Goal: Task Accomplishment & Management: Manage account settings

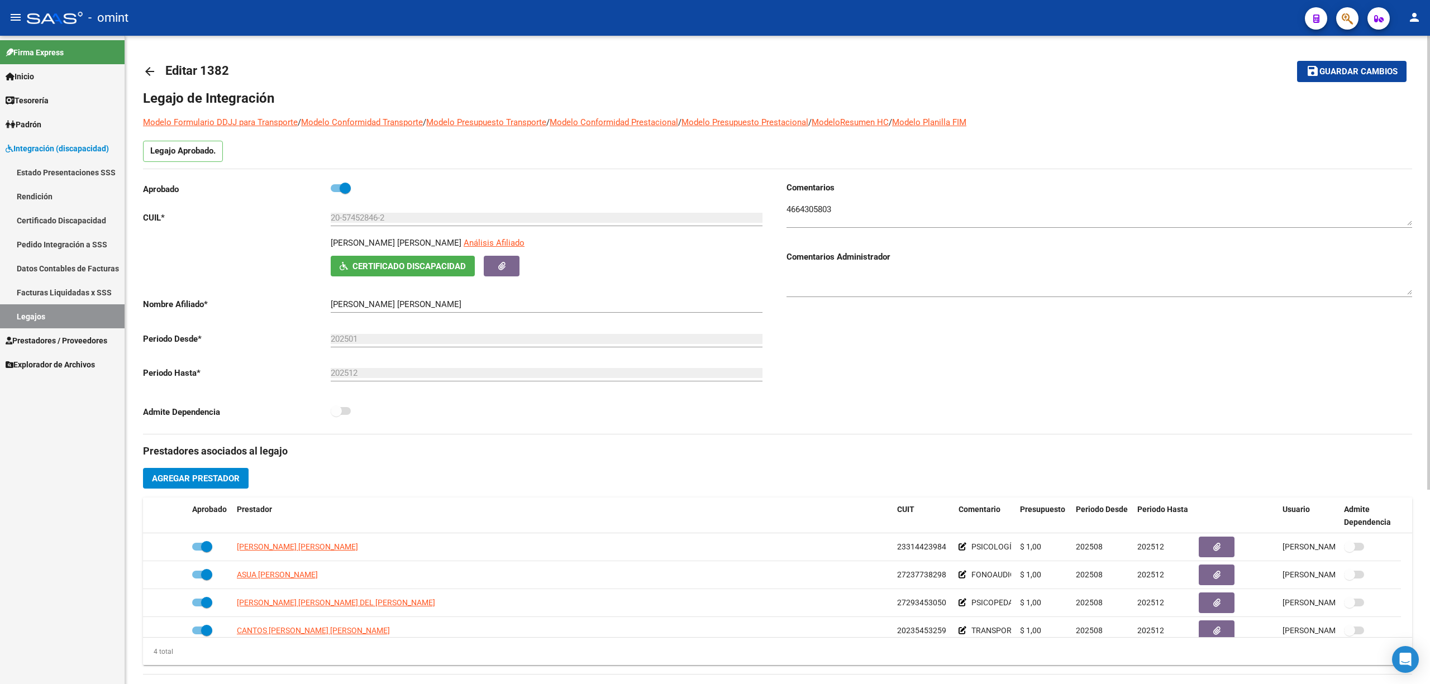
click at [812, 208] on textarea at bounding box center [1100, 214] width 626 height 22
click at [850, 397] on div "Comentarios Comentarios Administrador" at bounding box center [1095, 308] width 635 height 253
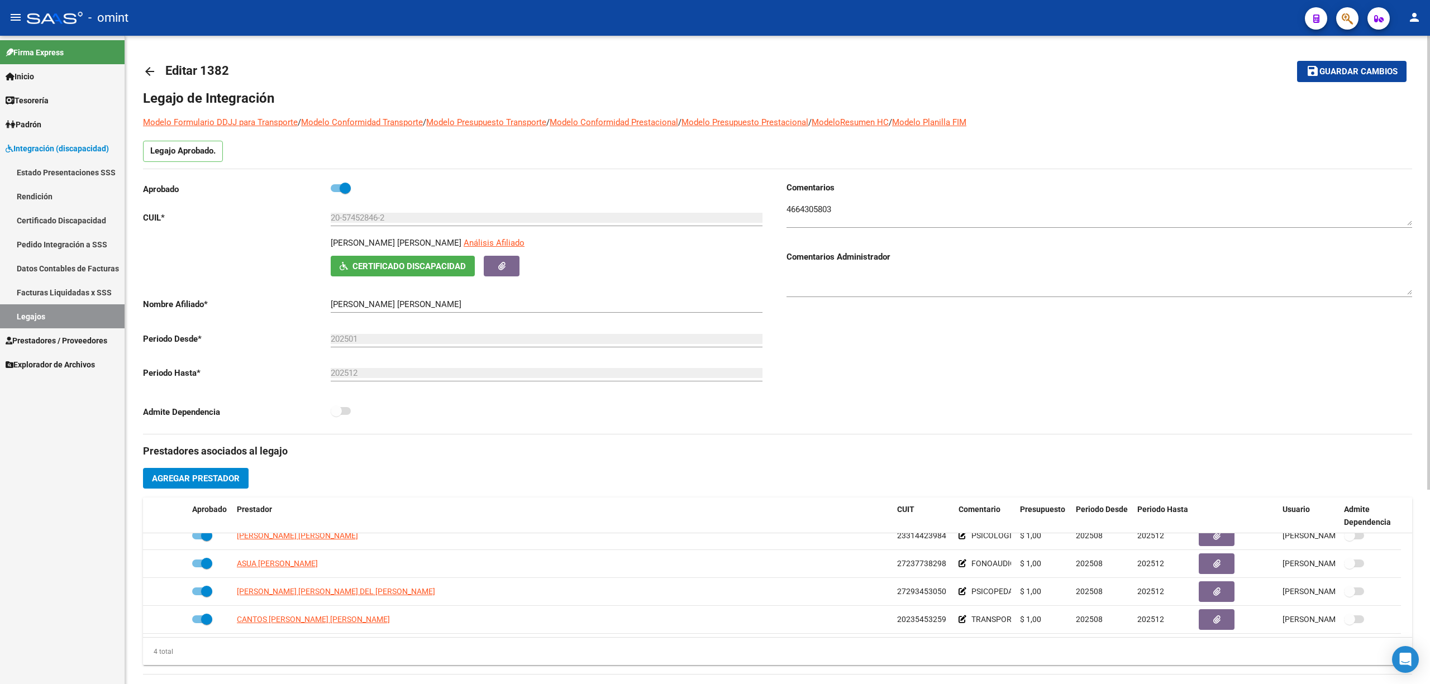
click at [139, 66] on div "arrow_back Editar 1382 save Guardar cambios Legajo de Integración Modelo Formul…" at bounding box center [777, 498] width 1305 height 925
click at [153, 69] on mat-icon "arrow_back" at bounding box center [149, 71] width 13 height 13
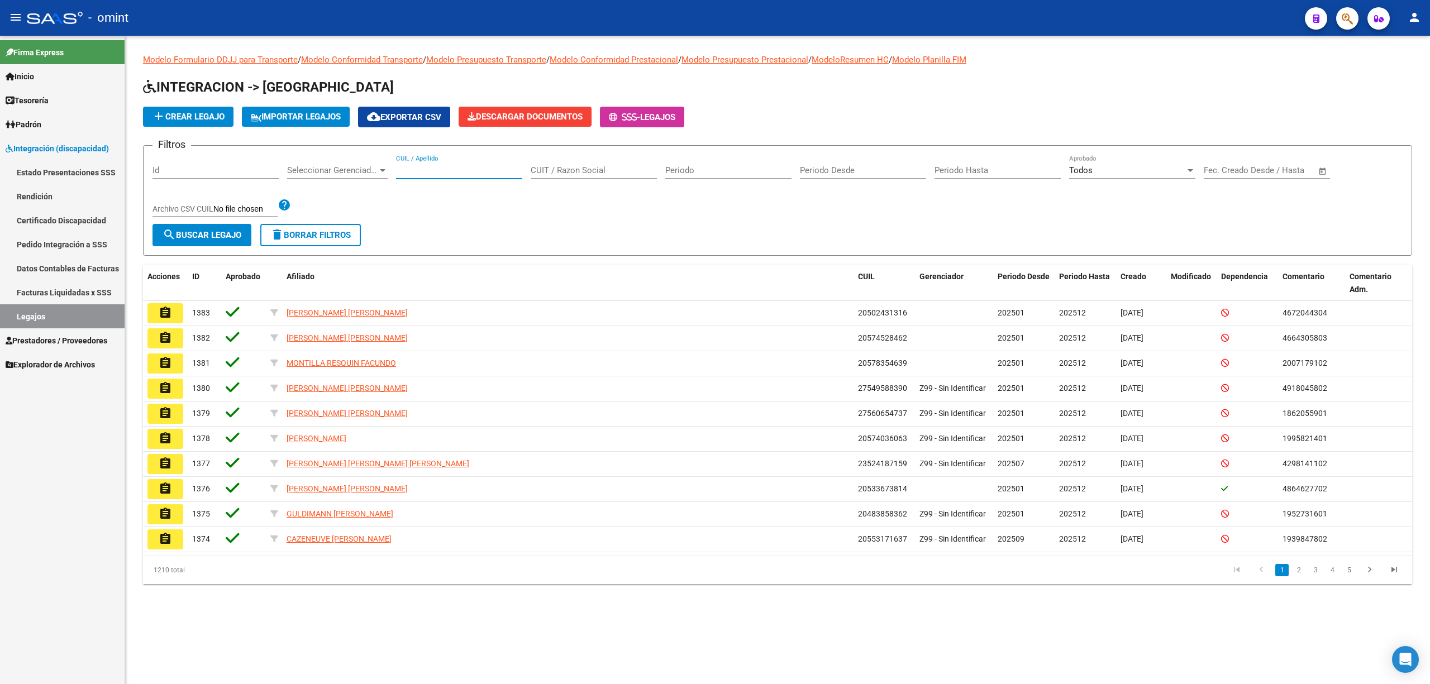
click at [472, 172] on input "CUIL / Apellido" at bounding box center [459, 170] width 126 height 10
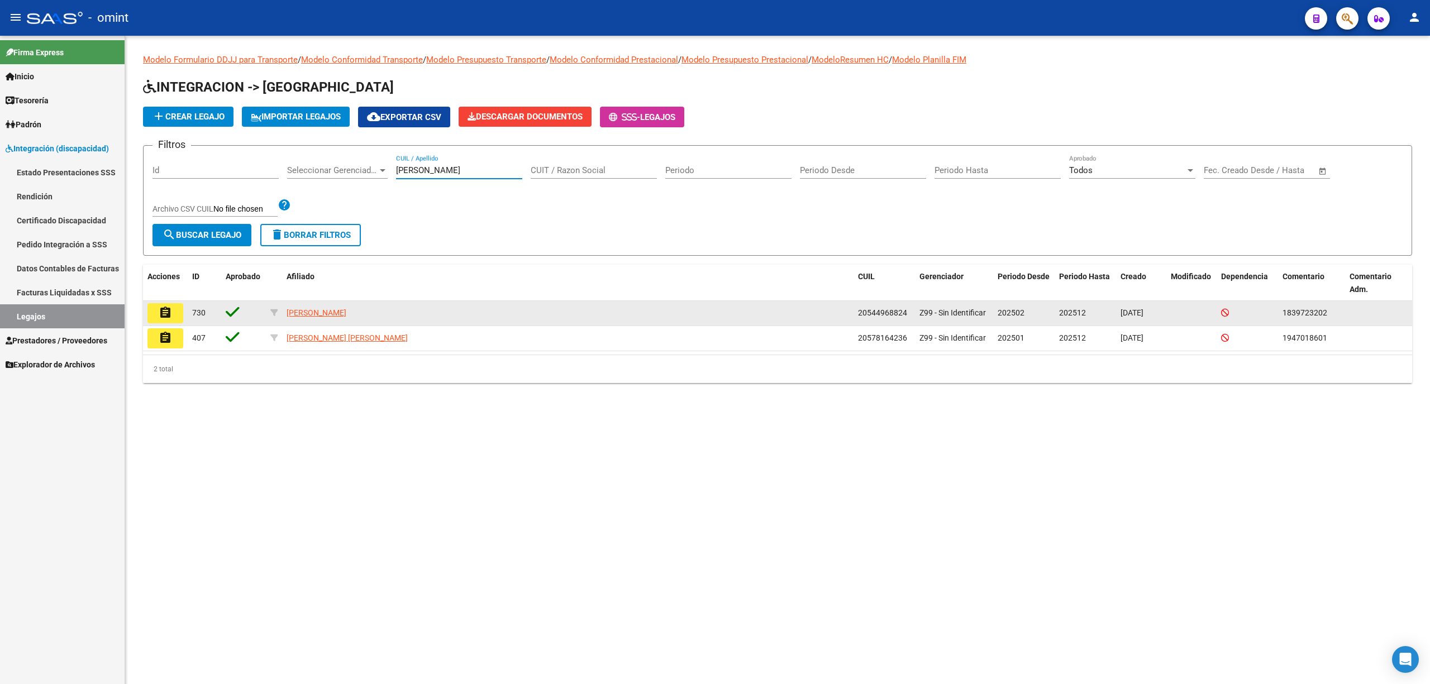
type input "mayer"
click at [155, 311] on button "assignment" at bounding box center [165, 313] width 36 height 20
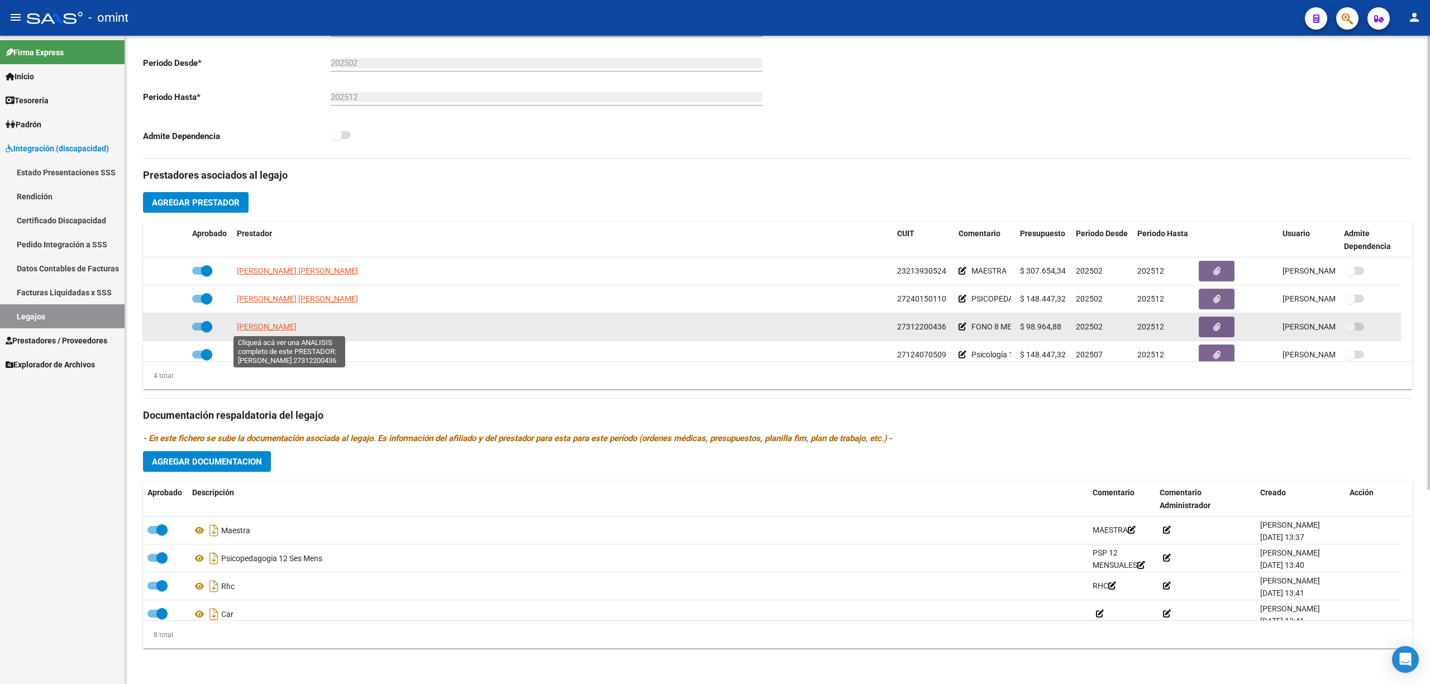
scroll to position [11, 0]
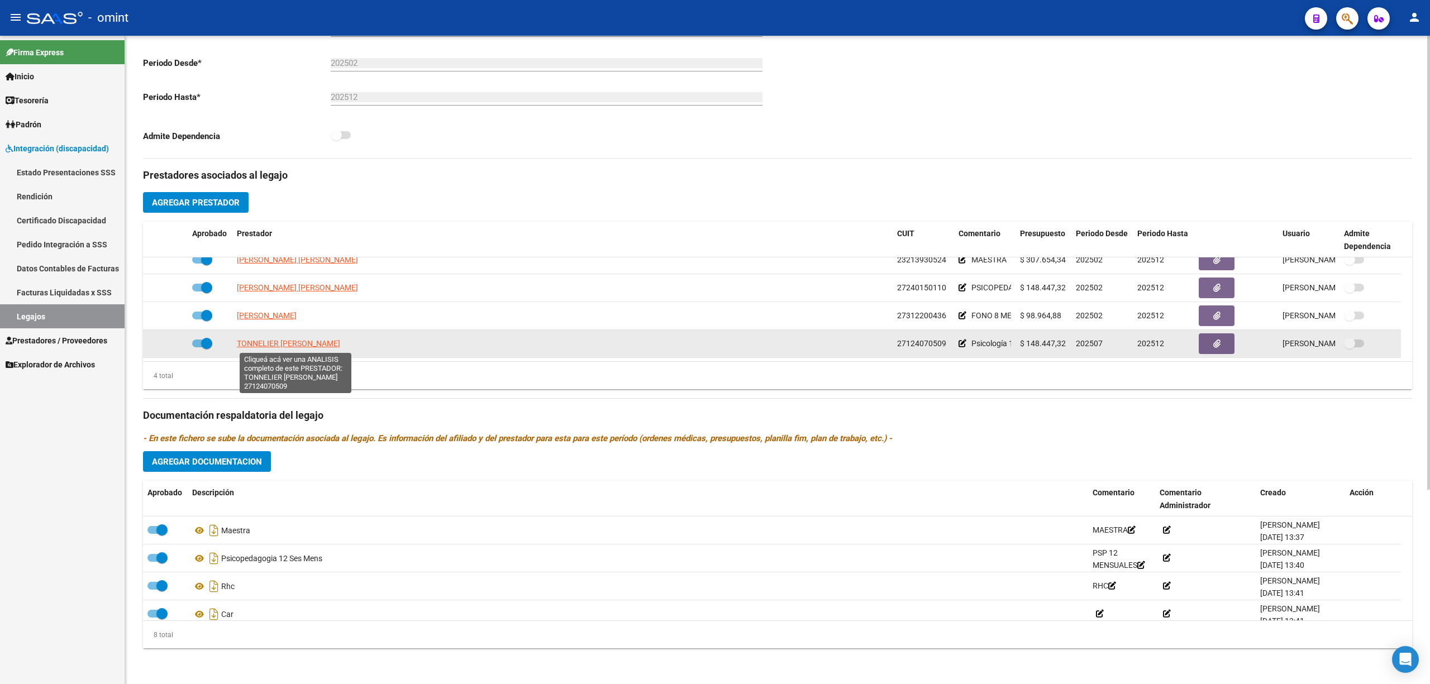
click at [286, 343] on span "TONNELIER MAGDALENA MARTA" at bounding box center [288, 343] width 103 height 9
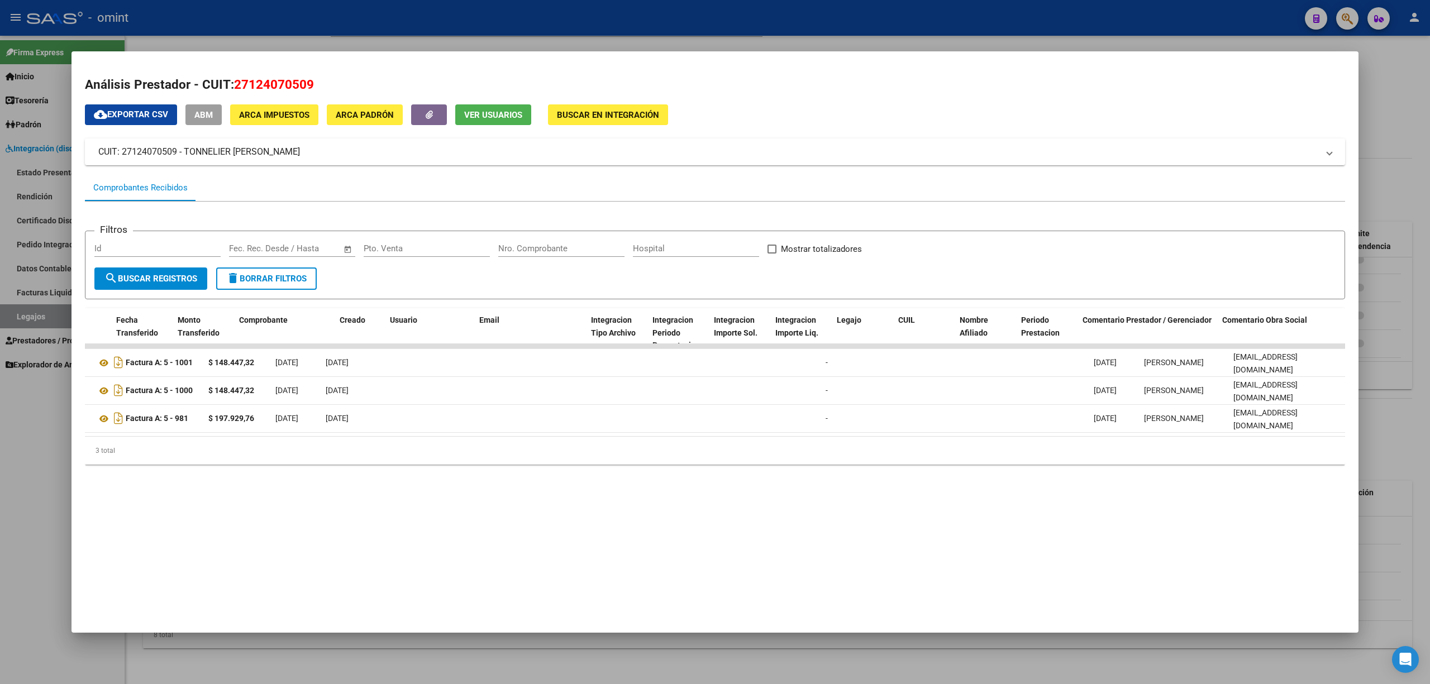
scroll to position [0, 0]
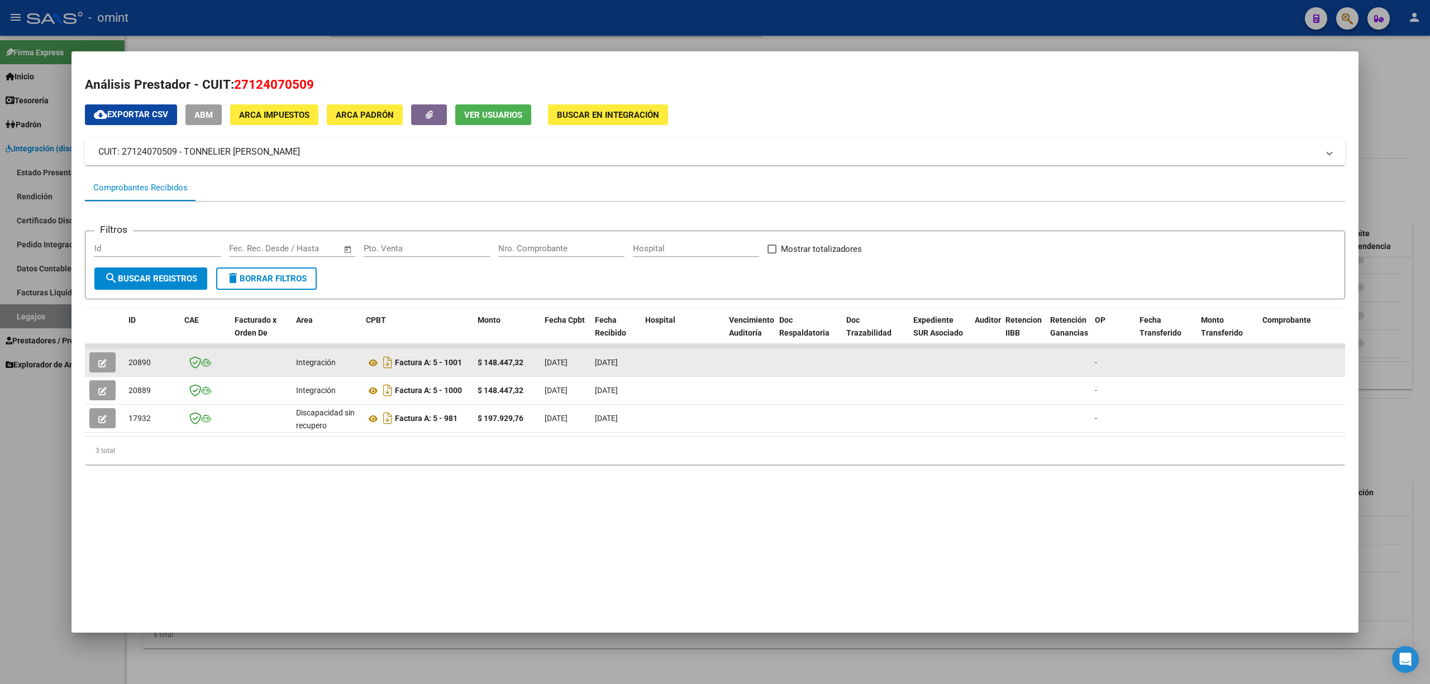
click at [103, 360] on icon "button" at bounding box center [102, 363] width 8 height 8
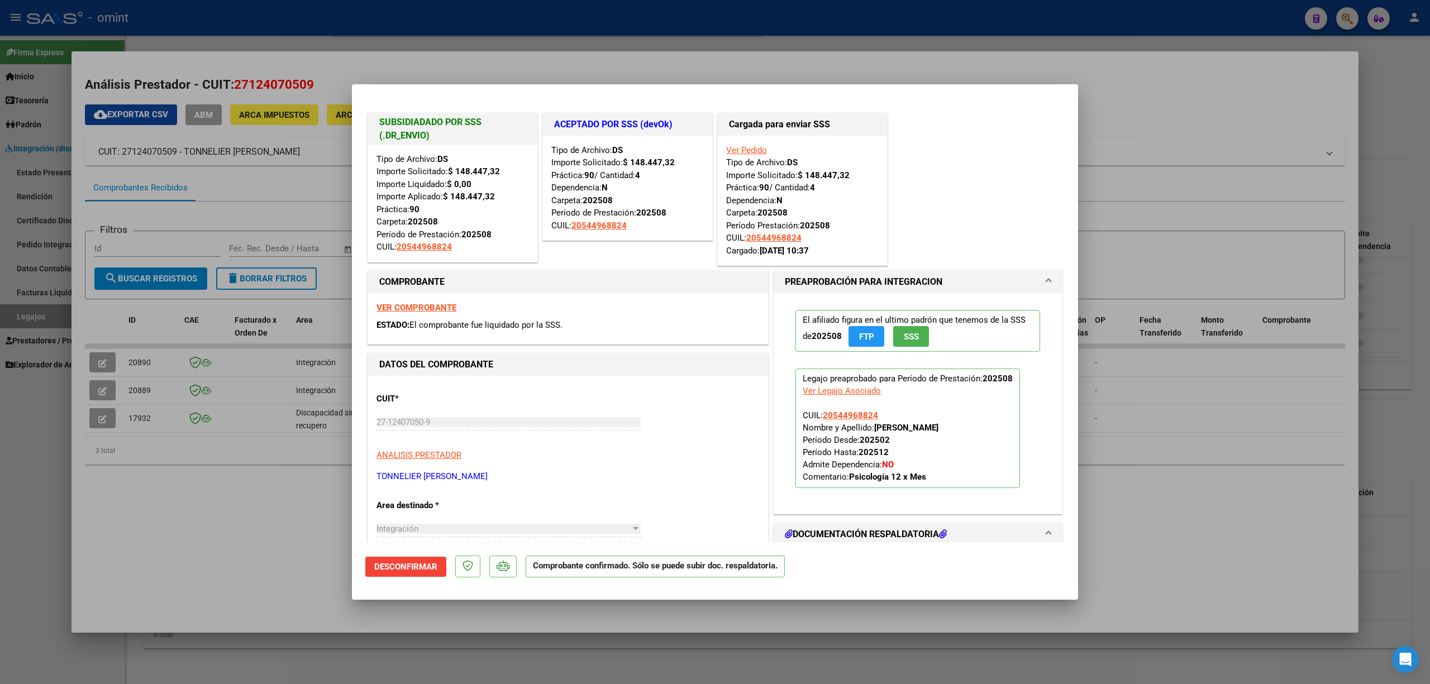
click at [292, 208] on div at bounding box center [715, 342] width 1430 height 684
type input "$ 0,00"
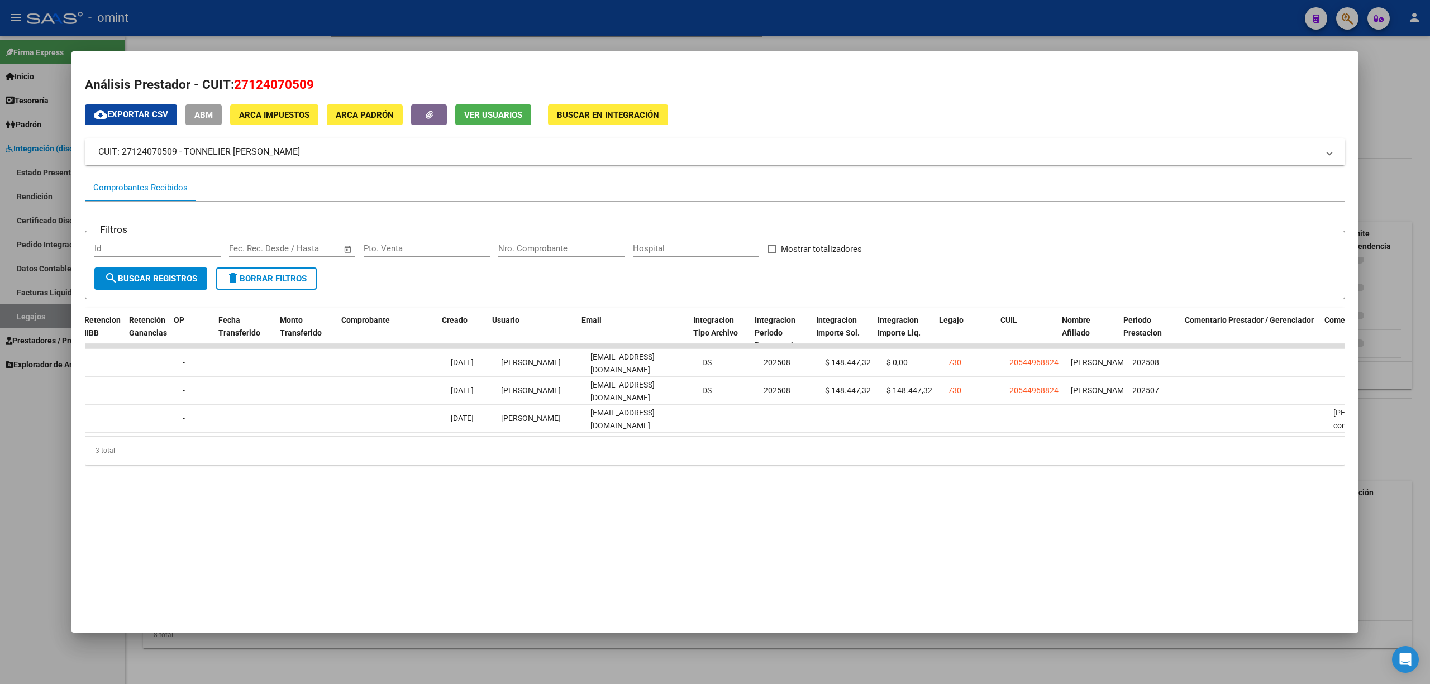
scroll to position [0, 902]
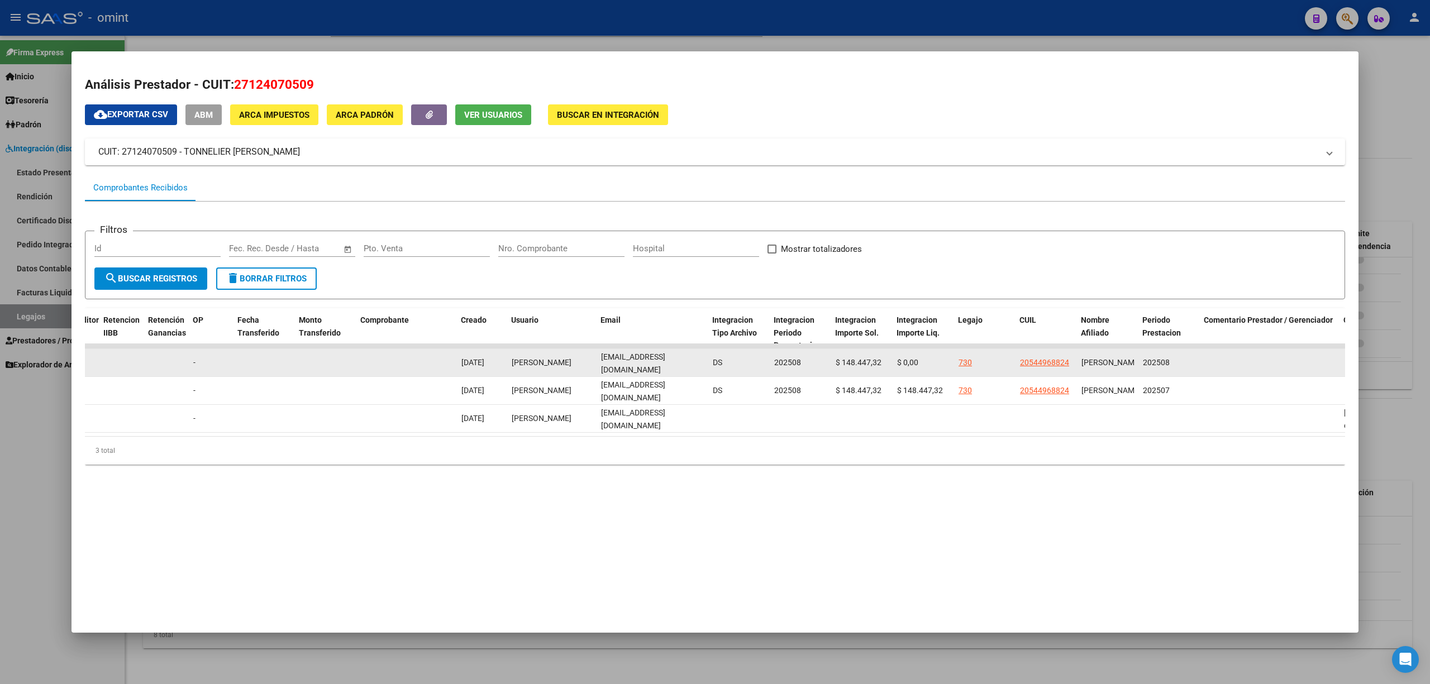
drag, startPoint x: 687, startPoint y: 365, endPoint x: 597, endPoint y: 365, distance: 89.9
click at [597, 365] on datatable-body-cell "marutravaini@gmail.com" at bounding box center [653, 362] width 112 height 27
copy span "marutravaini@gmail.com"
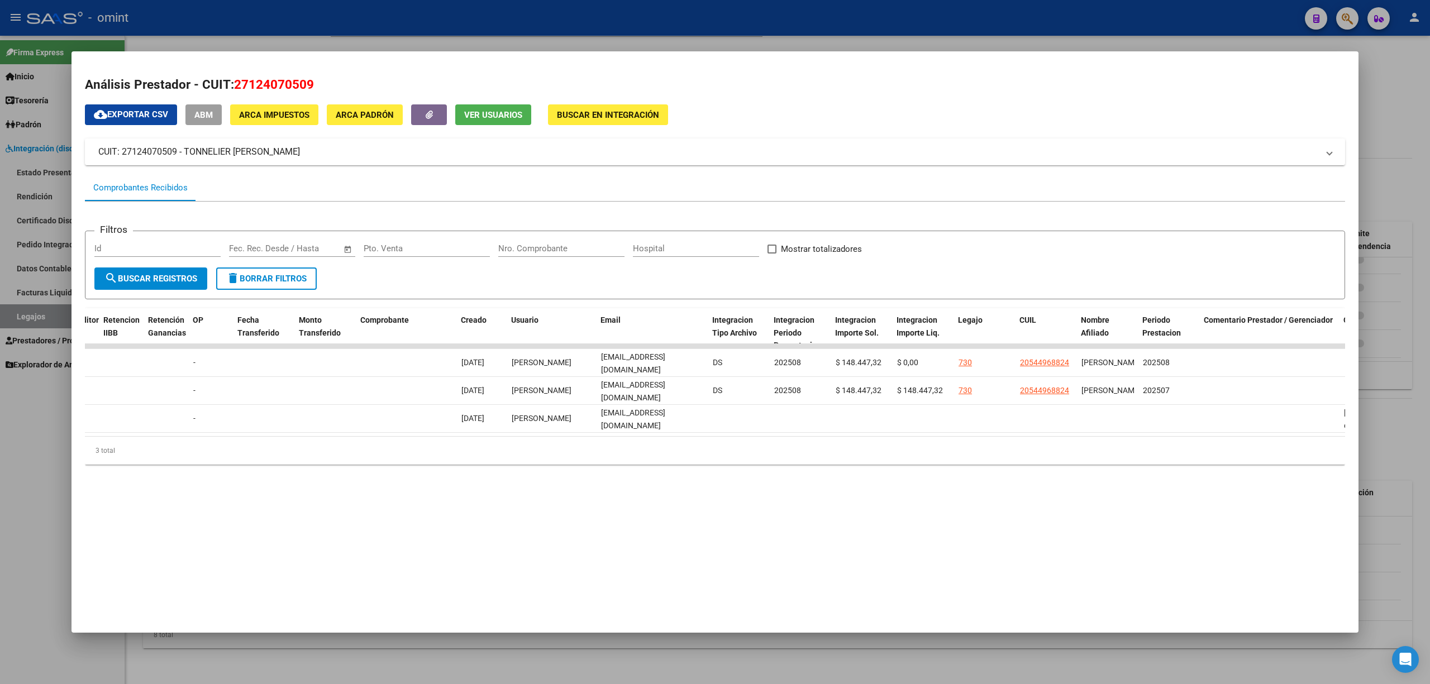
drag, startPoint x: 669, startPoint y: 10, endPoint x: 654, endPoint y: 29, distance: 24.6
click at [669, 11] on div at bounding box center [715, 342] width 1430 height 684
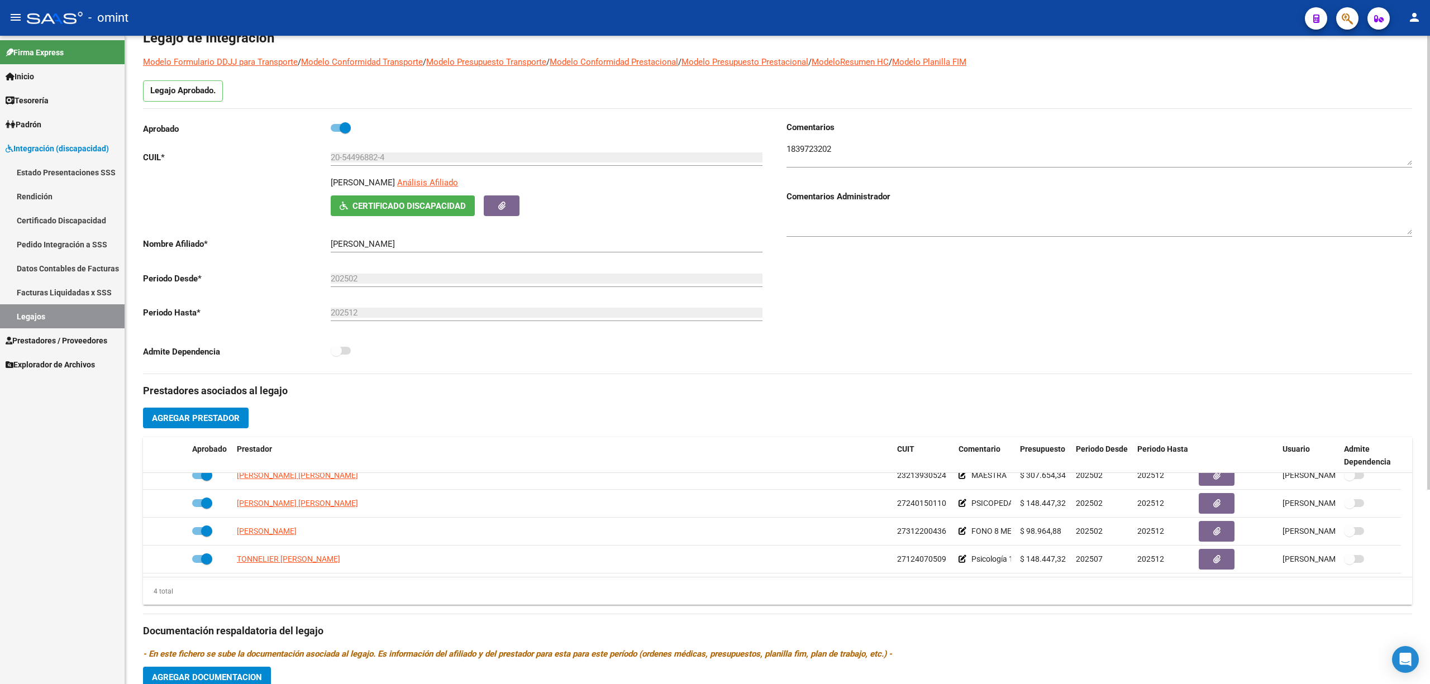
scroll to position [0, 0]
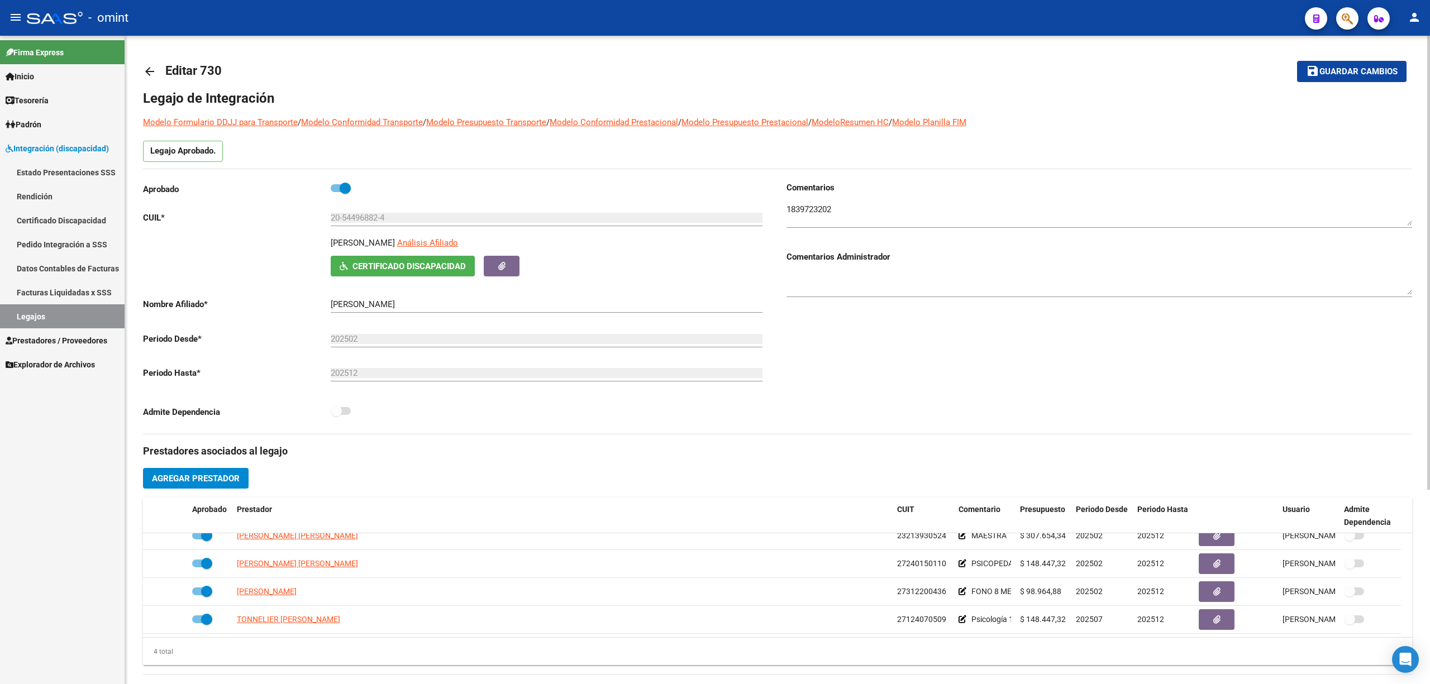
click at [148, 79] on link "arrow_back" at bounding box center [154, 71] width 22 height 26
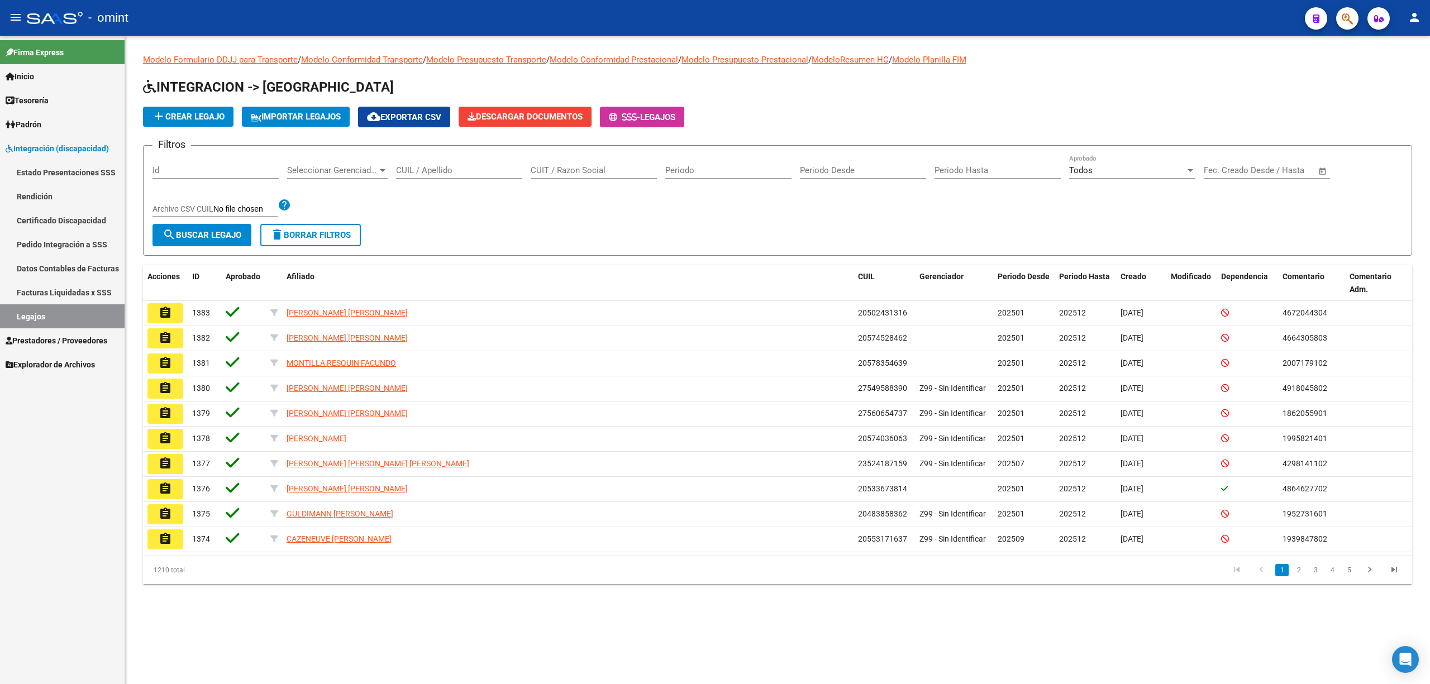
click at [435, 171] on input "CUIL / Apellido" at bounding box center [459, 170] width 126 height 10
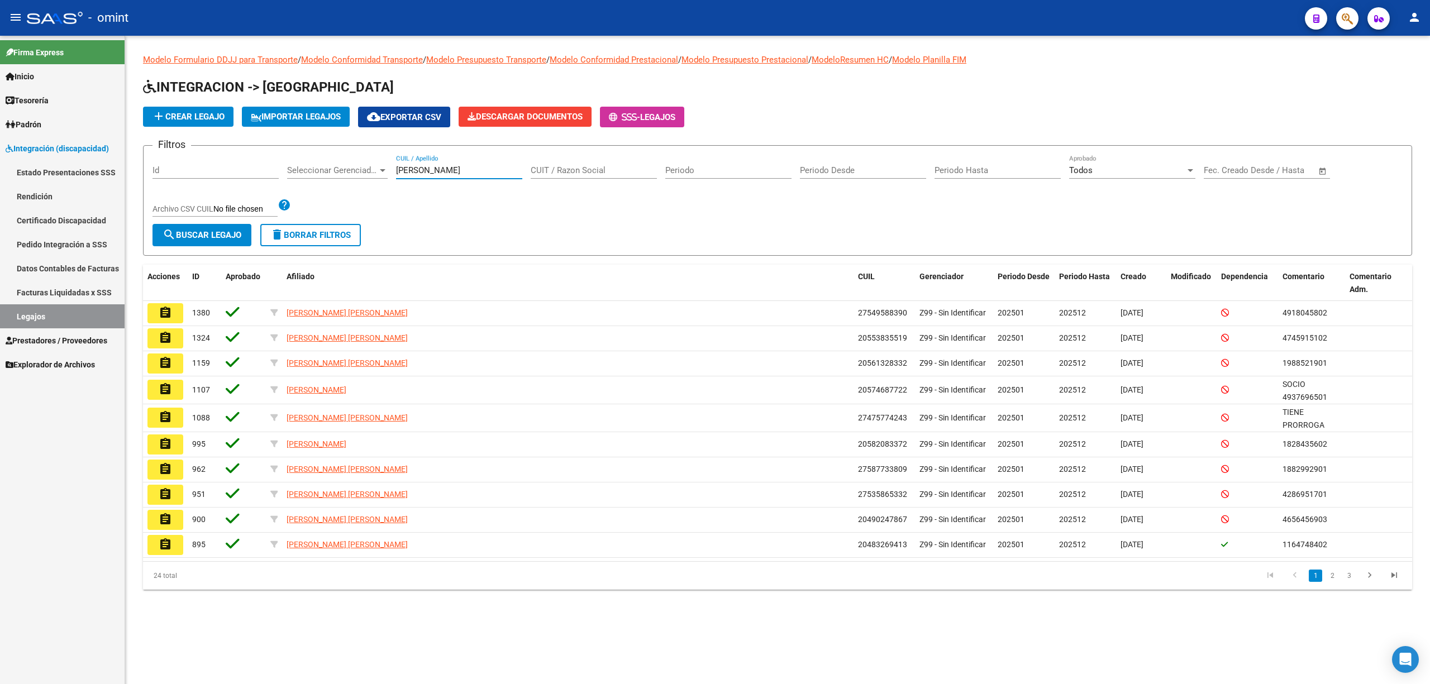
type input "gonzalez"
click at [156, 544] on button "assignment" at bounding box center [165, 545] width 36 height 20
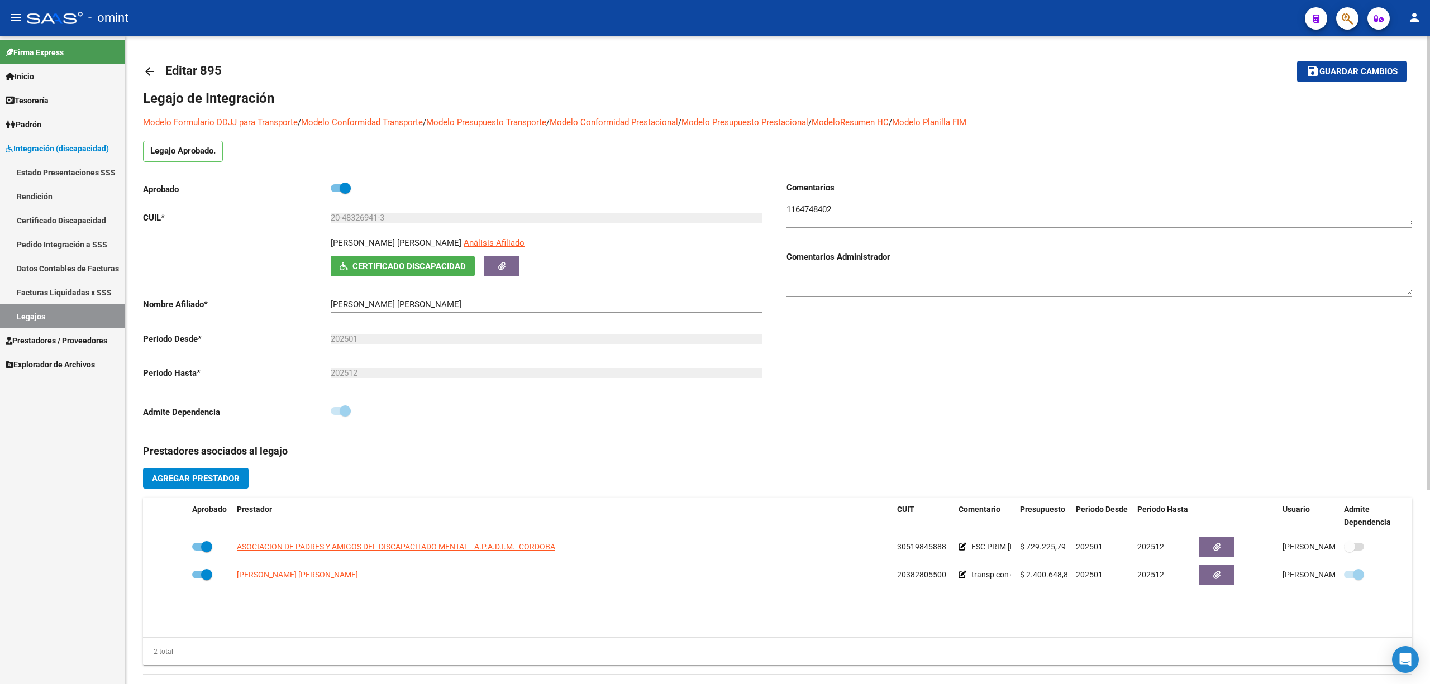
click at [165, 70] on span "Editar 895" at bounding box center [193, 71] width 56 height 14
click at [153, 74] on mat-icon "arrow_back" at bounding box center [149, 71] width 13 height 13
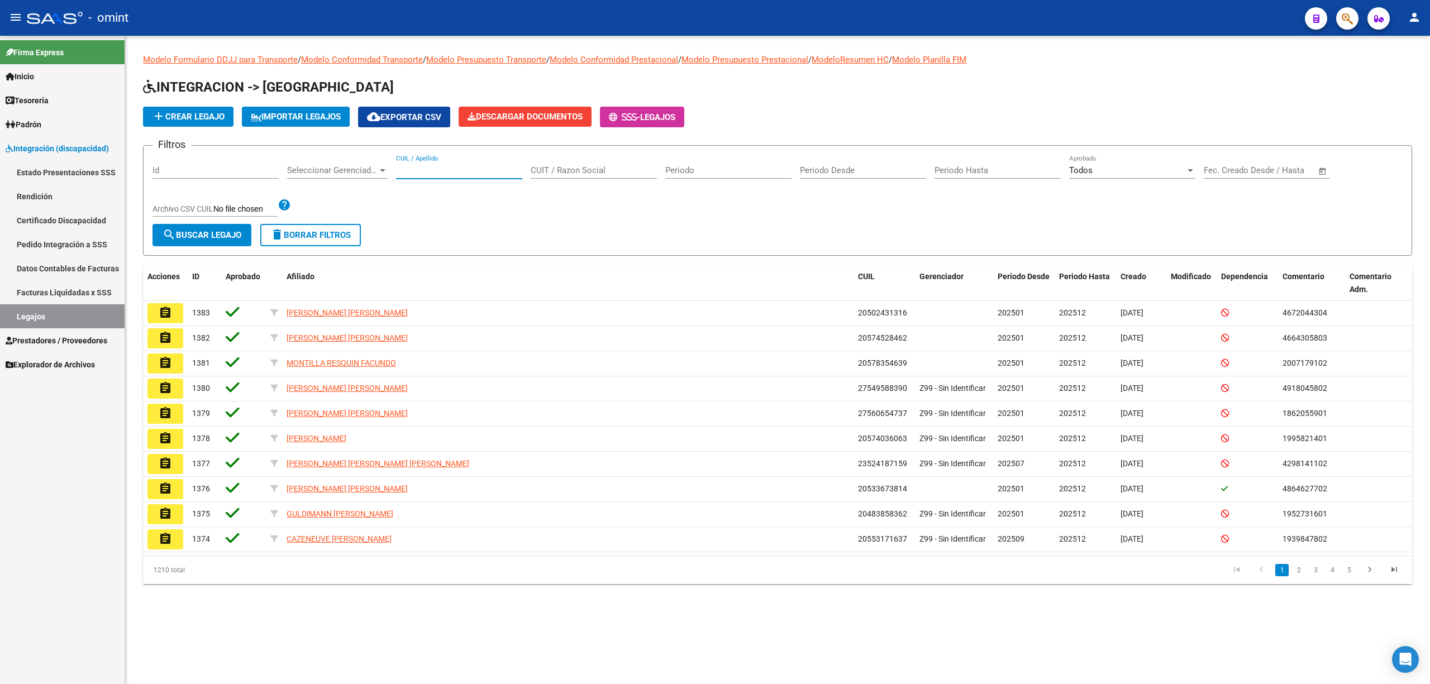
click at [432, 165] on input "CUIL / Apellido" at bounding box center [459, 170] width 126 height 10
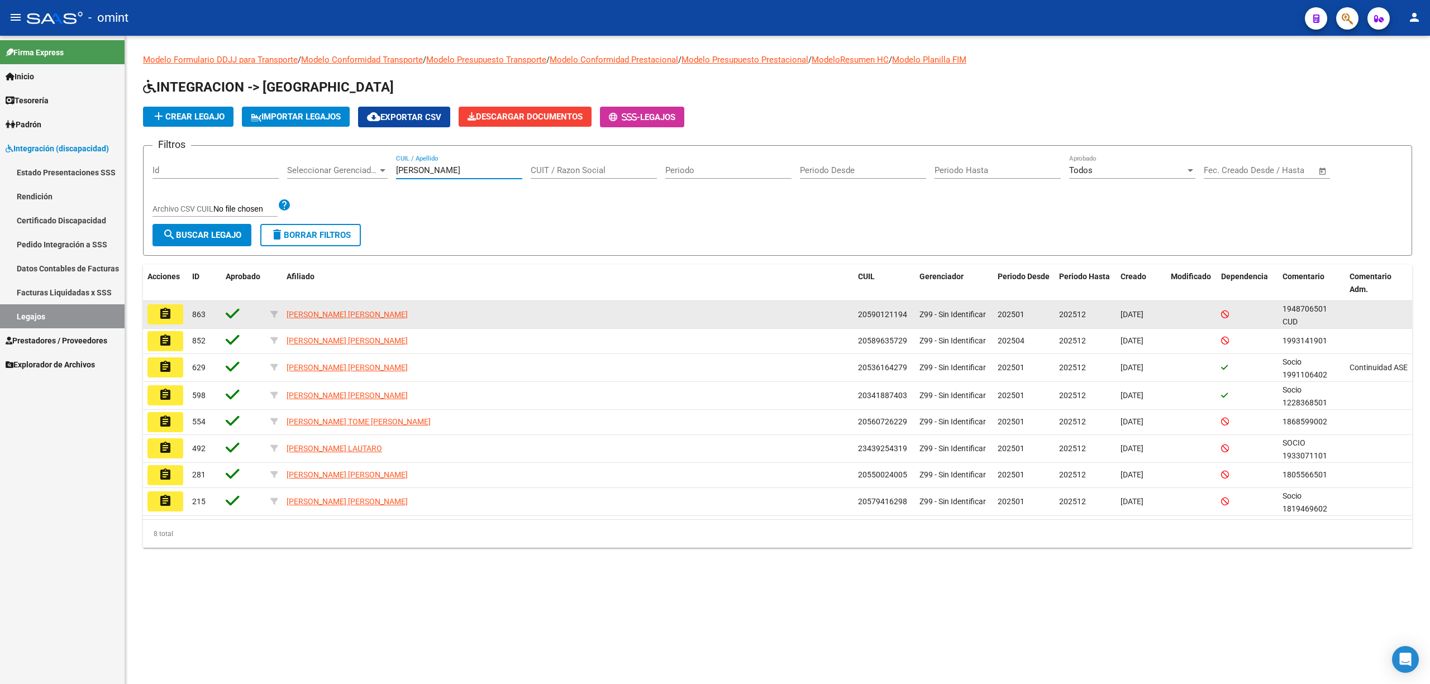
type input "ferreyra"
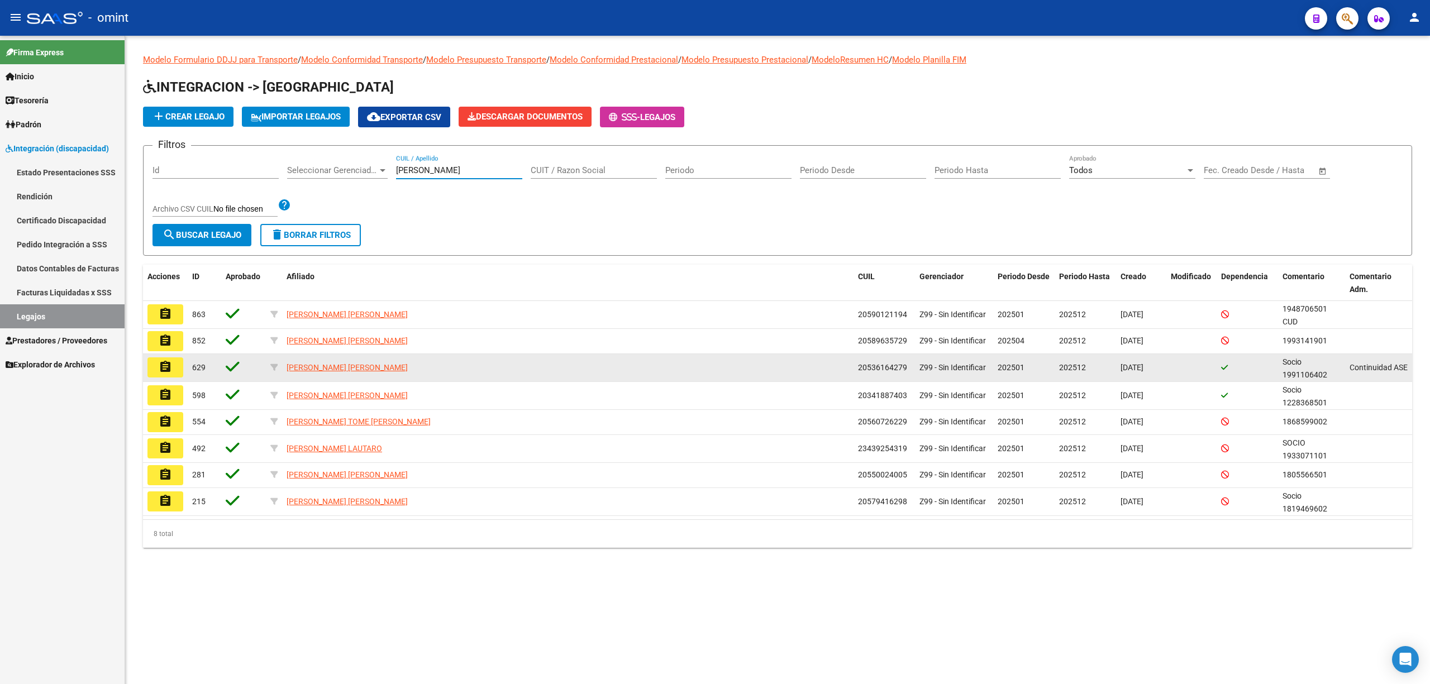
click at [159, 366] on mat-icon "assignment" at bounding box center [165, 366] width 13 height 13
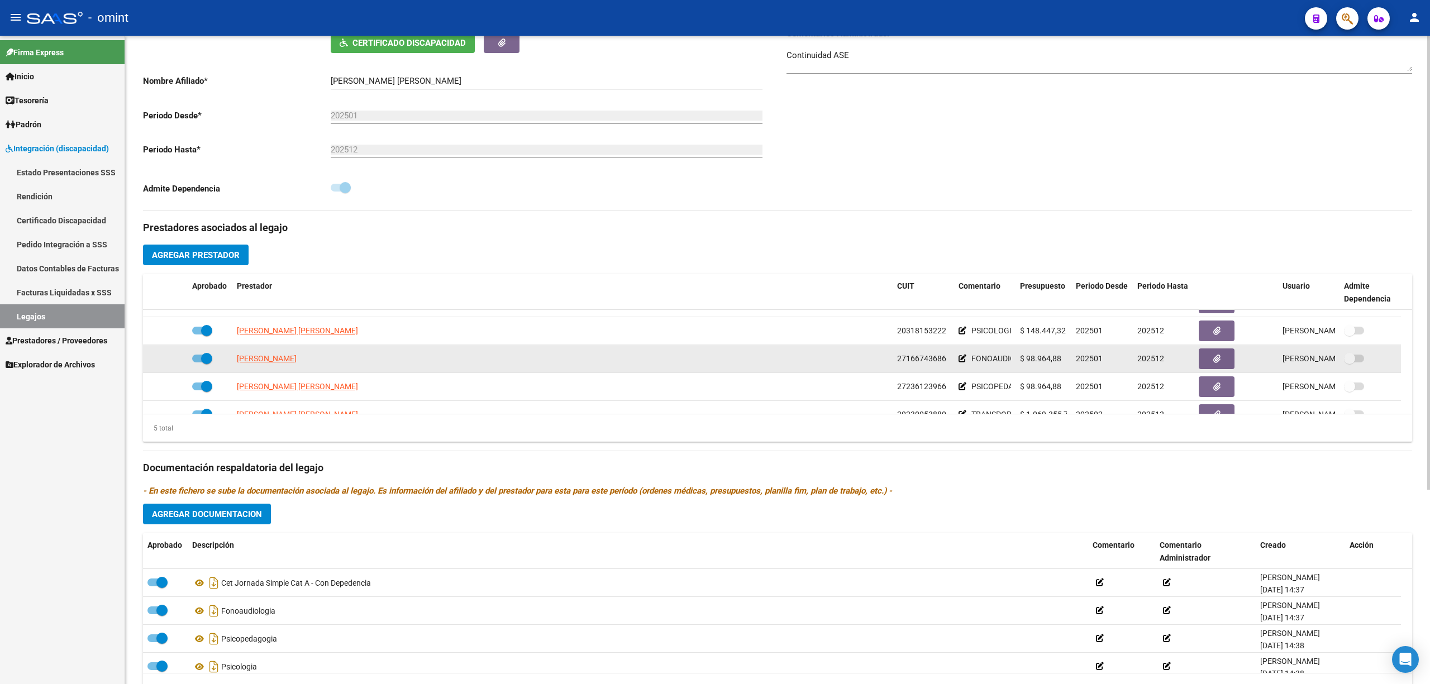
scroll to position [39, 0]
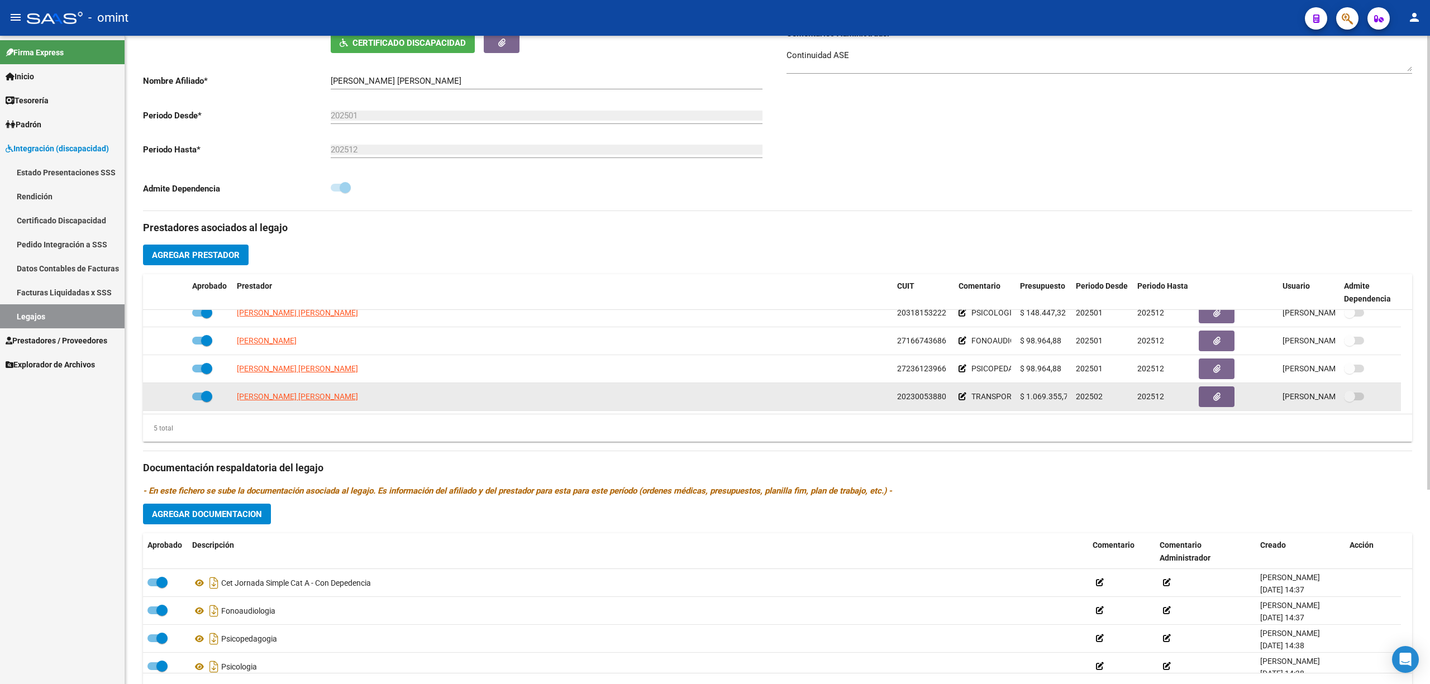
click at [304, 396] on span "DORTONE CRISTIAN JOSE" at bounding box center [297, 396] width 121 height 9
type textarea "20230053880"
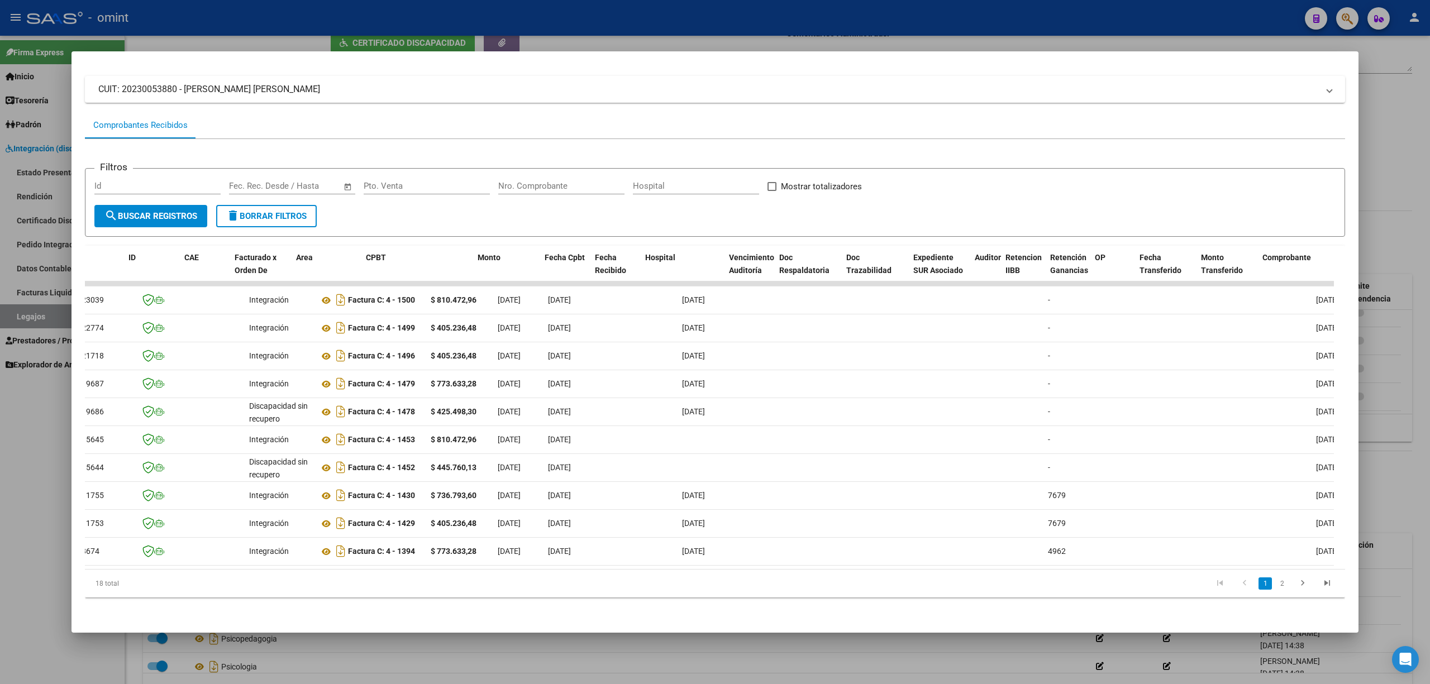
scroll to position [0, 0]
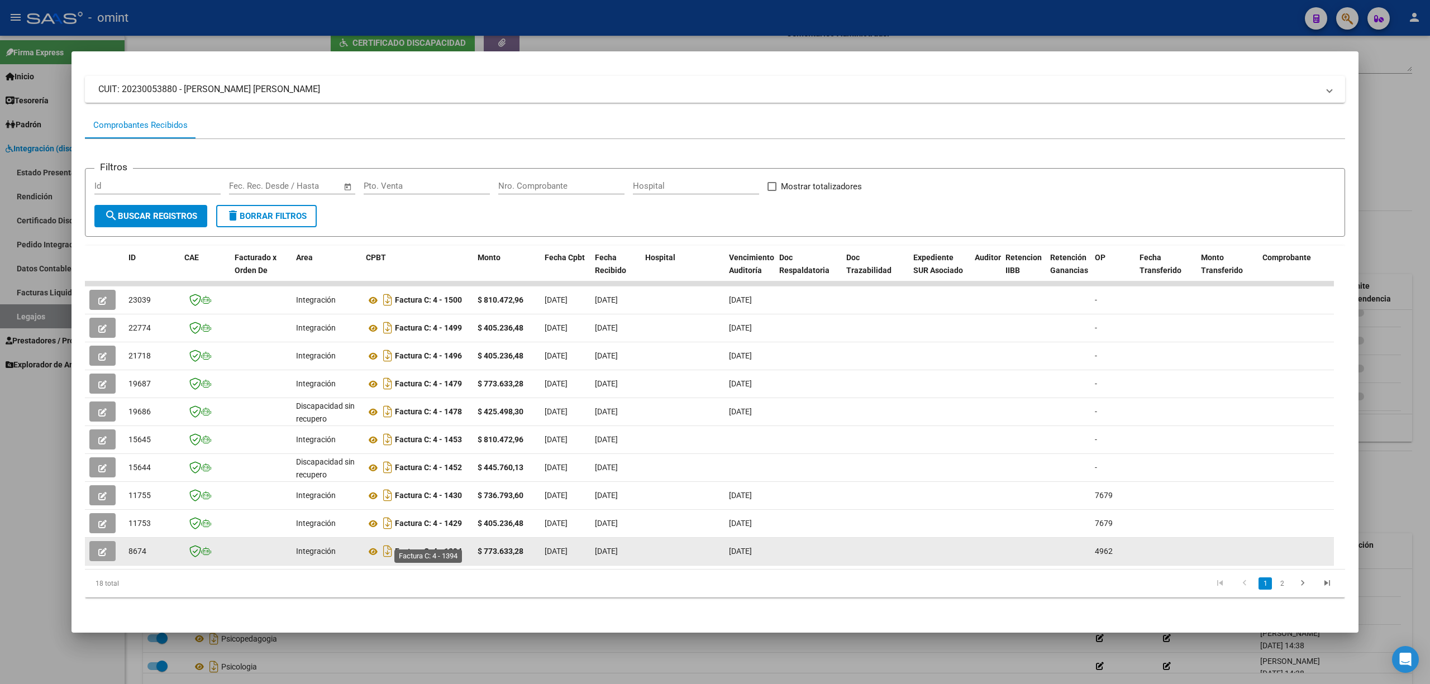
drag, startPoint x: 444, startPoint y: 544, endPoint x: 468, endPoint y: 541, distance: 24.3
click at [468, 542] on div "Factura C: 4 - 1394" at bounding box center [417, 551] width 103 height 18
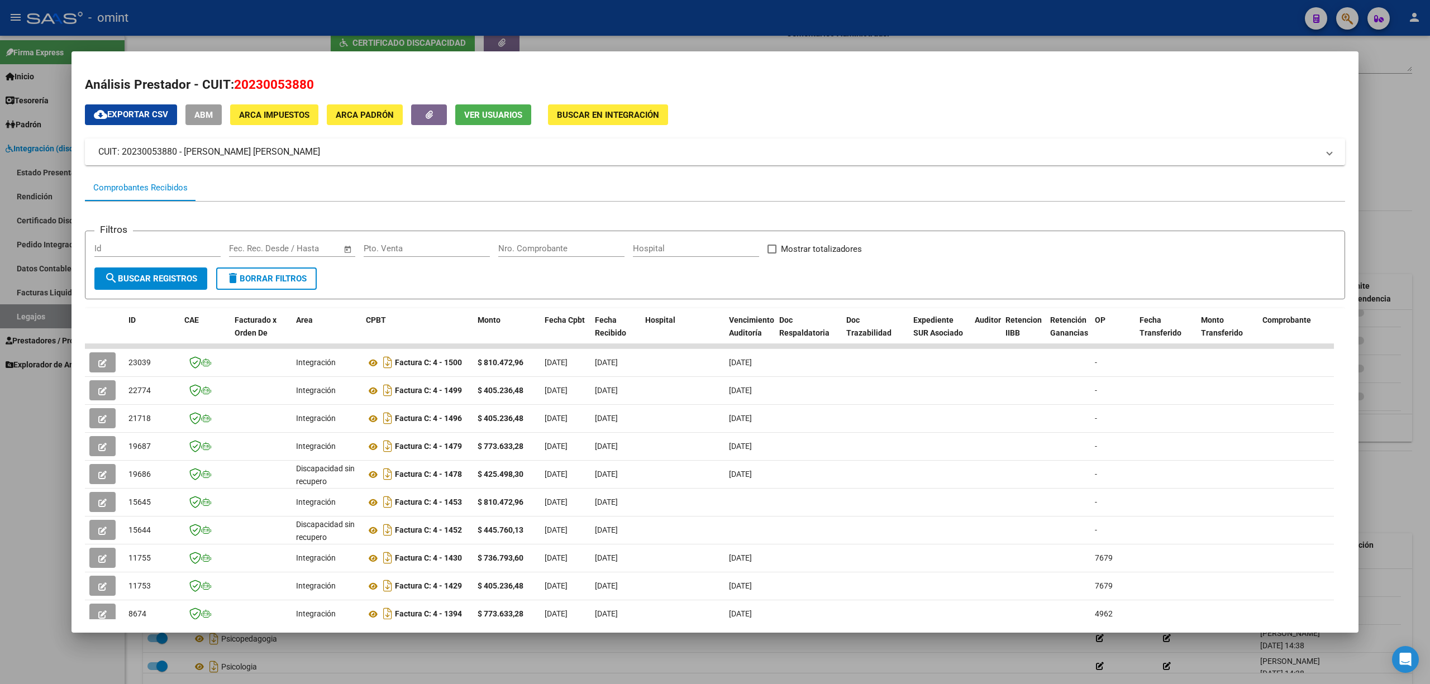
click at [611, 43] on div at bounding box center [715, 342] width 1430 height 684
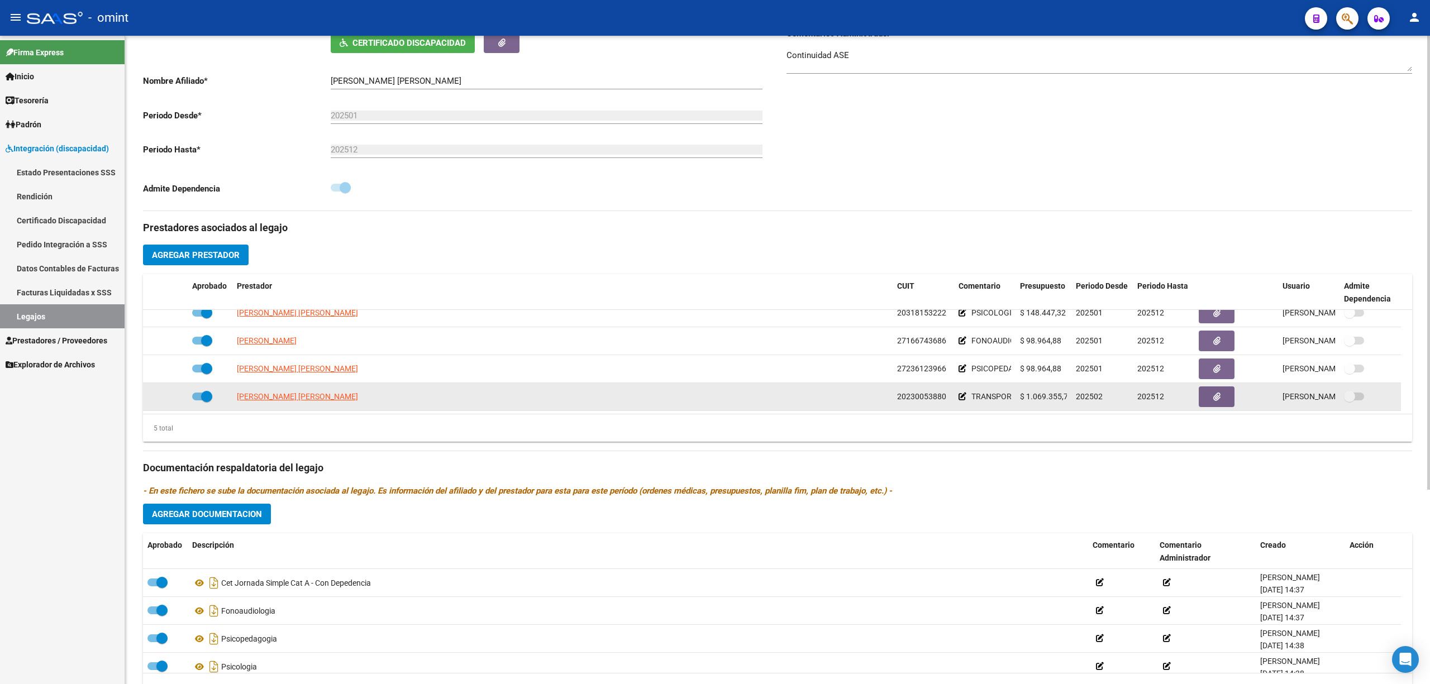
click at [903, 400] on span "20230053880" at bounding box center [921, 396] width 49 height 9
copy span "20230053880"
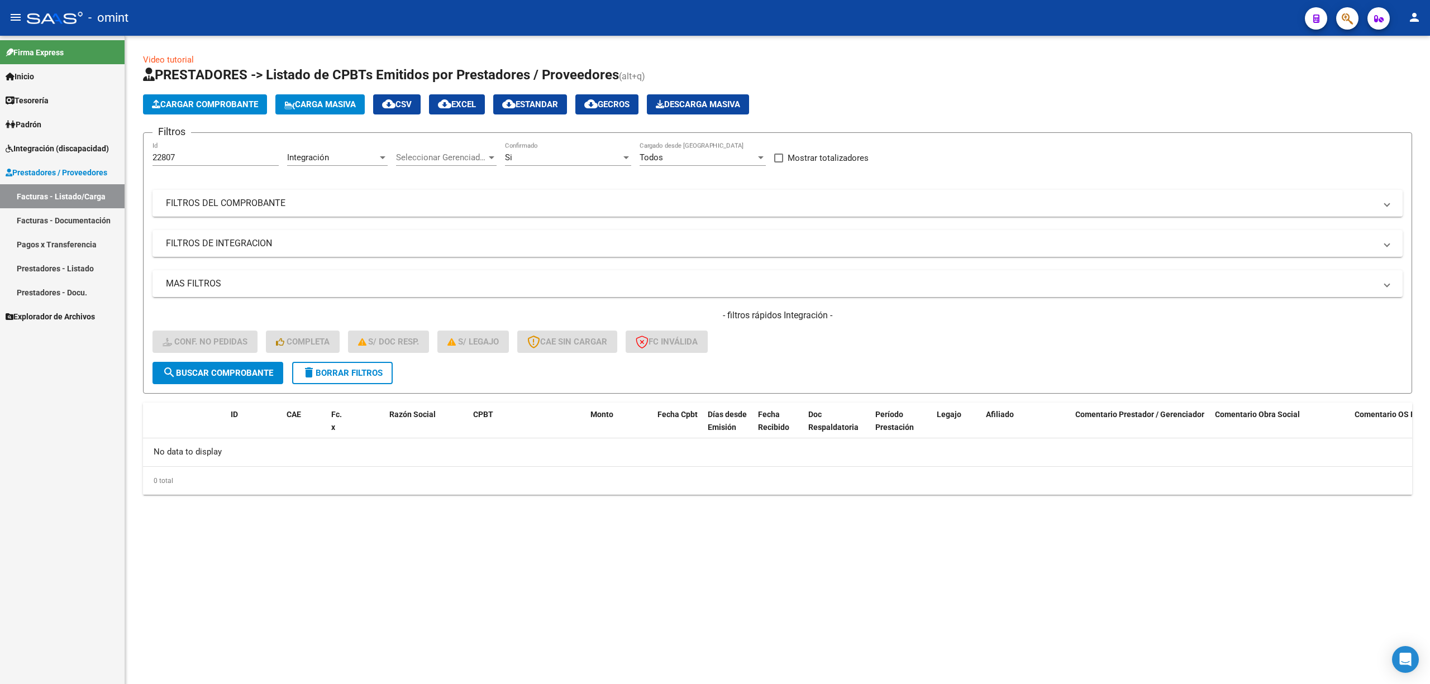
drag, startPoint x: 342, startPoint y: 376, endPoint x: 342, endPoint y: 363, distance: 13.4
click at [345, 378] on button "delete Borrar Filtros" at bounding box center [342, 373] width 101 height 22
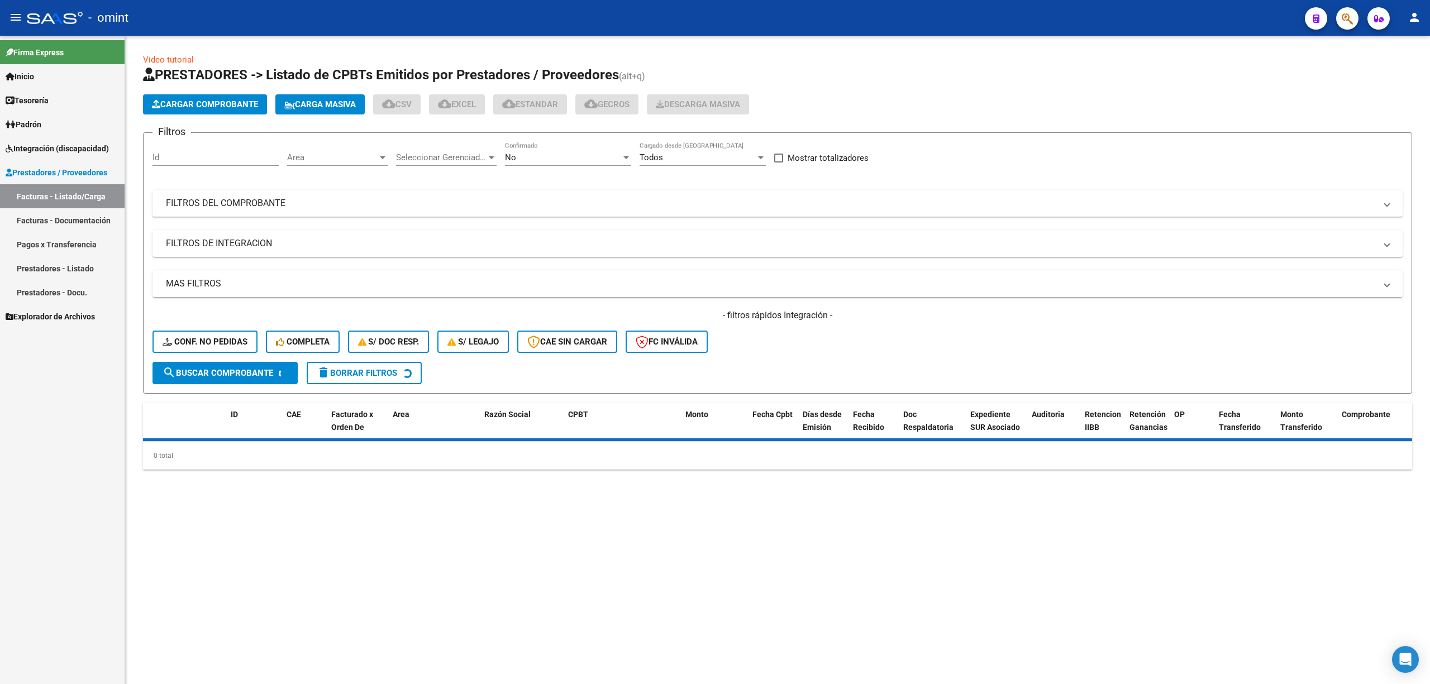
click at [175, 155] on input "Id" at bounding box center [216, 158] width 126 height 10
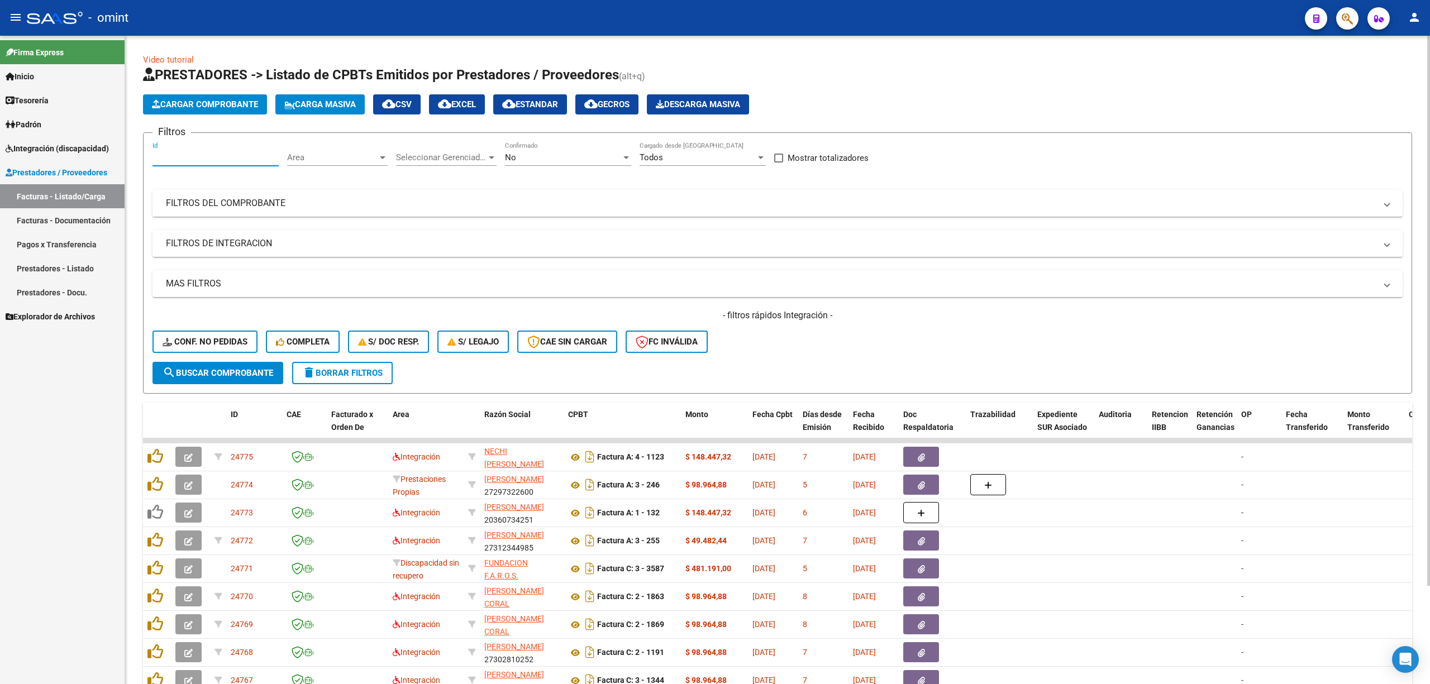
paste input "22807"
type input "22807"
click at [204, 368] on span "search Buscar Comprobante" at bounding box center [218, 373] width 111 height 10
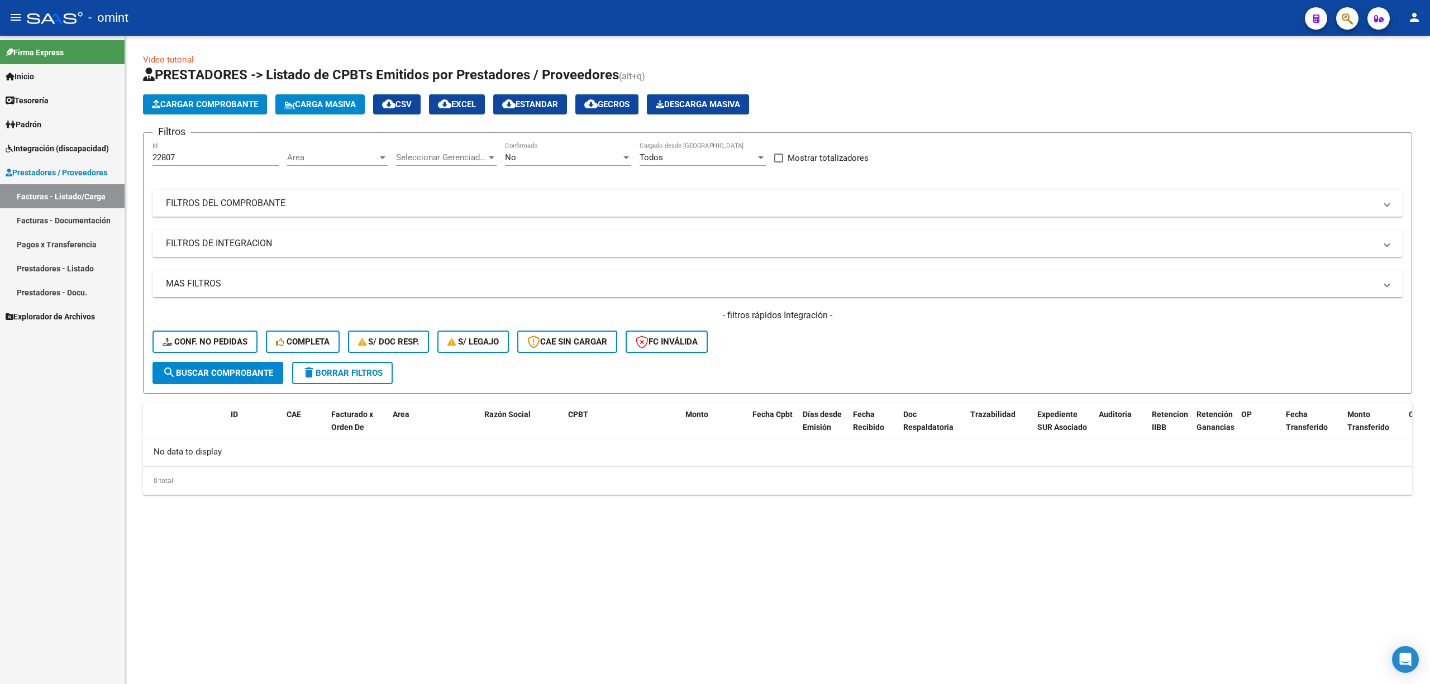
click at [590, 156] on div "No" at bounding box center [563, 158] width 116 height 10
click at [530, 108] on span "Todos" at bounding box center [568, 107] width 126 height 25
click at [230, 380] on button "search Buscar Comprobante" at bounding box center [218, 373] width 131 height 22
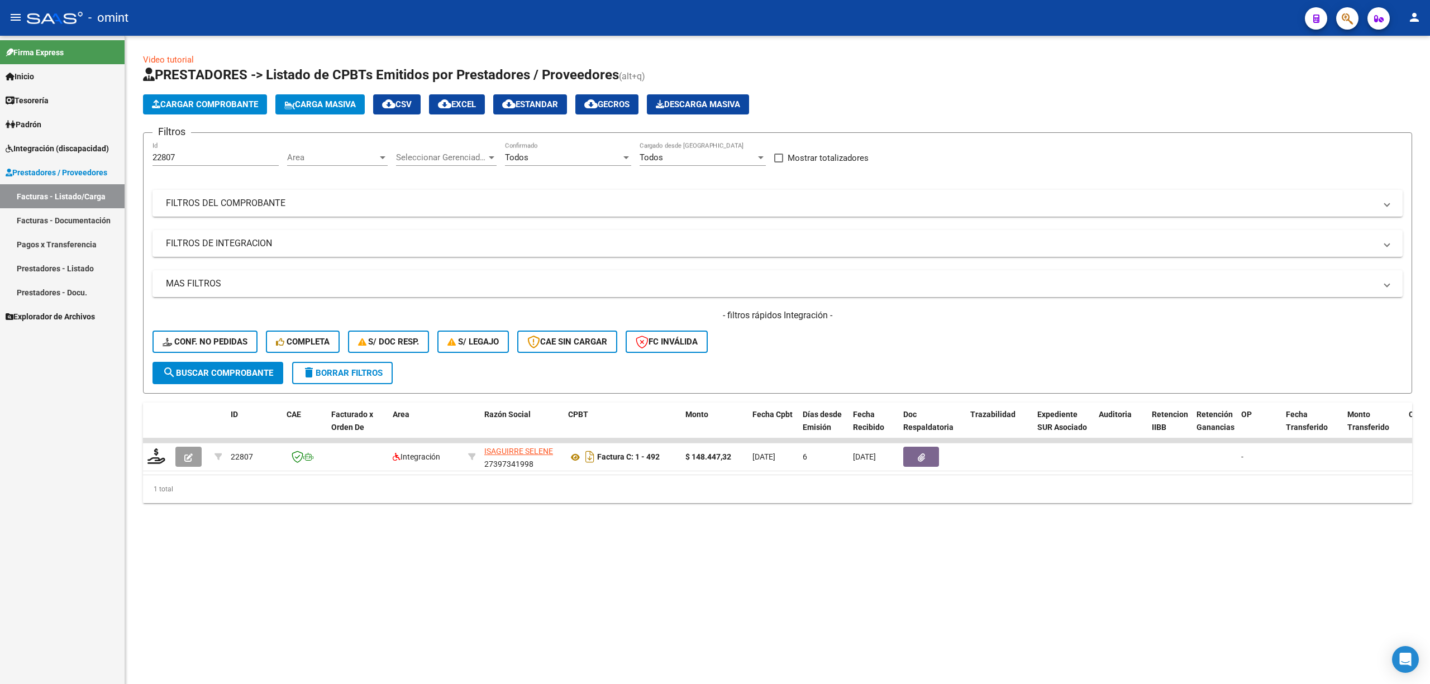
click at [345, 371] on span "delete Borrar Filtros" at bounding box center [342, 373] width 80 height 10
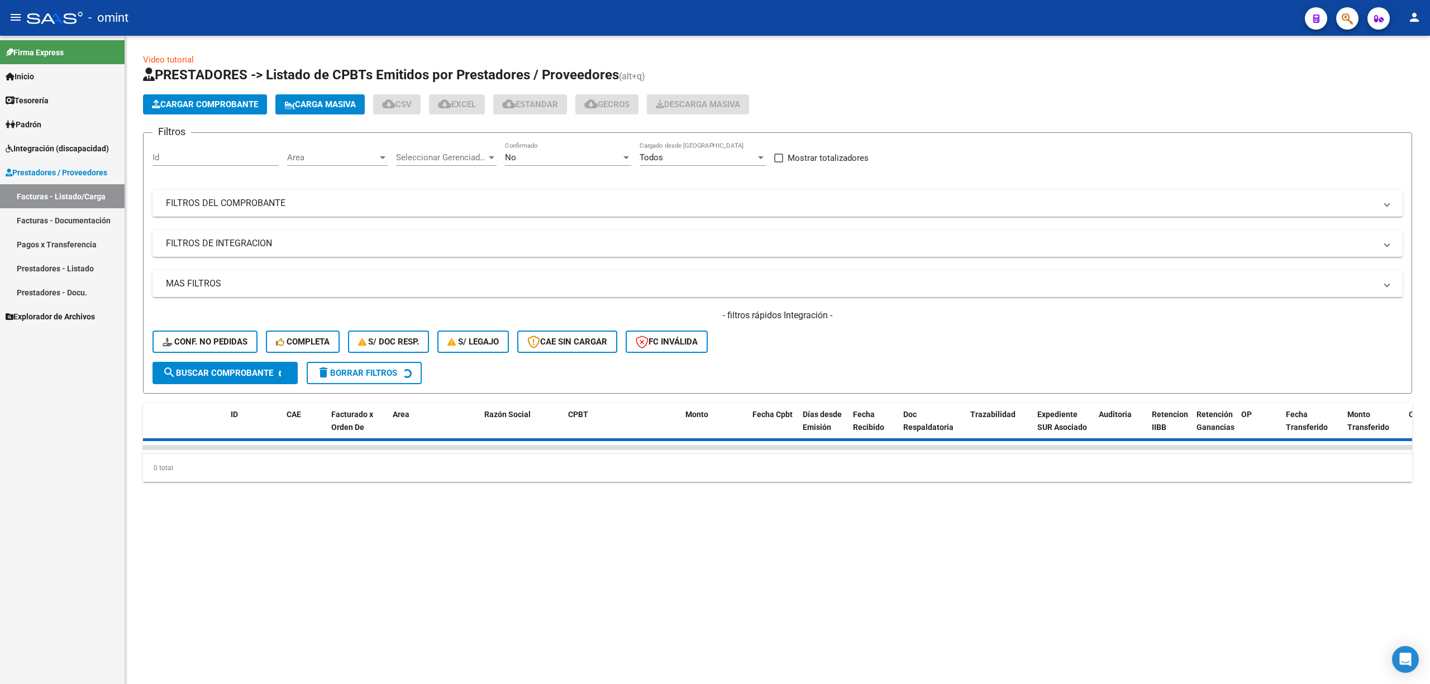
click at [221, 152] on div "Id" at bounding box center [216, 154] width 126 height 24
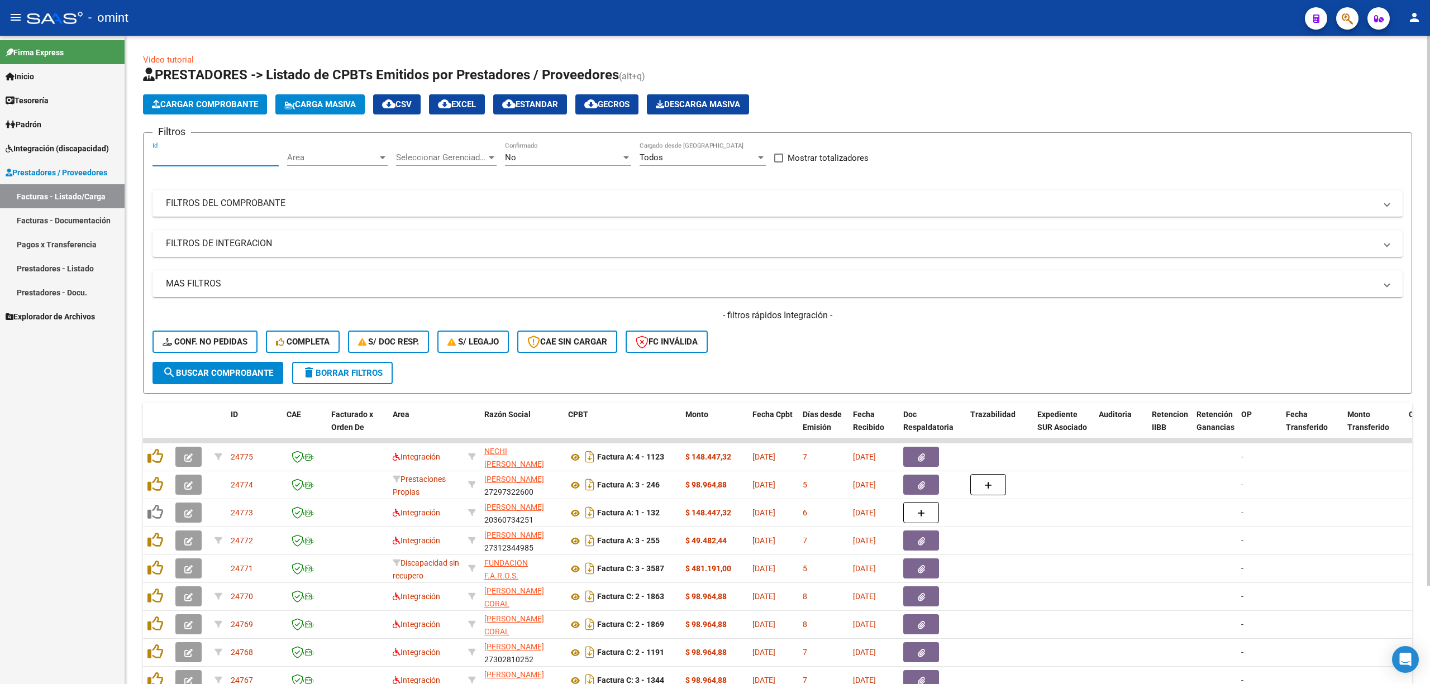
paste input "22606"
type input "22606"
click at [222, 371] on span "search Buscar Comprobante" at bounding box center [218, 373] width 111 height 10
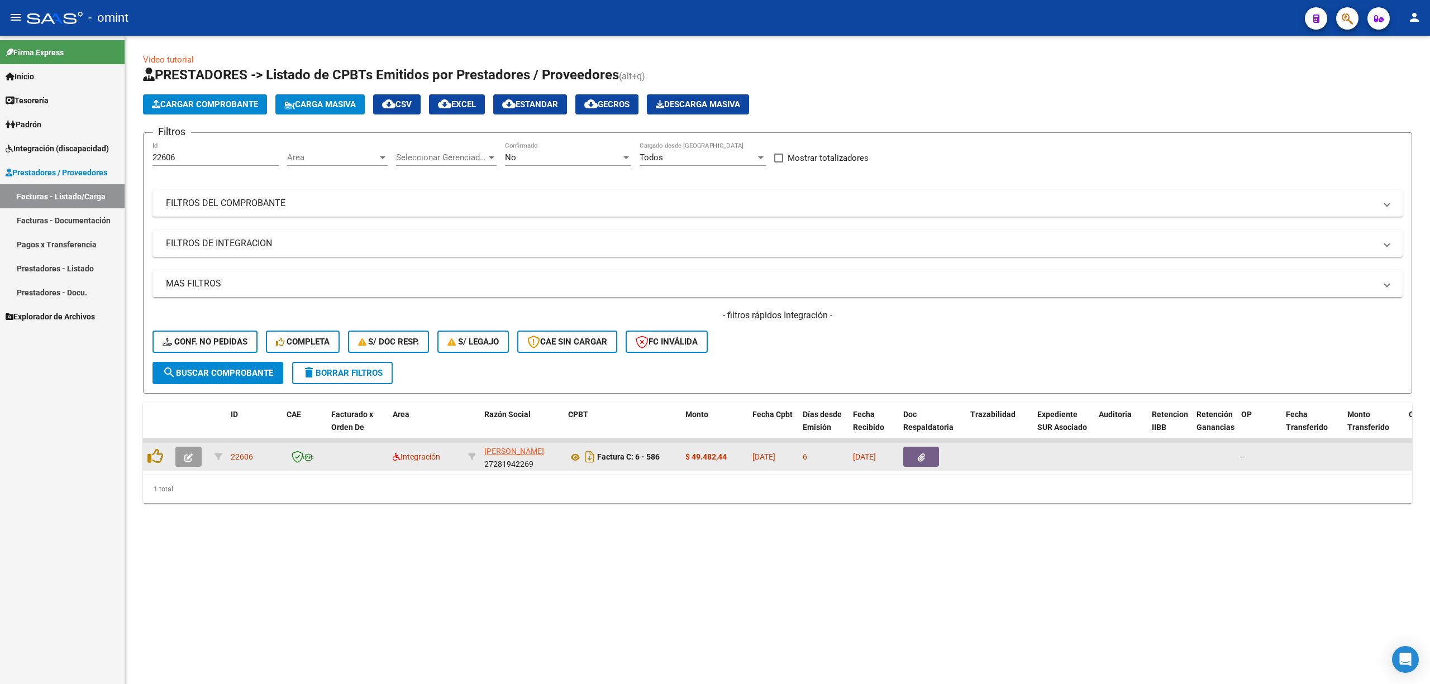
click at [188, 455] on icon "button" at bounding box center [188, 458] width 8 height 8
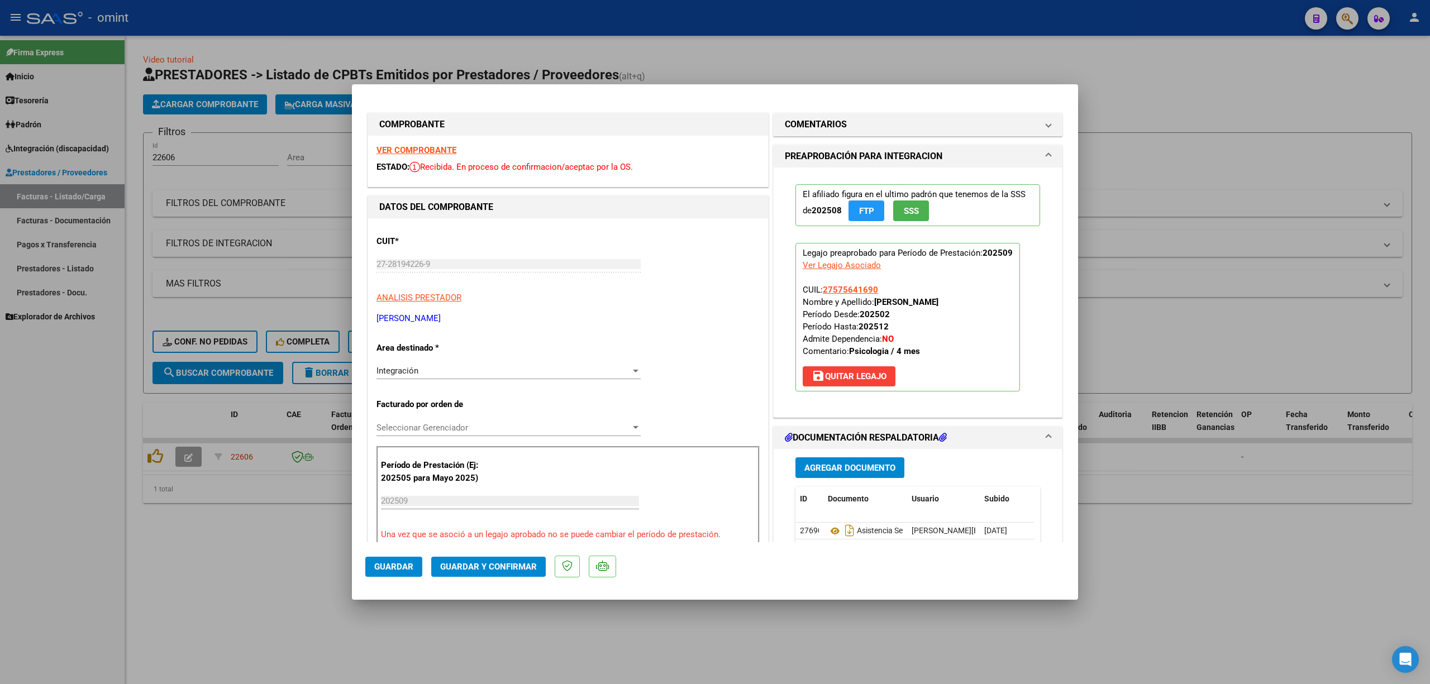
click at [421, 150] on strong "VER COMPROBANTE" at bounding box center [417, 150] width 80 height 10
click at [522, 559] on button "Guardar y Confirmar" at bounding box center [488, 567] width 115 height 20
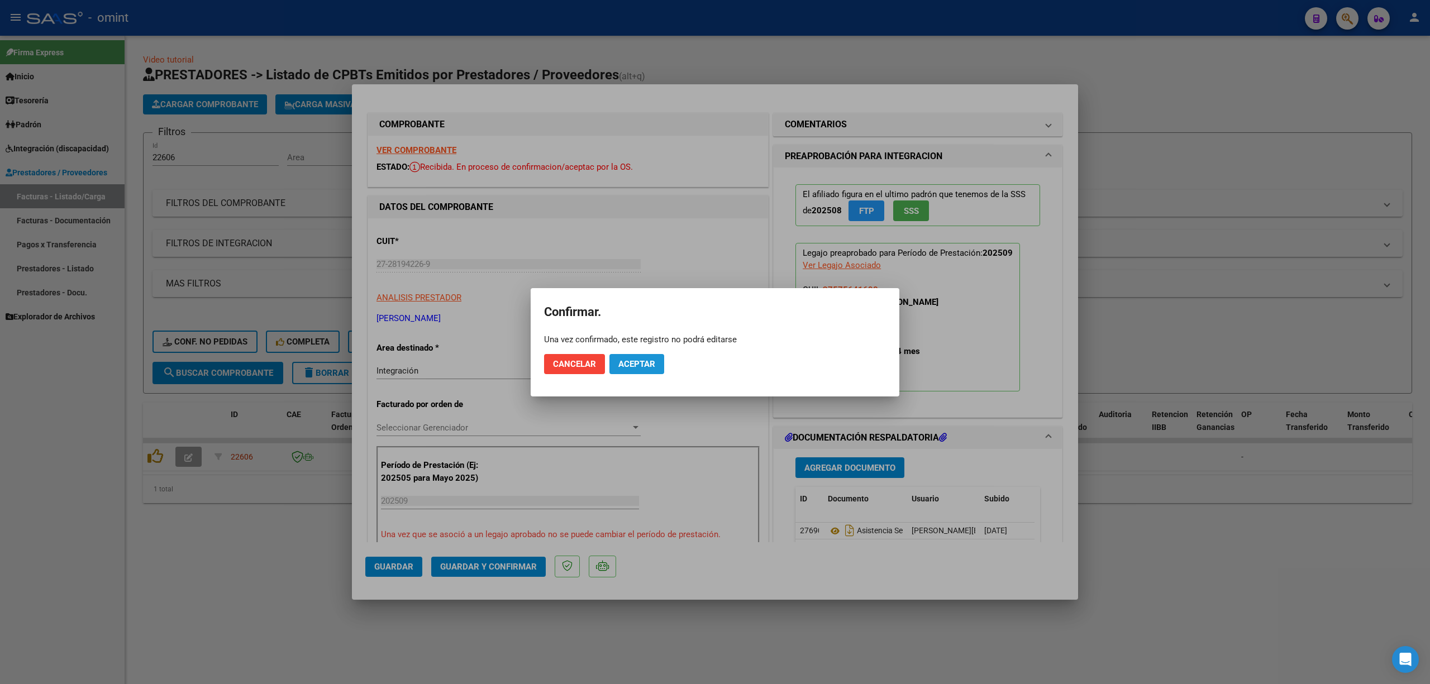
click at [644, 361] on span "Aceptar" at bounding box center [636, 364] width 37 height 10
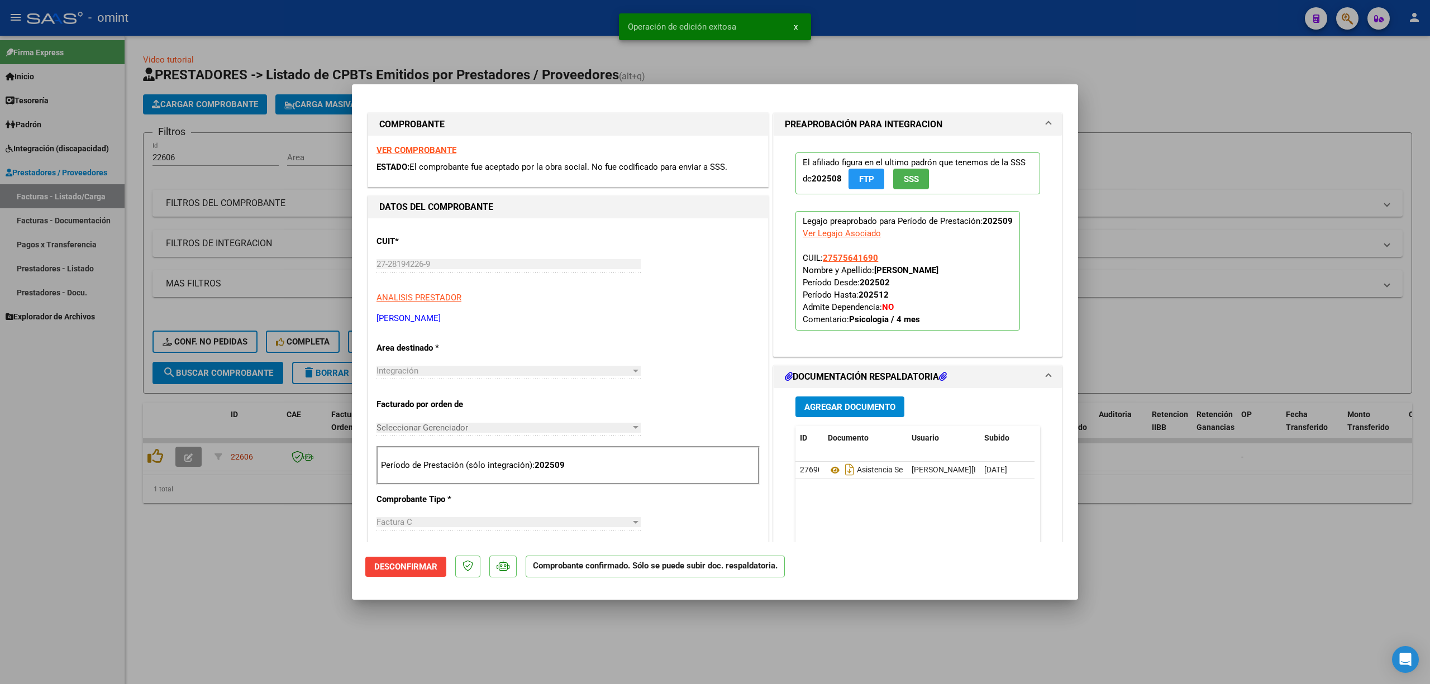
click at [249, 240] on div at bounding box center [715, 342] width 1430 height 684
type input "$ 0,00"
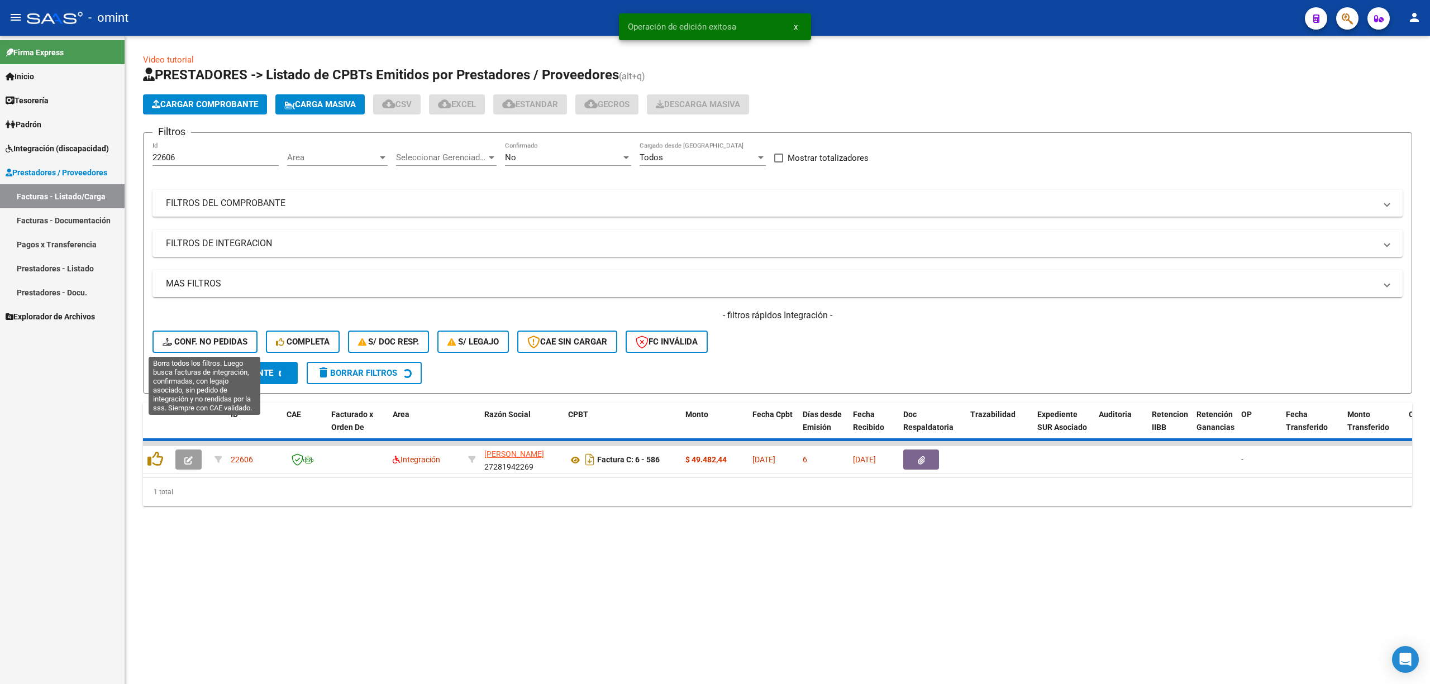
click at [190, 345] on span "Conf. no pedidas" at bounding box center [205, 342] width 85 height 10
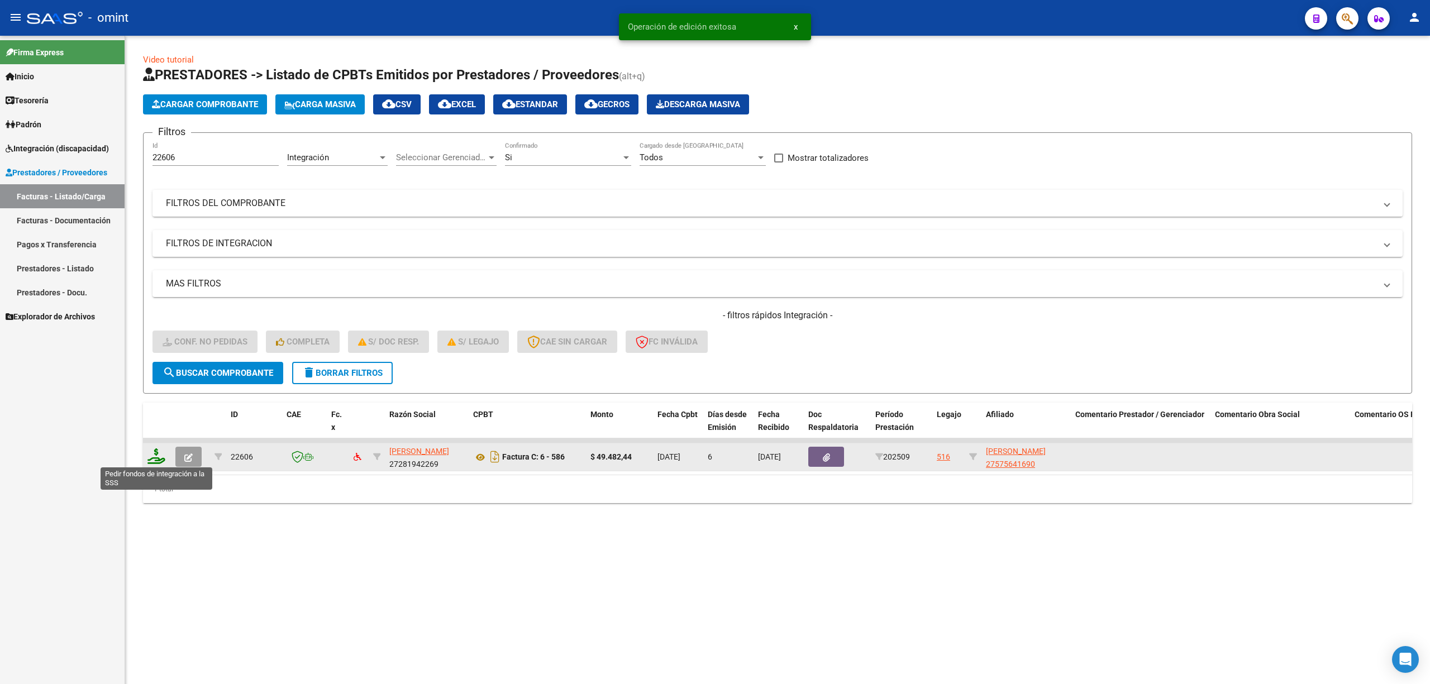
click at [157, 450] on icon at bounding box center [156, 457] width 18 height 16
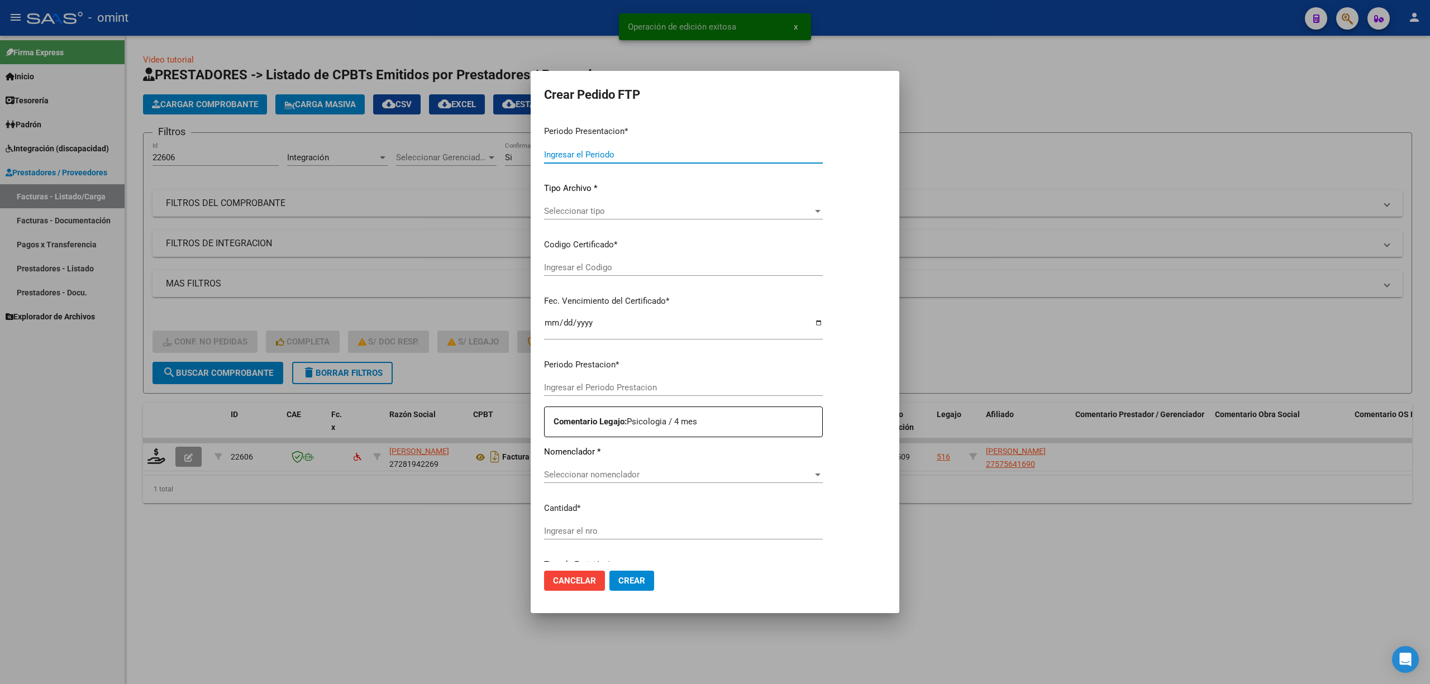
type input "202509"
type input "$ 49.482,44"
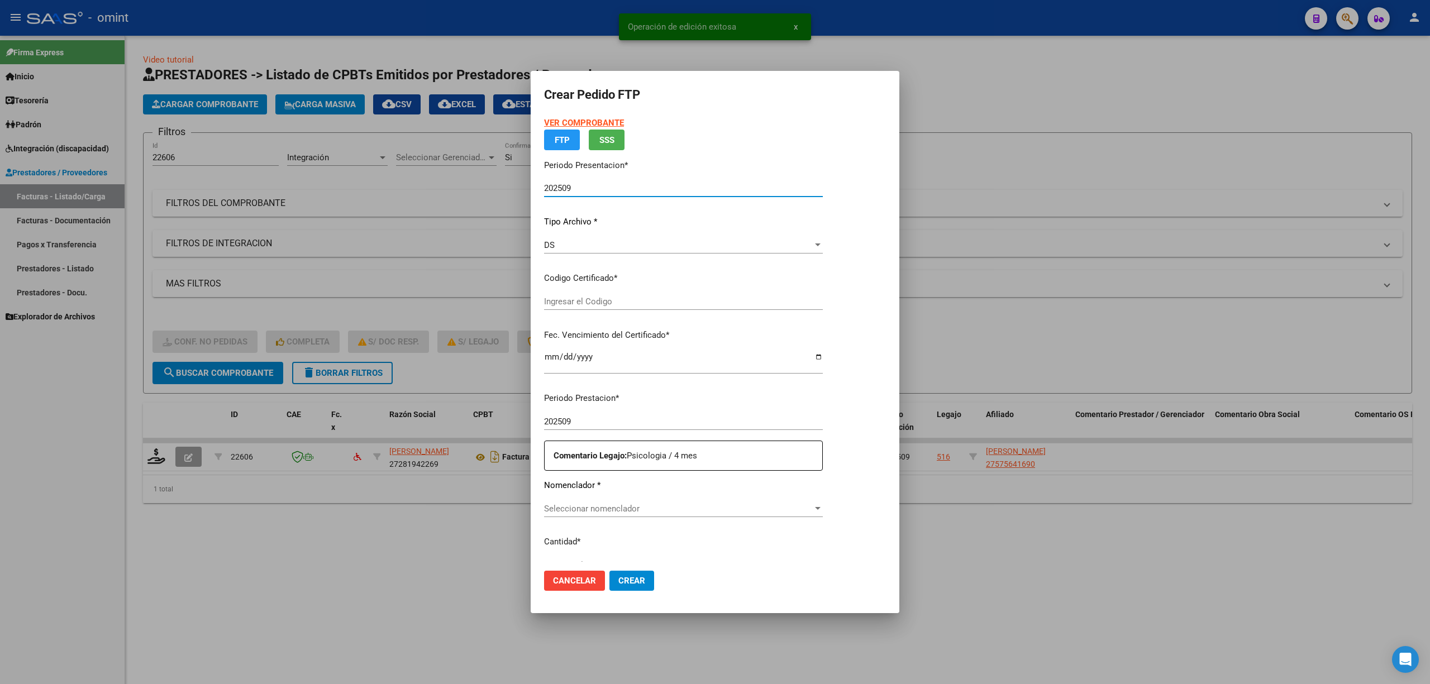
type input "6075591792"
type input "2030-05-08"
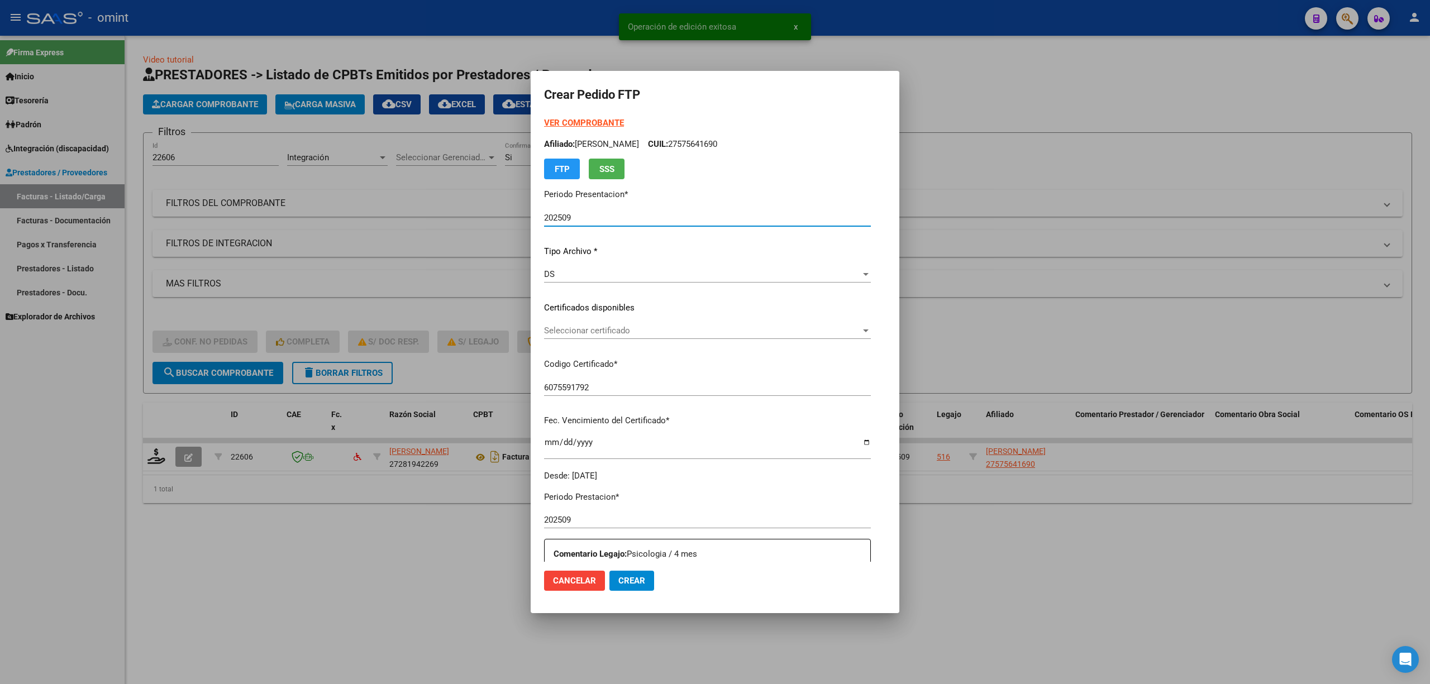
click at [583, 323] on div "Seleccionar certificado Seleccionar certificado" at bounding box center [707, 330] width 327 height 17
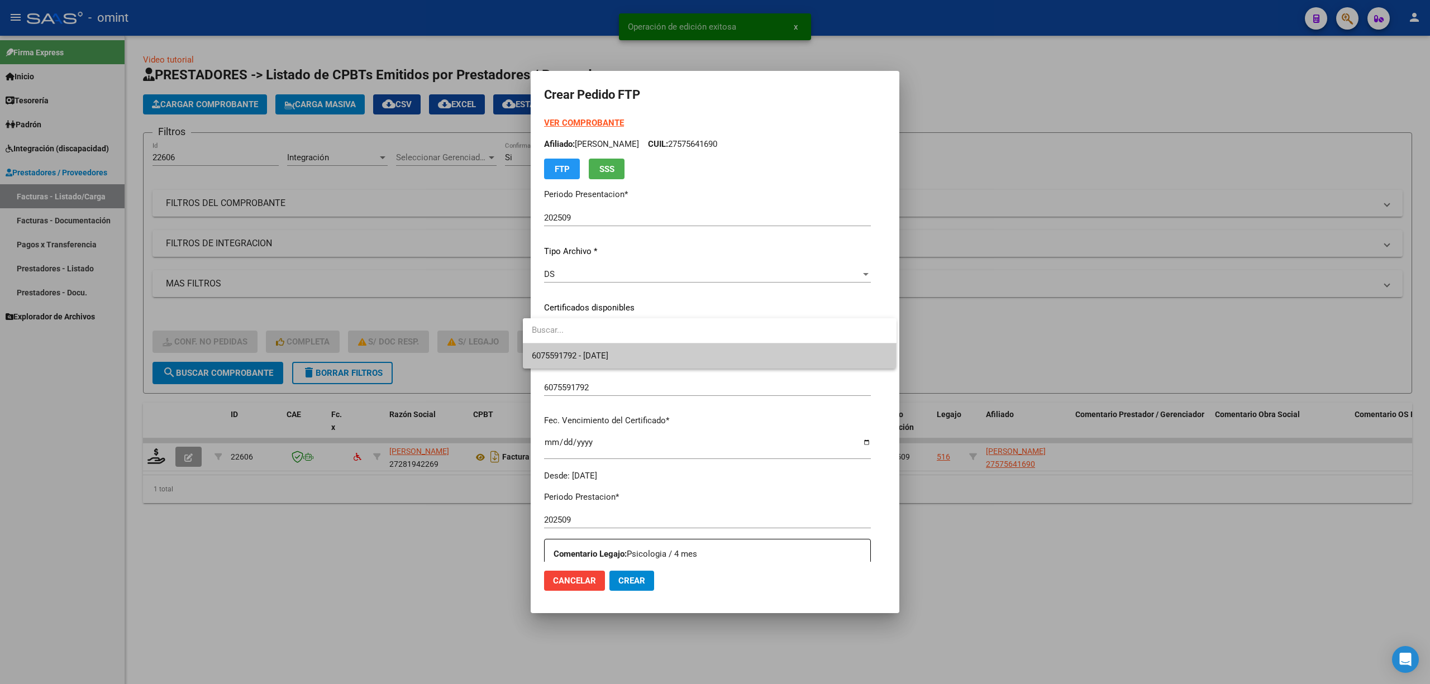
click at [583, 349] on span "6075591792 - 2030-05-08" at bounding box center [710, 356] width 356 height 25
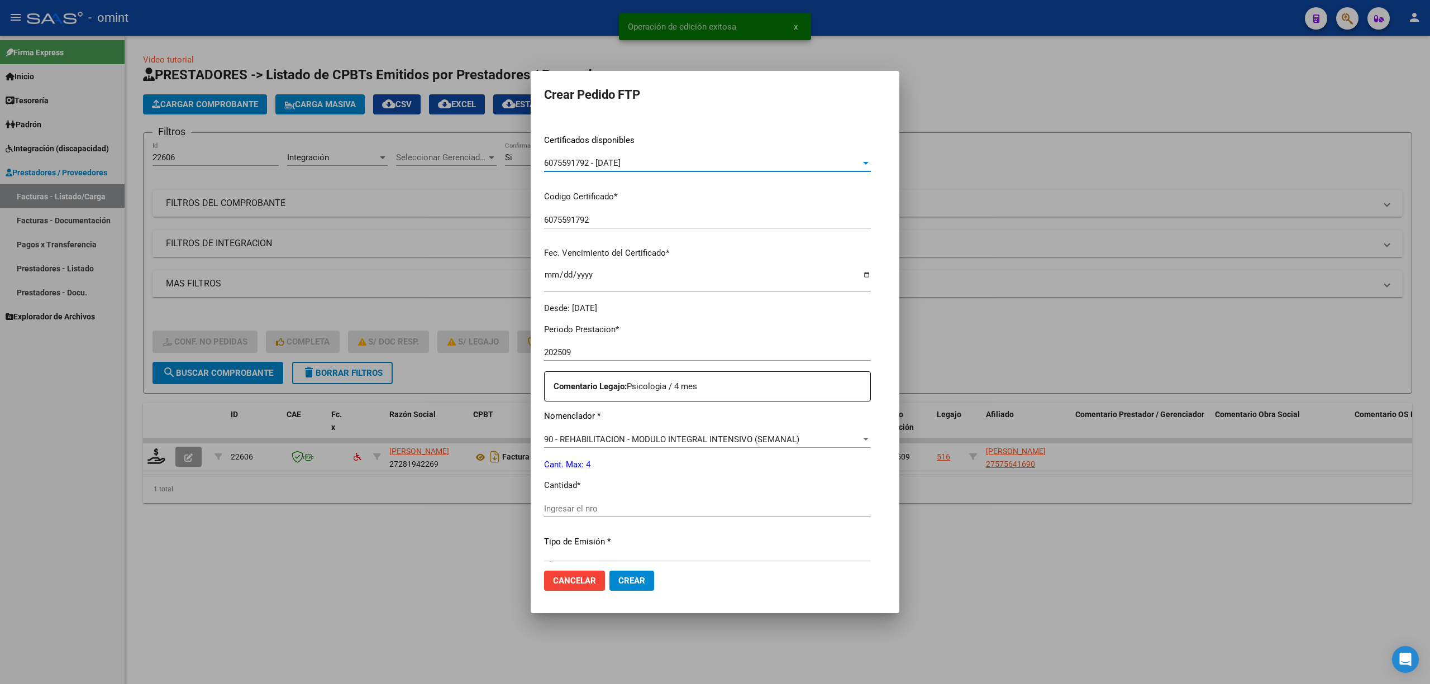
scroll to position [298, 0]
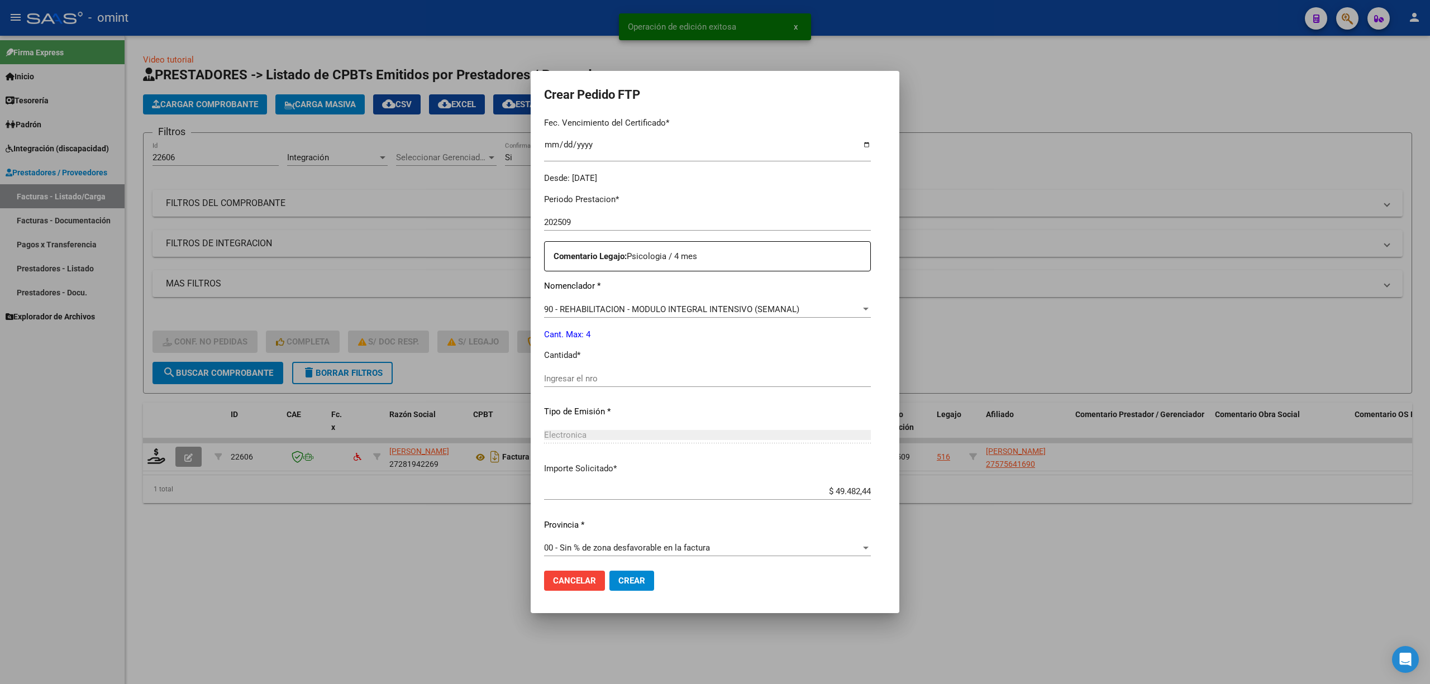
click at [566, 371] on div "Ingresar el nro" at bounding box center [707, 378] width 327 height 17
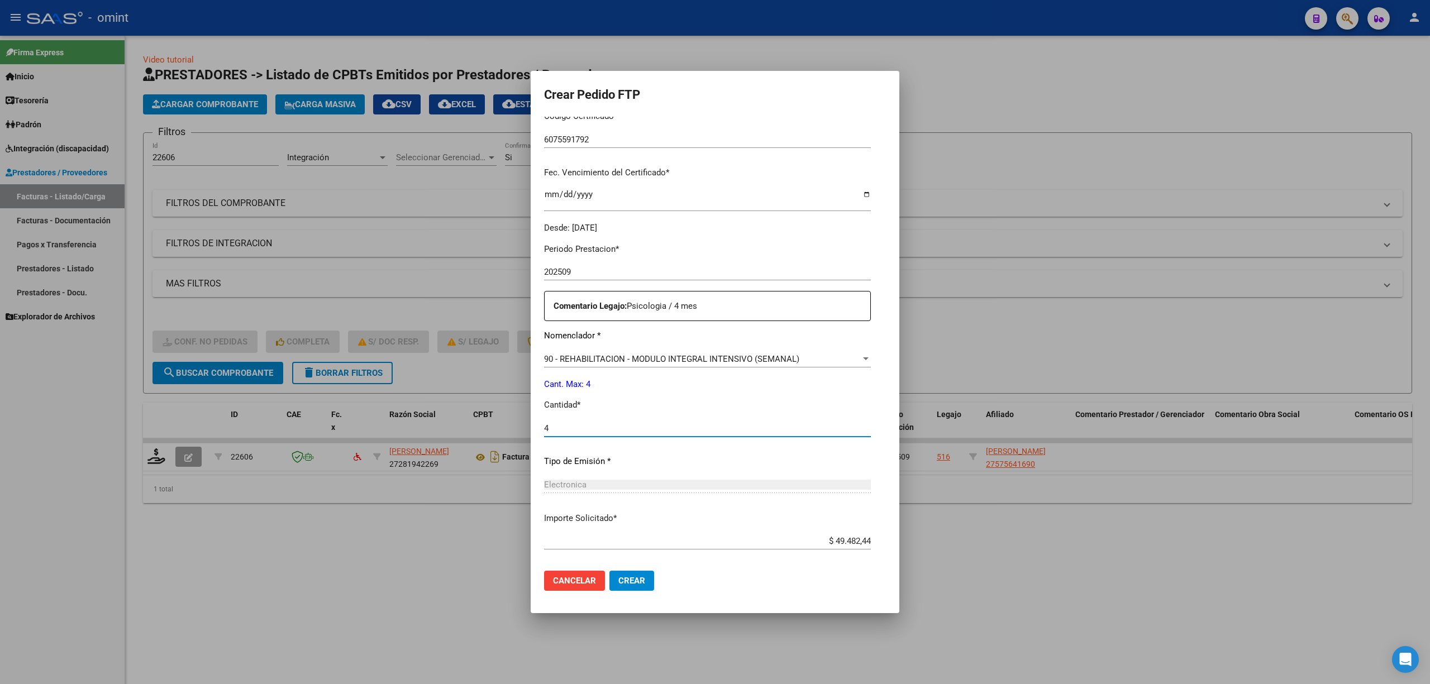
scroll to position [223, 0]
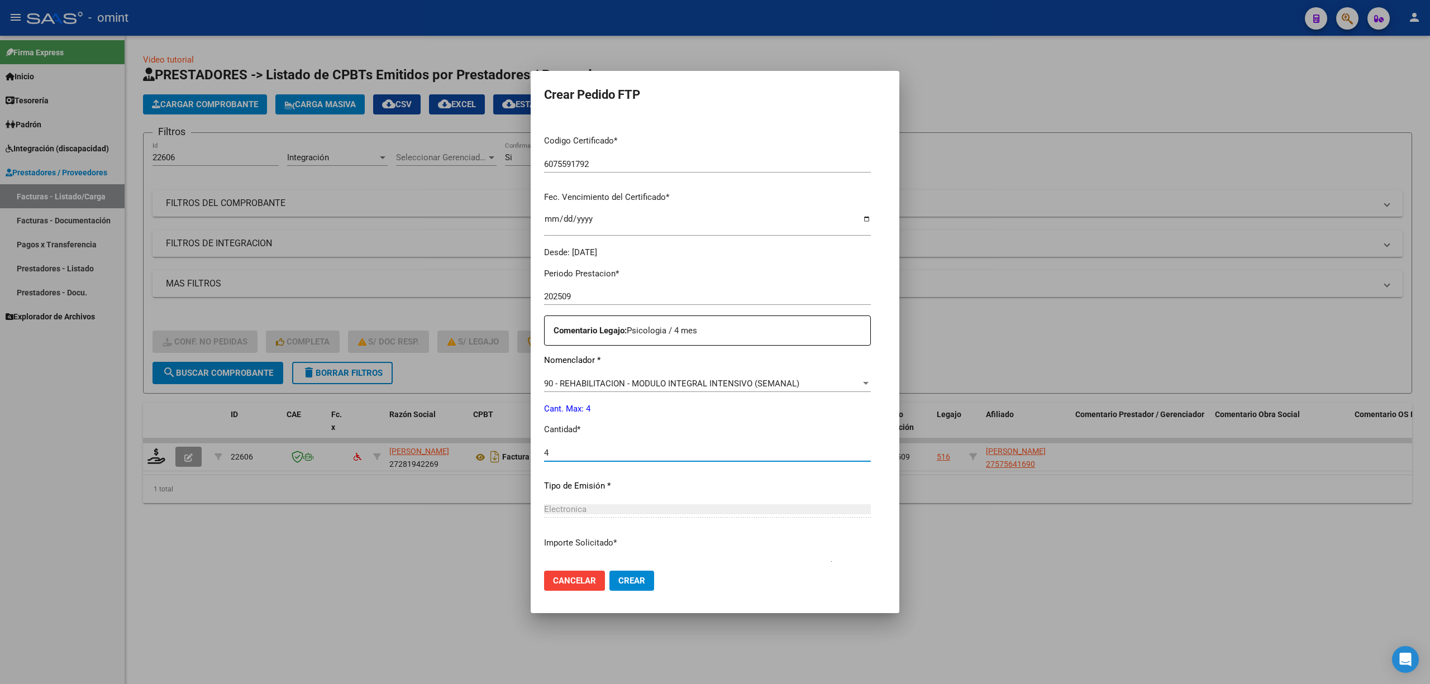
type input "4"
click at [627, 582] on span "Crear" at bounding box center [631, 581] width 27 height 10
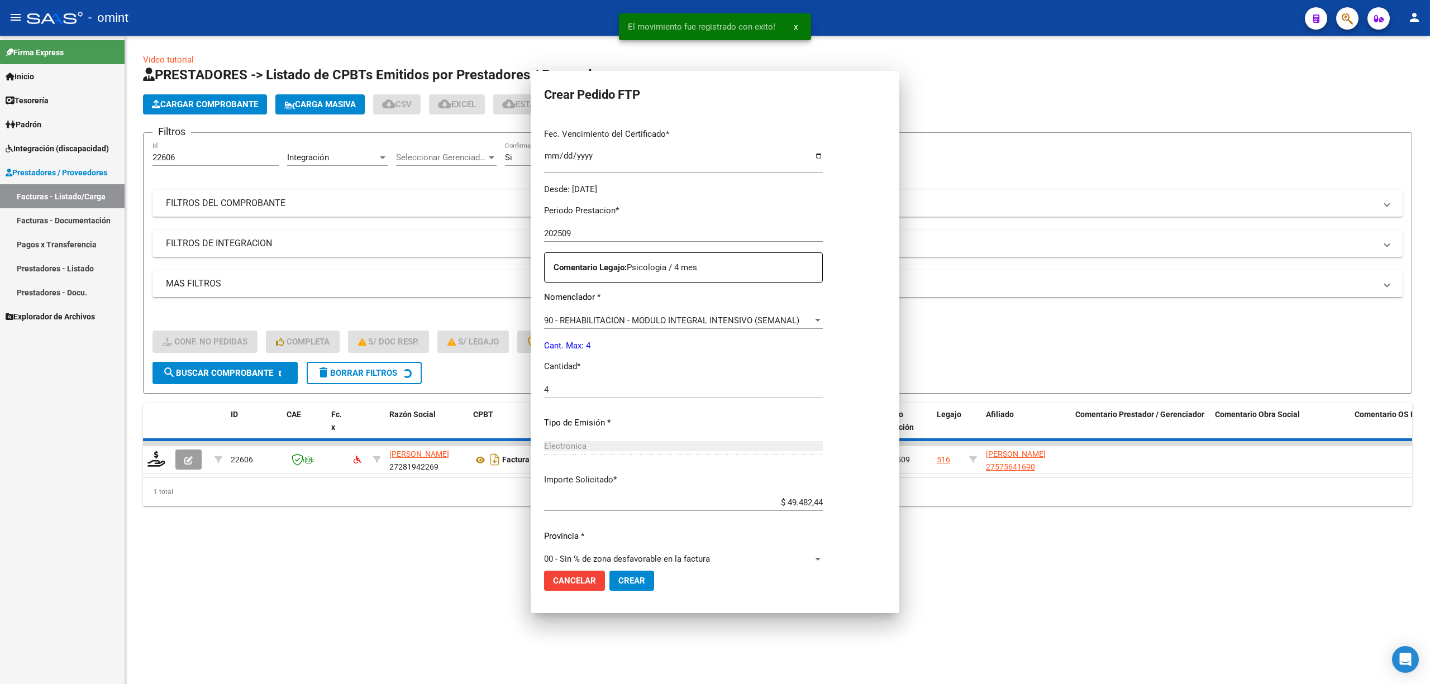
scroll to position [0, 0]
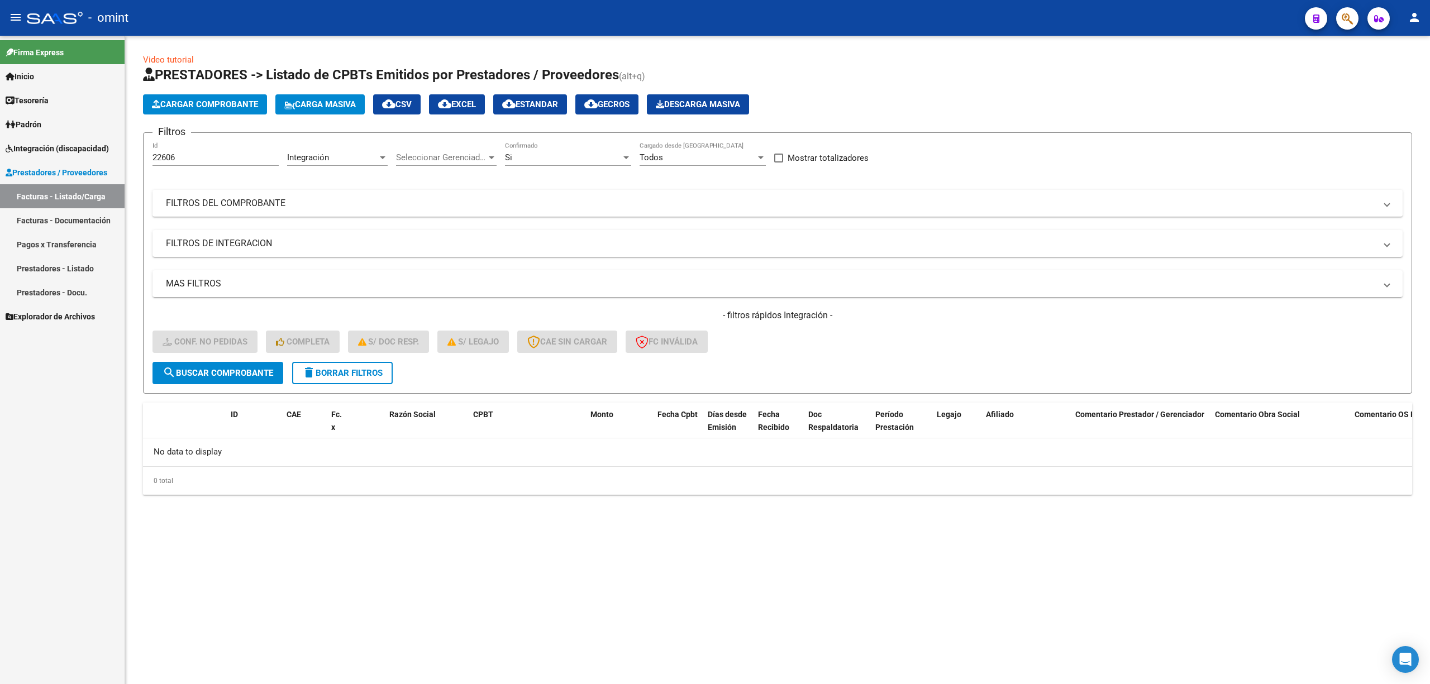
click at [370, 371] on span "delete Borrar Filtros" at bounding box center [342, 373] width 80 height 10
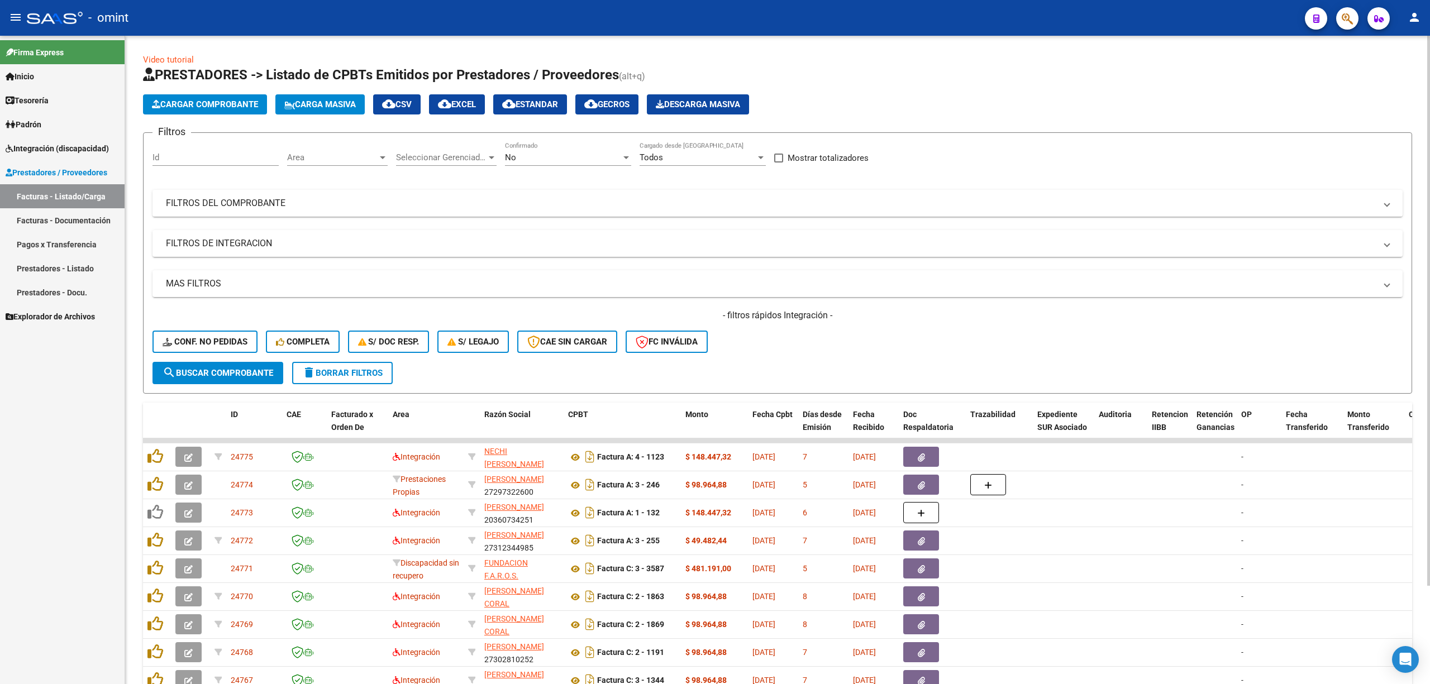
click at [216, 152] on div "Id" at bounding box center [216, 154] width 126 height 24
paste input "22184"
type input "22184"
drag, startPoint x: 257, startPoint y: 375, endPoint x: 263, endPoint y: 379, distance: 6.5
click at [258, 375] on span "search Buscar Comprobante" at bounding box center [218, 373] width 111 height 10
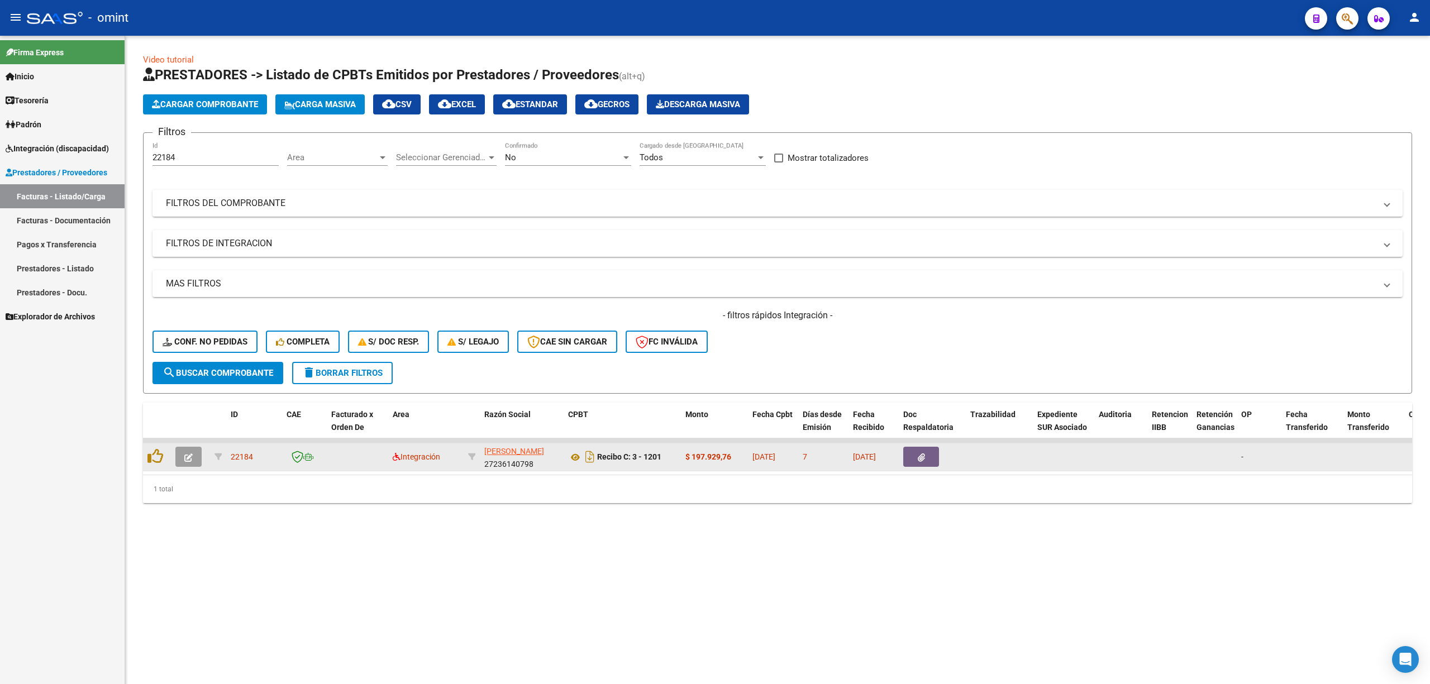
click at [196, 459] on button "button" at bounding box center [188, 457] width 26 height 20
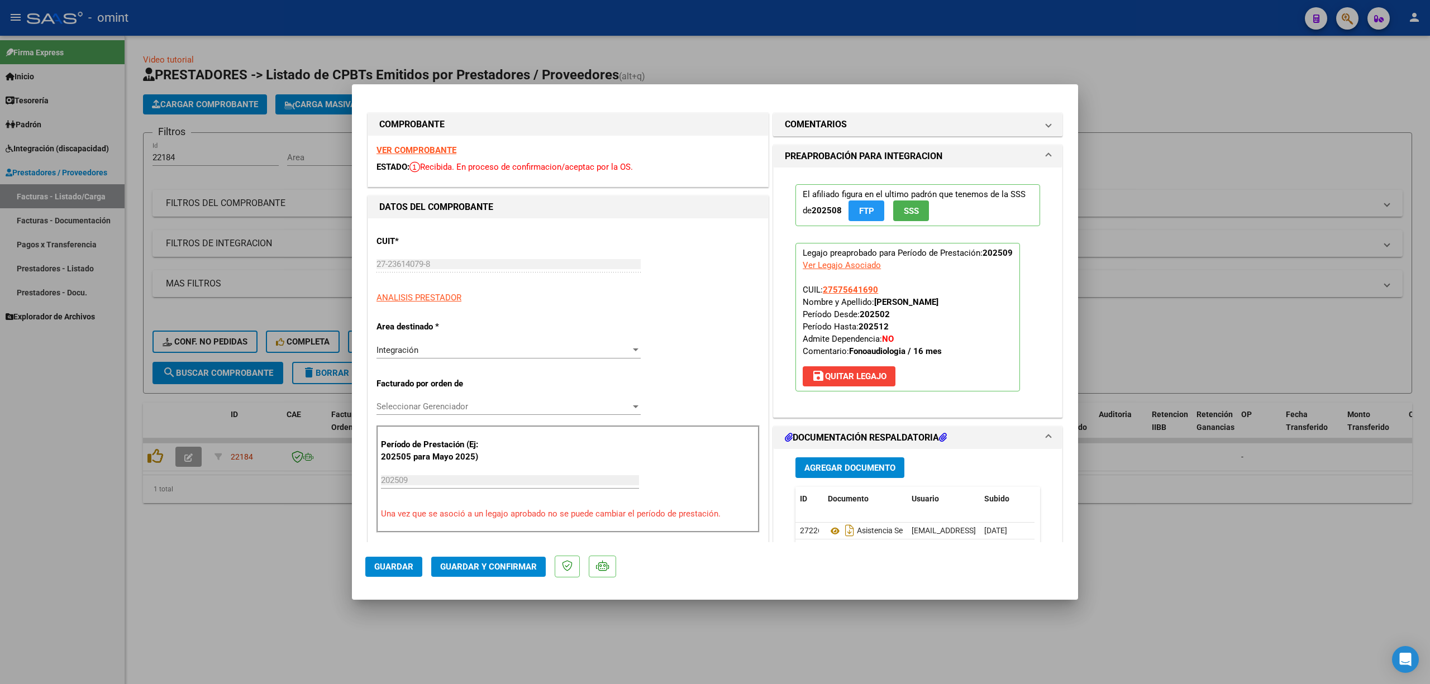
click at [425, 157] on div "VER COMPROBANTE ESTADO: Recibida. En proceso de confirmacion/aceptac por la OS." at bounding box center [568, 161] width 400 height 51
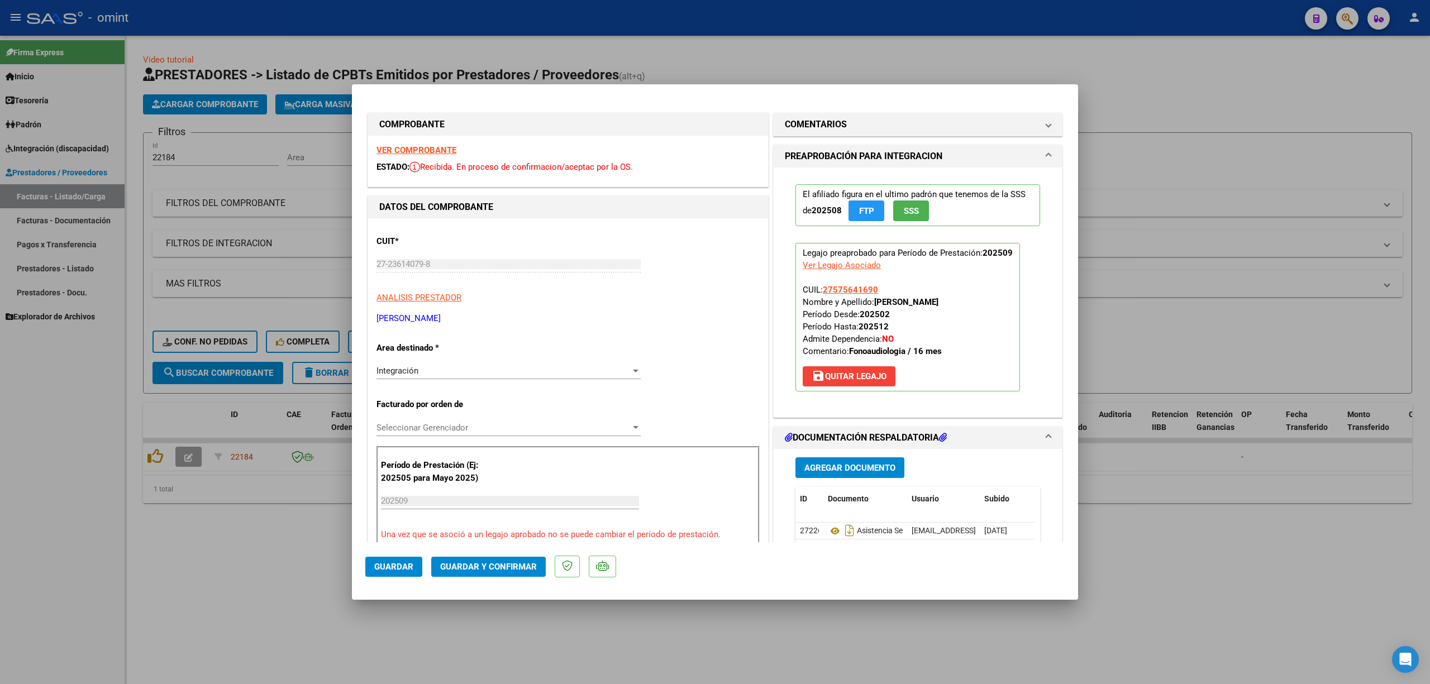
click at [434, 153] on strong "VER COMPROBANTE" at bounding box center [417, 150] width 80 height 10
click at [496, 575] on button "Guardar y Confirmar" at bounding box center [488, 567] width 115 height 20
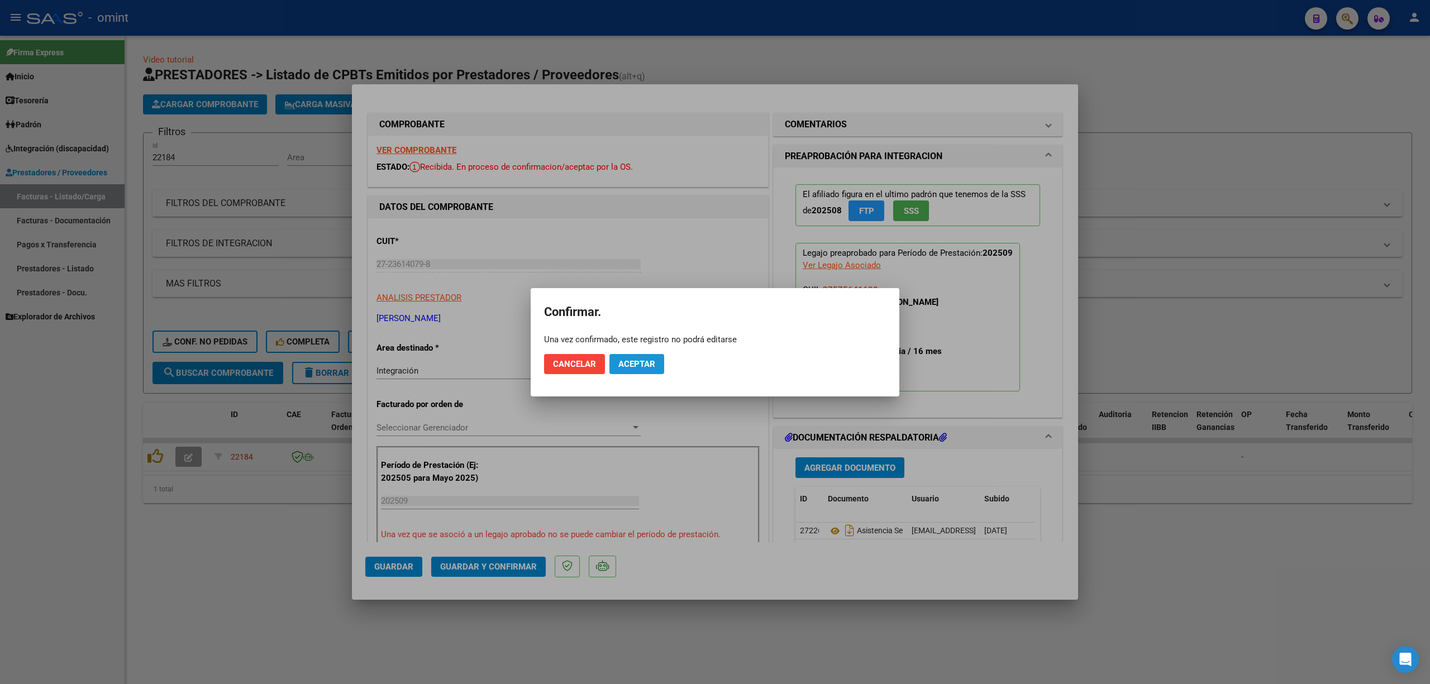
click at [633, 363] on span "Aceptar" at bounding box center [636, 364] width 37 height 10
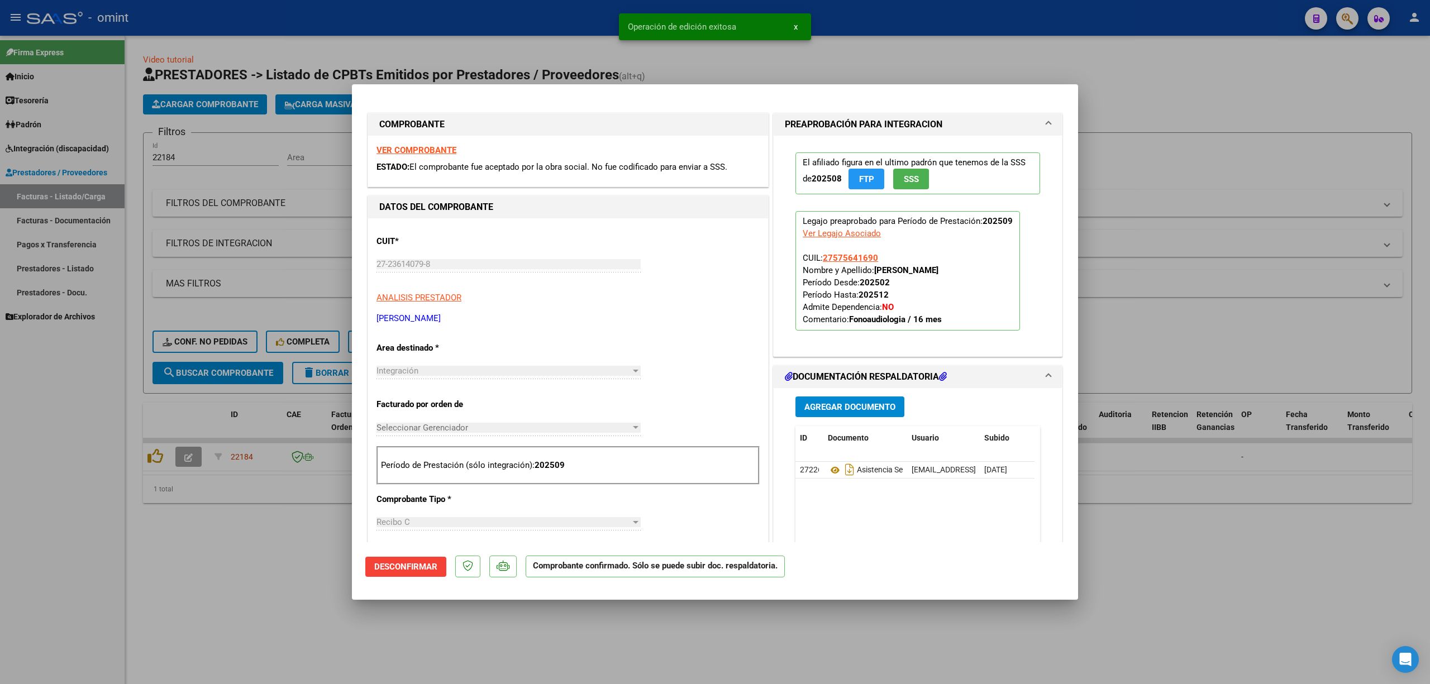
click at [425, 147] on strong "VER COMPROBANTE" at bounding box center [417, 150] width 80 height 10
click at [234, 246] on div at bounding box center [715, 342] width 1430 height 684
type input "$ 0,00"
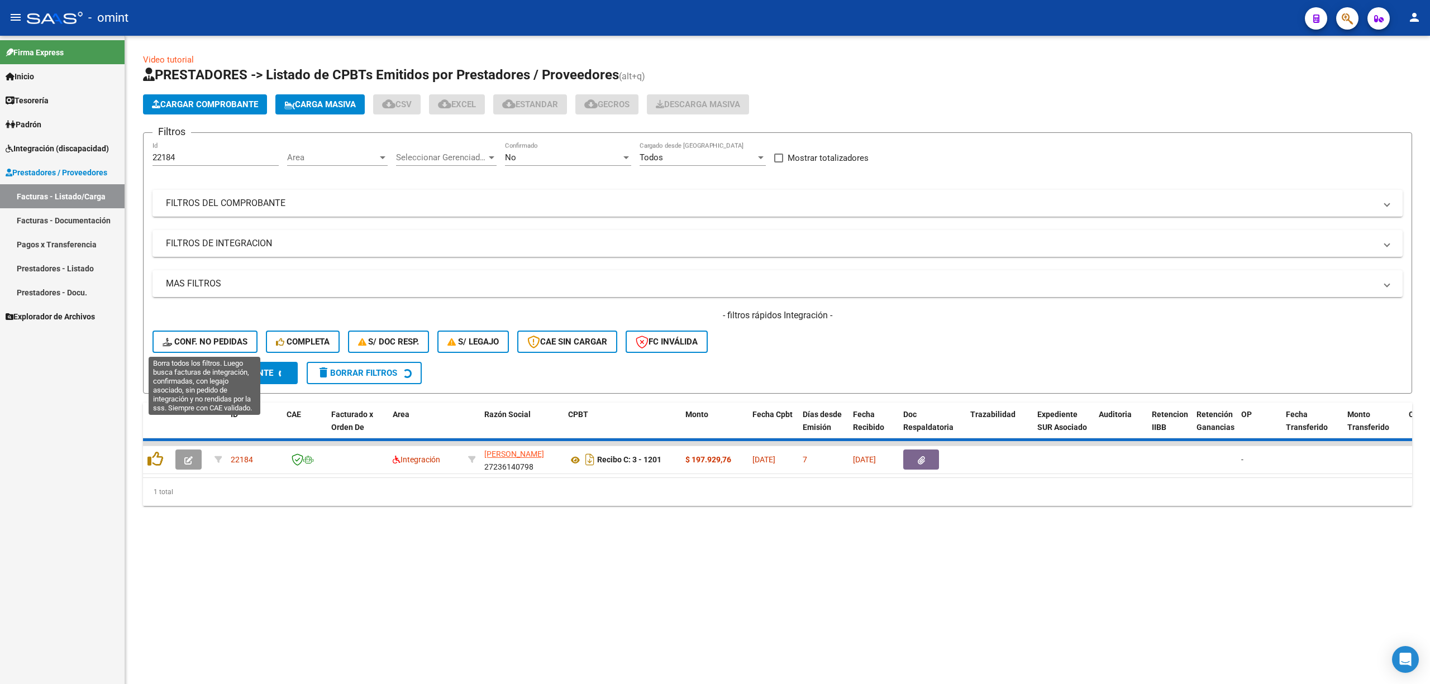
click at [194, 345] on span "Conf. no pedidas" at bounding box center [205, 342] width 85 height 10
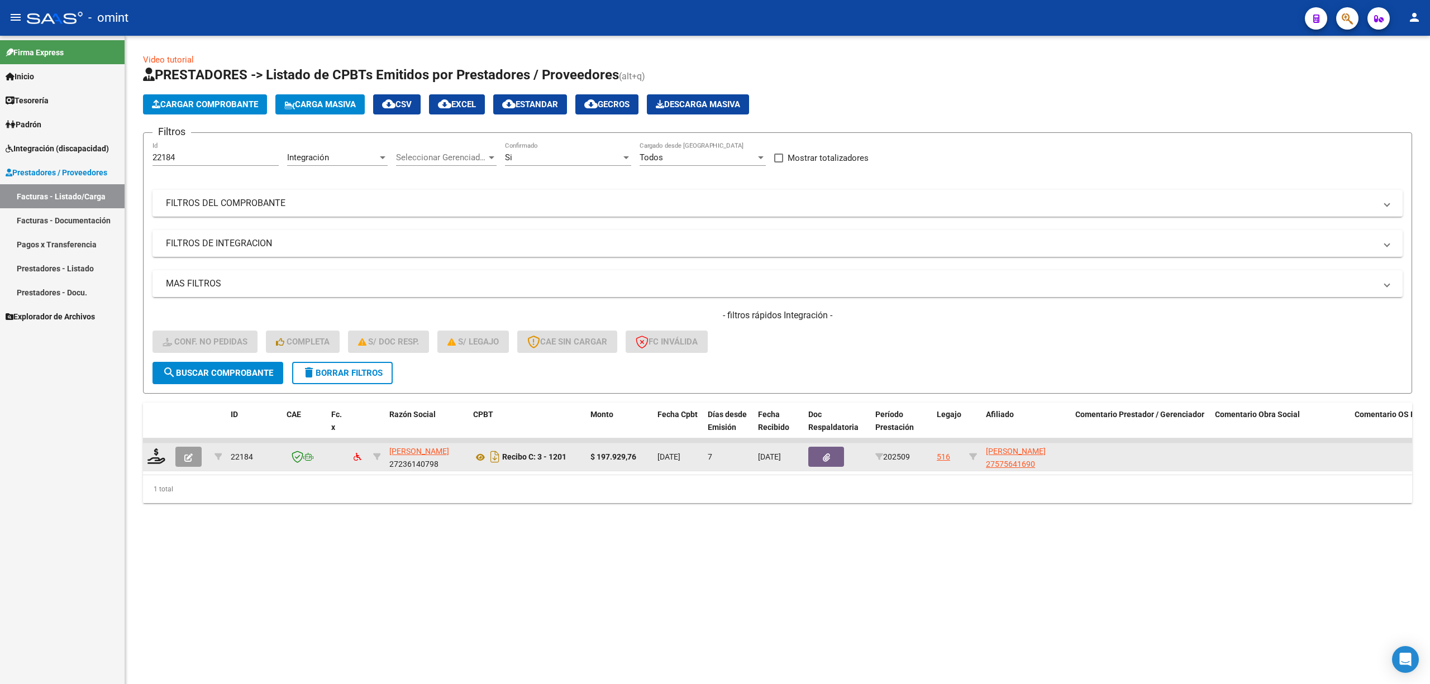
click at [154, 468] on datatable-body-cell at bounding box center [157, 457] width 28 height 27
click at [157, 460] on icon at bounding box center [156, 457] width 18 height 16
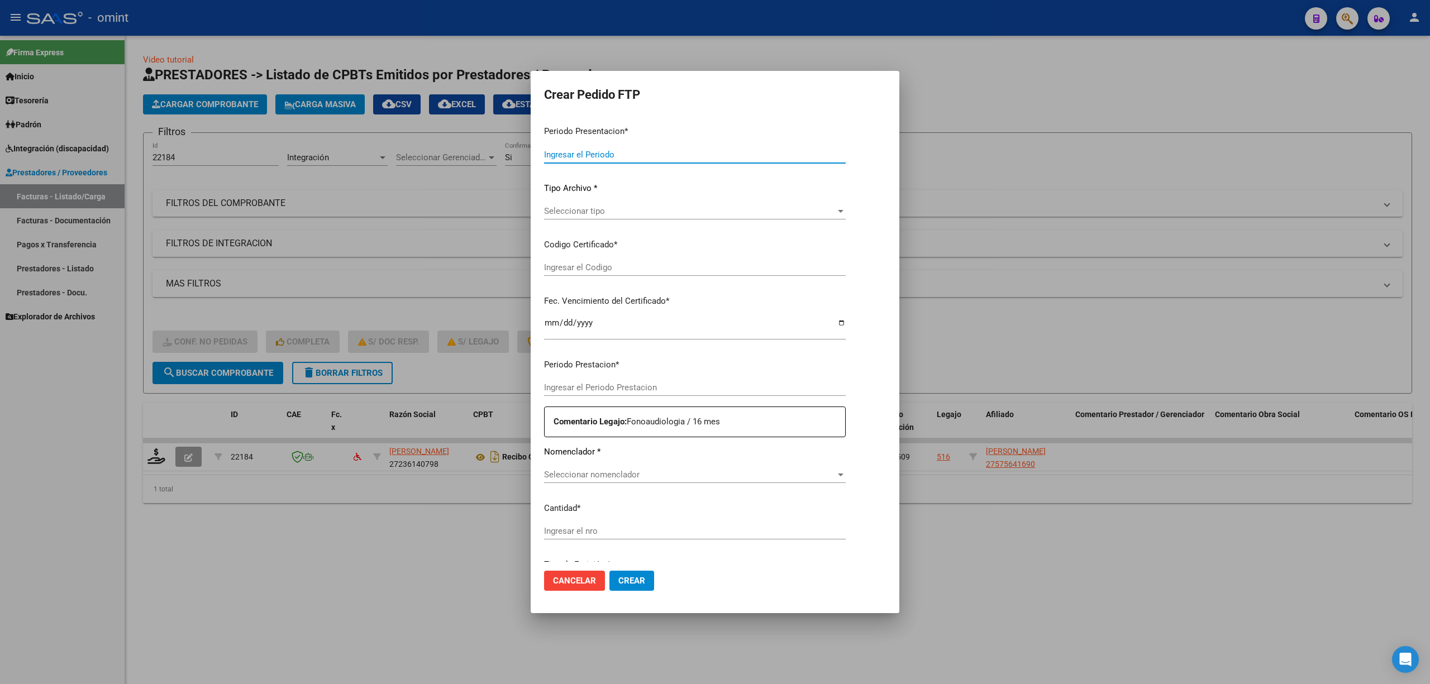
type input "202509"
type input "$ 197.929,76"
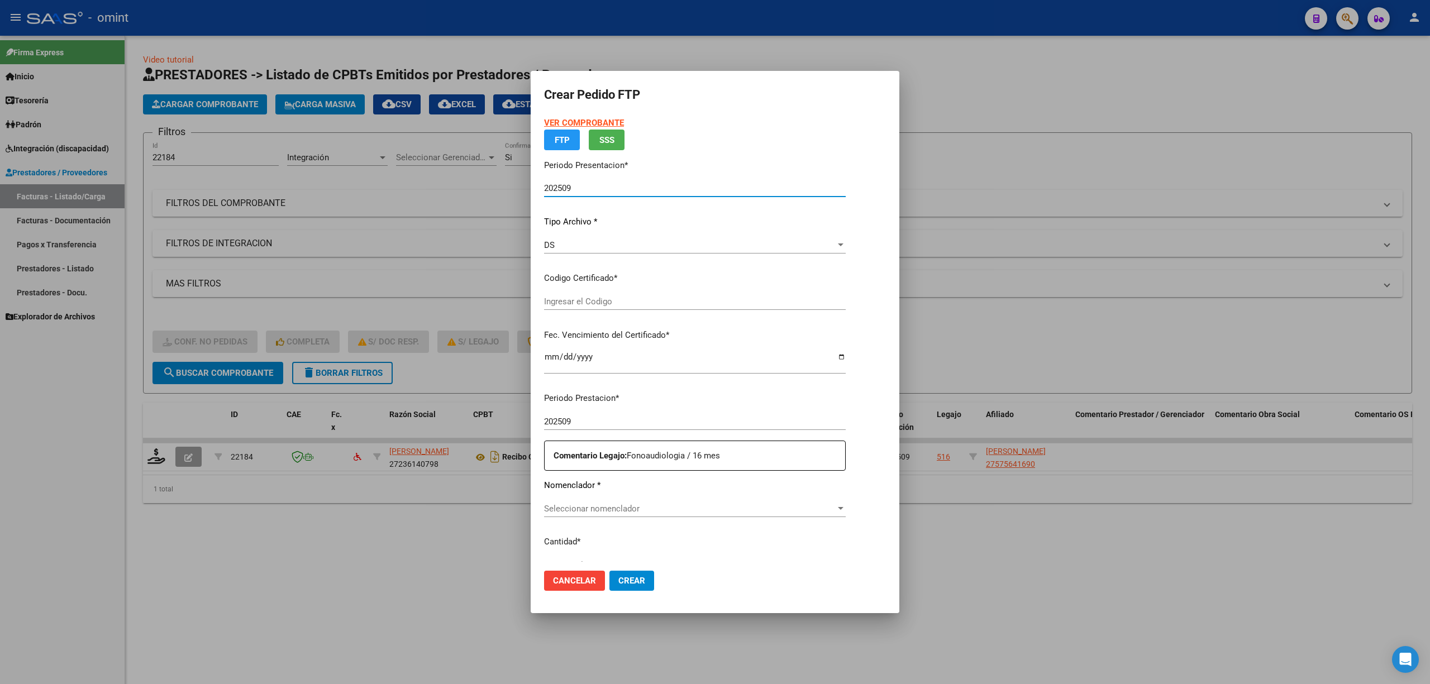
type input "6075591792"
type input "2030-05-08"
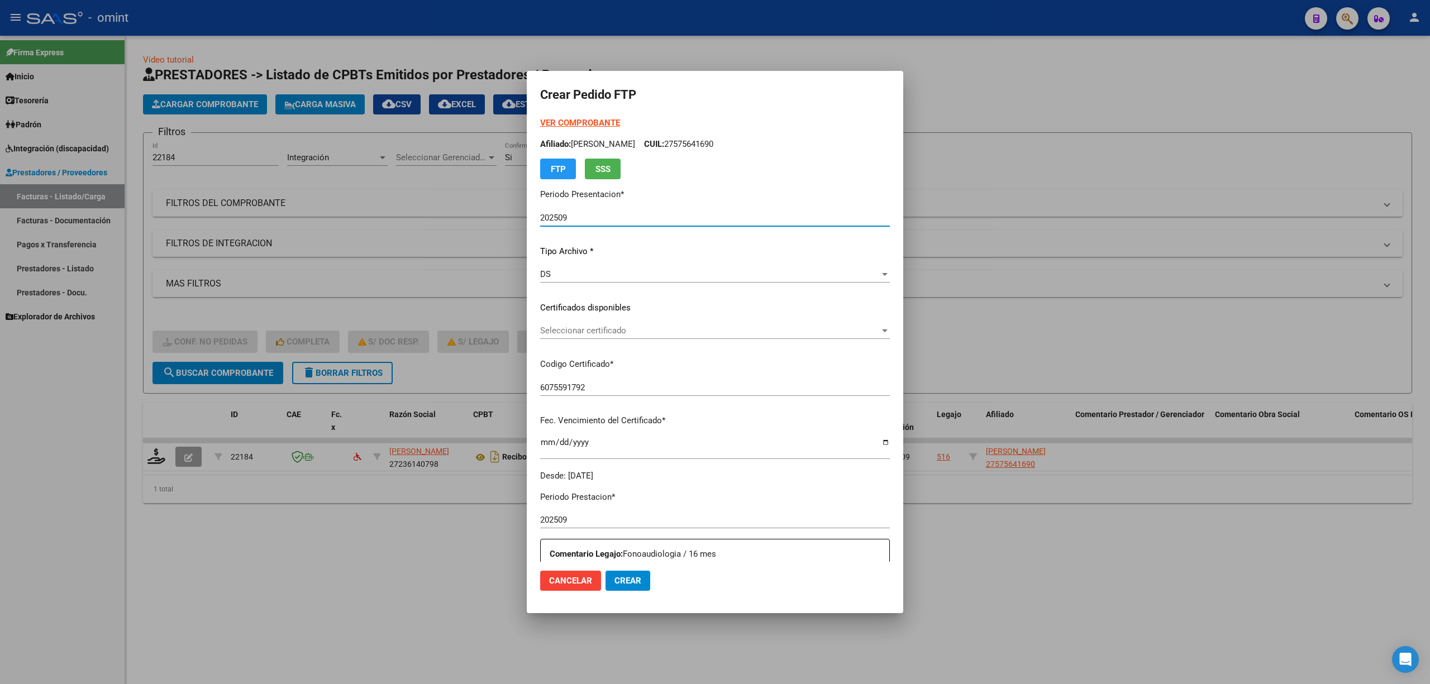
click at [573, 336] on div "Seleccionar certificado Seleccionar certificado" at bounding box center [715, 330] width 350 height 17
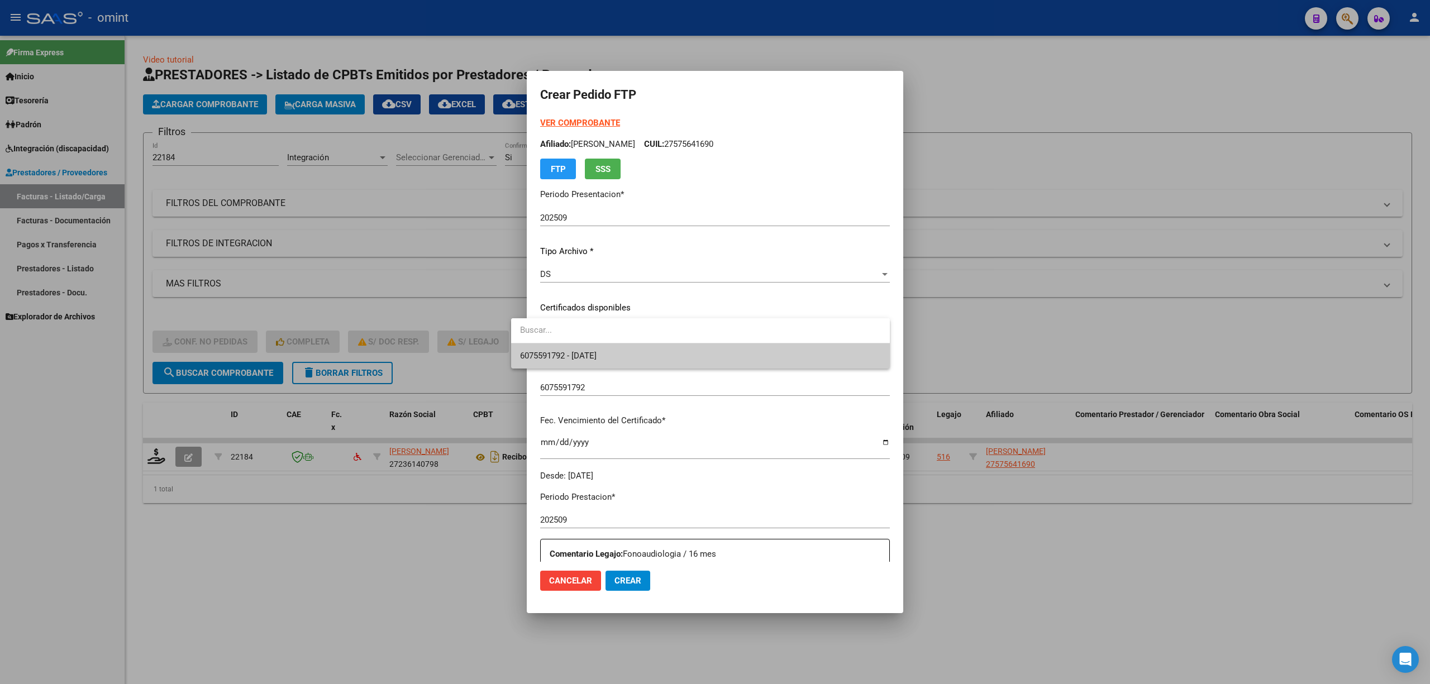
click at [592, 371] on div at bounding box center [715, 342] width 1430 height 684
click at [569, 328] on span "Seleccionar certificado" at bounding box center [710, 331] width 340 height 10
drag, startPoint x: 577, startPoint y: 354, endPoint x: 666, endPoint y: 351, distance: 90.0
click at [577, 354] on span "6075591792 - 2030-05-08" at bounding box center [558, 356] width 77 height 10
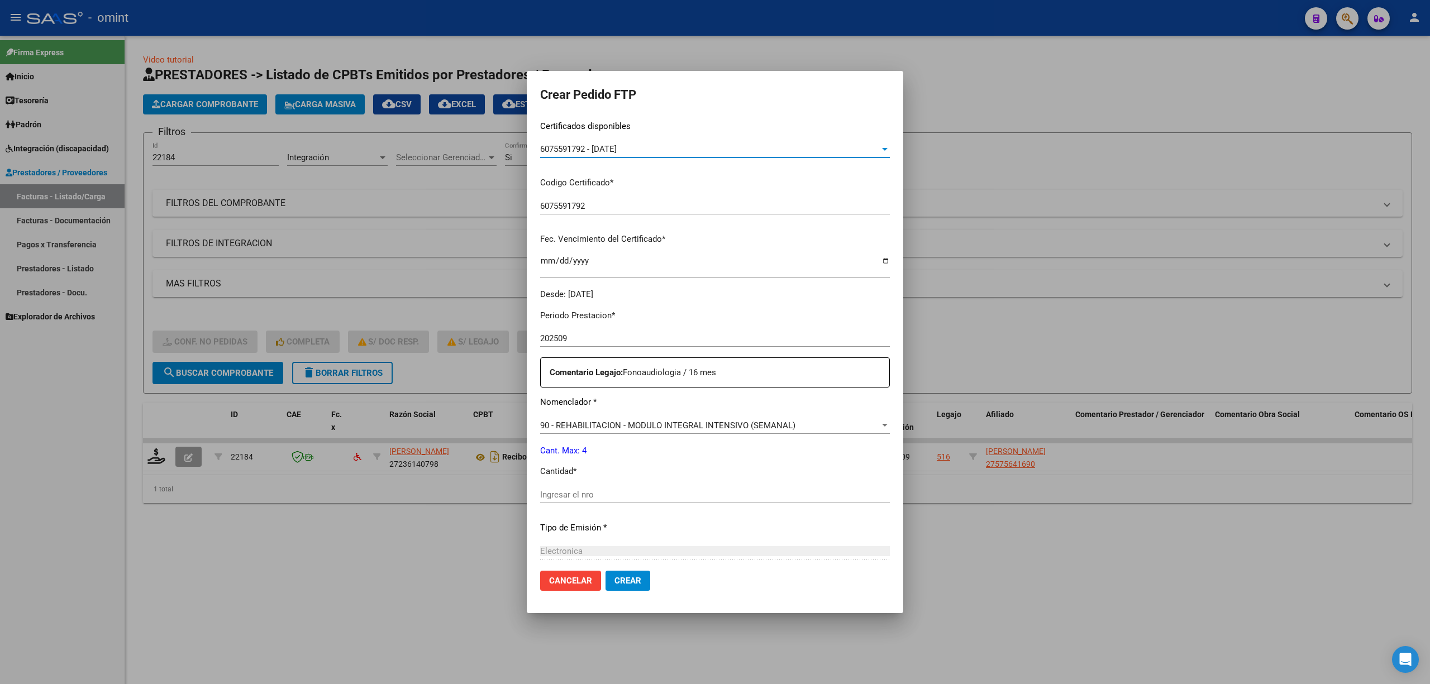
scroll to position [303, 0]
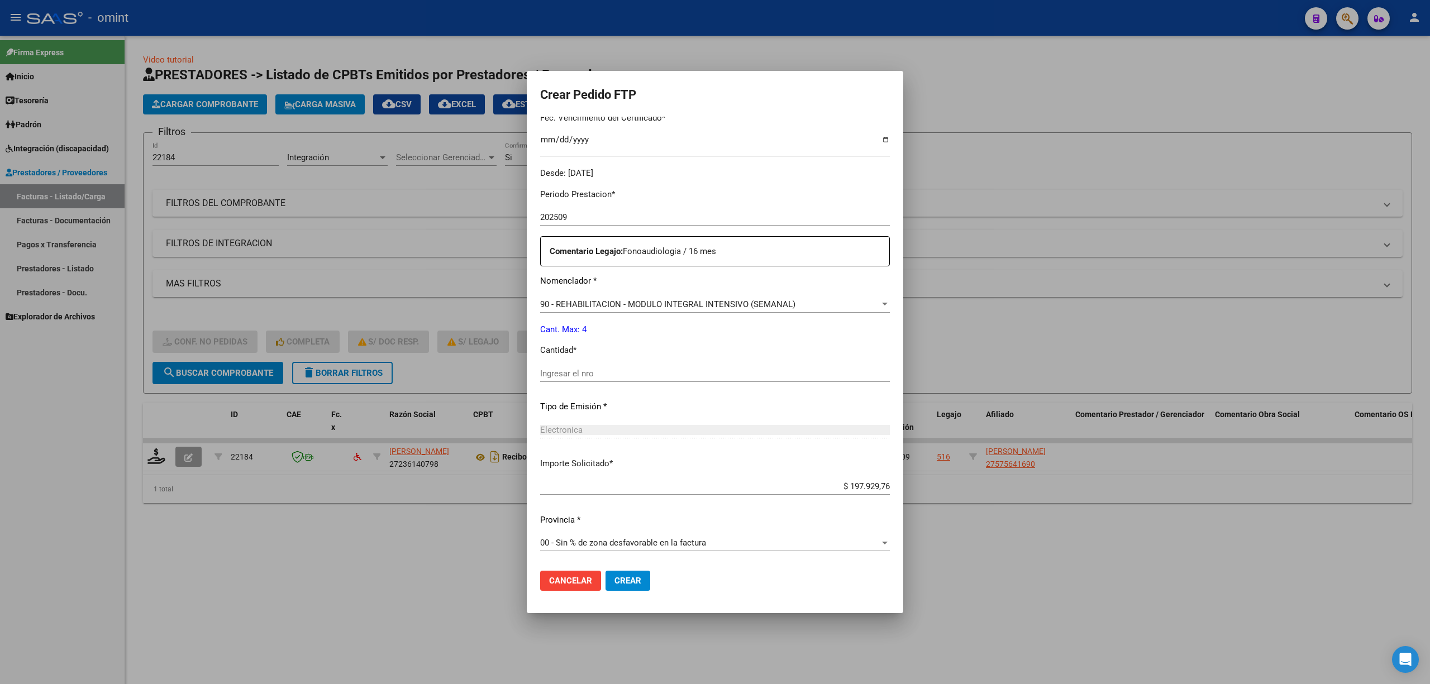
click at [553, 378] on input "Ingresar el nro" at bounding box center [715, 374] width 350 height 10
type input "4"
click at [611, 586] on button "Crear" at bounding box center [628, 581] width 45 height 20
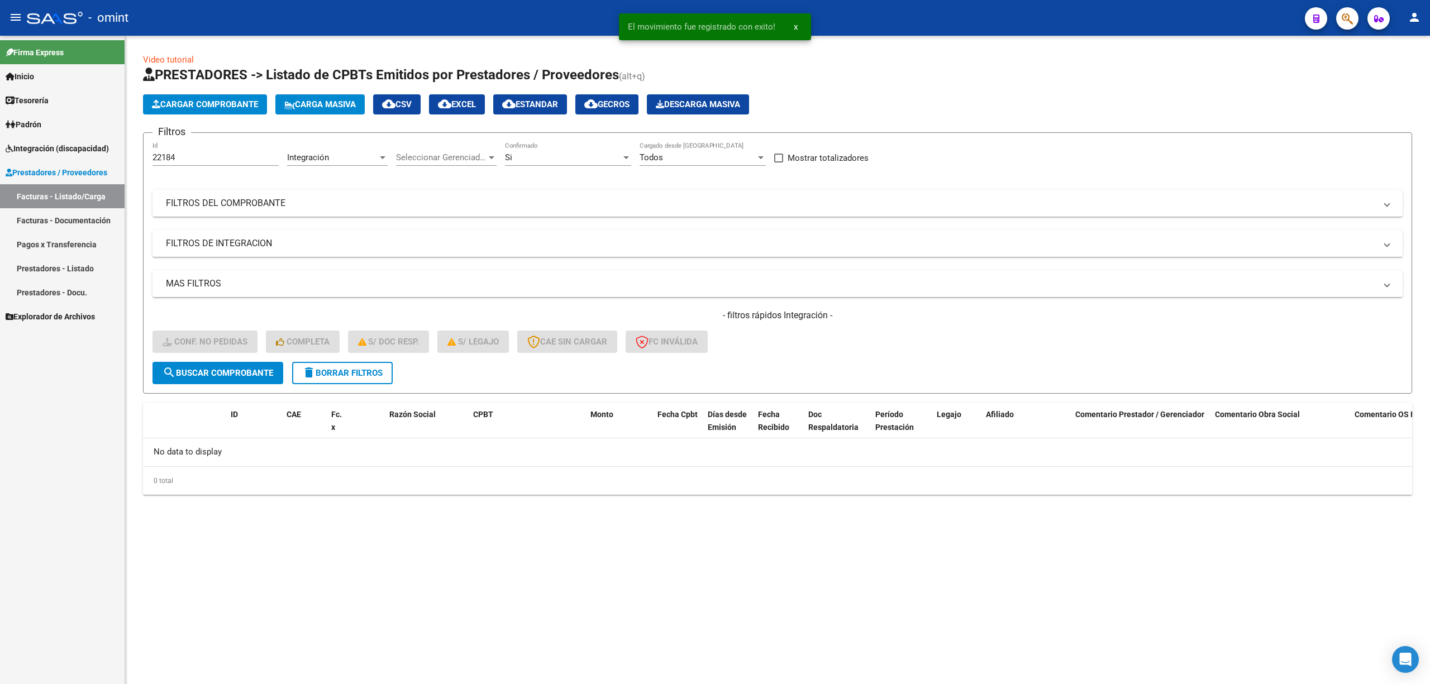
click at [1426, 183] on div "Video tutorial PRESTADORES -> Listado de CPBTs Emitidos por Prestadores / Prove…" at bounding box center [777, 283] width 1305 height 495
click at [379, 383] on button "delete Borrar Filtros" at bounding box center [342, 373] width 101 height 22
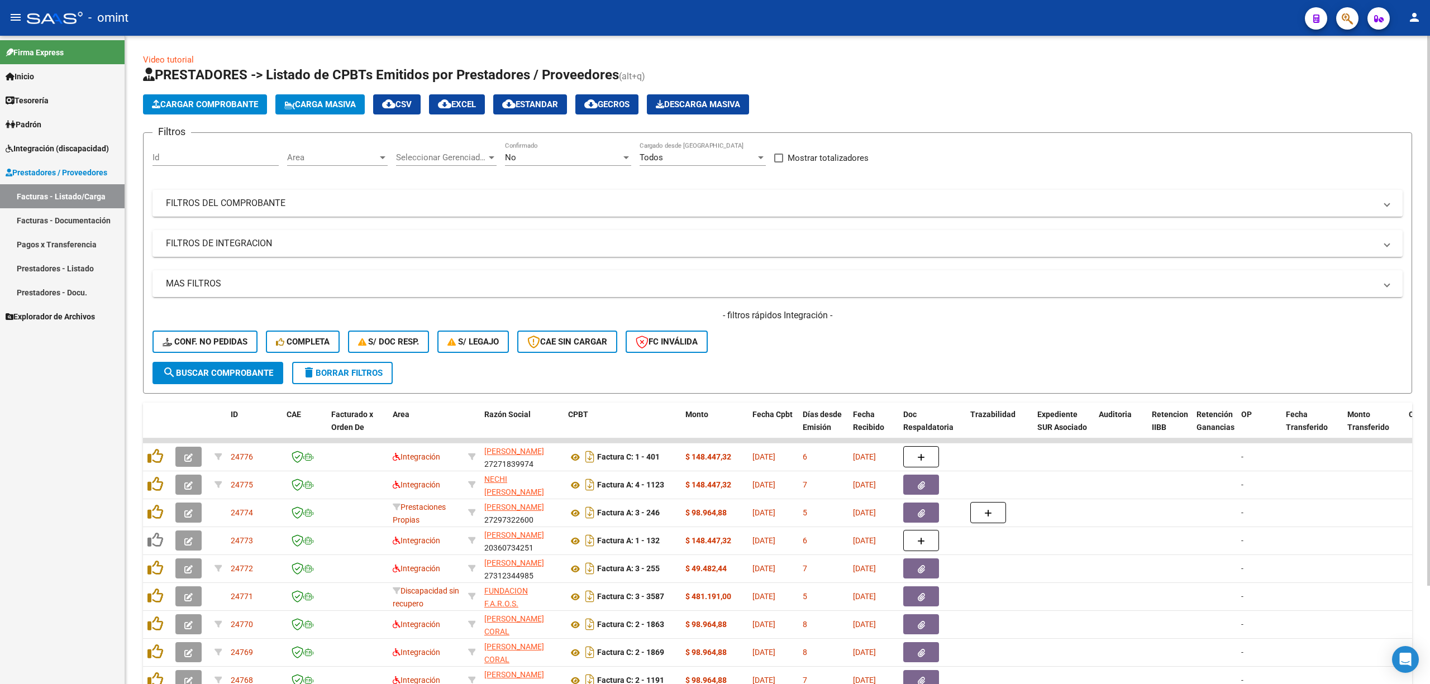
click at [192, 157] on input "Id" at bounding box center [216, 158] width 126 height 10
paste input "21954"
type input "21954"
click at [231, 368] on span "search Buscar Comprobante" at bounding box center [218, 373] width 111 height 10
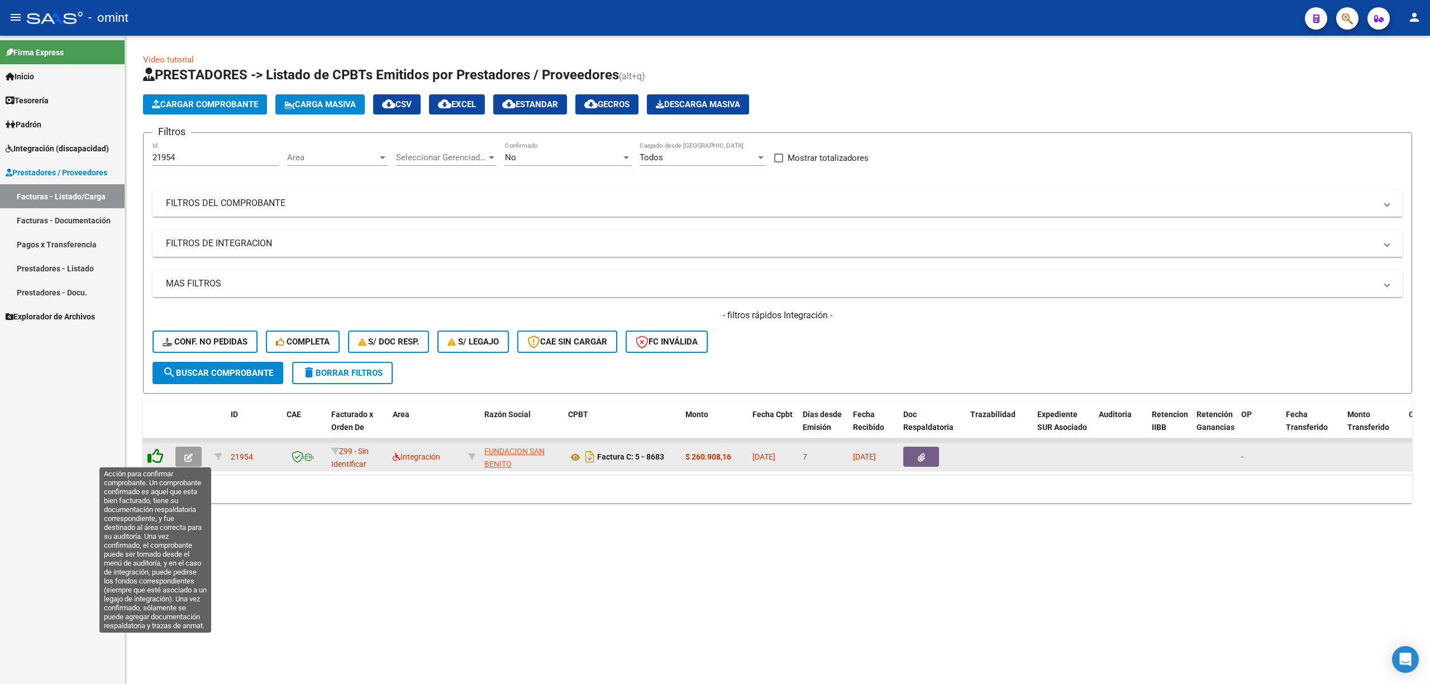
click at [160, 454] on icon at bounding box center [155, 457] width 16 height 16
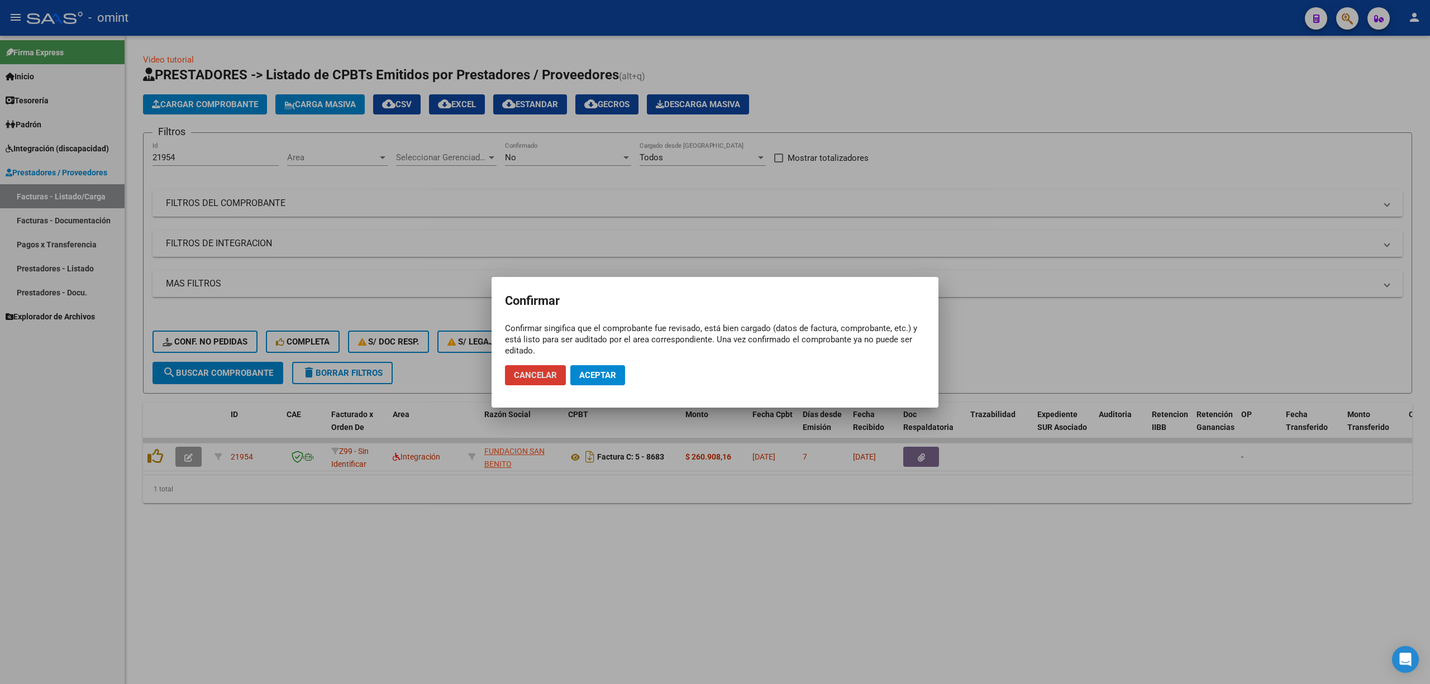
drag, startPoint x: 528, startPoint y: 376, endPoint x: 511, endPoint y: 382, distance: 18.4
click at [528, 375] on span "Cancelar" at bounding box center [535, 375] width 43 height 10
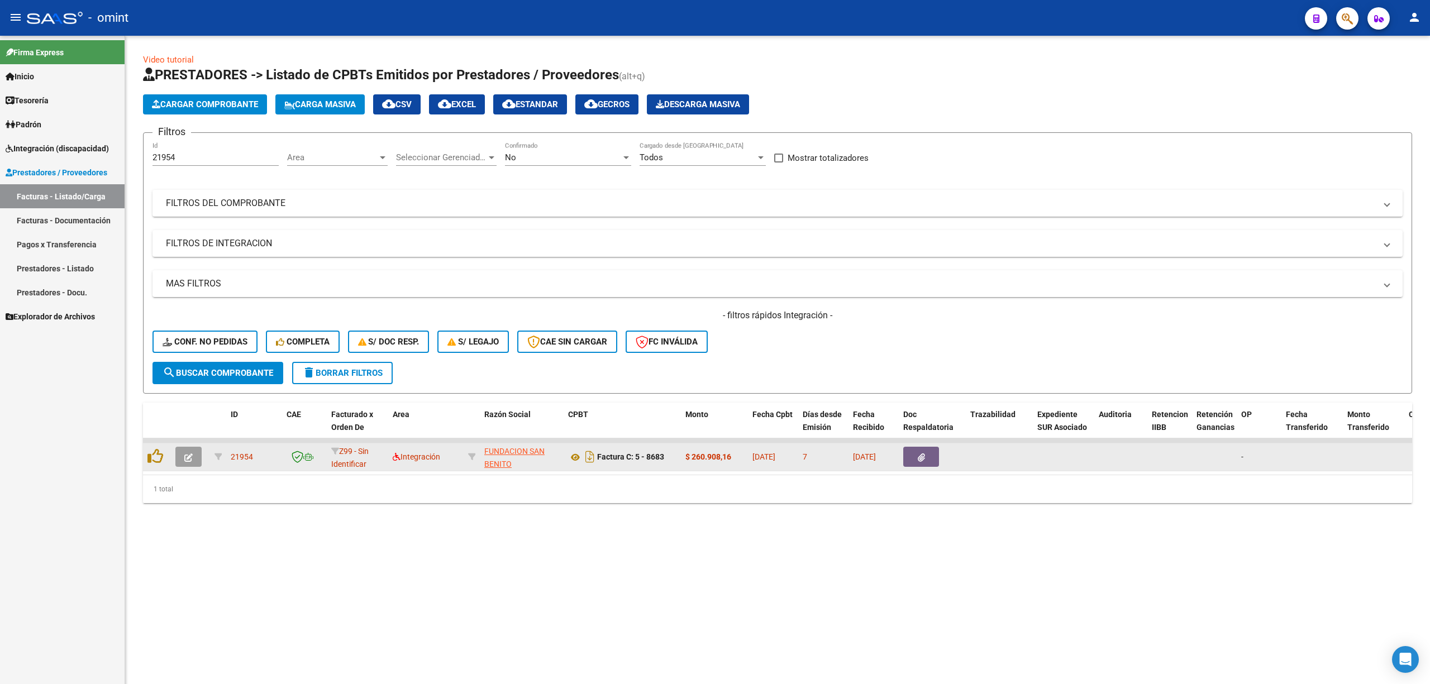
click at [187, 459] on icon "button" at bounding box center [188, 458] width 8 height 8
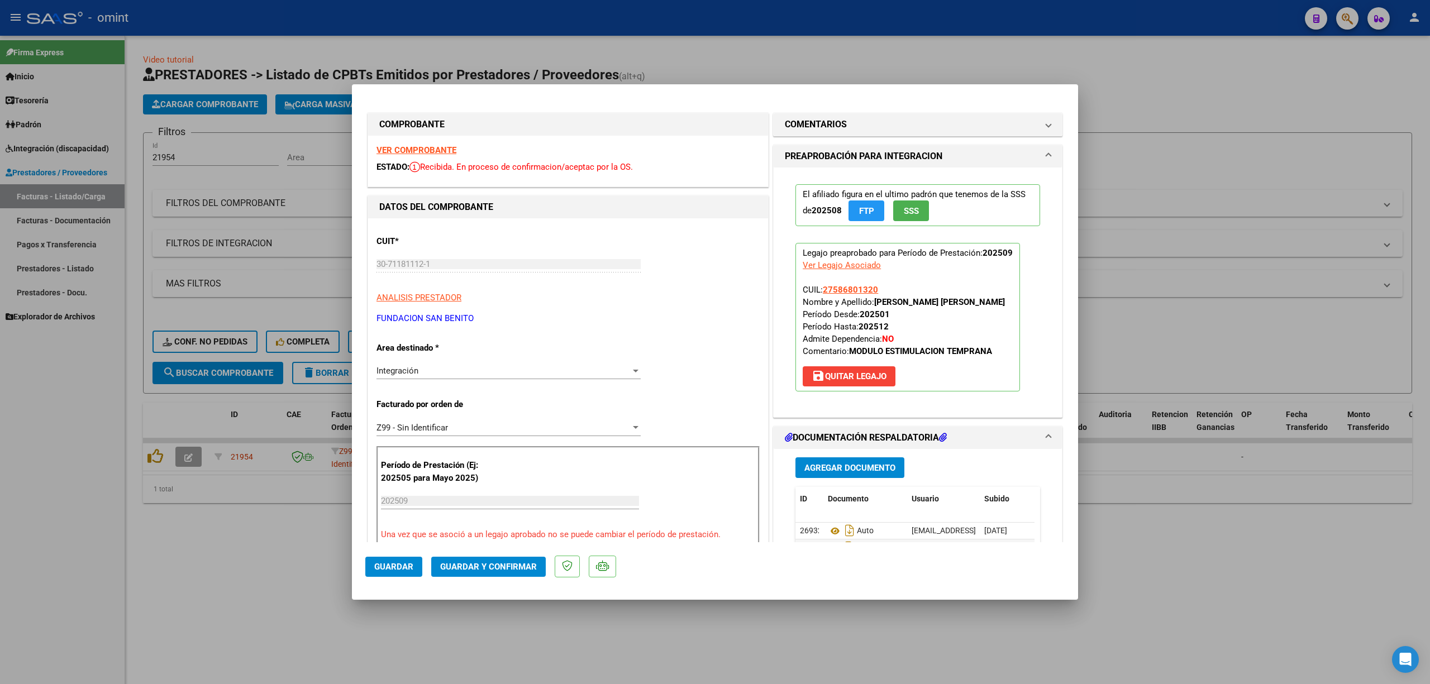
click at [403, 150] on strong "VER COMPROBANTE" at bounding box center [417, 150] width 80 height 10
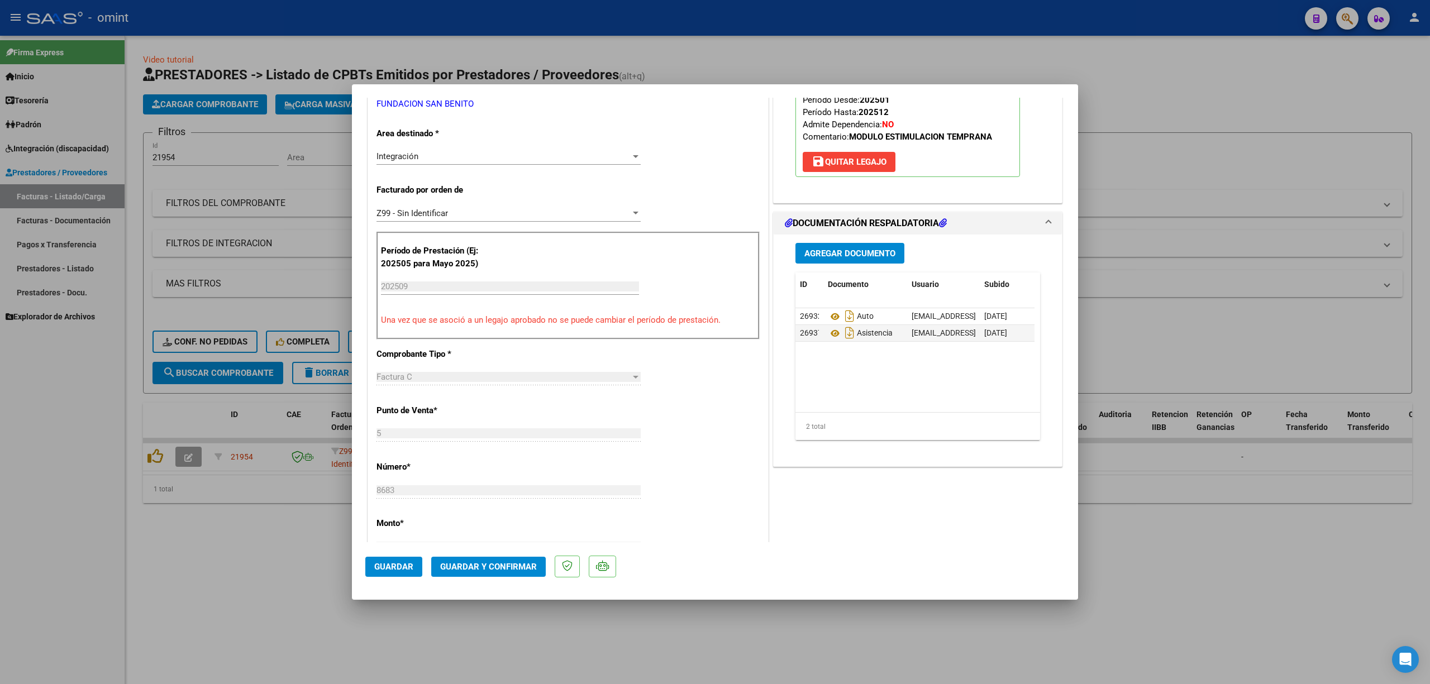
scroll to position [223, 0]
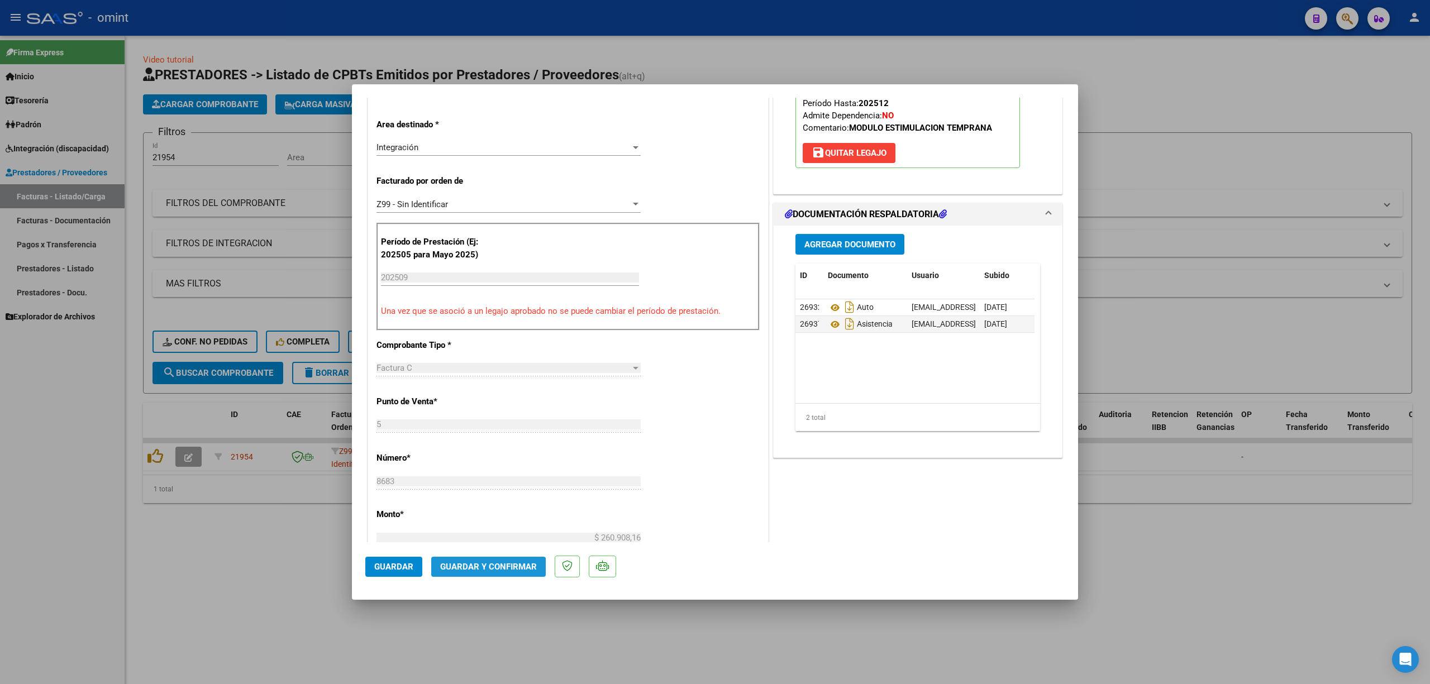
click at [469, 574] on button "Guardar y Confirmar" at bounding box center [488, 567] width 115 height 20
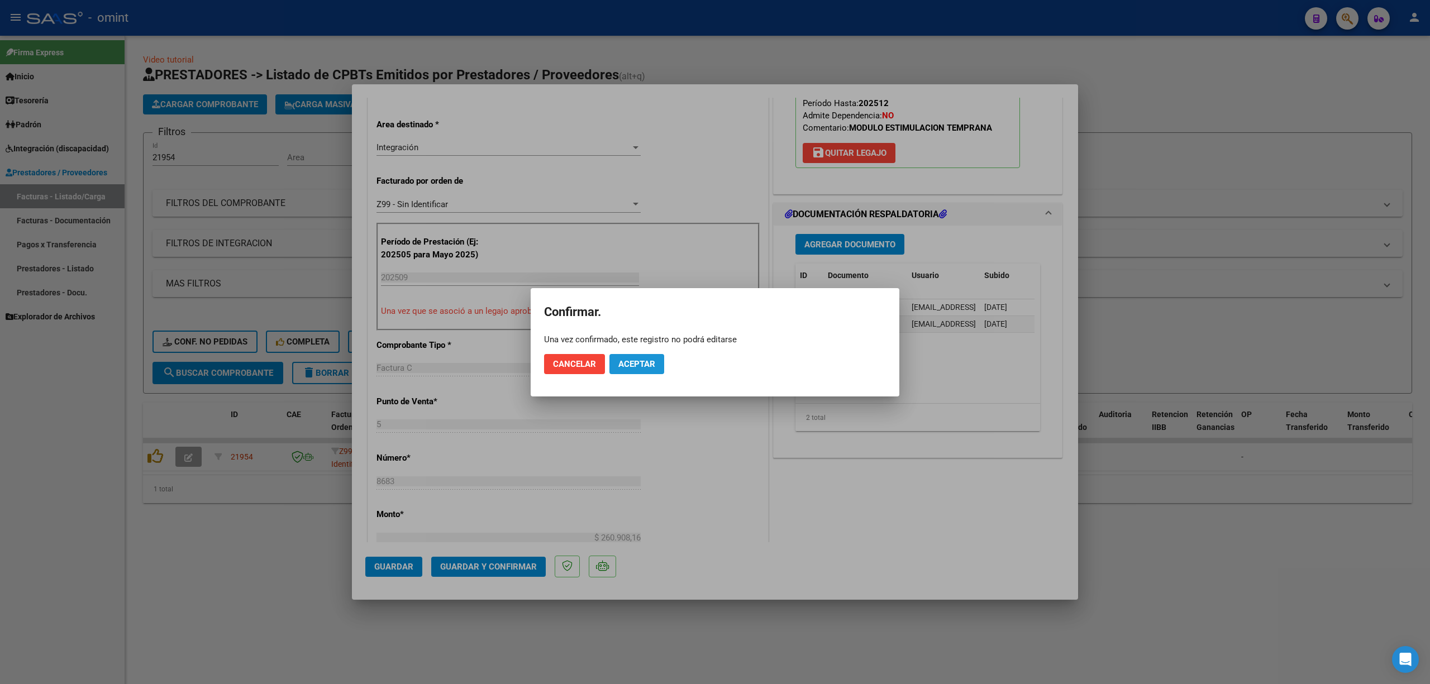
click at [633, 369] on button "Aceptar" at bounding box center [636, 364] width 55 height 20
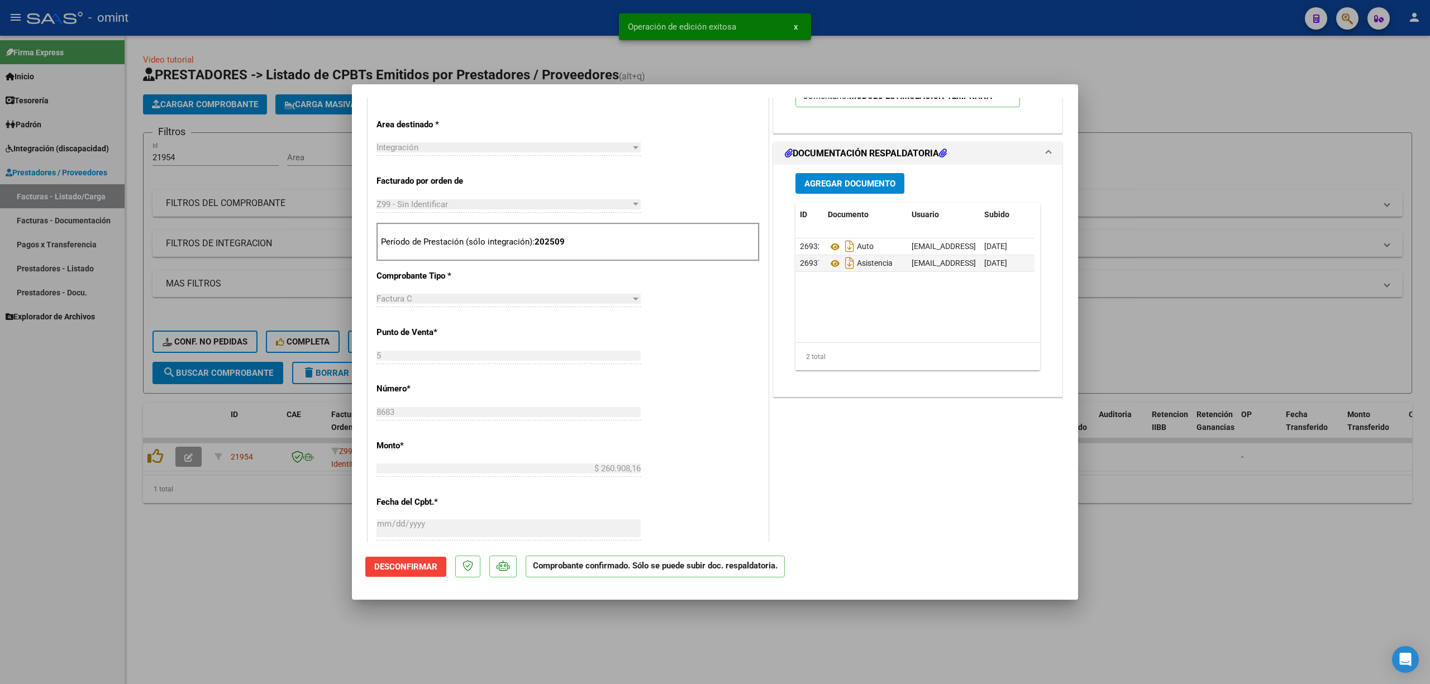
click at [204, 351] on div at bounding box center [715, 342] width 1430 height 684
type input "$ 0,00"
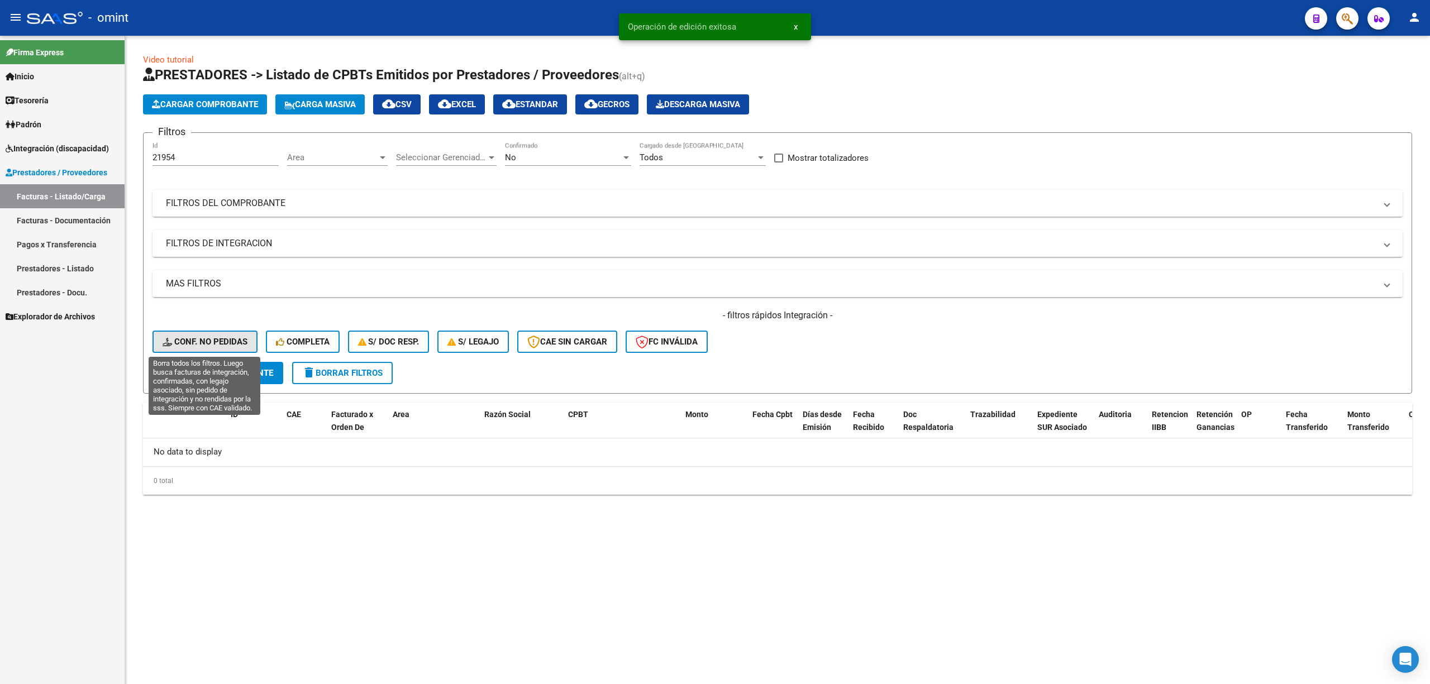
click at [208, 341] on span "Conf. no pedidas" at bounding box center [205, 342] width 85 height 10
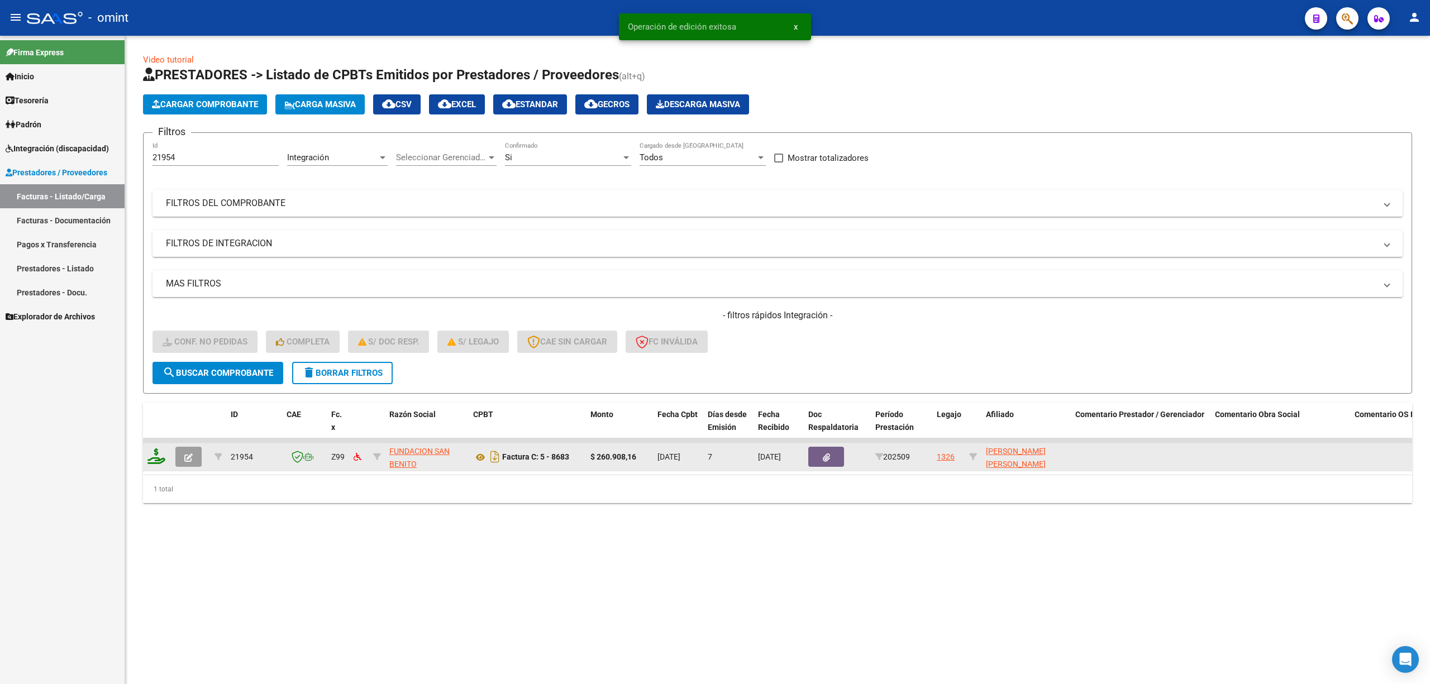
click at [148, 458] on icon at bounding box center [156, 457] width 18 height 16
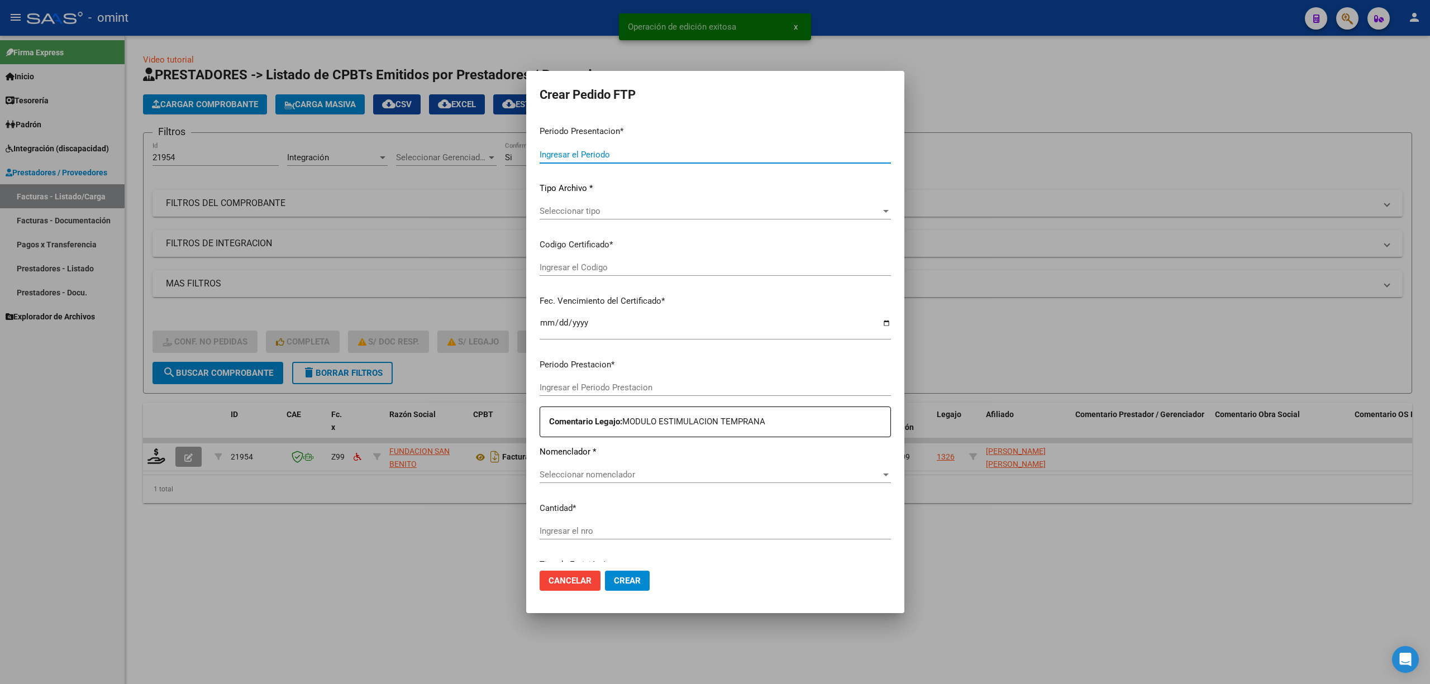
type input "202509"
type input "$ 260.908,16"
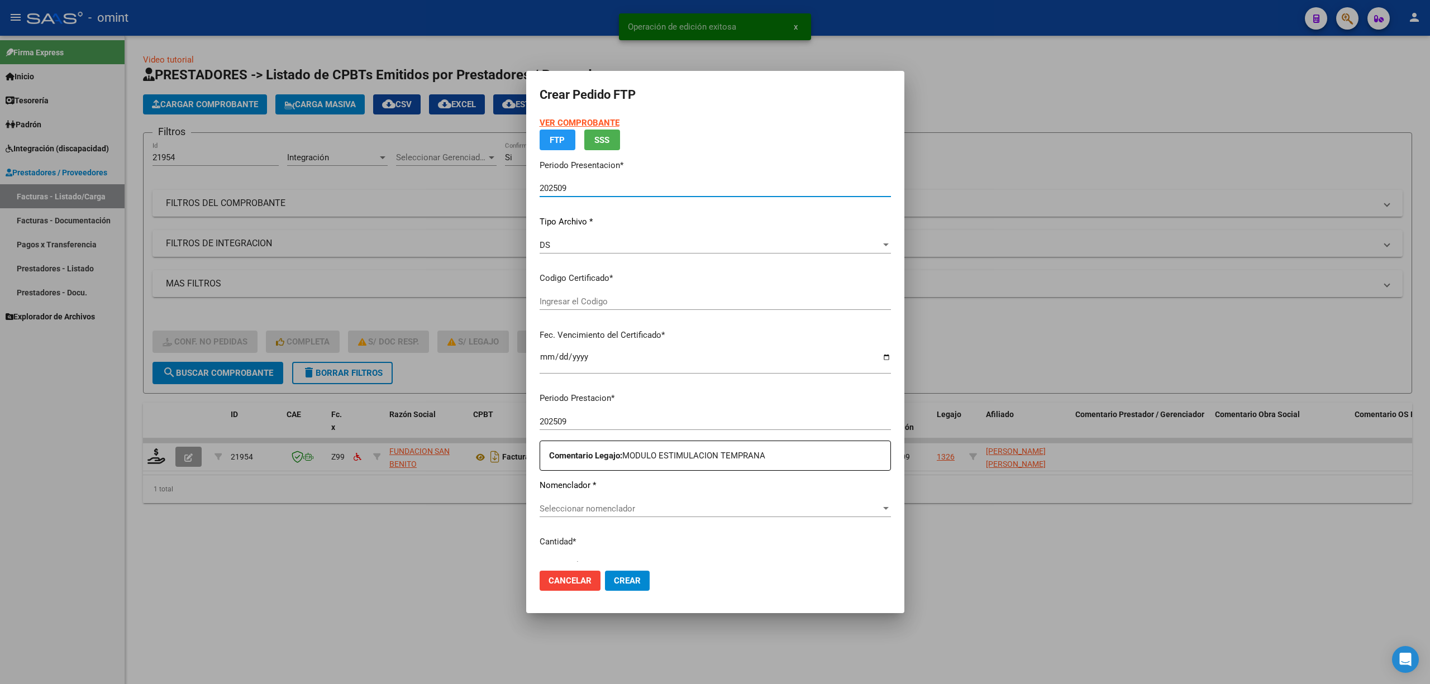
type input "2657793581"
type input "2029-06-02"
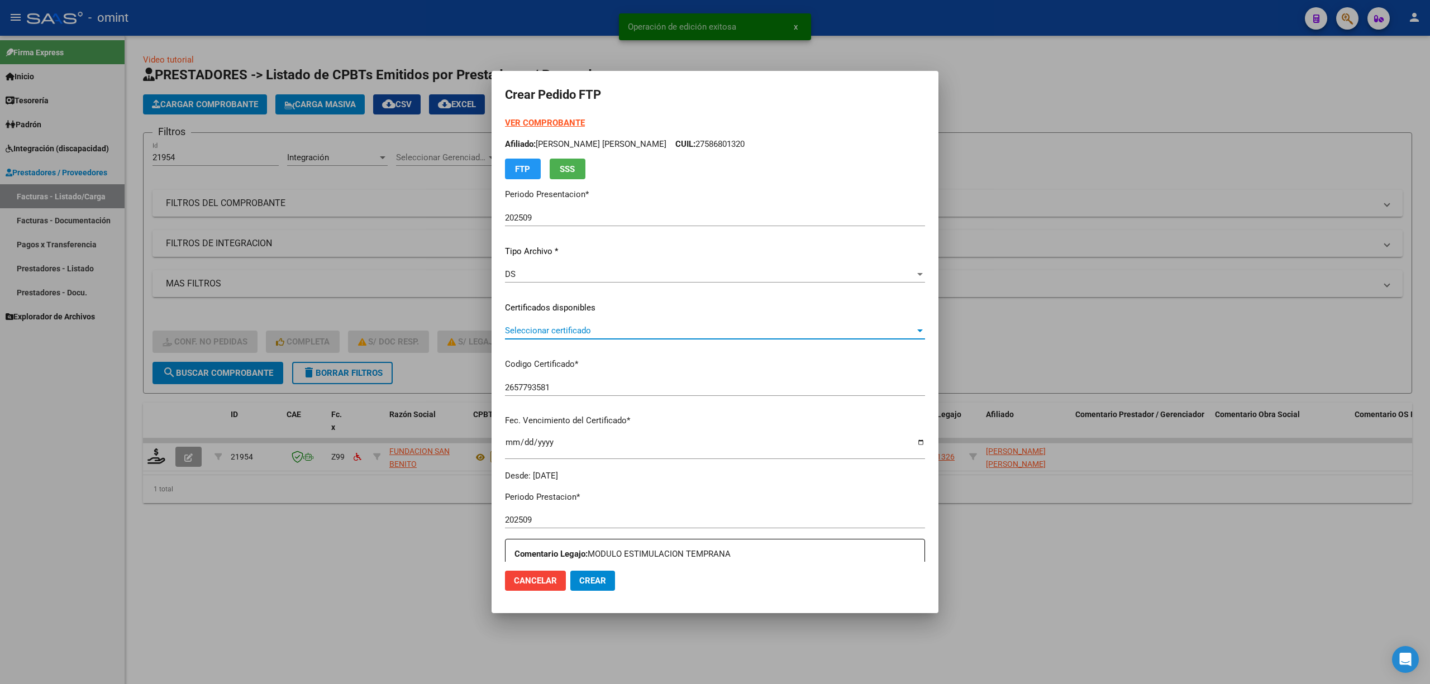
click at [555, 334] on span "Seleccionar certificado" at bounding box center [710, 331] width 410 height 10
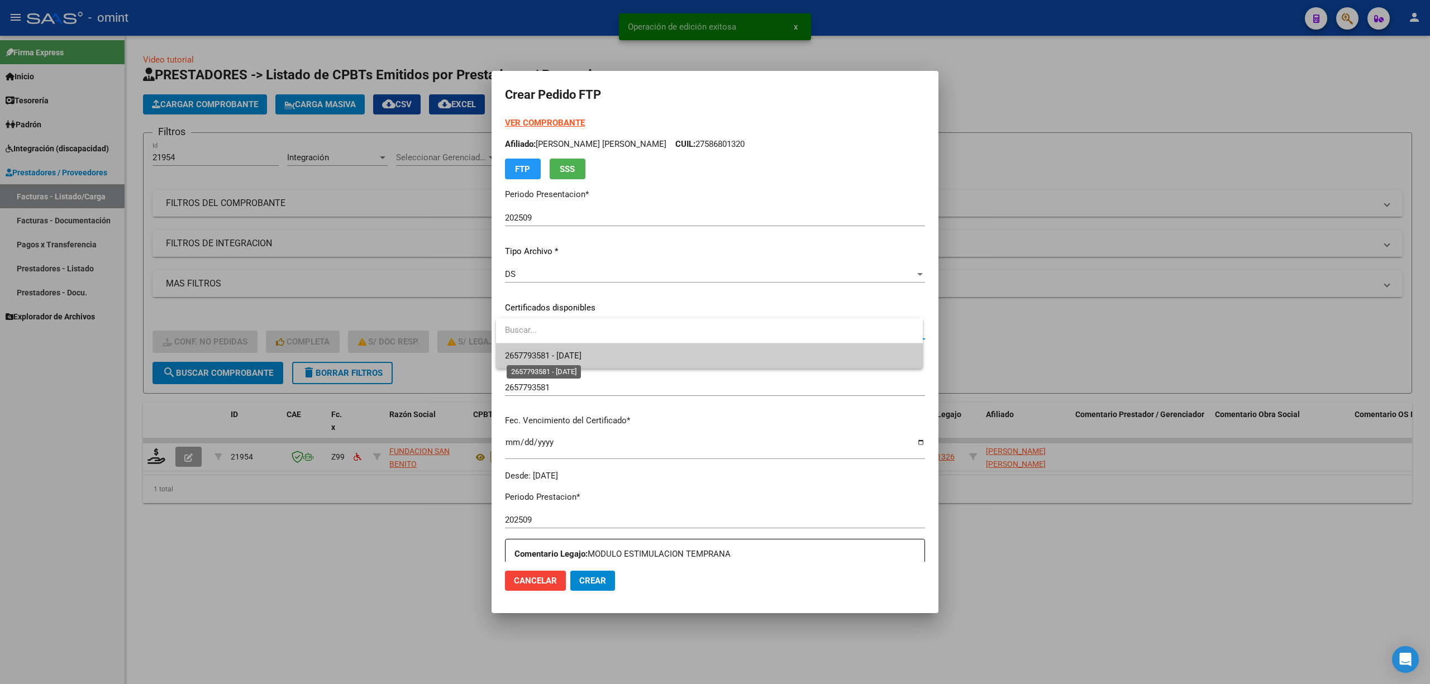
click at [566, 354] on span "2657793581 - 2029-06-02" at bounding box center [543, 356] width 77 height 10
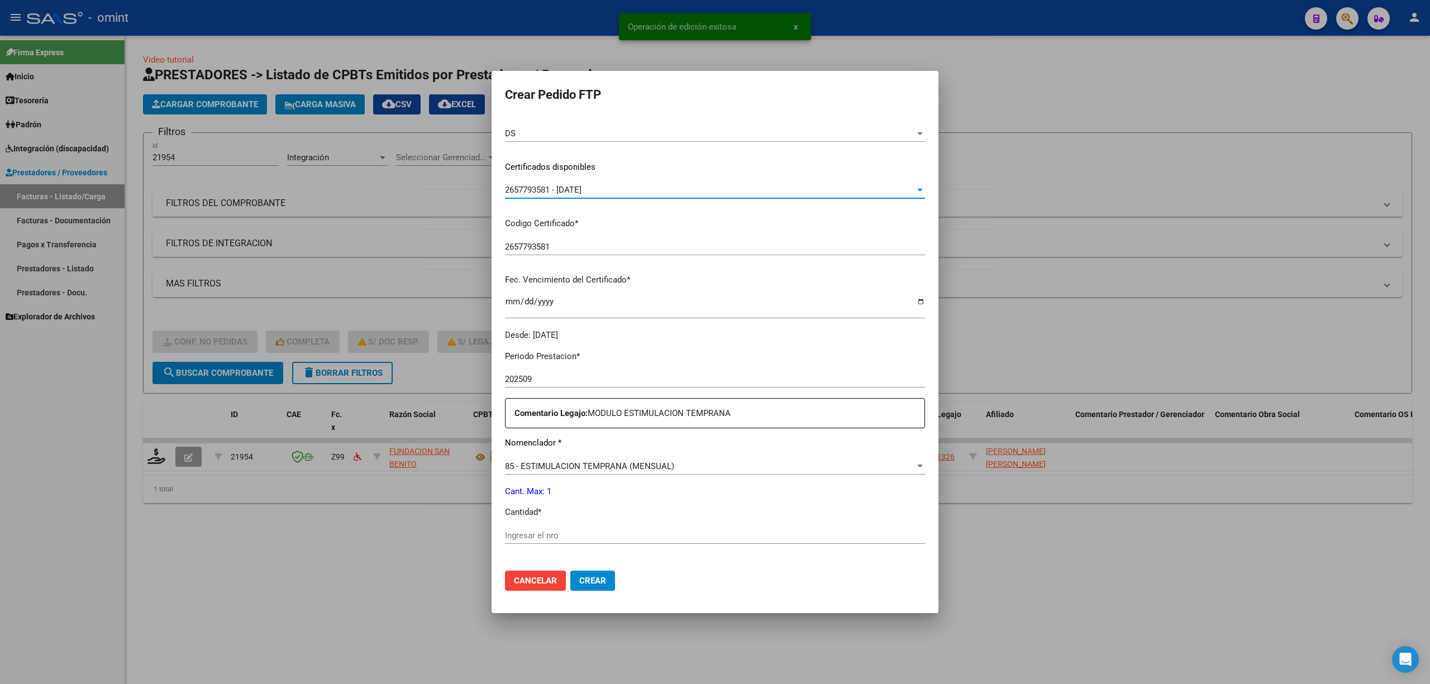
scroll to position [298, 0]
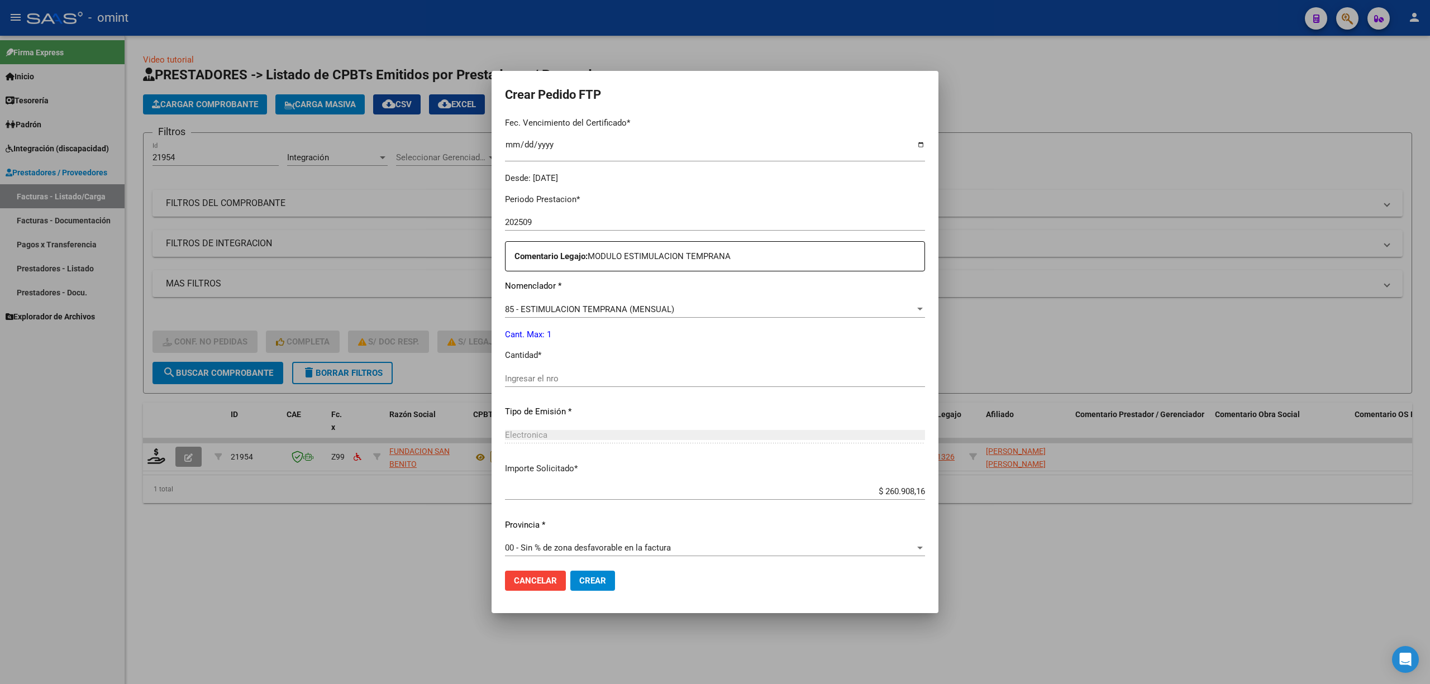
click at [537, 377] on input "Ingresar el nro" at bounding box center [715, 379] width 420 height 10
type input "1"
click at [594, 588] on button "Crear" at bounding box center [592, 581] width 45 height 20
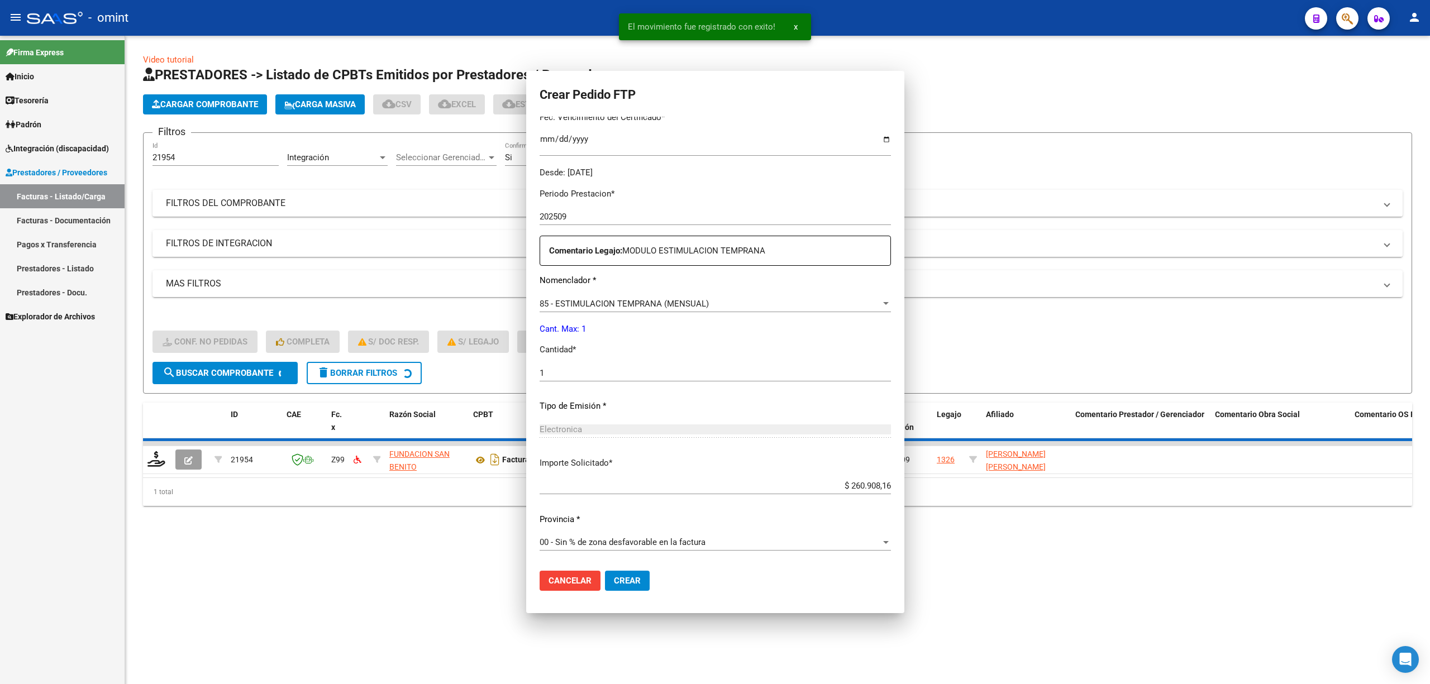
scroll to position [0, 0]
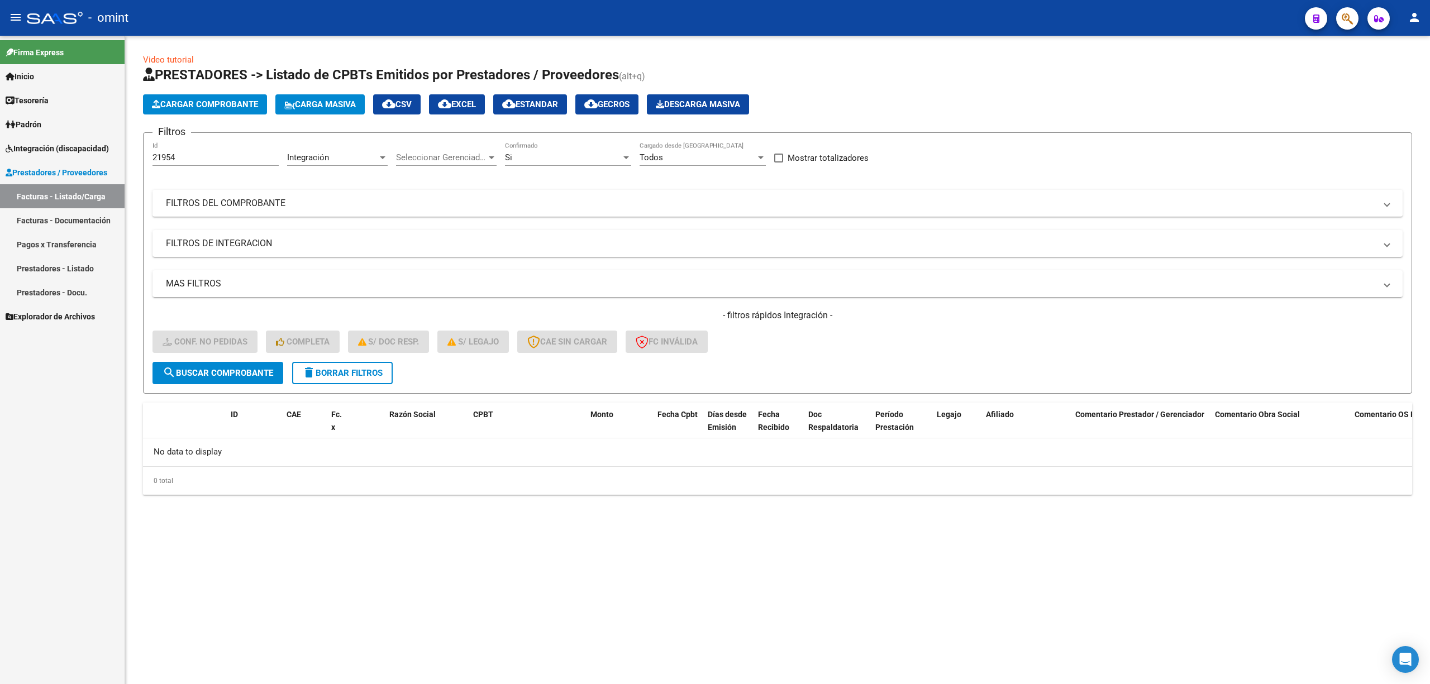
click at [333, 380] on button "delete Borrar Filtros" at bounding box center [342, 373] width 101 height 22
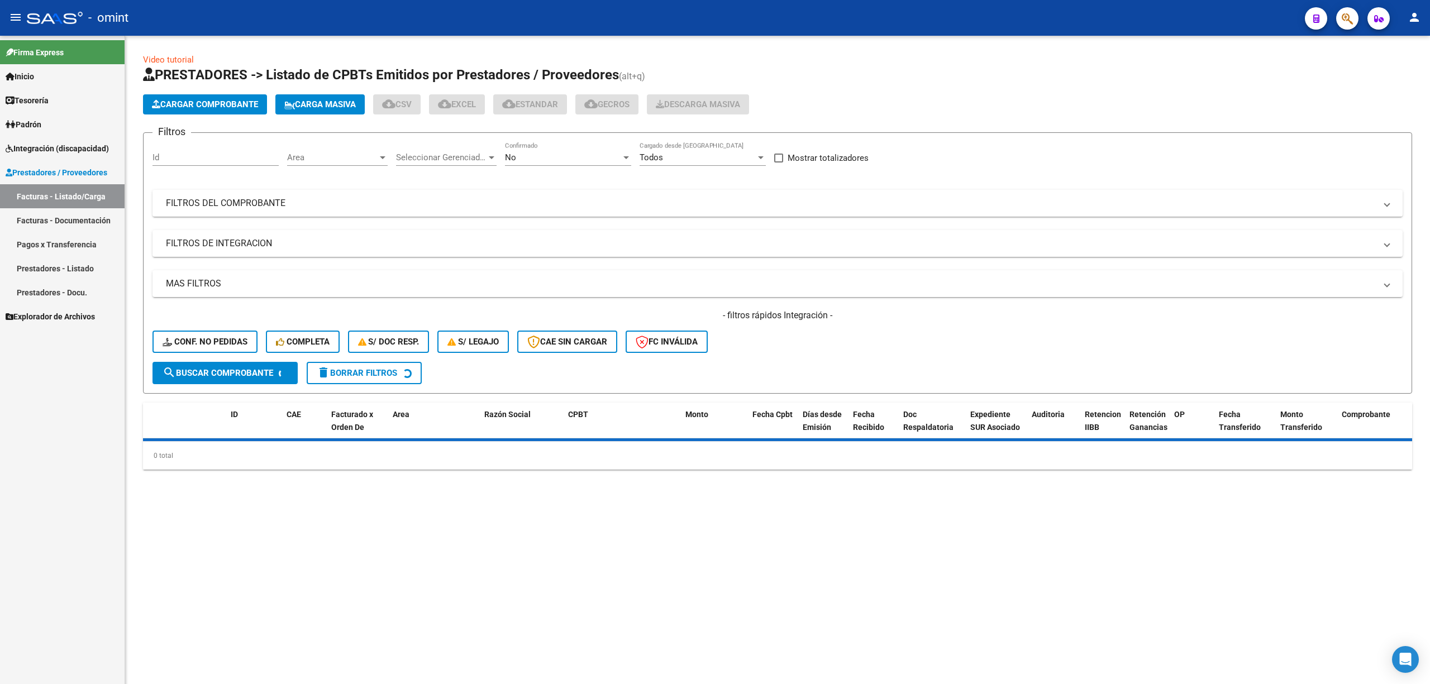
click at [197, 150] on div "Id" at bounding box center [216, 154] width 126 height 24
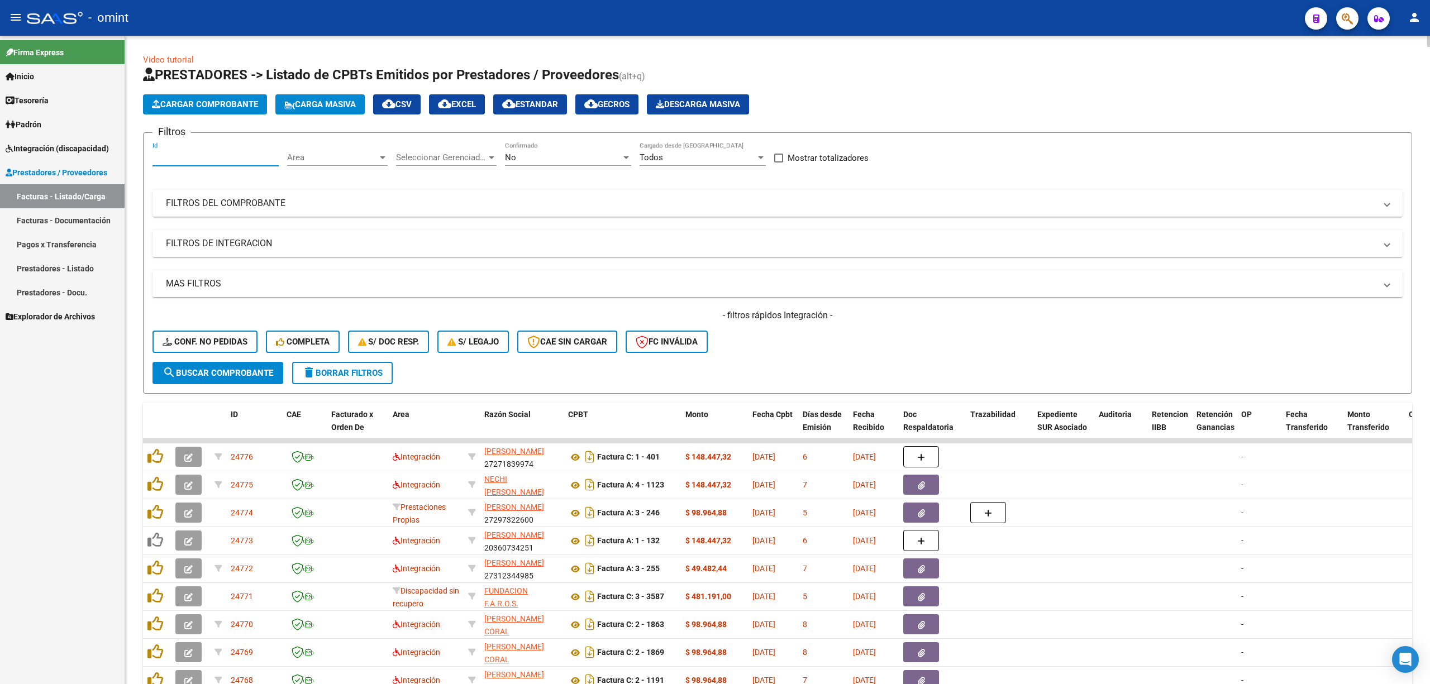
paste input "23868"
type input "23868"
click at [222, 363] on button "search Buscar Comprobante" at bounding box center [218, 373] width 131 height 22
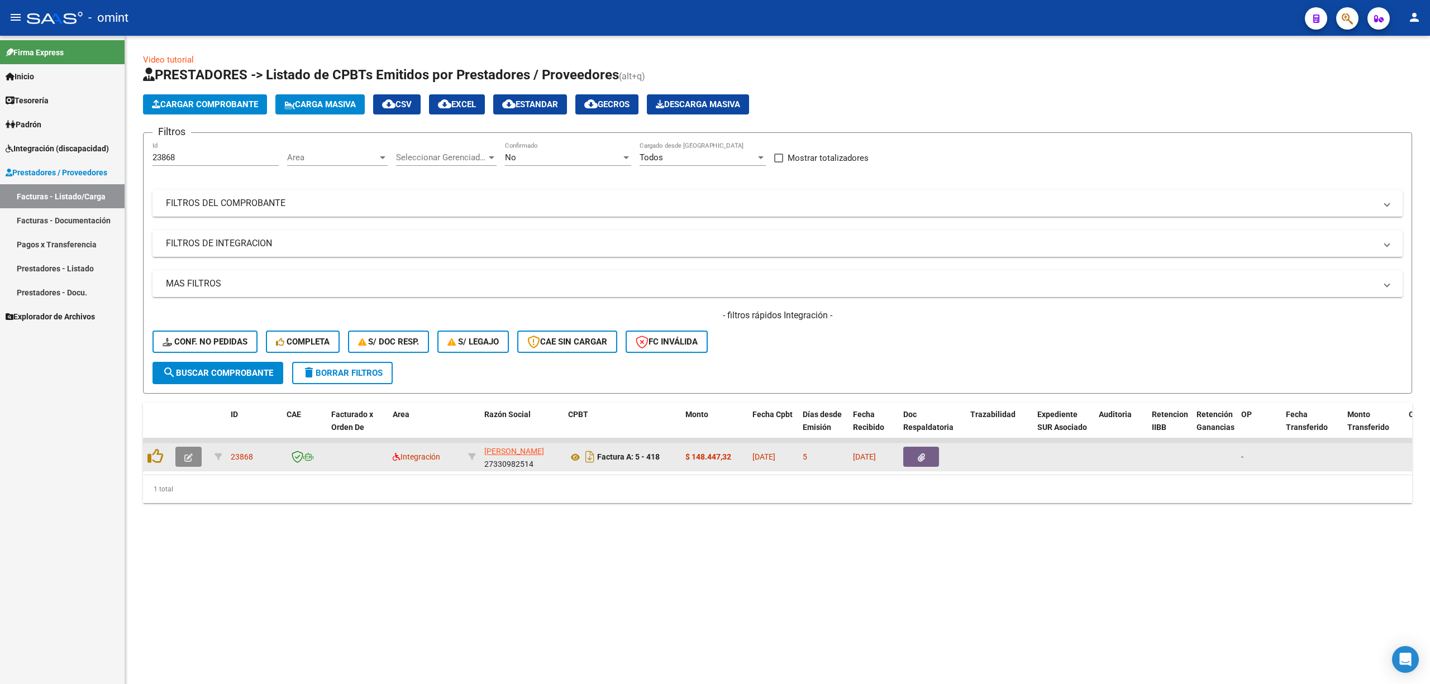
click at [188, 456] on icon "button" at bounding box center [188, 458] width 8 height 8
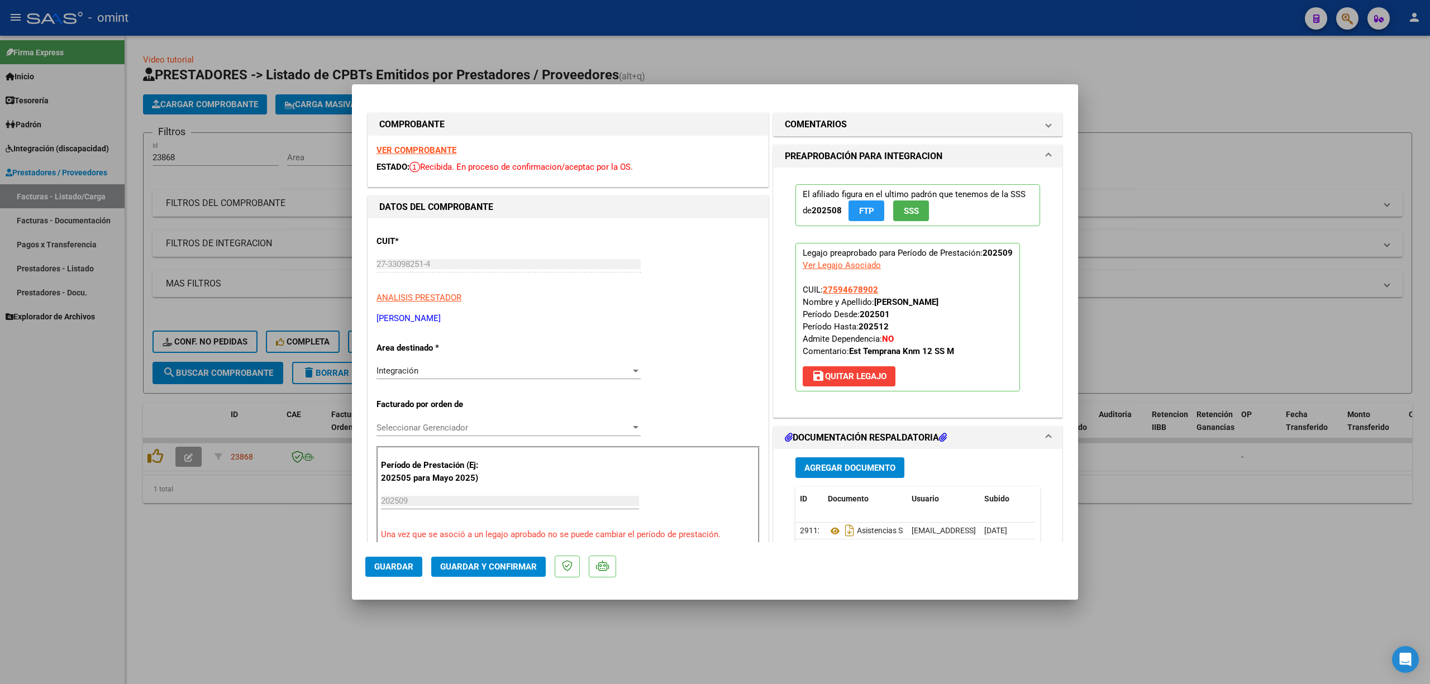
click at [410, 146] on strong "VER COMPROBANTE" at bounding box center [417, 150] width 80 height 10
click at [507, 570] on span "Guardar y Confirmar" at bounding box center [488, 567] width 97 height 10
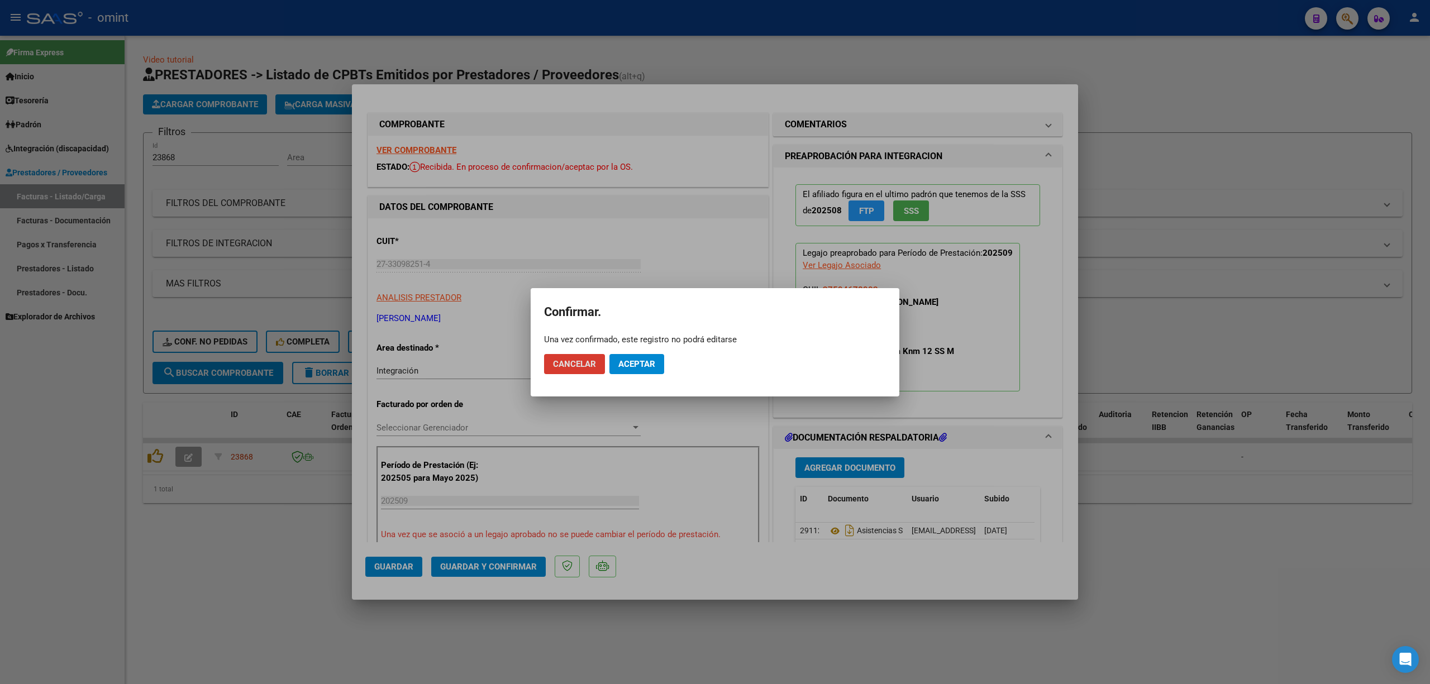
click at [632, 369] on button "Aceptar" at bounding box center [636, 364] width 55 height 20
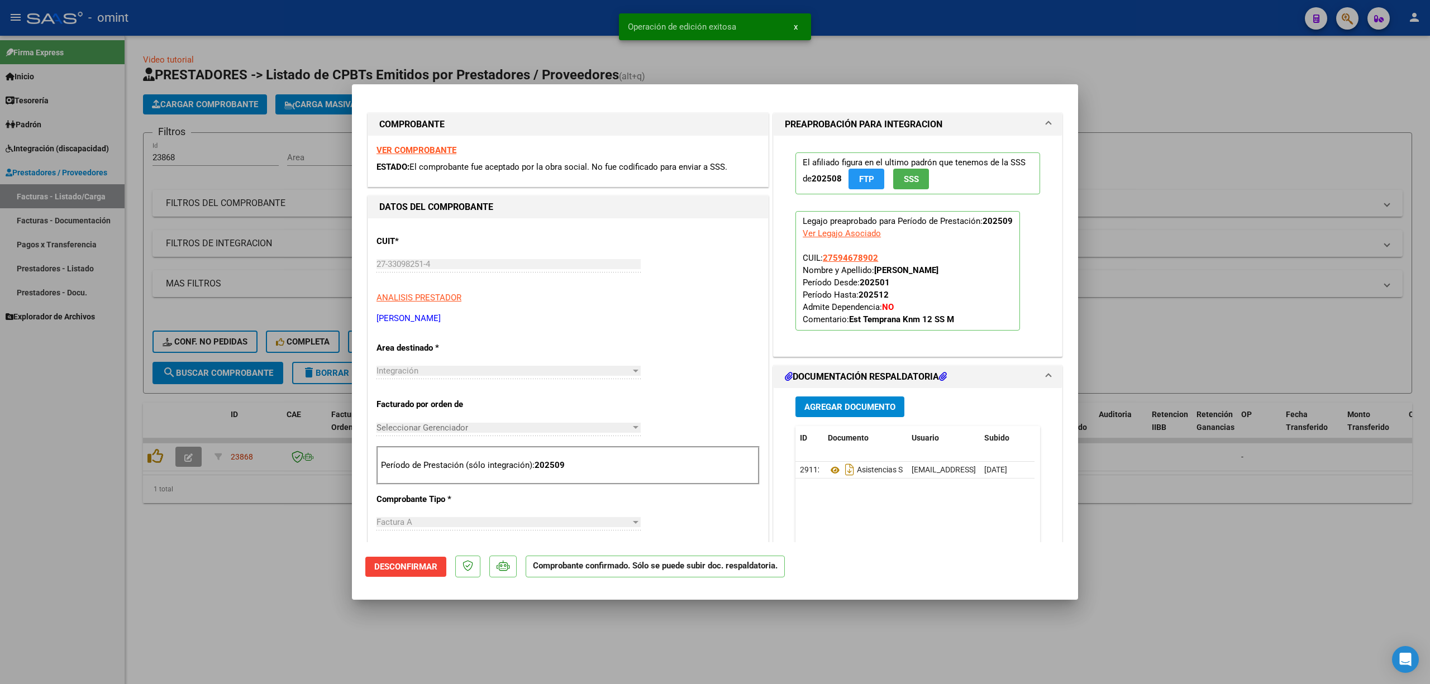
click at [273, 224] on div at bounding box center [715, 342] width 1430 height 684
type input "$ 0,00"
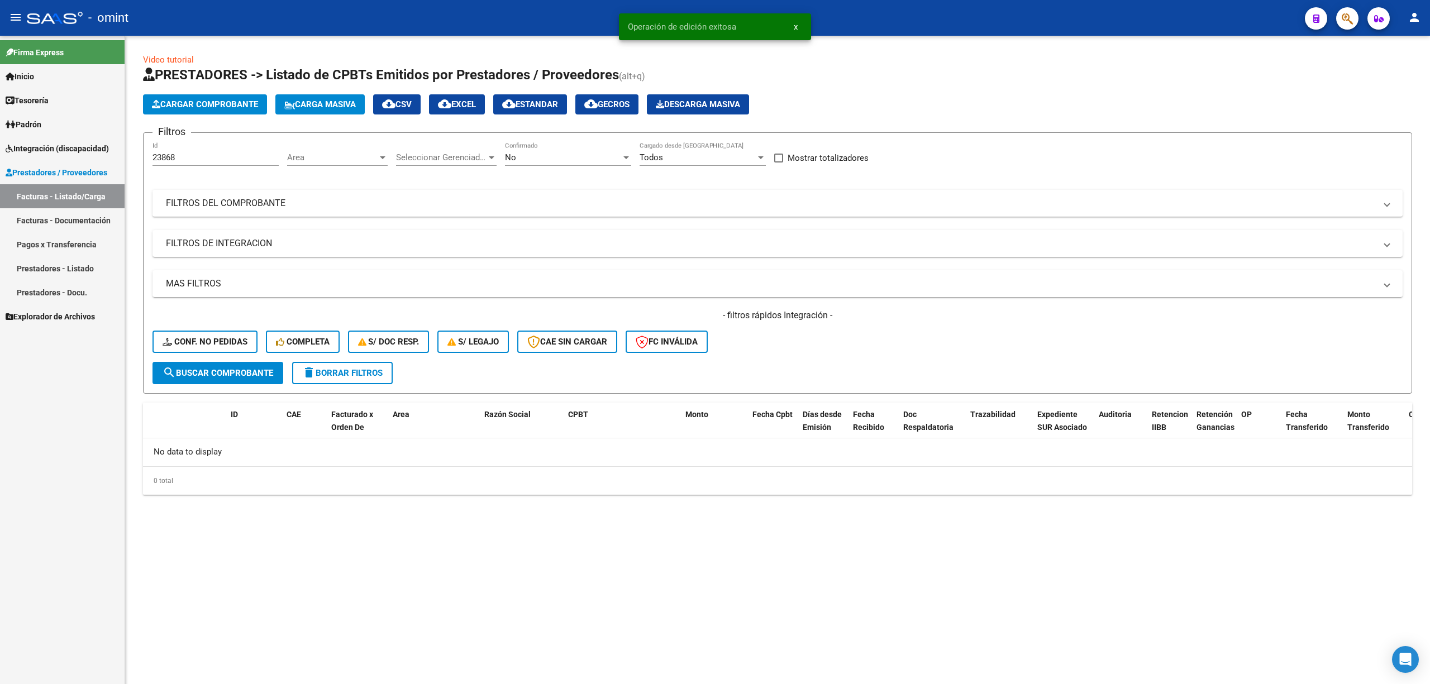
click at [204, 344] on span "Conf. no pedidas" at bounding box center [205, 342] width 85 height 10
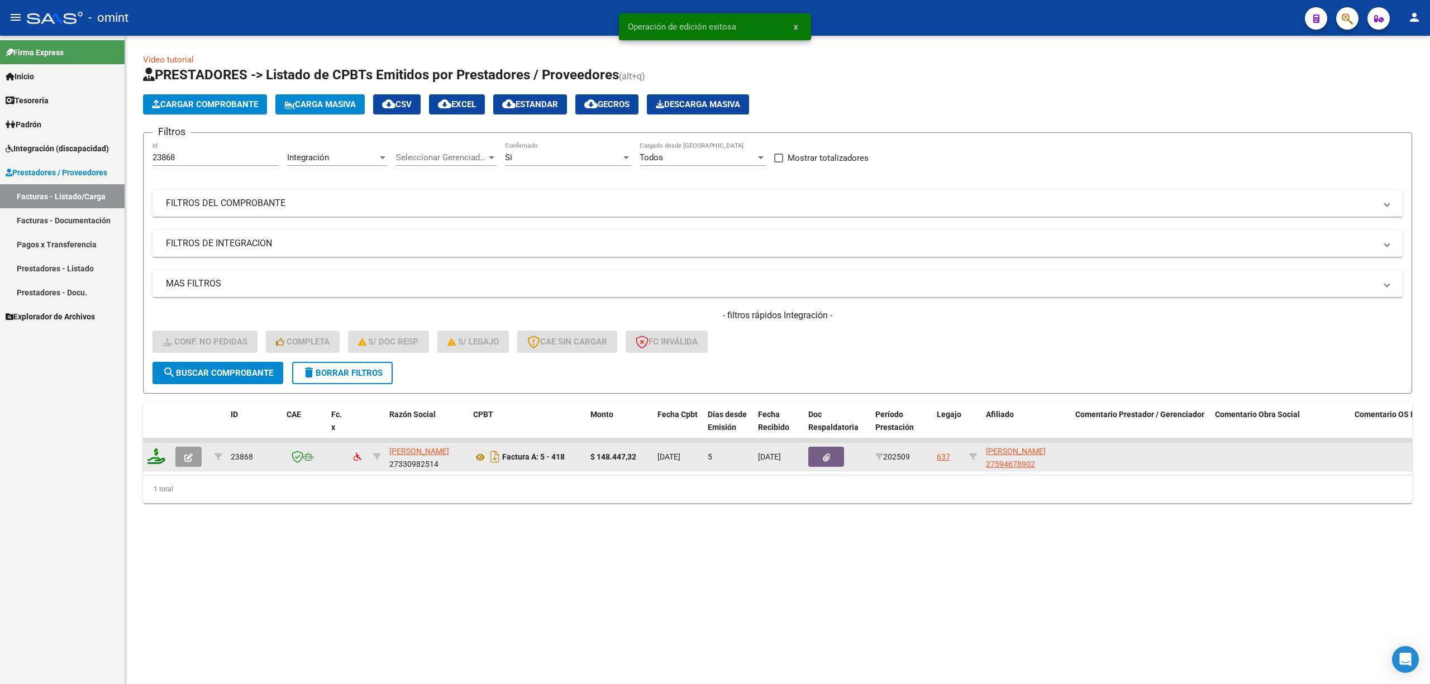
click at [159, 454] on icon at bounding box center [156, 457] width 18 height 16
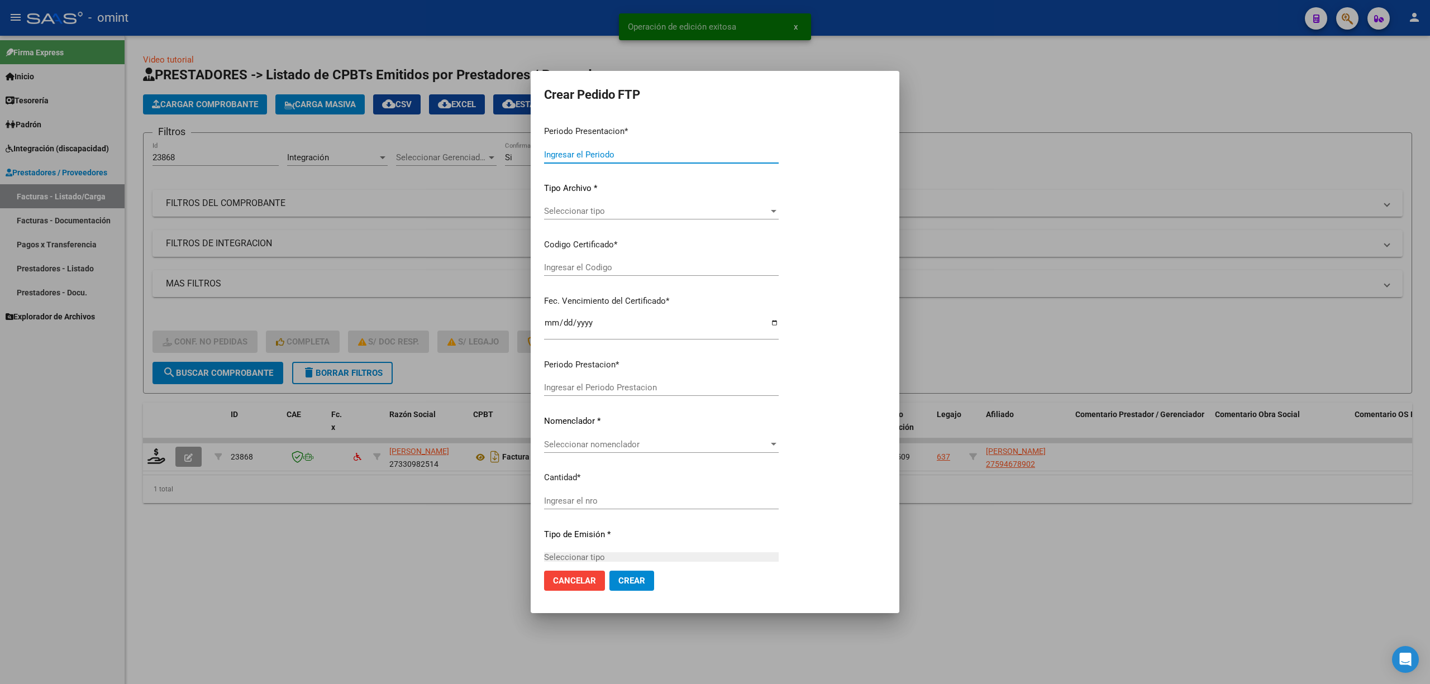
type input "202509"
type input "$ 148.447,32"
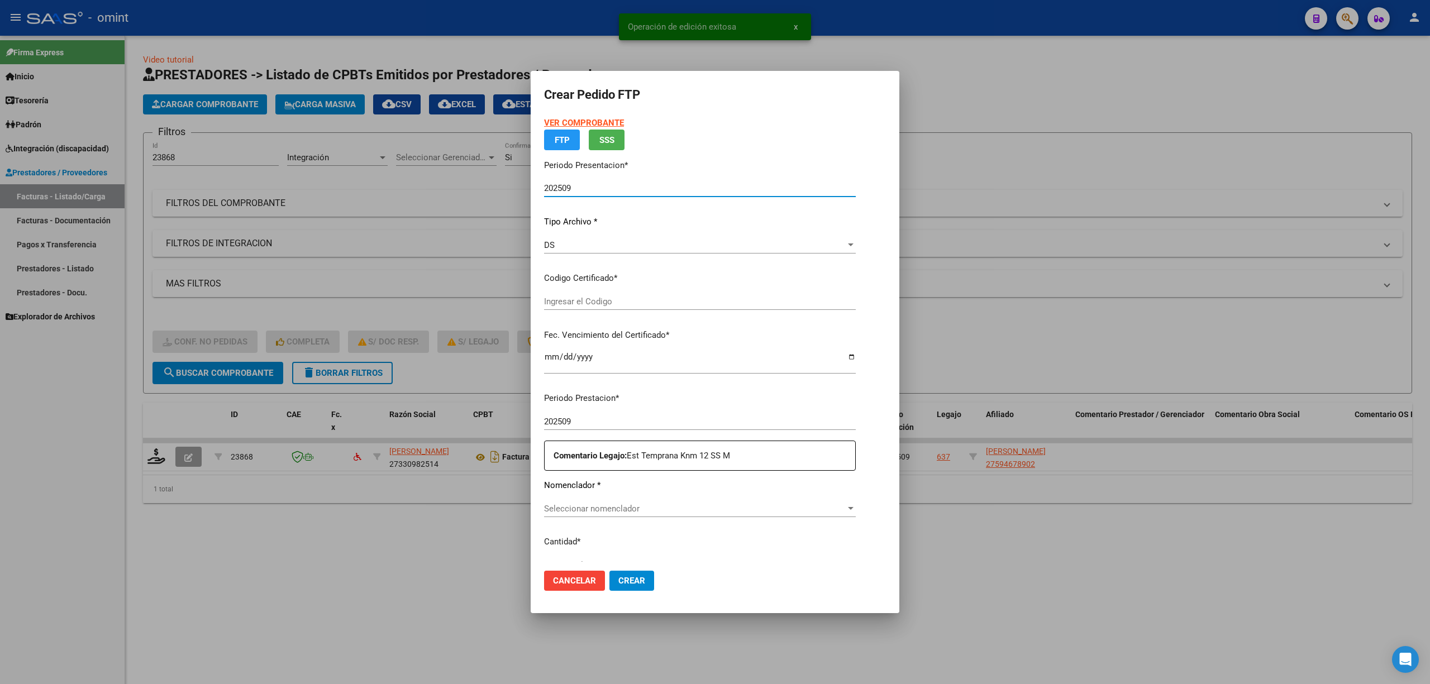
type input "2723249290"
type input "2026-09-30"
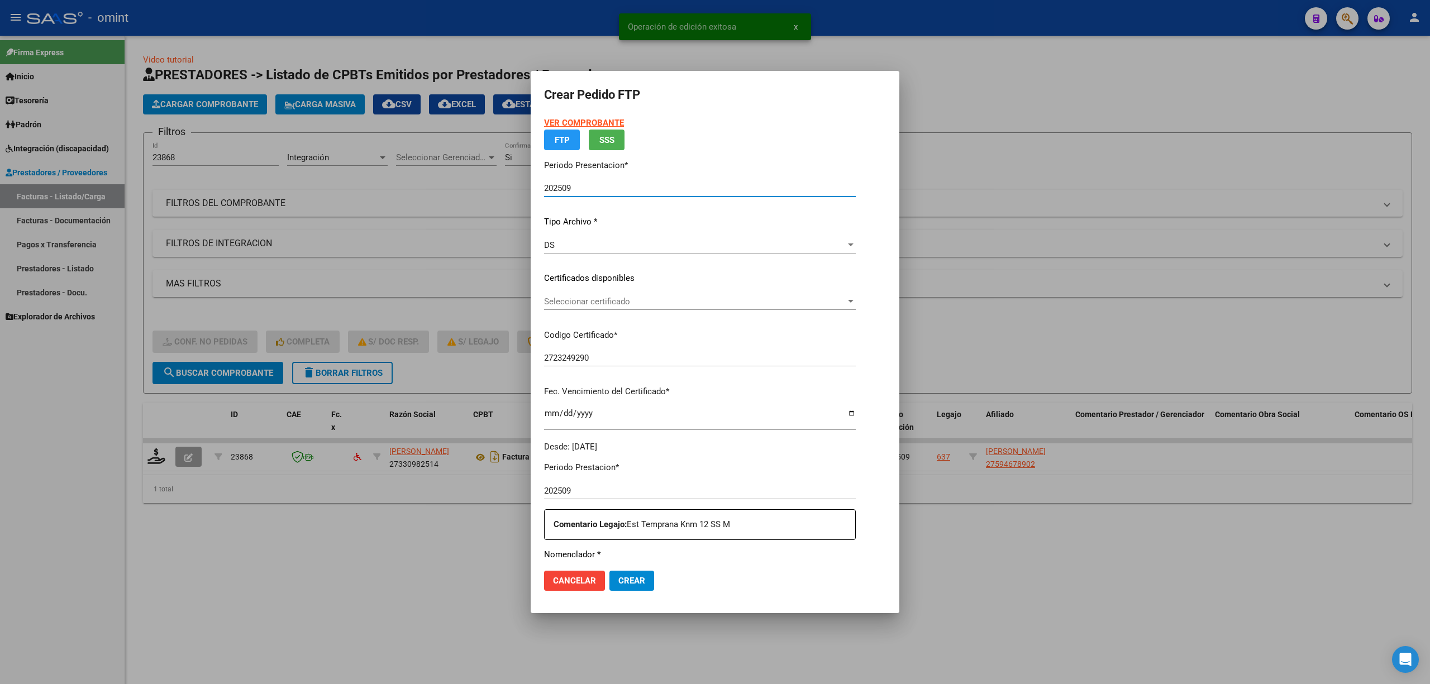
click at [583, 307] on div "Seleccionar certificado Seleccionar certificado" at bounding box center [700, 301] width 312 height 17
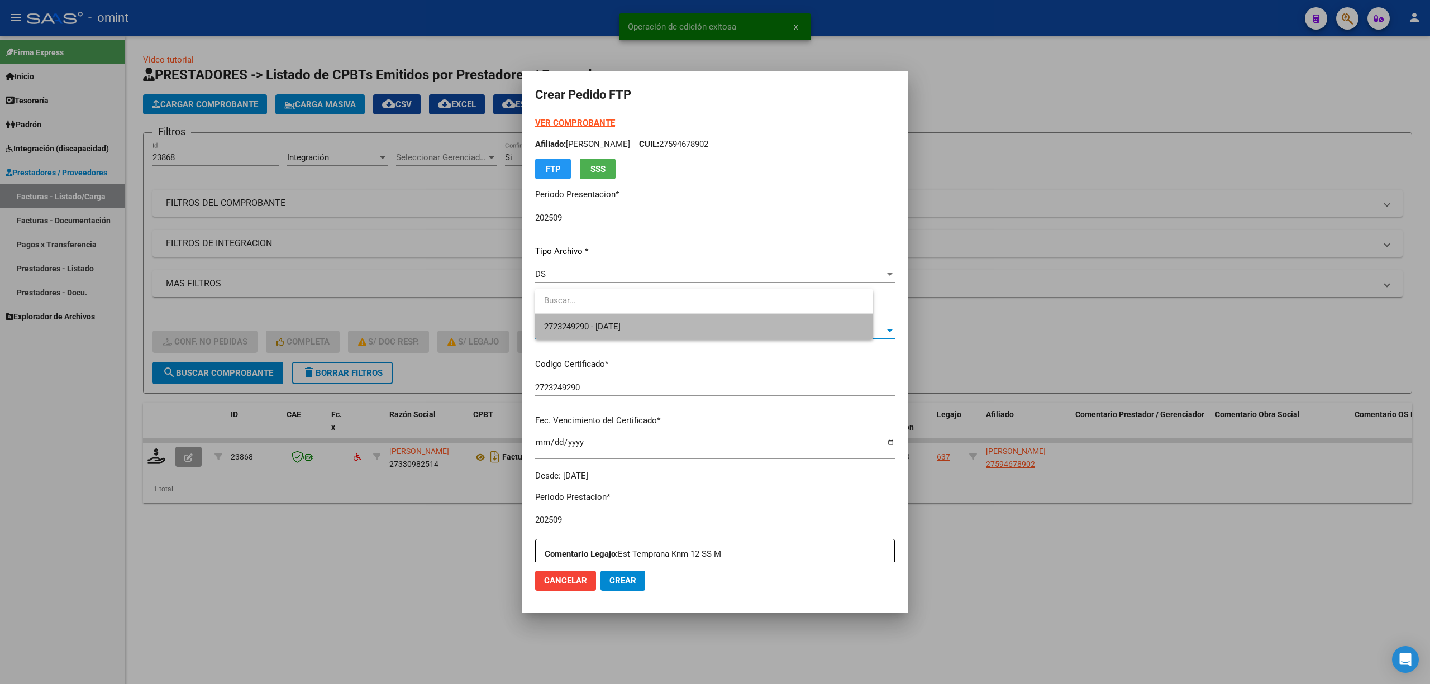
drag, startPoint x: 589, startPoint y: 318, endPoint x: 656, endPoint y: 320, distance: 67.1
click at [590, 318] on span "2723249290 - 2026-09-30" at bounding box center [704, 327] width 320 height 25
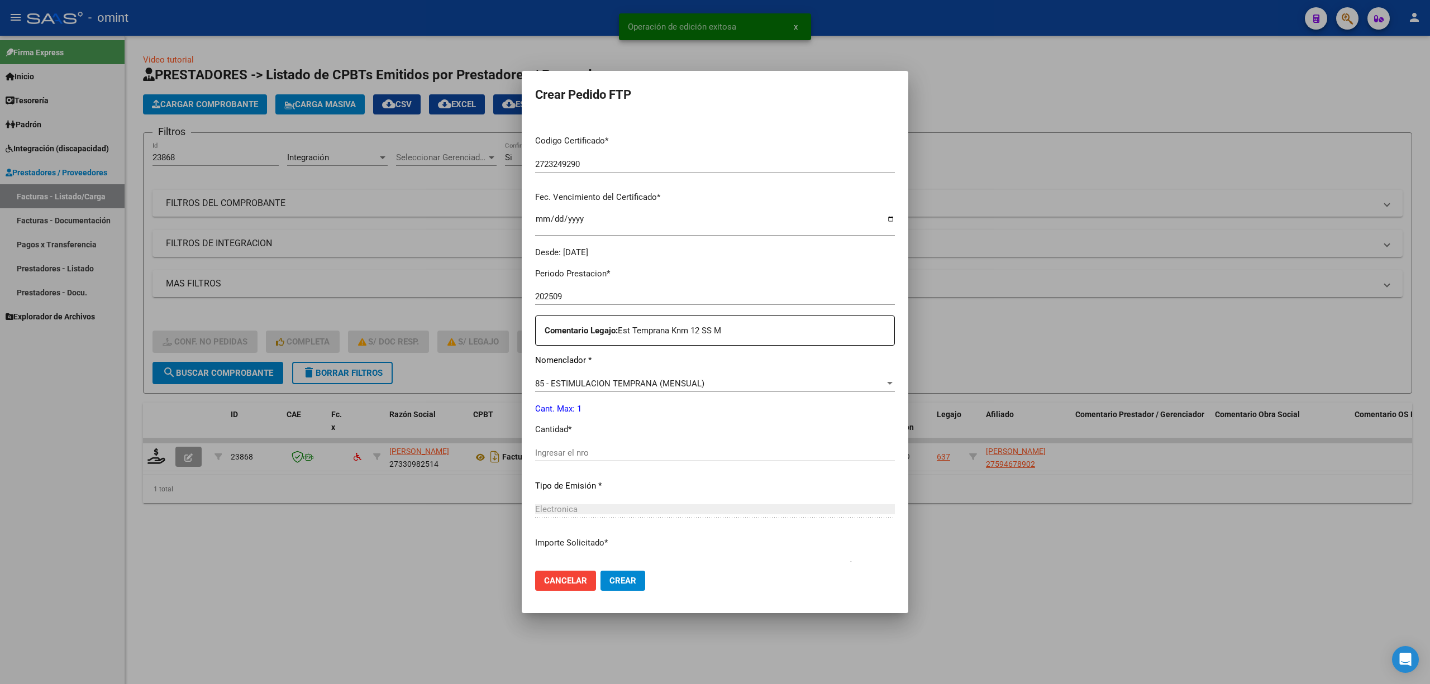
click at [548, 446] on div "Ingresar el nro" at bounding box center [715, 453] width 360 height 17
type input "1"
click at [601, 586] on button "Crear" at bounding box center [623, 581] width 45 height 20
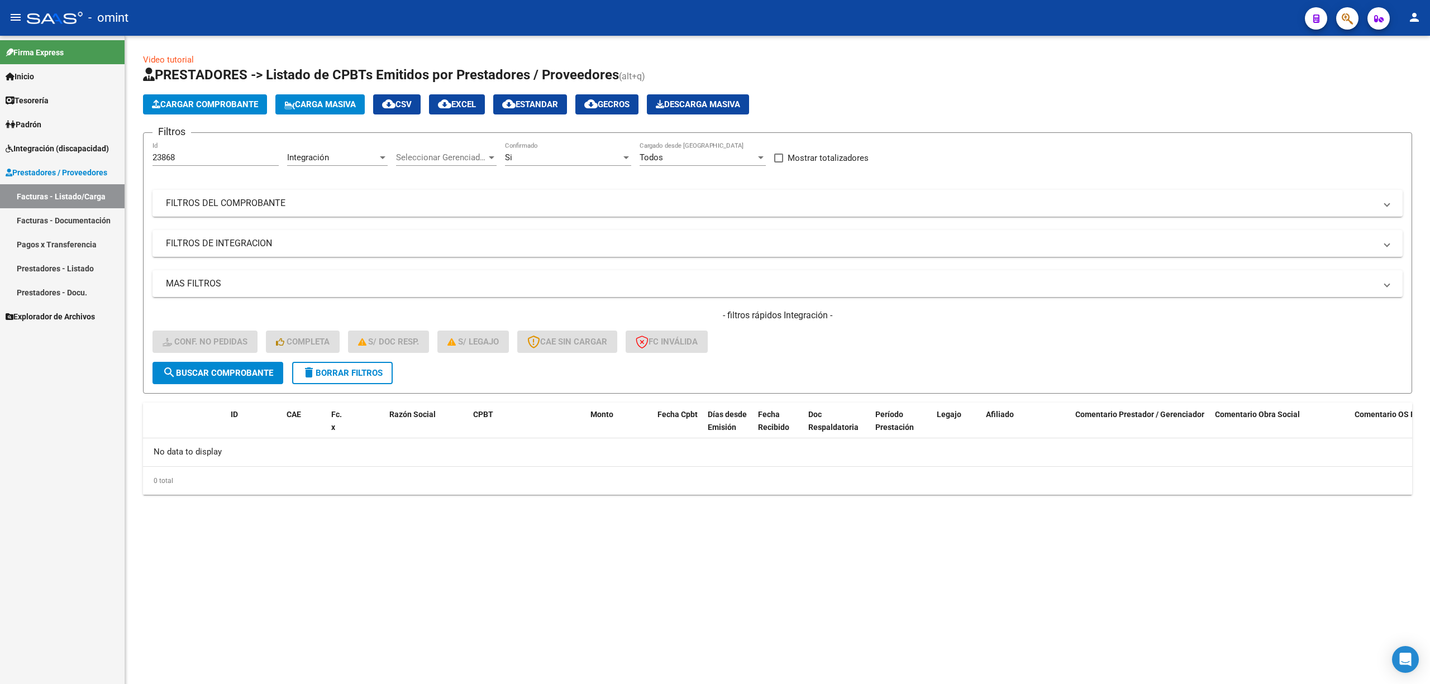
click at [343, 378] on button "delete Borrar Filtros" at bounding box center [342, 373] width 101 height 22
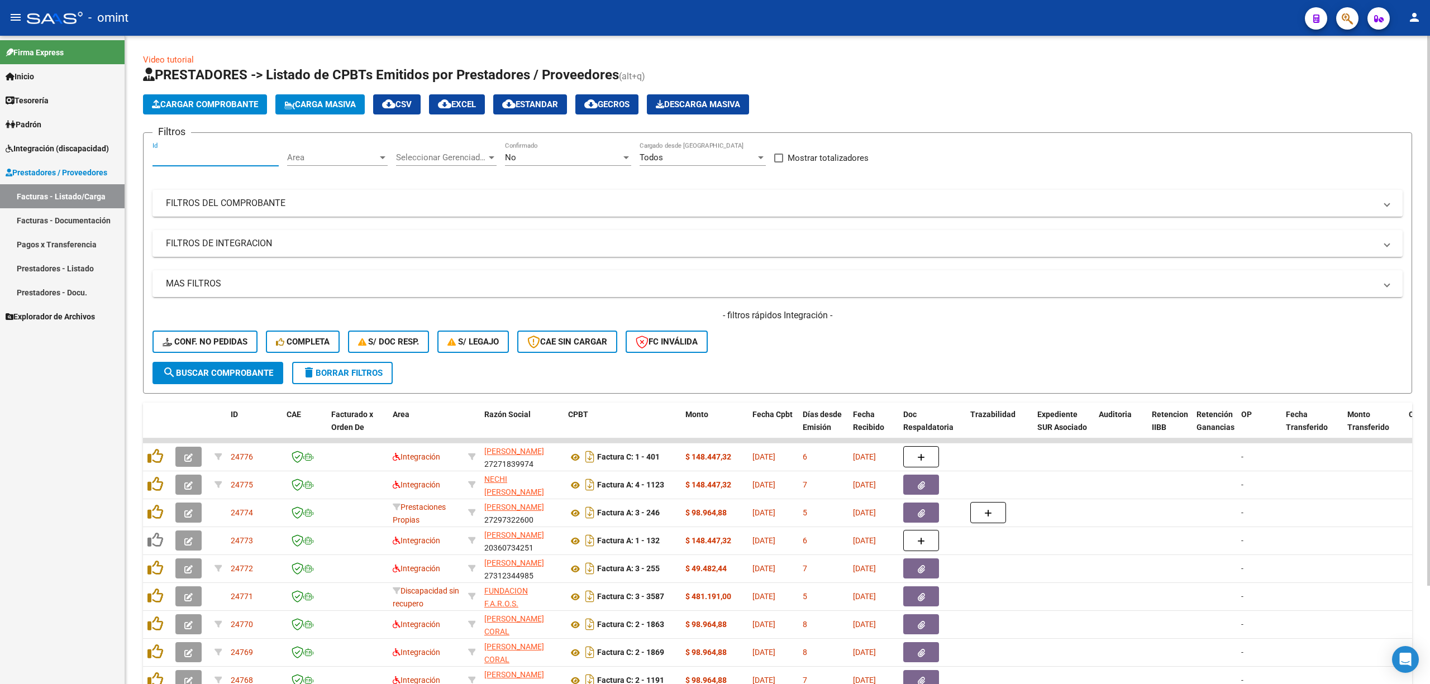
click at [188, 161] on input "Id" at bounding box center [216, 158] width 126 height 10
paste input "23592"
type input "23592"
click at [238, 378] on button "search Buscar Comprobante" at bounding box center [218, 373] width 131 height 22
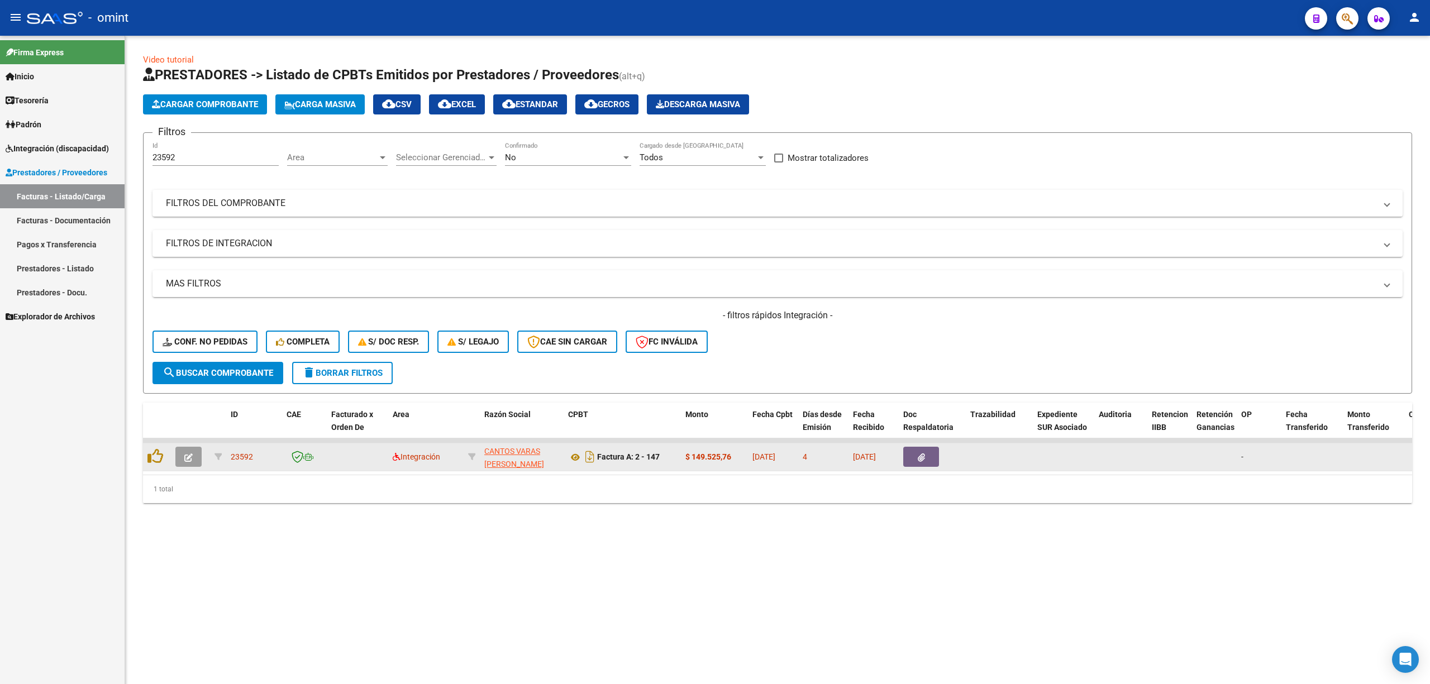
click at [187, 454] on icon "button" at bounding box center [188, 458] width 8 height 8
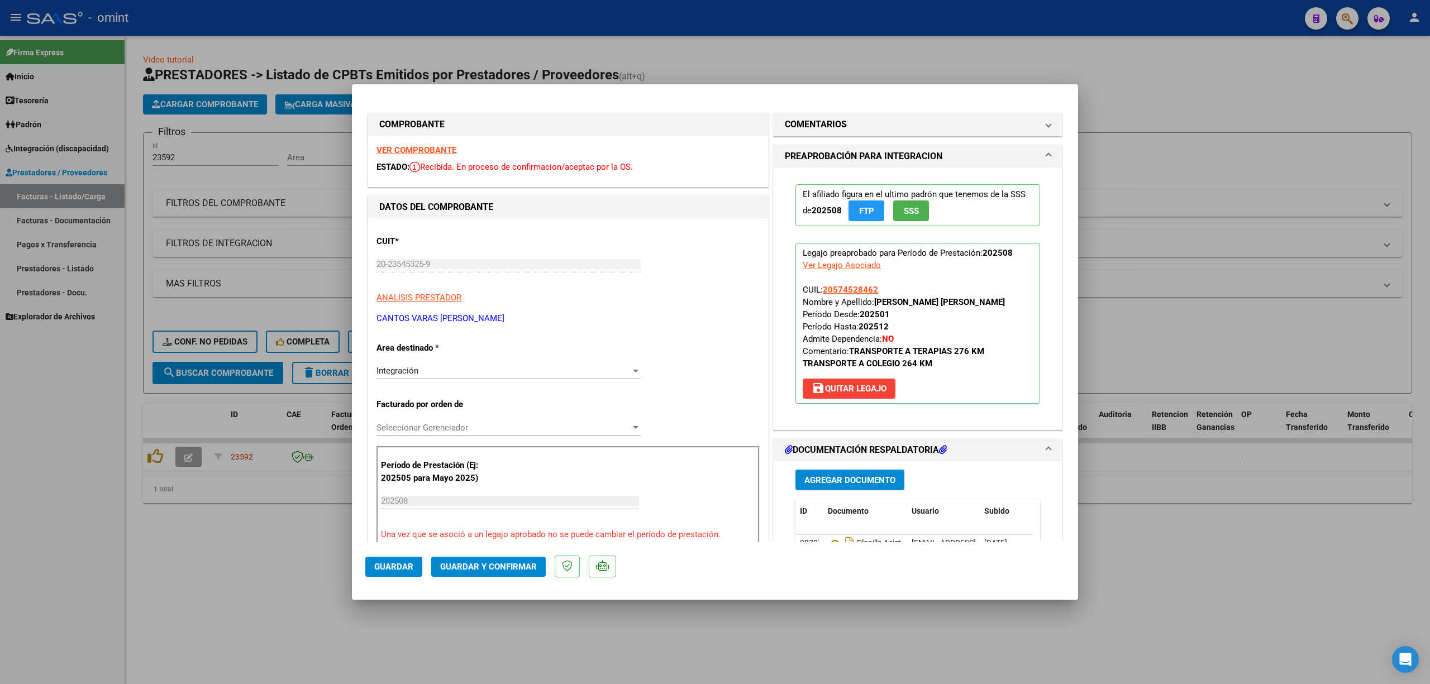
click at [406, 150] on strong "VER COMPROBANTE" at bounding box center [417, 150] width 80 height 10
click at [512, 568] on span "Guardar y Confirmar" at bounding box center [488, 567] width 97 height 10
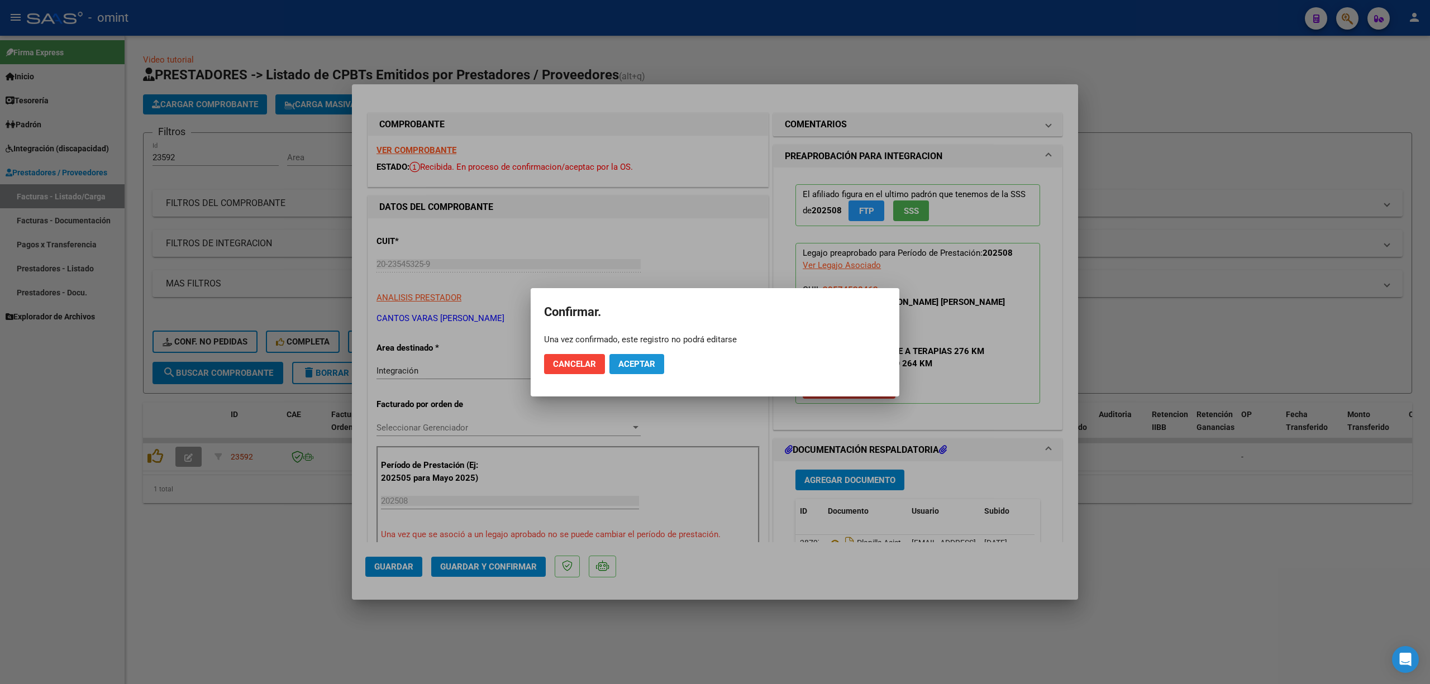
click at [656, 365] on button "Aceptar" at bounding box center [636, 364] width 55 height 20
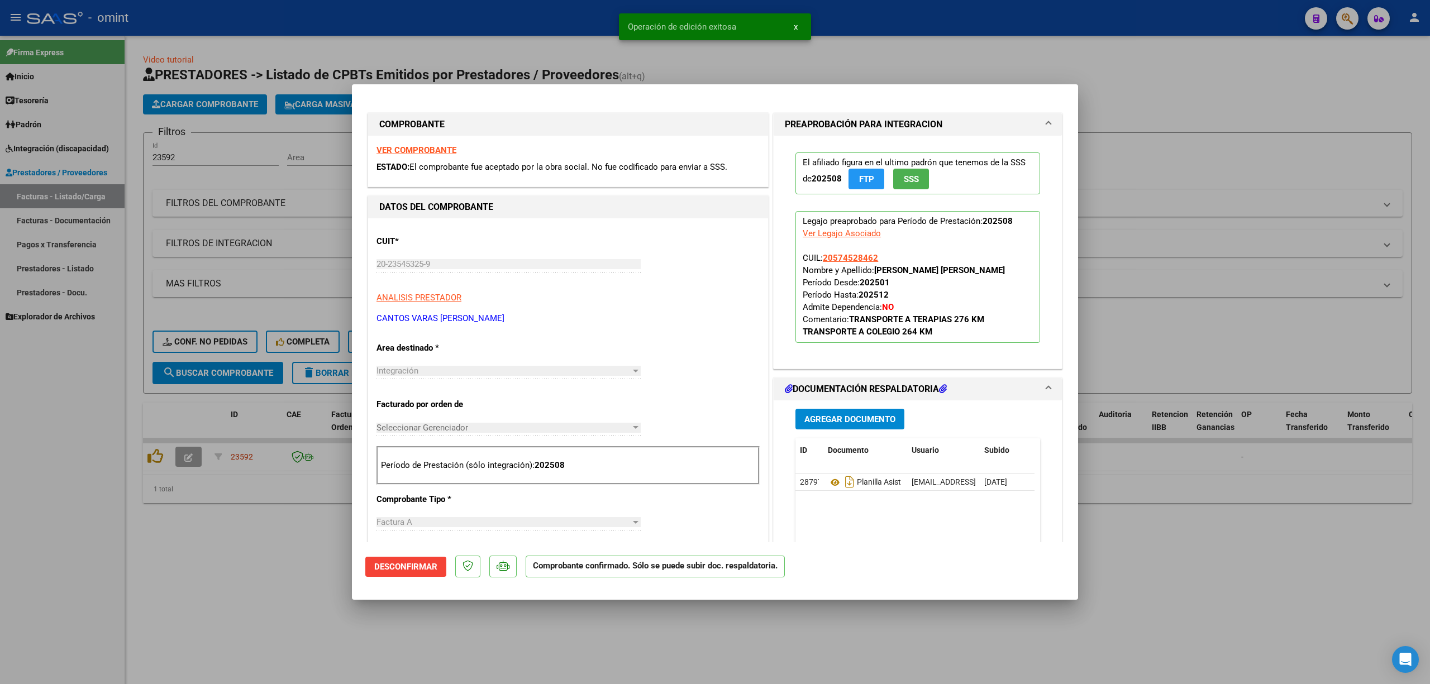
click at [371, 59] on div at bounding box center [715, 342] width 1430 height 684
type input "$ 0,00"
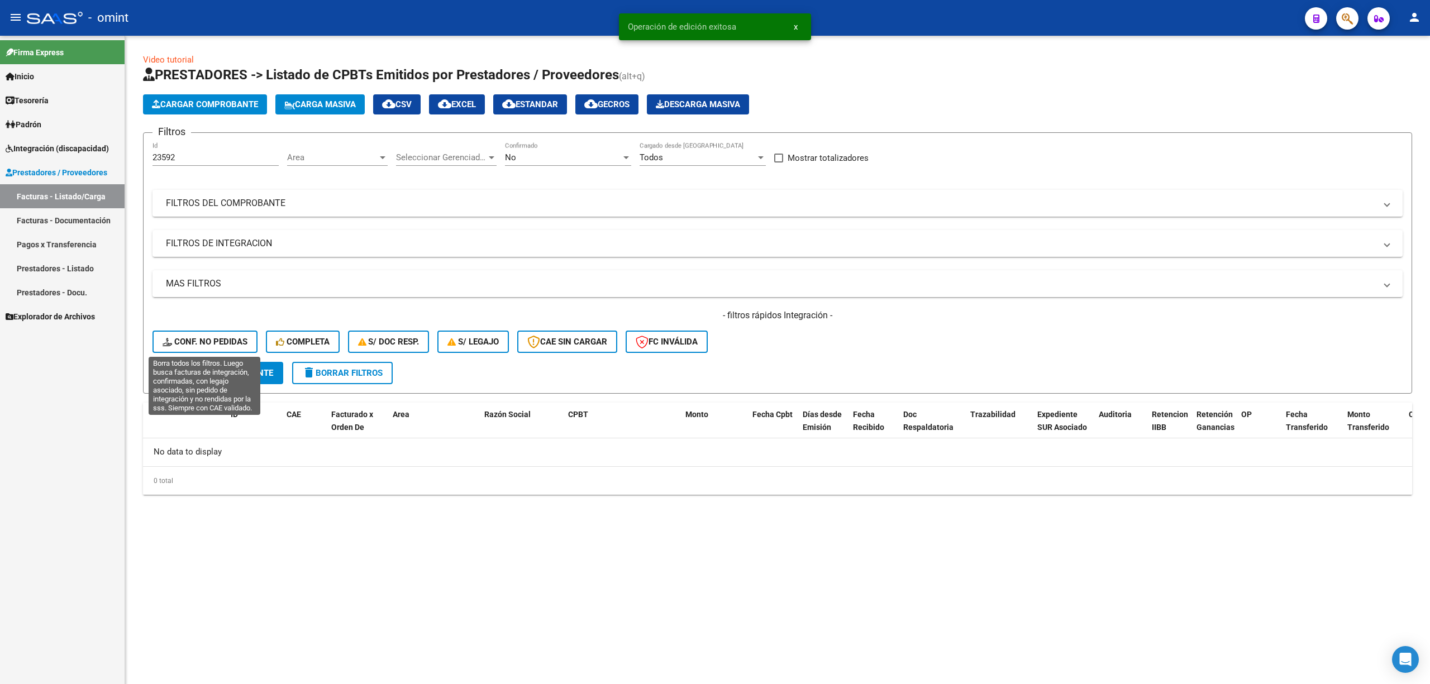
click at [219, 340] on span "Conf. no pedidas" at bounding box center [205, 342] width 85 height 10
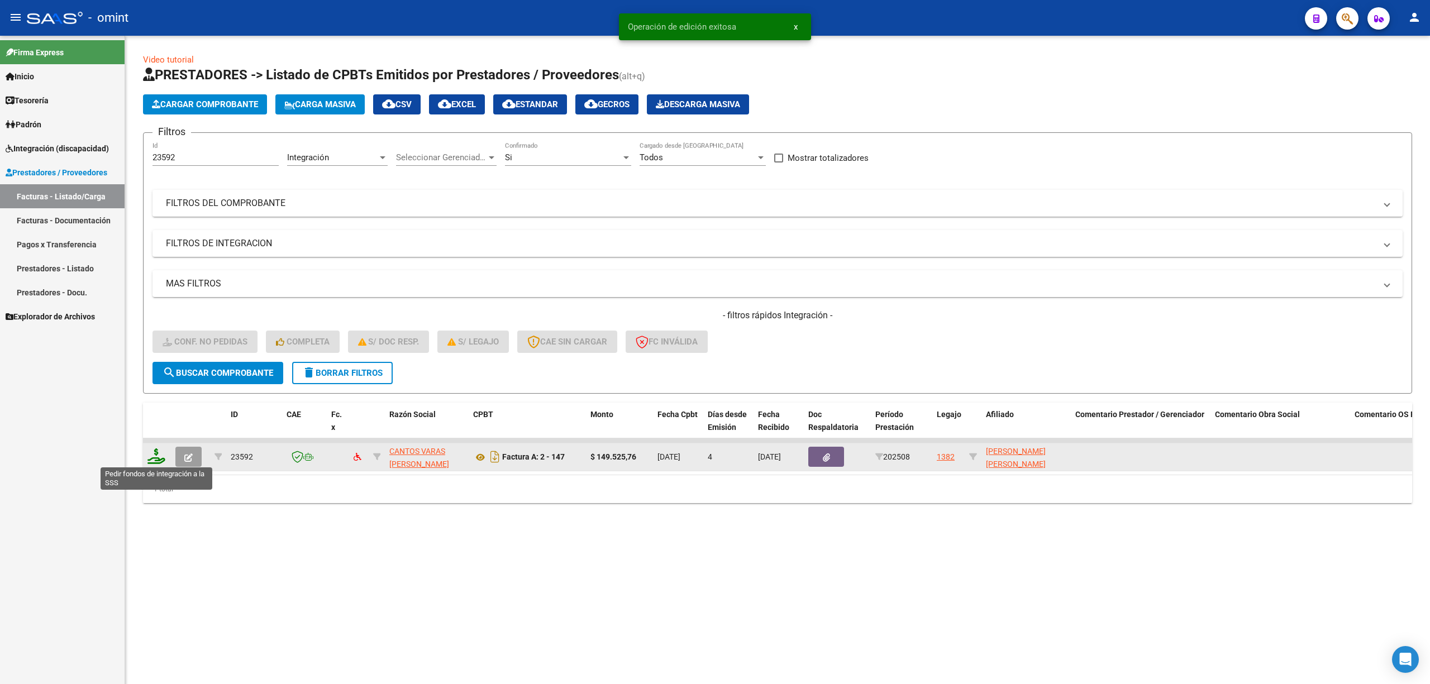
click at [156, 460] on icon at bounding box center [156, 457] width 18 height 16
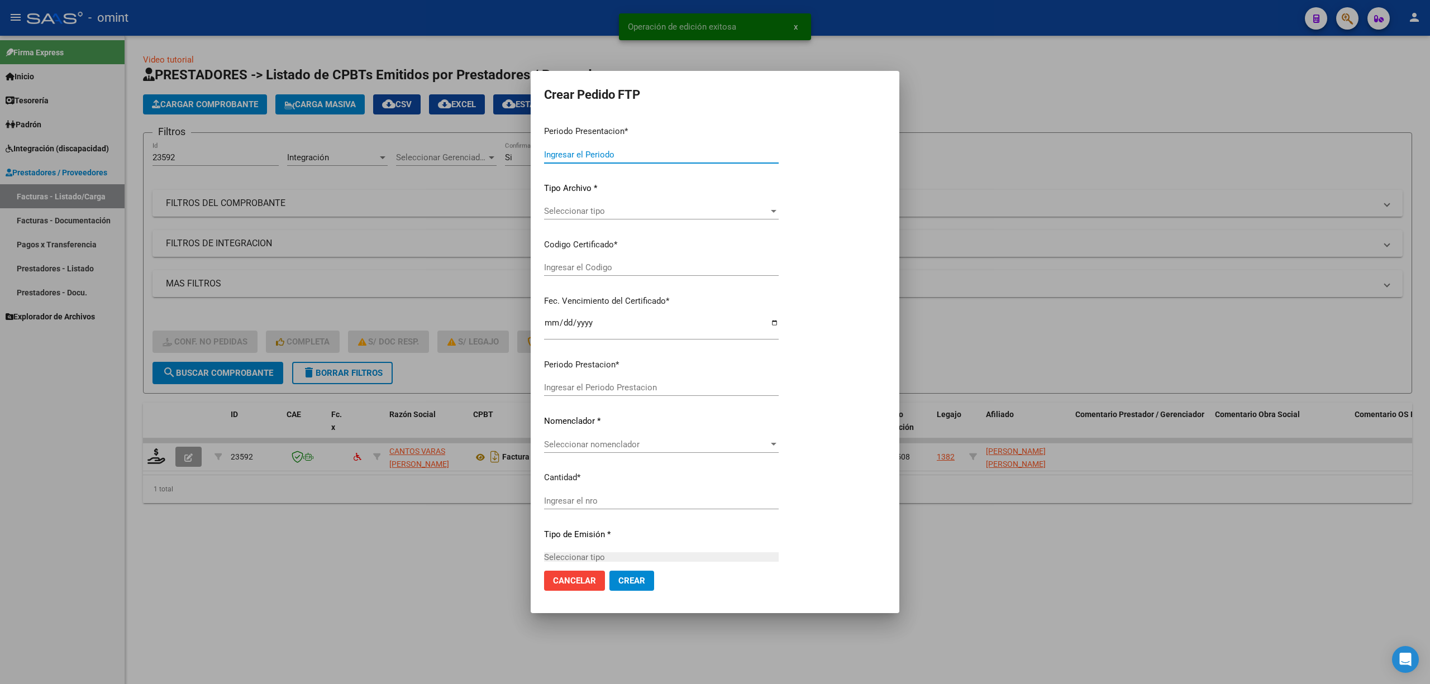
type input "202509"
type input "202508"
type input "$ 149.525,76"
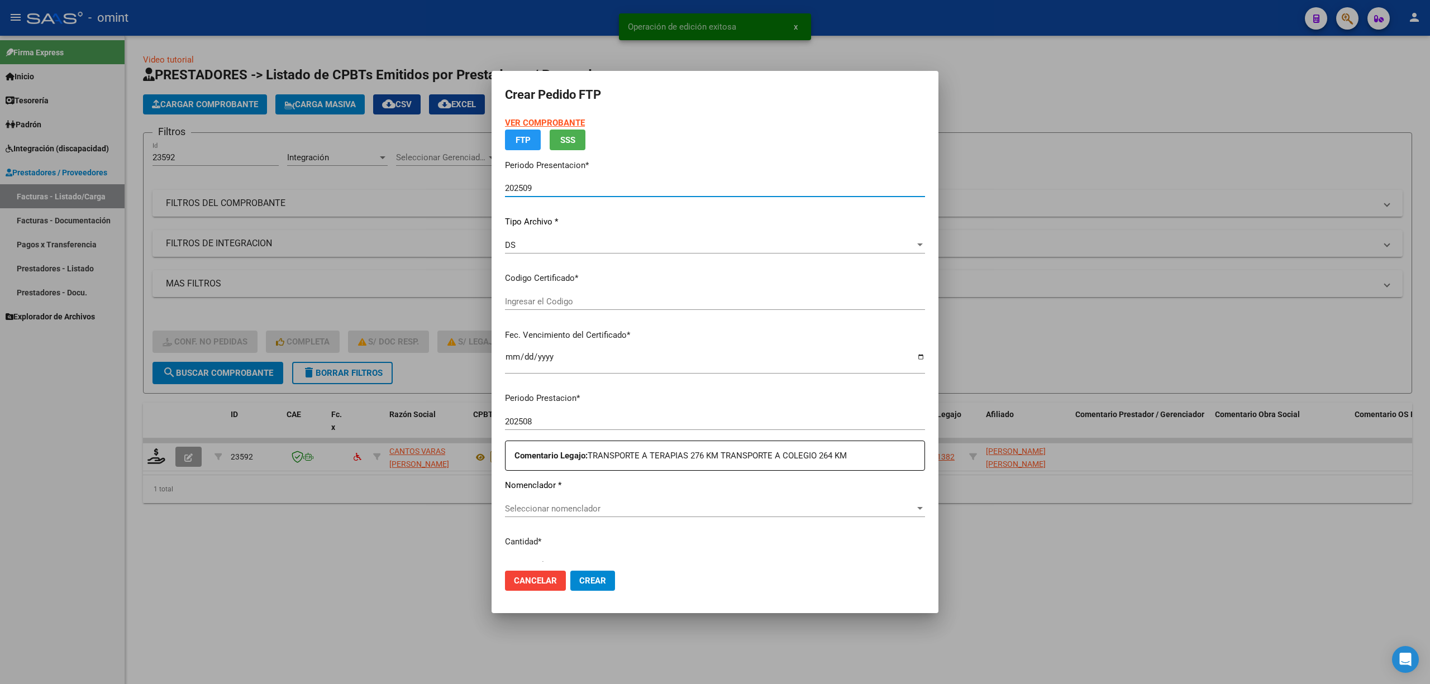
type input "5170306385"
type input "2028-01-27"
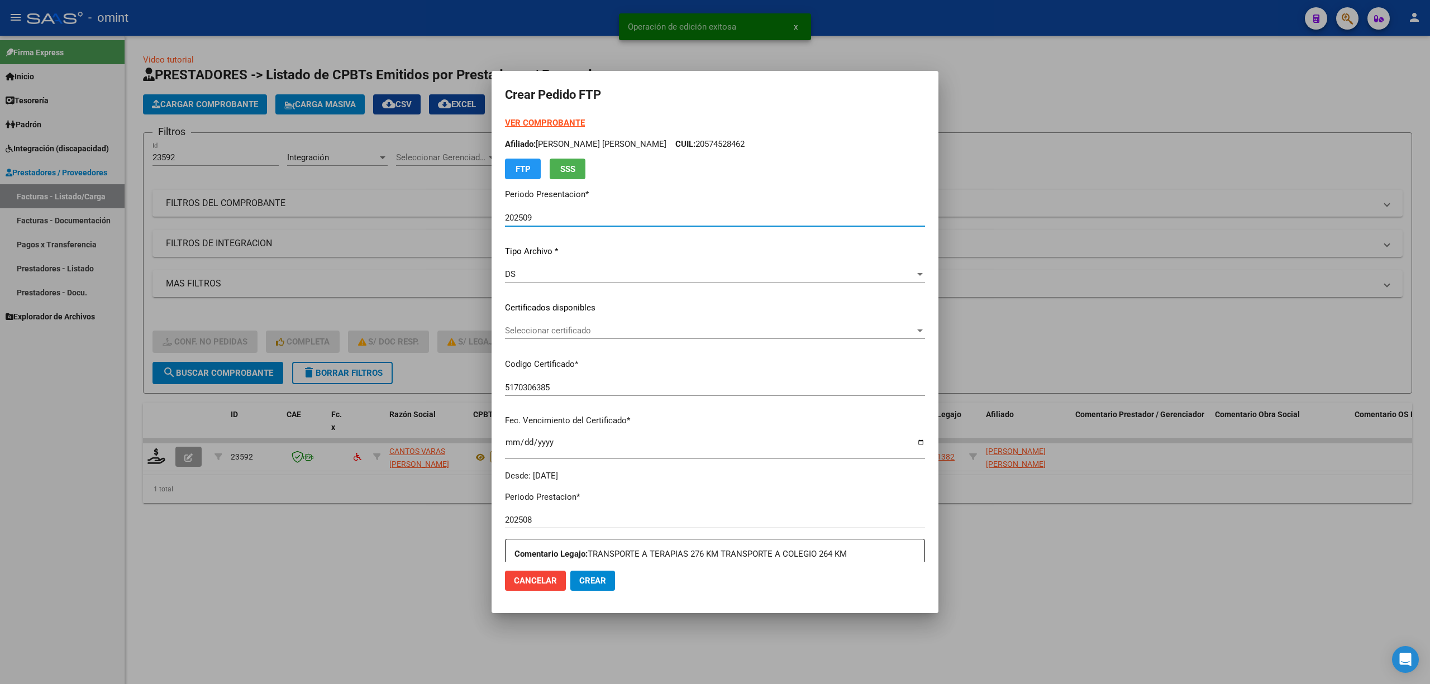
click at [537, 123] on strong "VER COMPROBANTE" at bounding box center [545, 123] width 80 height 10
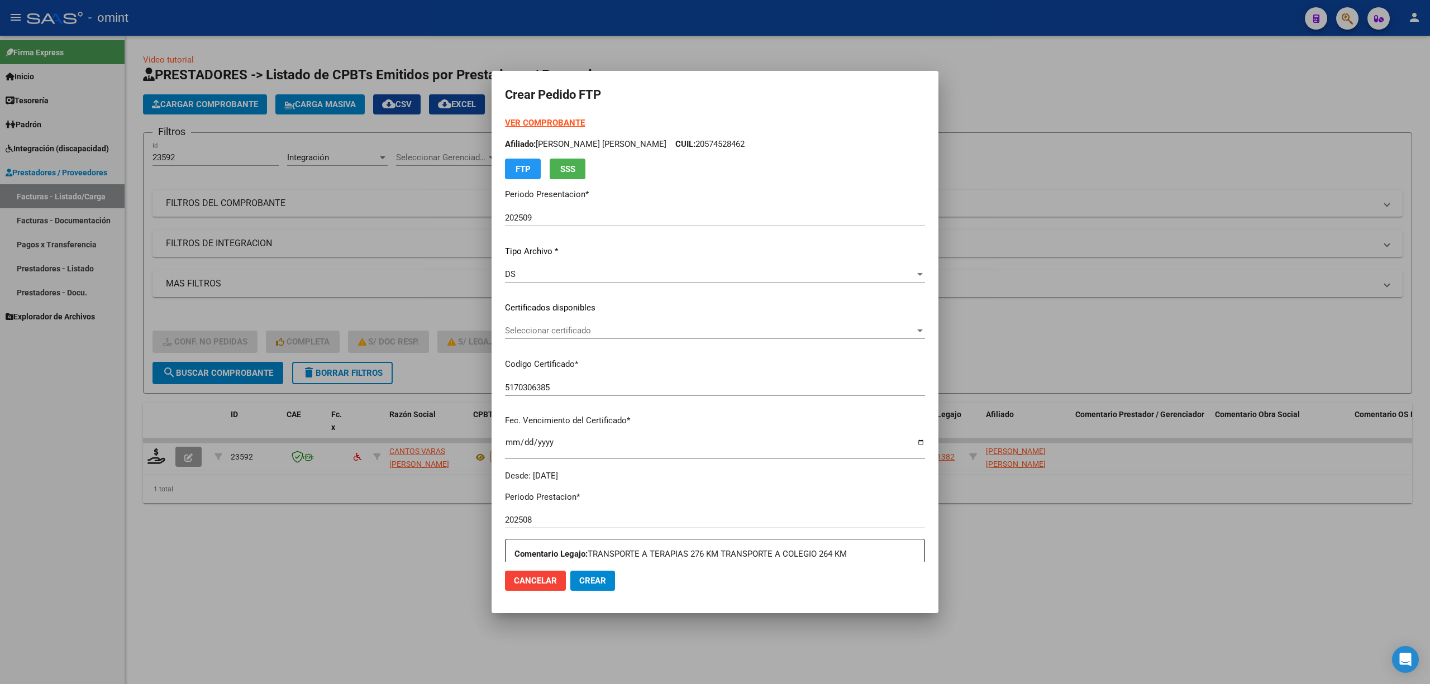
click at [564, 342] on div "Seleccionar certificado Seleccionar certificado" at bounding box center [715, 335] width 420 height 27
click at [566, 330] on span "Seleccionar certificado" at bounding box center [710, 331] width 410 height 10
click at [591, 349] on span "5170306385 - 2028-01-27" at bounding box center [709, 356] width 409 height 25
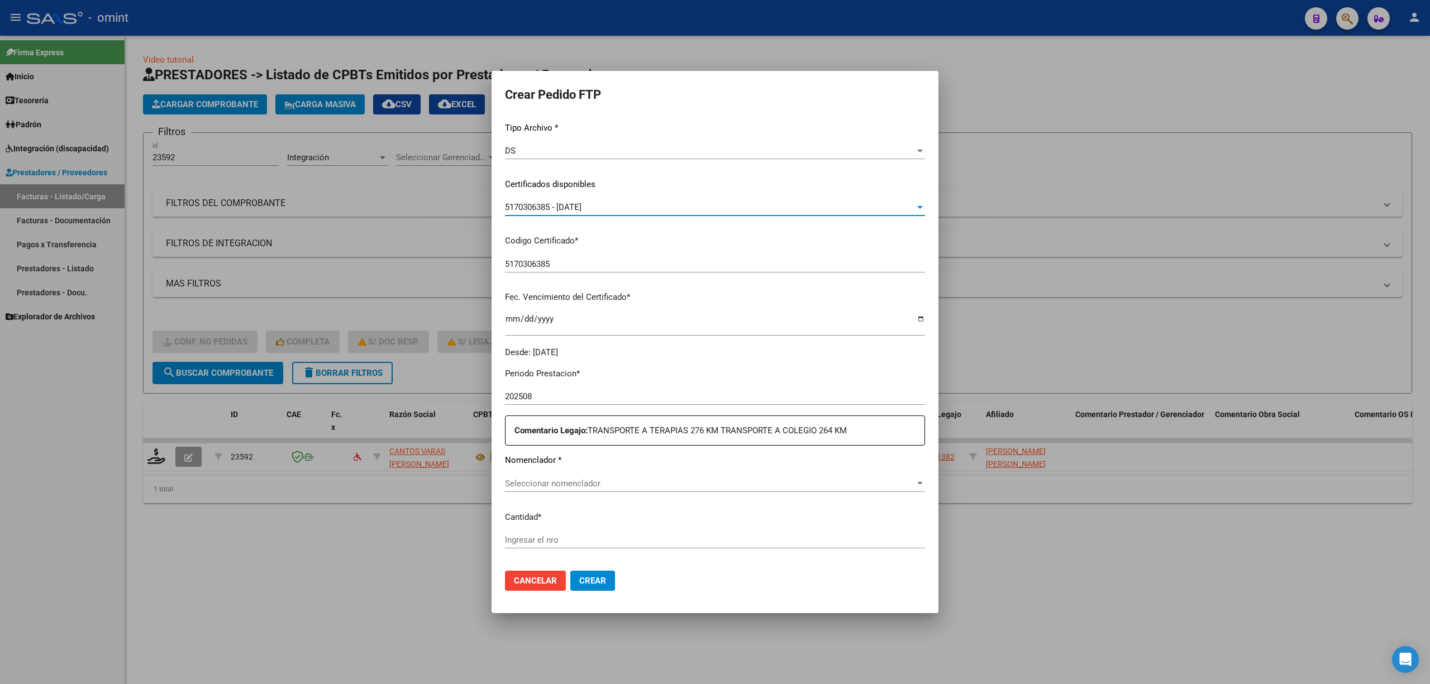
scroll to position [290, 0]
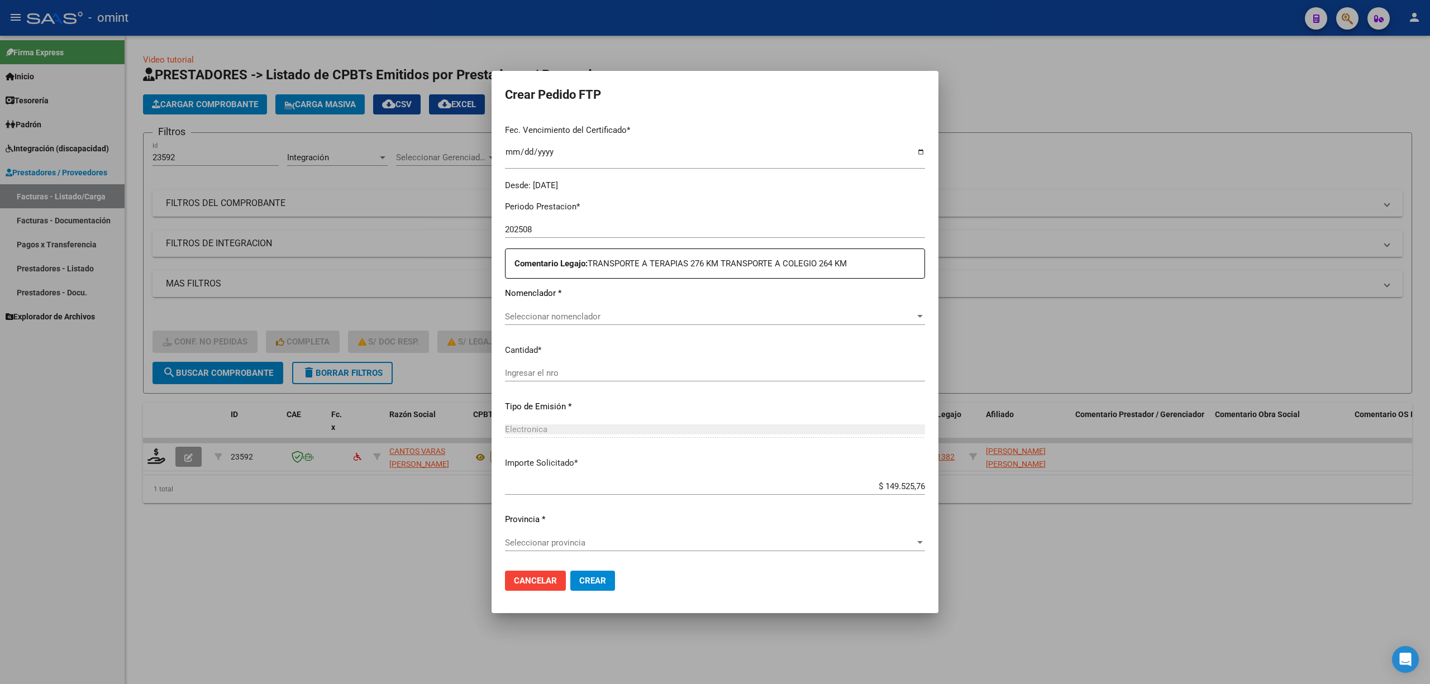
click at [554, 321] on span "Seleccionar nomenclador" at bounding box center [710, 317] width 410 height 10
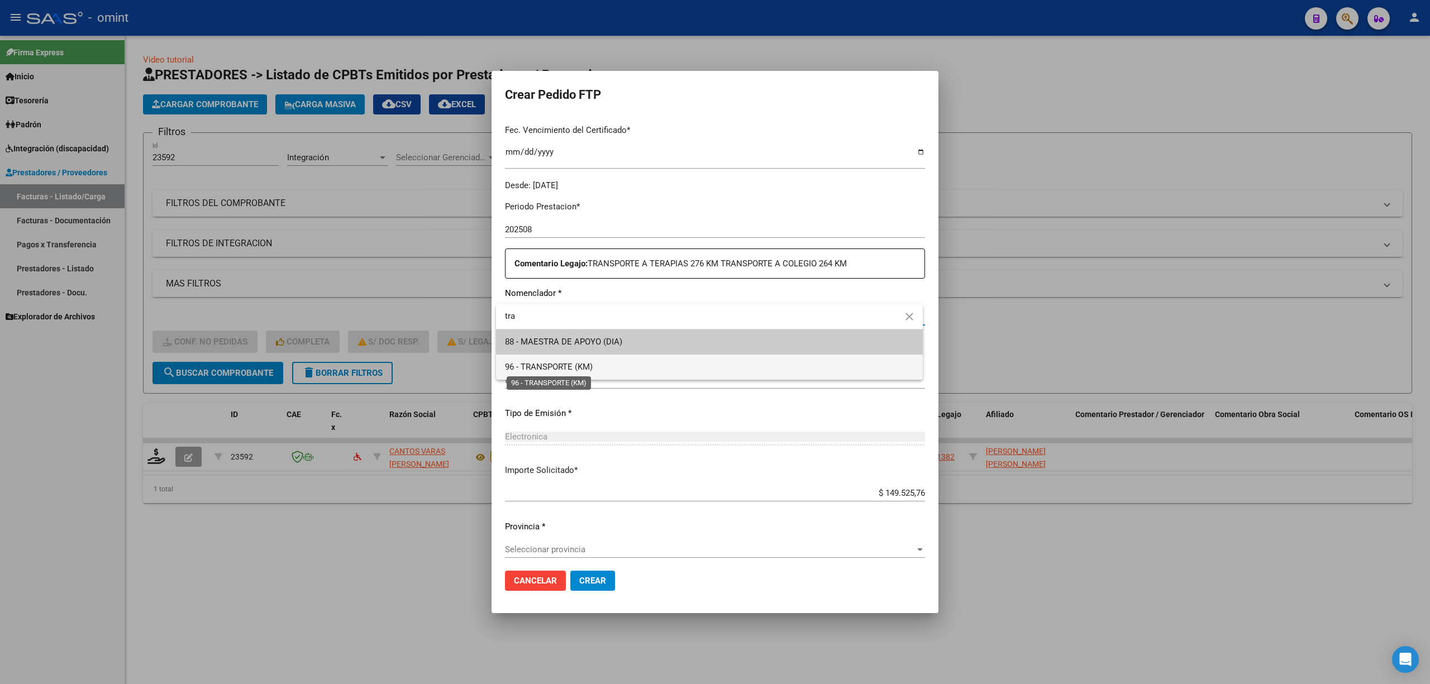
type input "tra"
click at [550, 372] on span "96 - TRANSPORTE (KM)" at bounding box center [709, 367] width 409 height 25
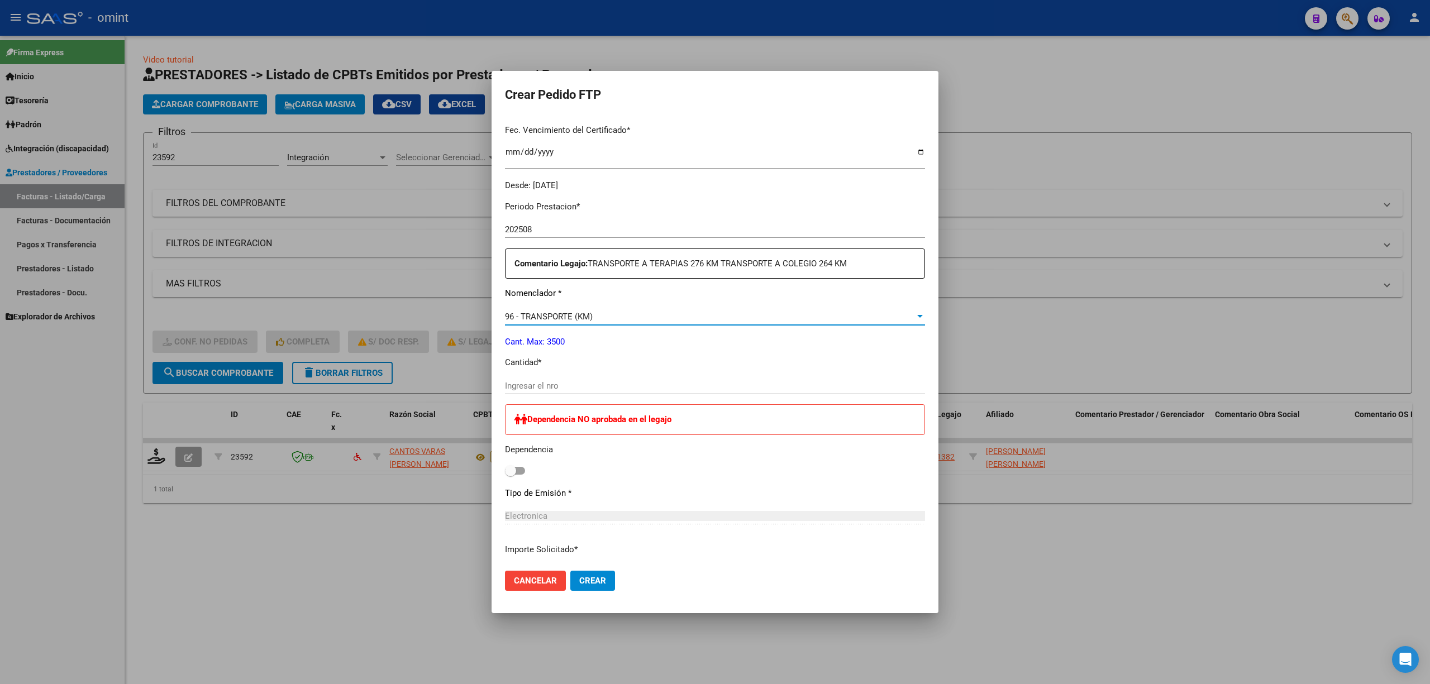
click at [560, 385] on input "Ingresar el nro" at bounding box center [715, 386] width 420 height 10
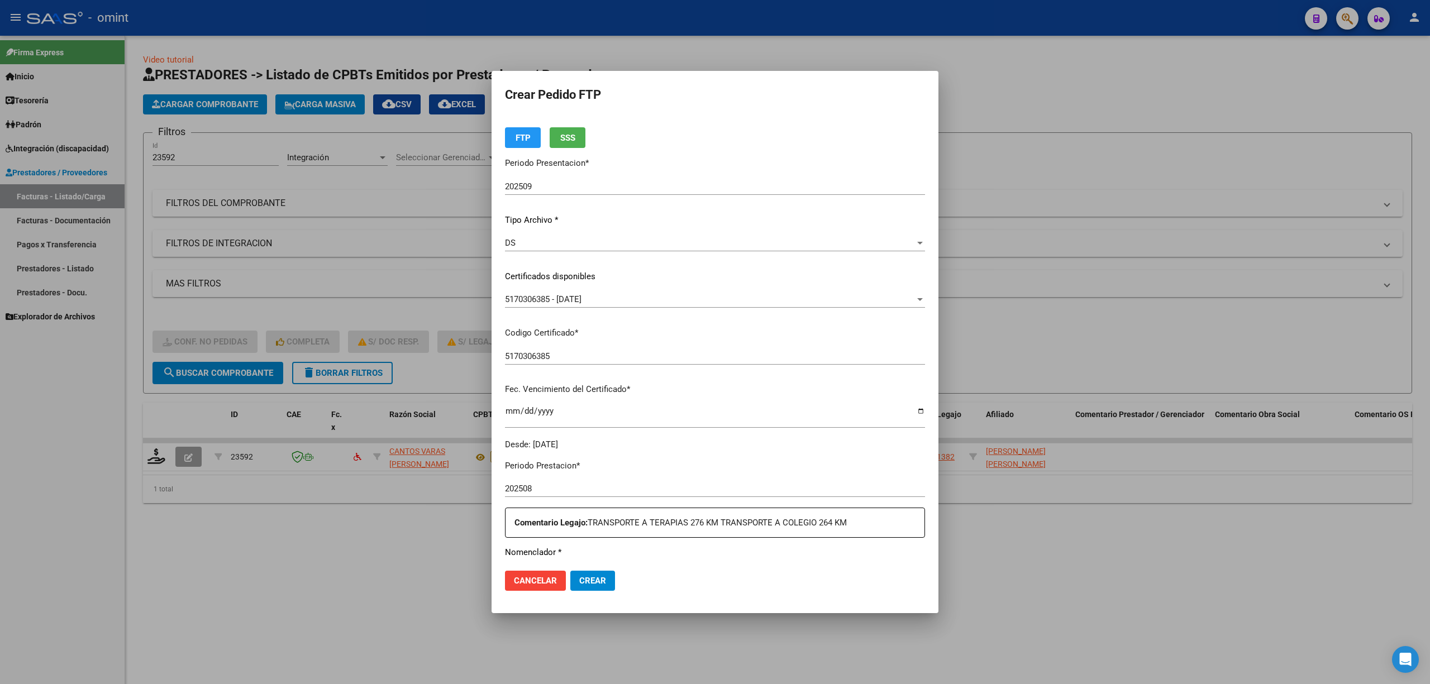
scroll to position [0, 0]
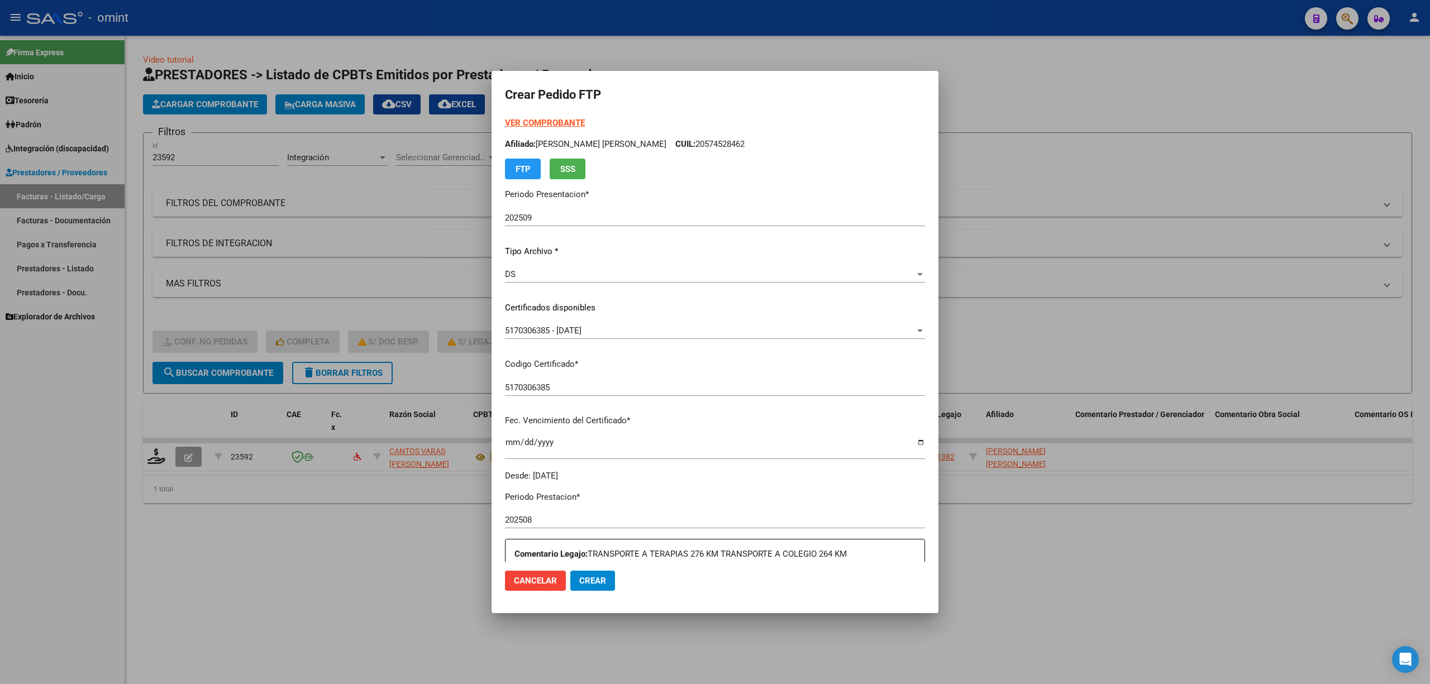
click at [512, 124] on strong "VER COMPROBANTE" at bounding box center [545, 123] width 80 height 10
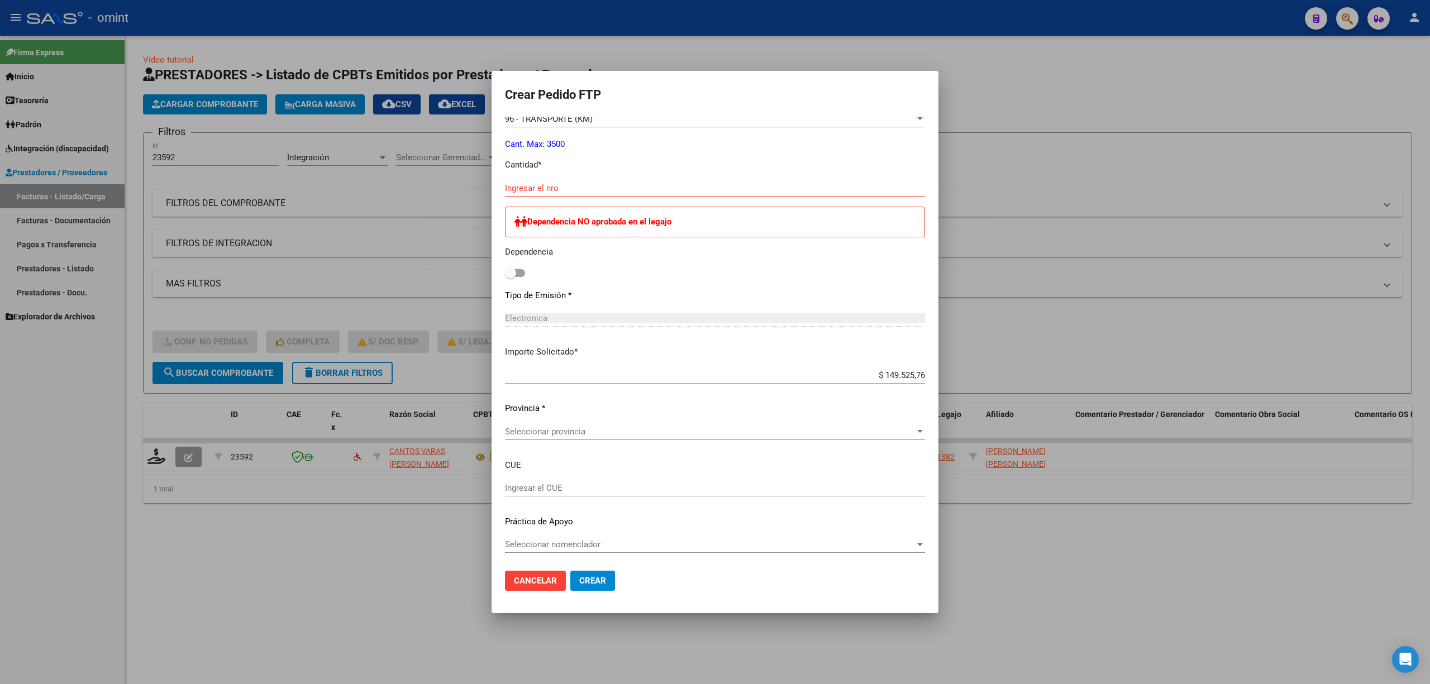
scroll to position [490, 0]
click at [566, 430] on span "Seleccionar provincia" at bounding box center [710, 430] width 410 height 10
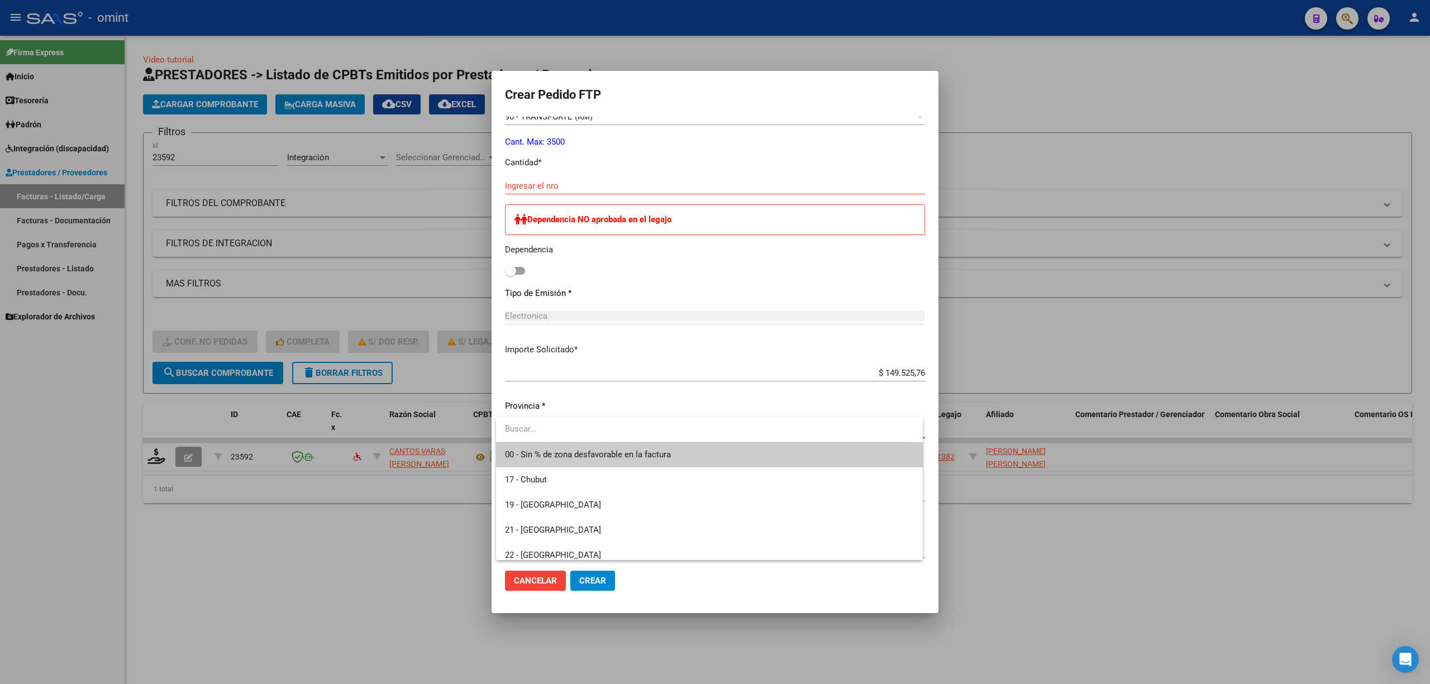
click at [561, 463] on span "00 - Sin % de zona desfavorable en la factura" at bounding box center [709, 454] width 409 height 25
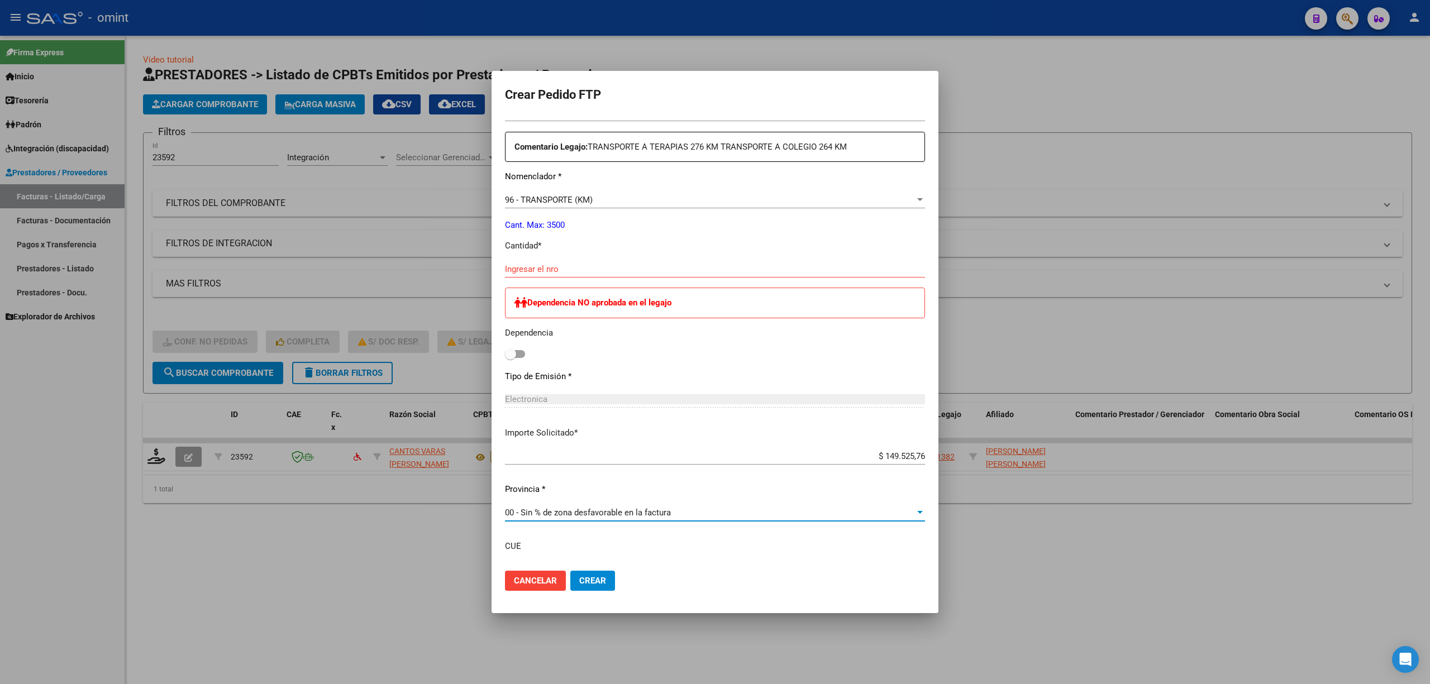
scroll to position [267, 0]
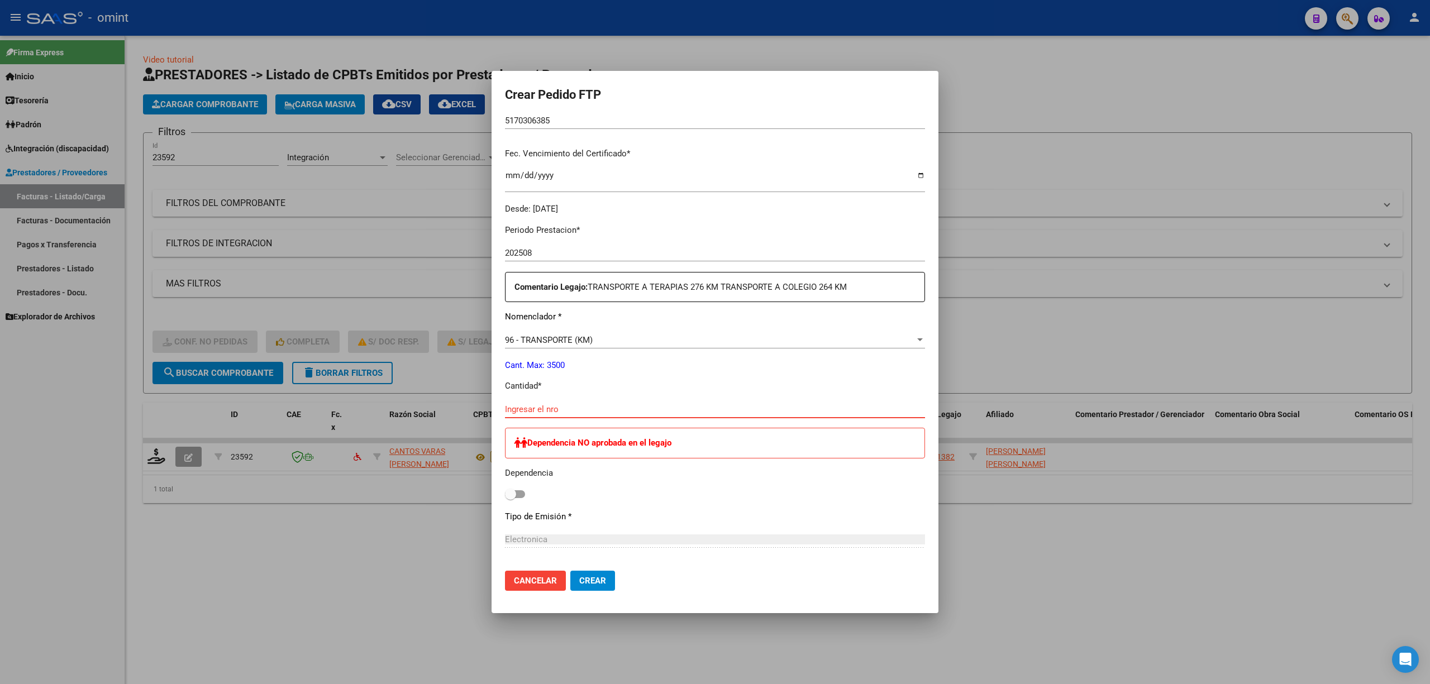
click at [561, 409] on input "Ingresar el nro" at bounding box center [715, 409] width 420 height 10
type input "3"
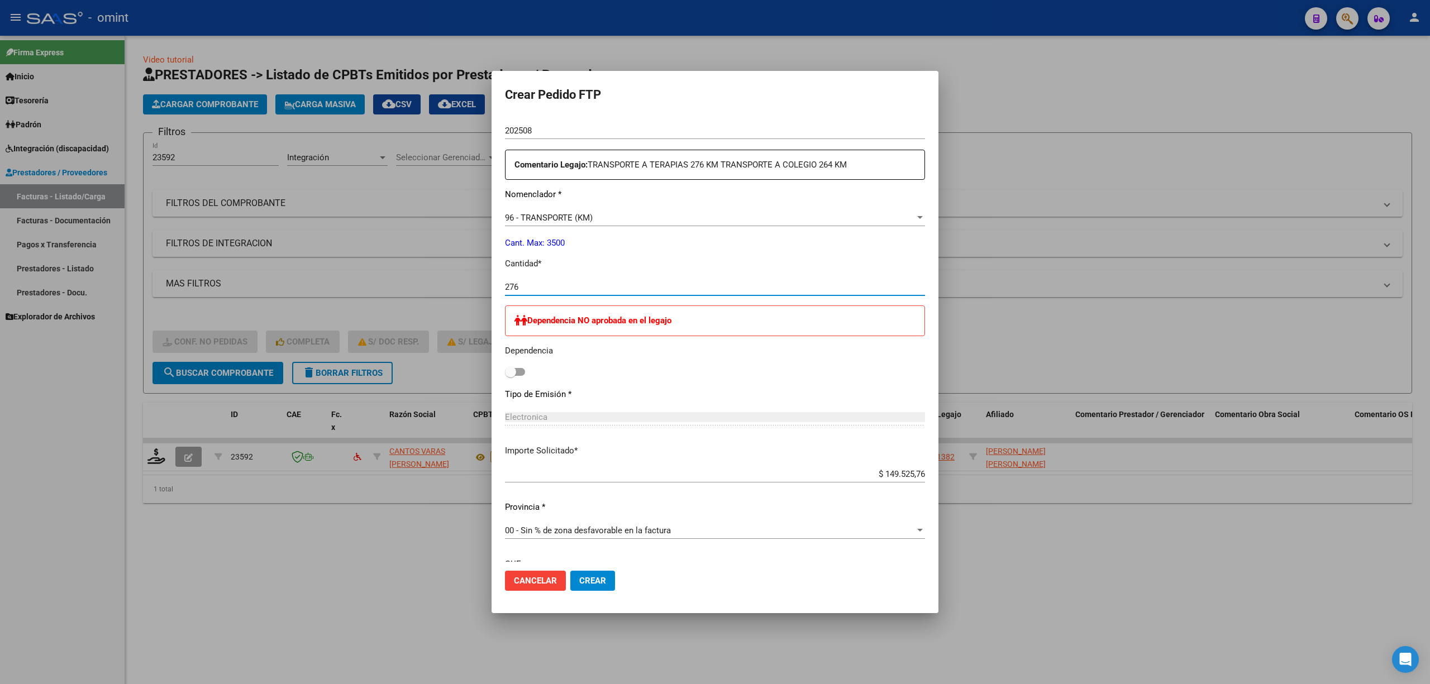
scroll to position [490, 0]
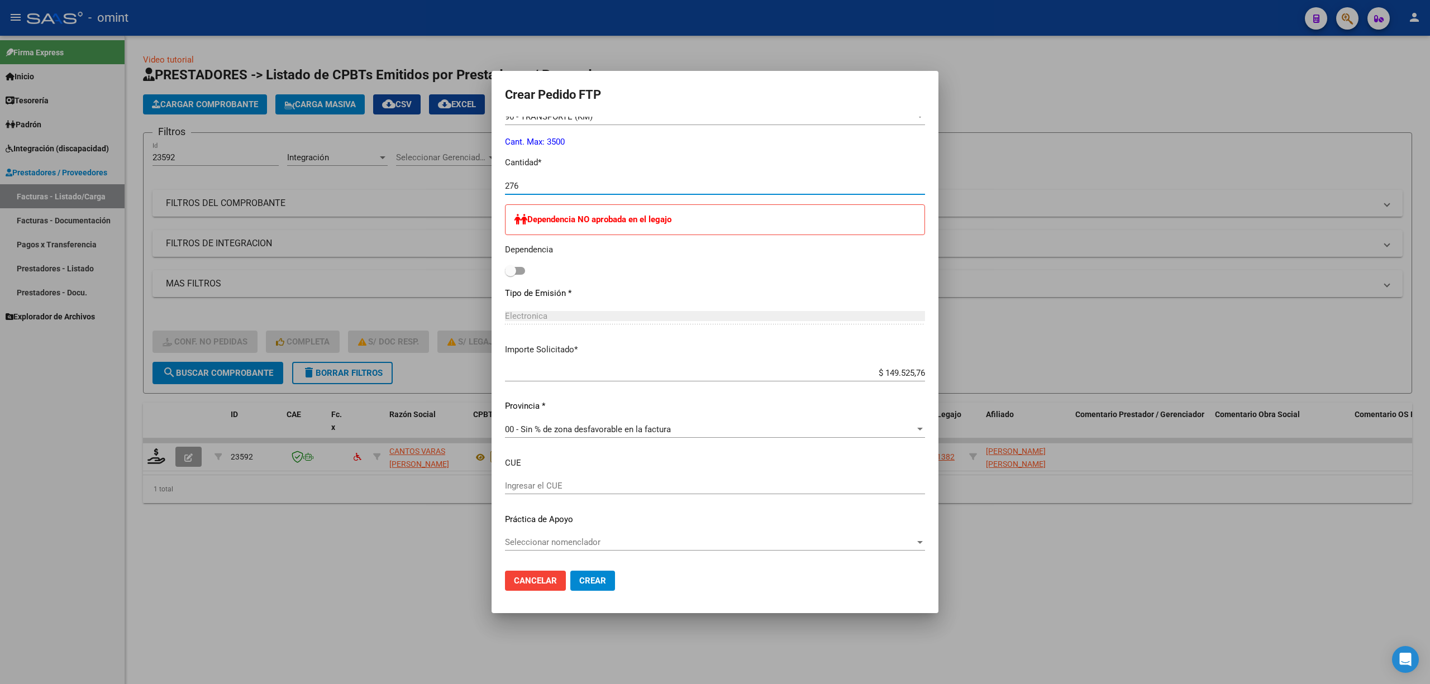
type input "276"
click at [602, 582] on span "Crear" at bounding box center [592, 581] width 27 height 10
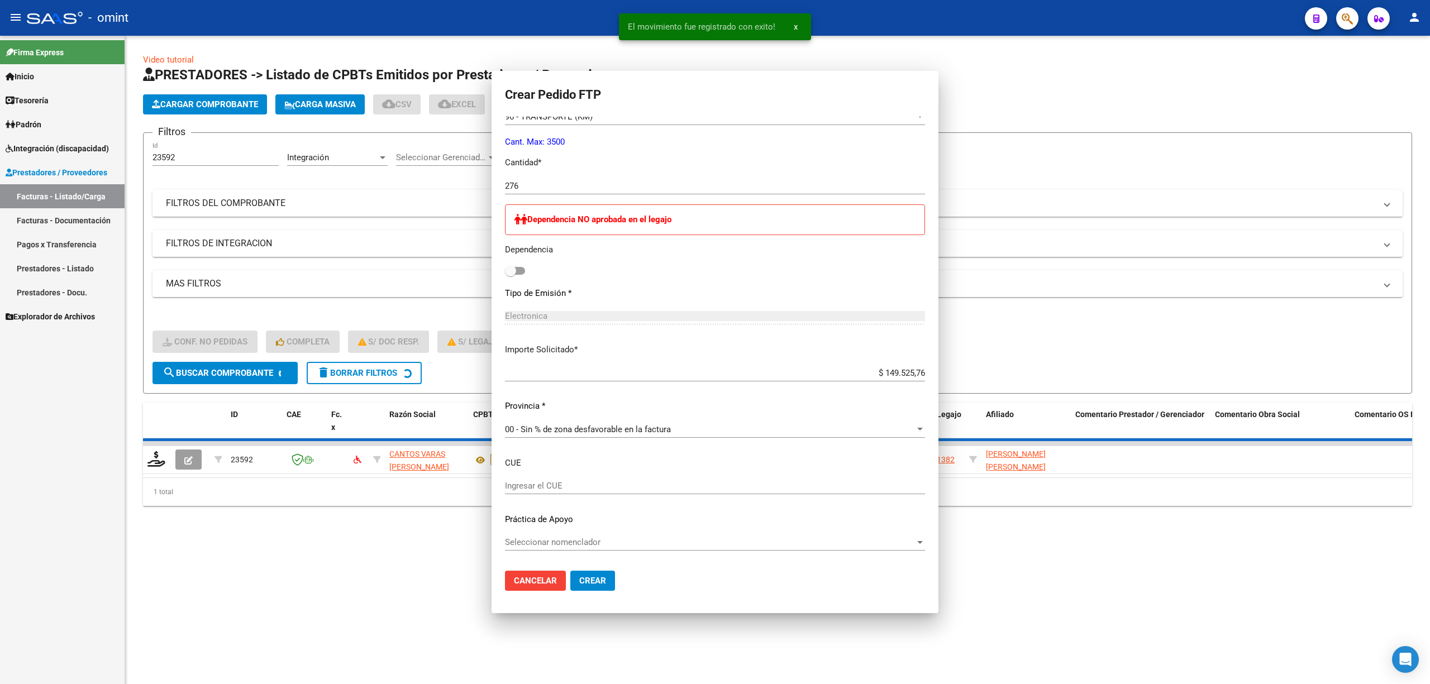
scroll to position [0, 0]
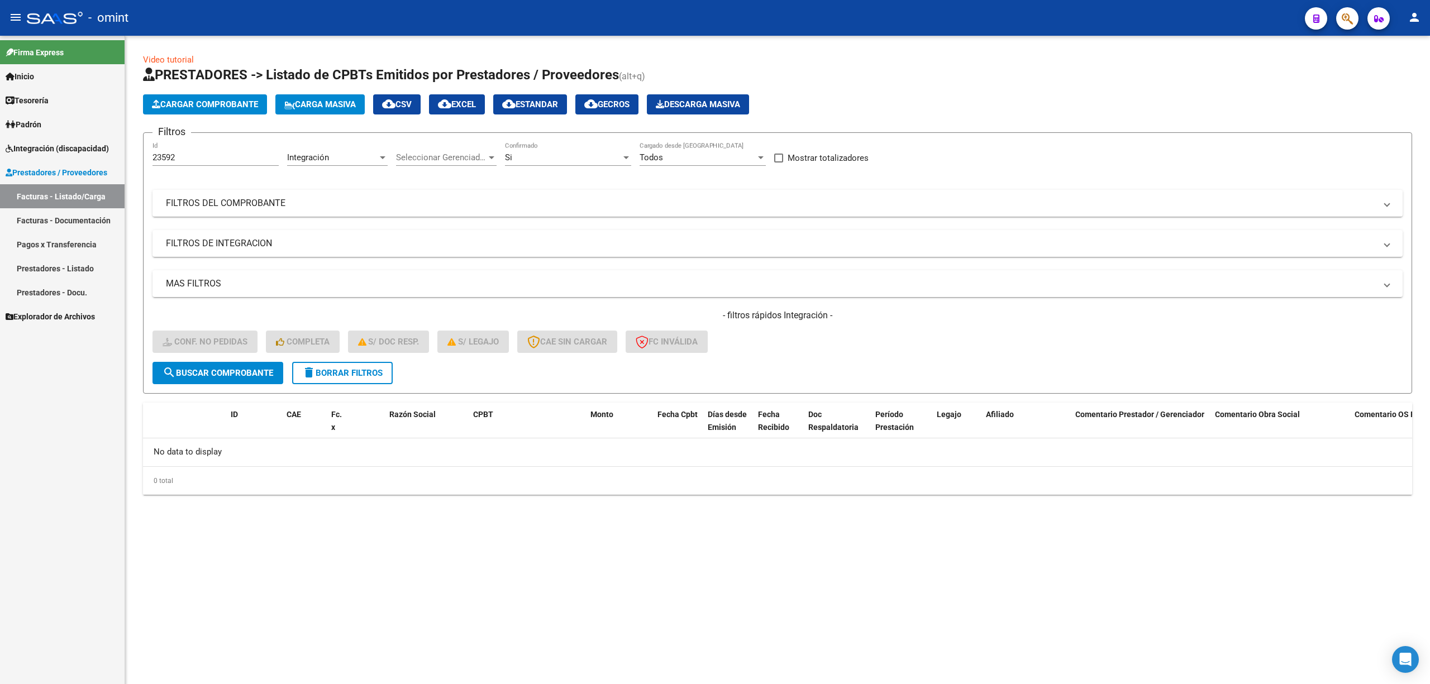
click at [275, 365] on button "search Buscar Comprobante" at bounding box center [218, 373] width 131 height 22
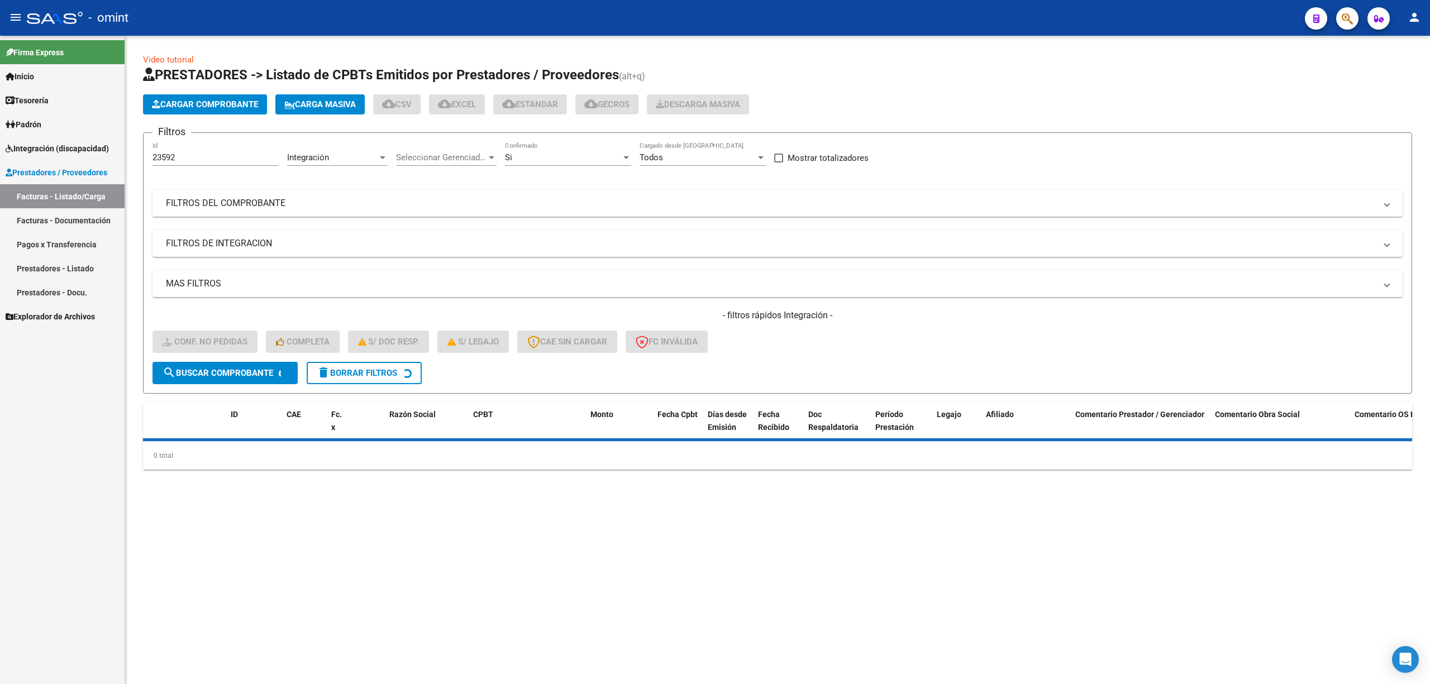
click at [351, 372] on span "delete Borrar Filtros" at bounding box center [357, 373] width 80 height 10
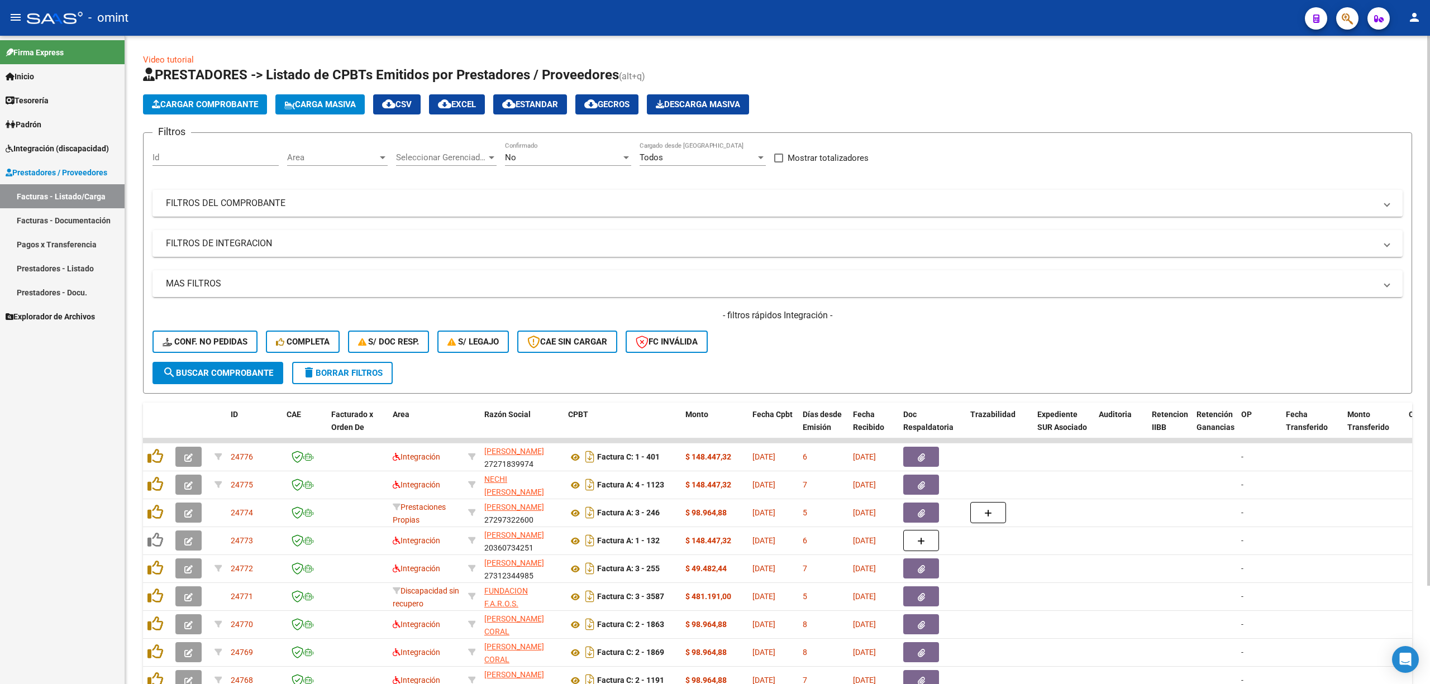
click at [204, 150] on div "Id" at bounding box center [216, 154] width 126 height 24
click at [175, 159] on input "Id" at bounding box center [216, 158] width 126 height 10
paste input "23591"
type input "23591"
click at [244, 374] on span "search Buscar Comprobante" at bounding box center [218, 373] width 111 height 10
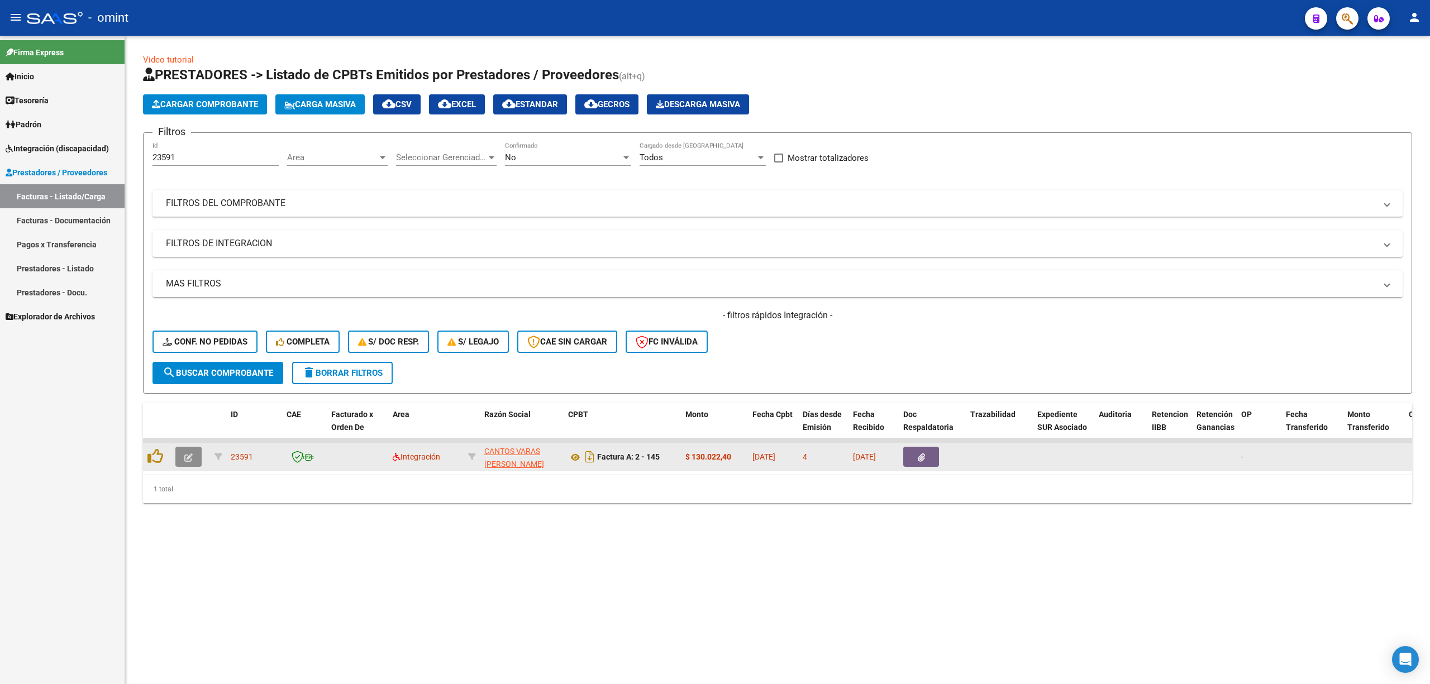
click at [188, 456] on icon "button" at bounding box center [188, 458] width 8 height 8
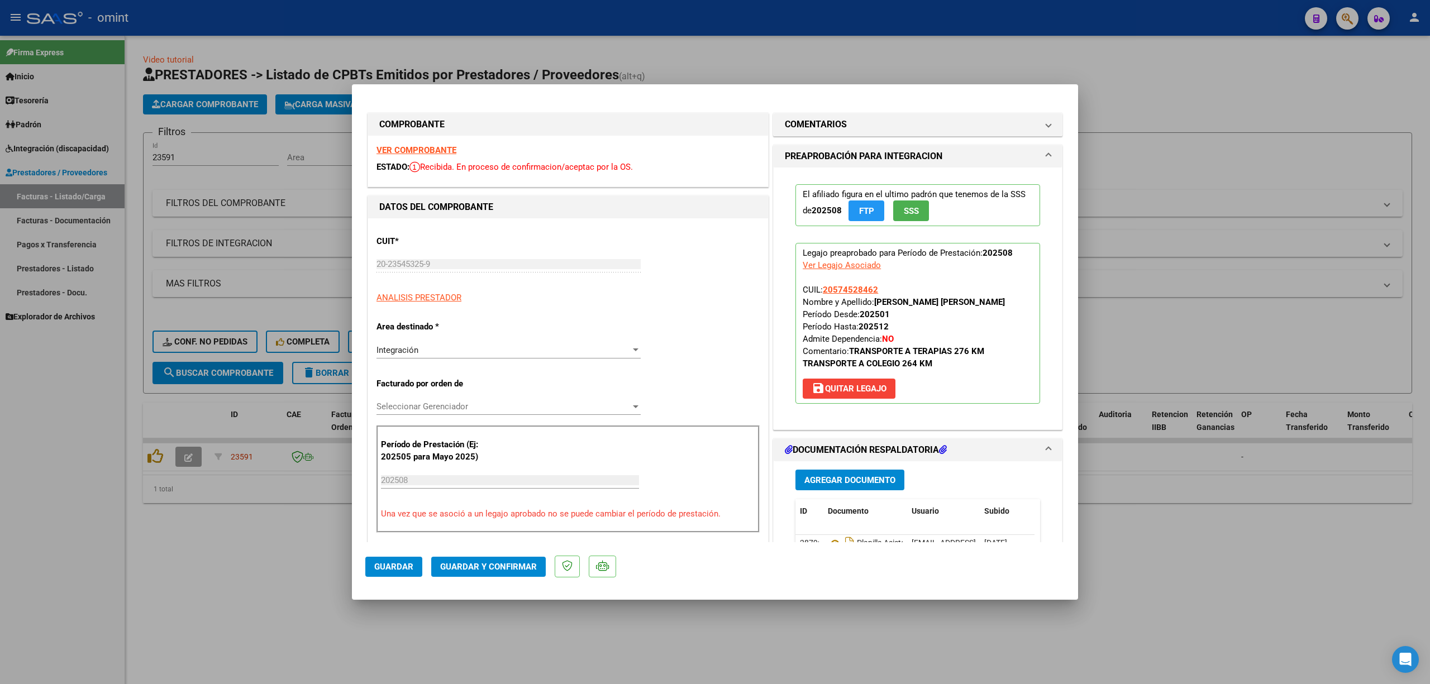
click at [411, 148] on strong "VER COMPROBANTE" at bounding box center [417, 150] width 80 height 10
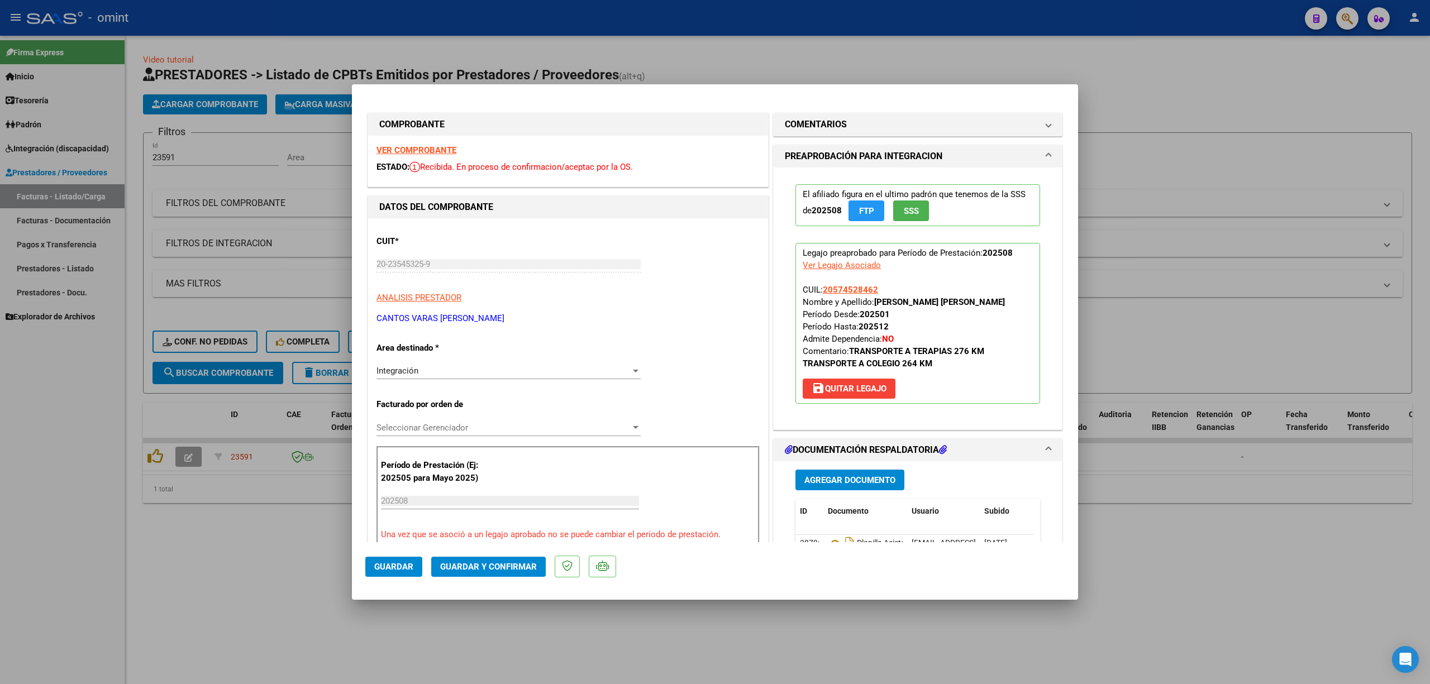
click at [482, 568] on span "Guardar y Confirmar" at bounding box center [488, 567] width 97 height 10
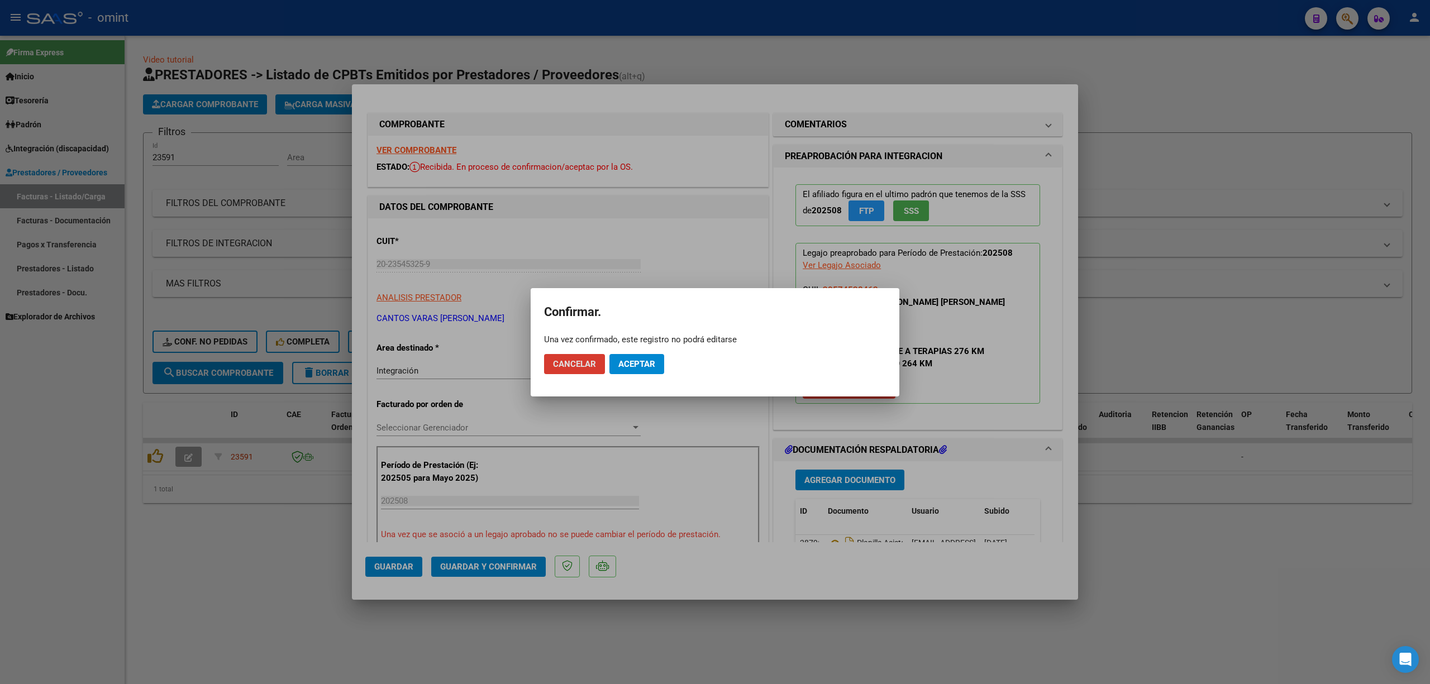
click at [650, 360] on span "Aceptar" at bounding box center [636, 364] width 37 height 10
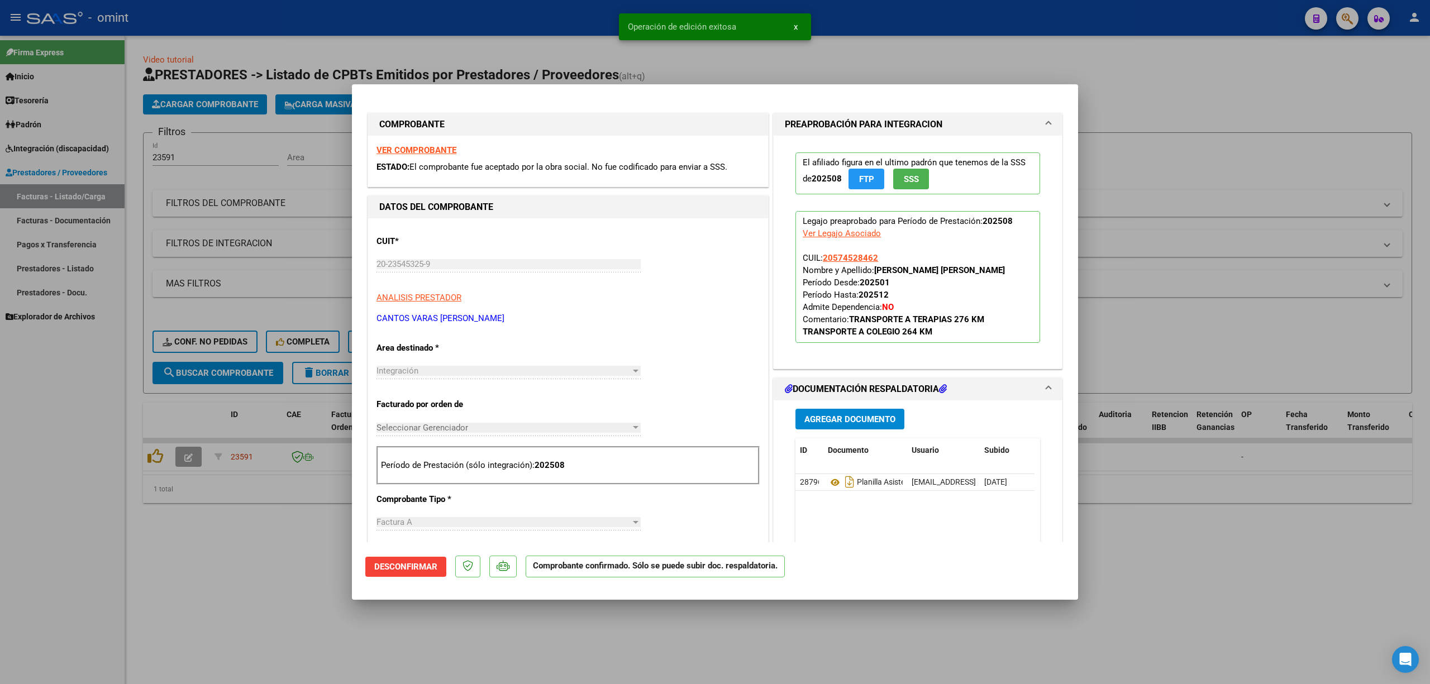
click at [302, 197] on div at bounding box center [715, 342] width 1430 height 684
type input "$ 0,00"
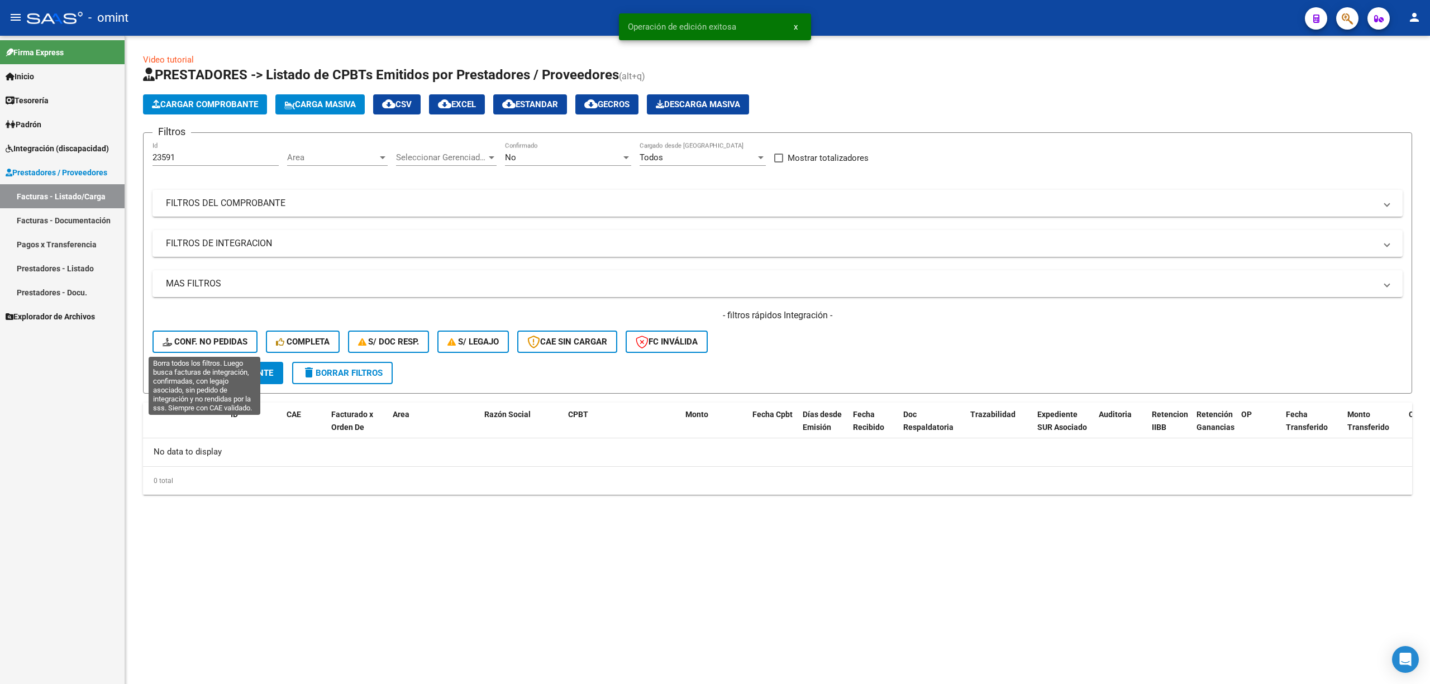
click at [220, 340] on span "Conf. no pedidas" at bounding box center [205, 342] width 85 height 10
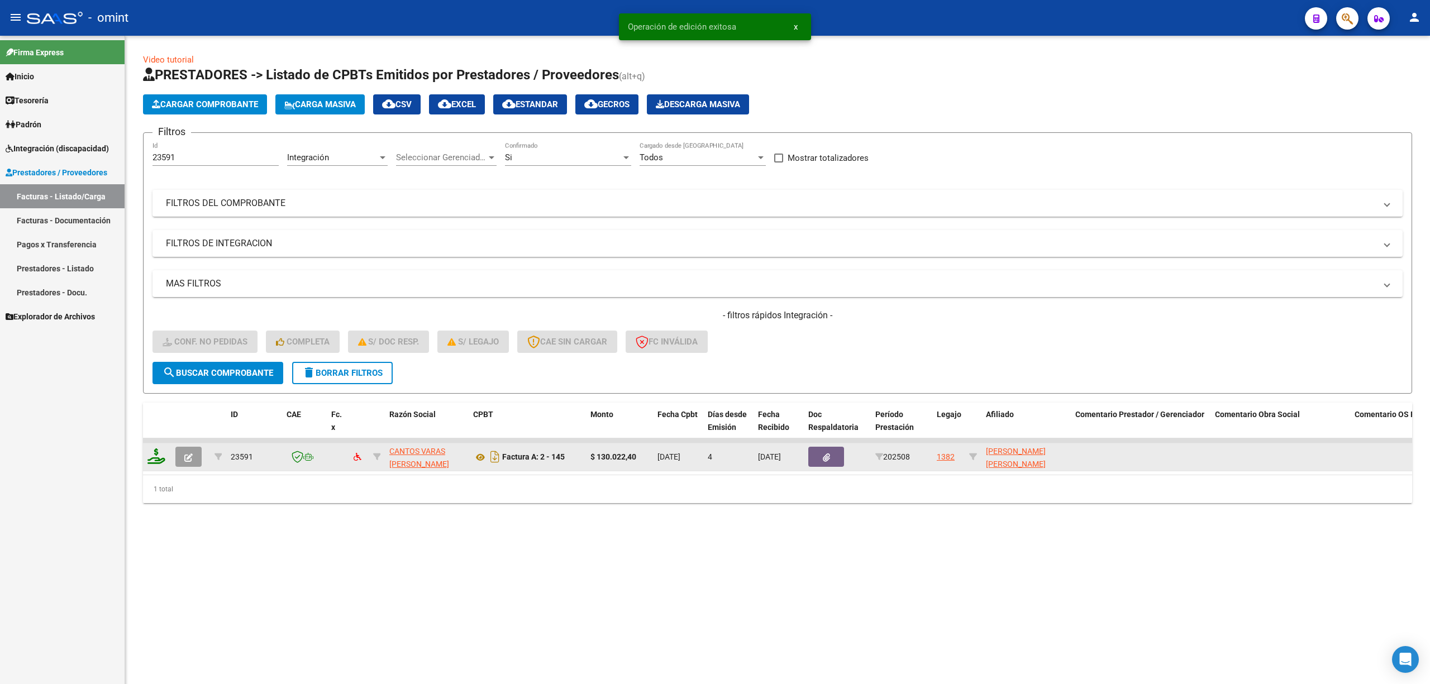
click at [159, 456] on icon at bounding box center [156, 457] width 18 height 16
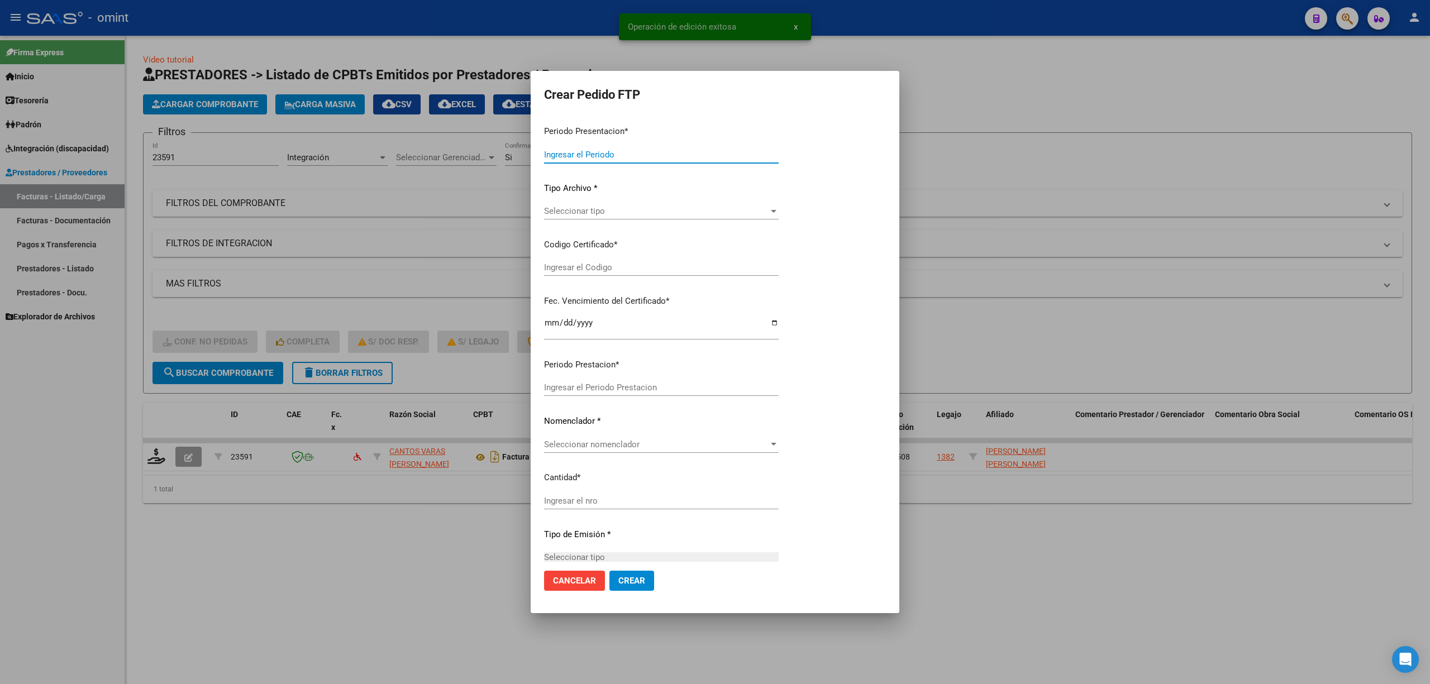
type input "202509"
type input "202508"
type input "$ 130.022,40"
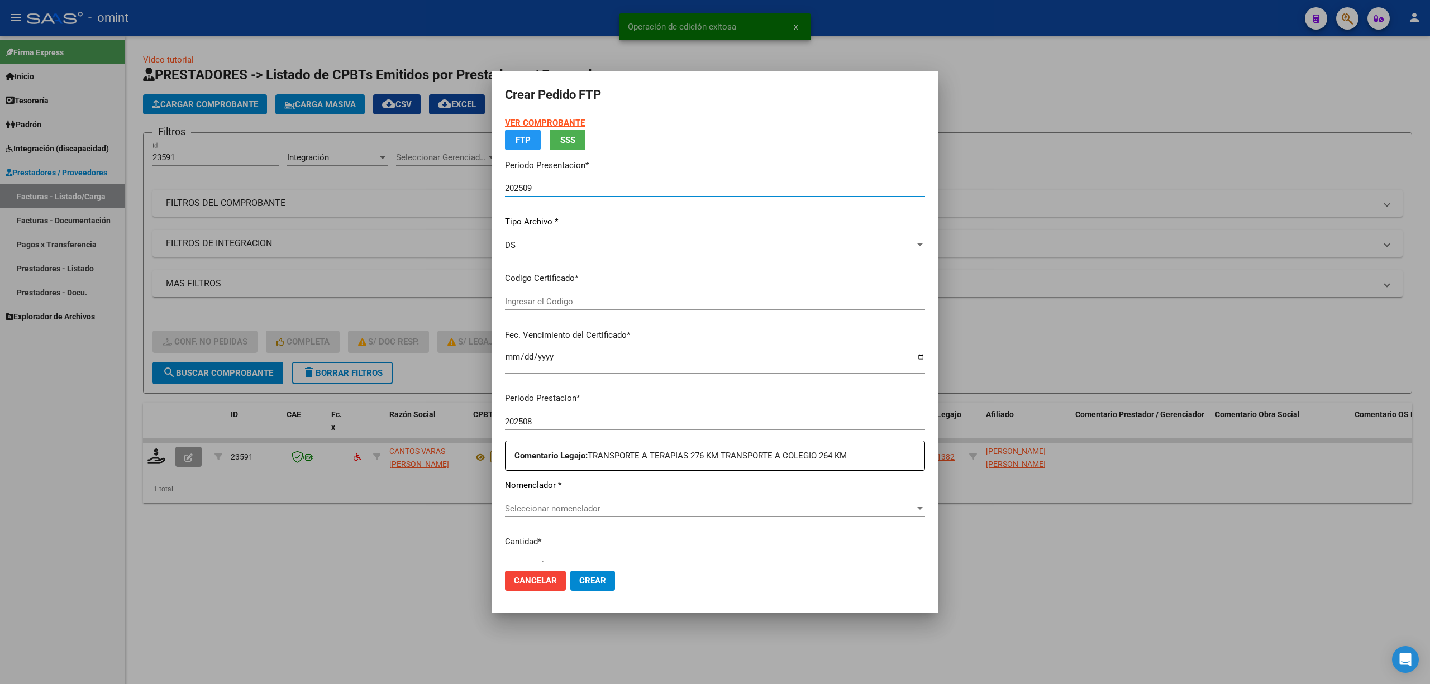
type input "5170306385"
type input "2028-01-27"
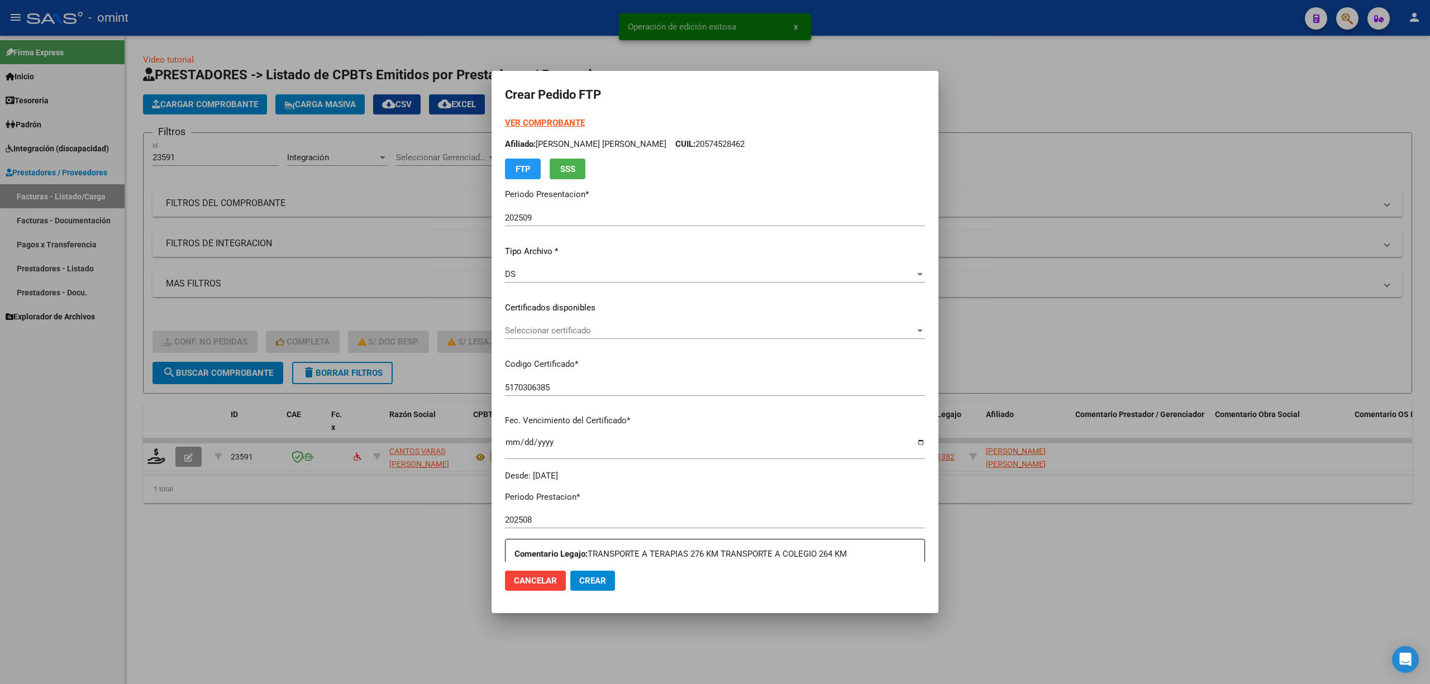
click at [537, 123] on strong "VER COMPROBANTE" at bounding box center [545, 123] width 80 height 10
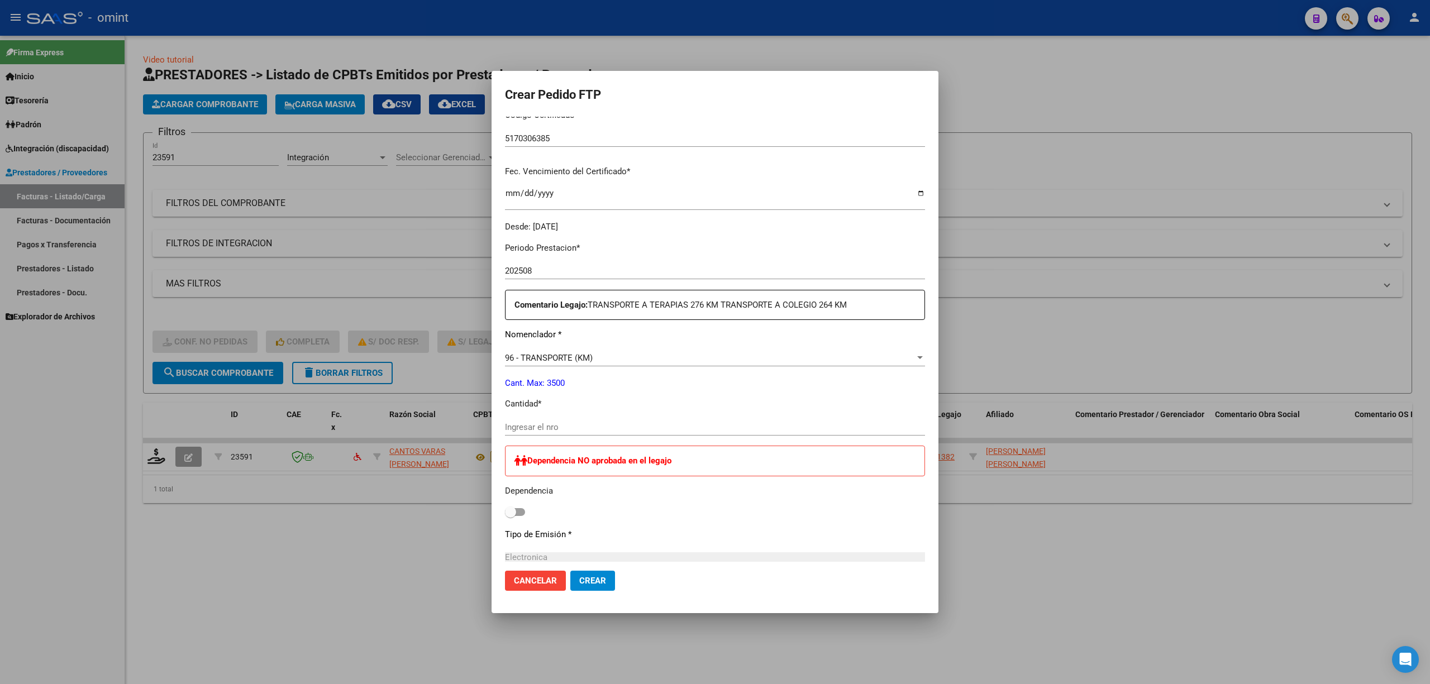
scroll to position [372, 0]
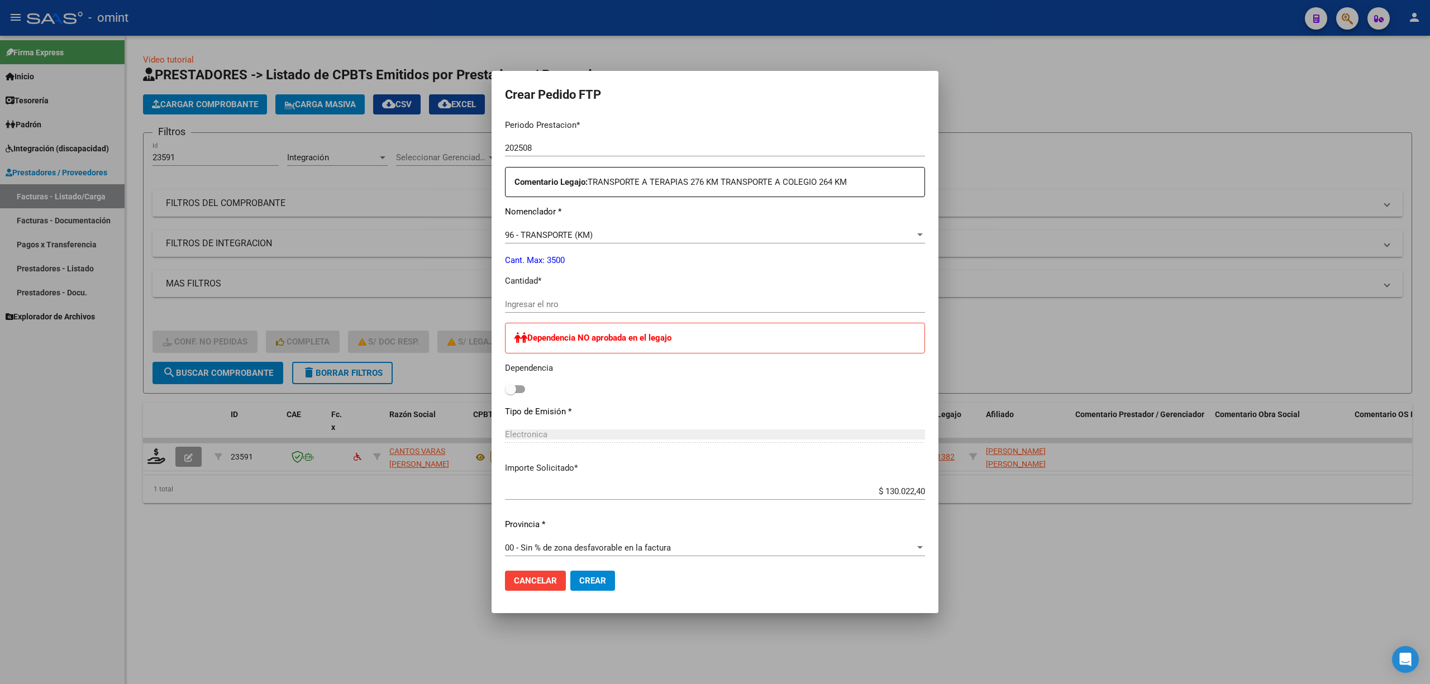
click at [540, 299] on input "Ingresar el nro" at bounding box center [715, 304] width 420 height 10
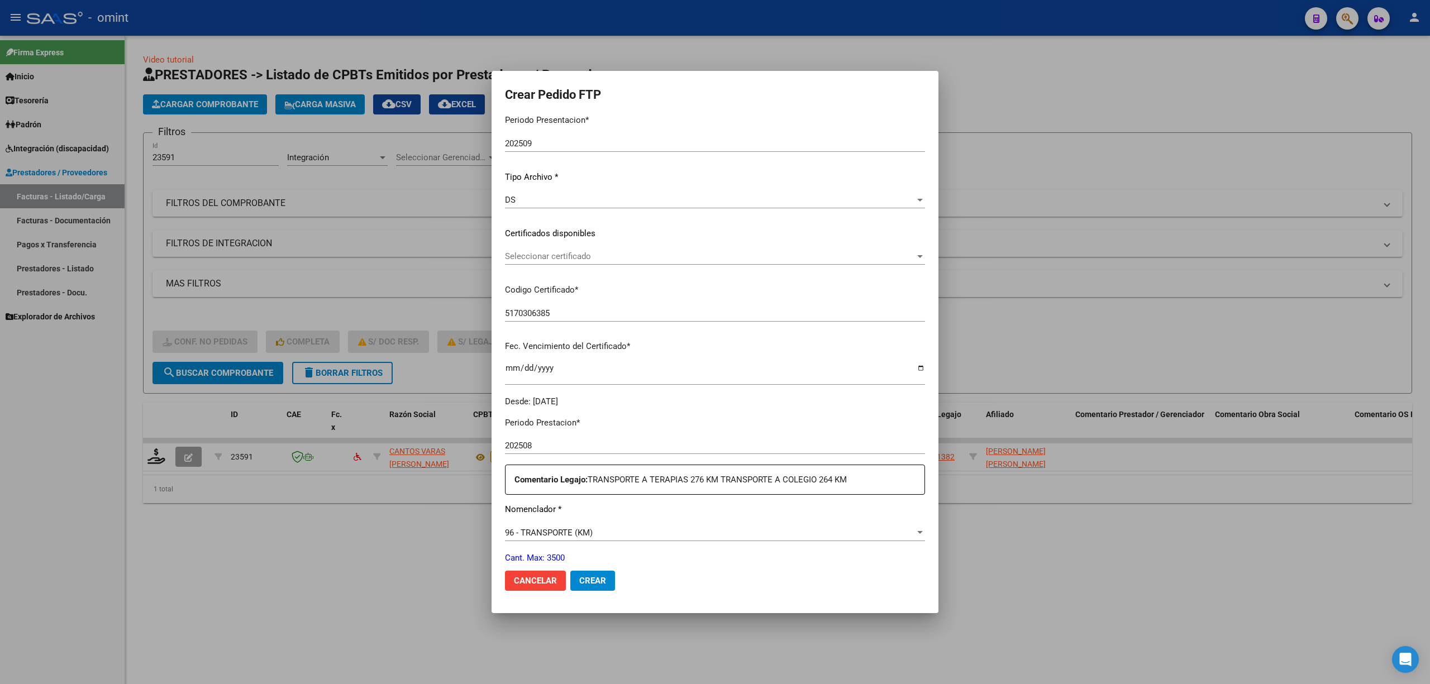
scroll to position [0, 0]
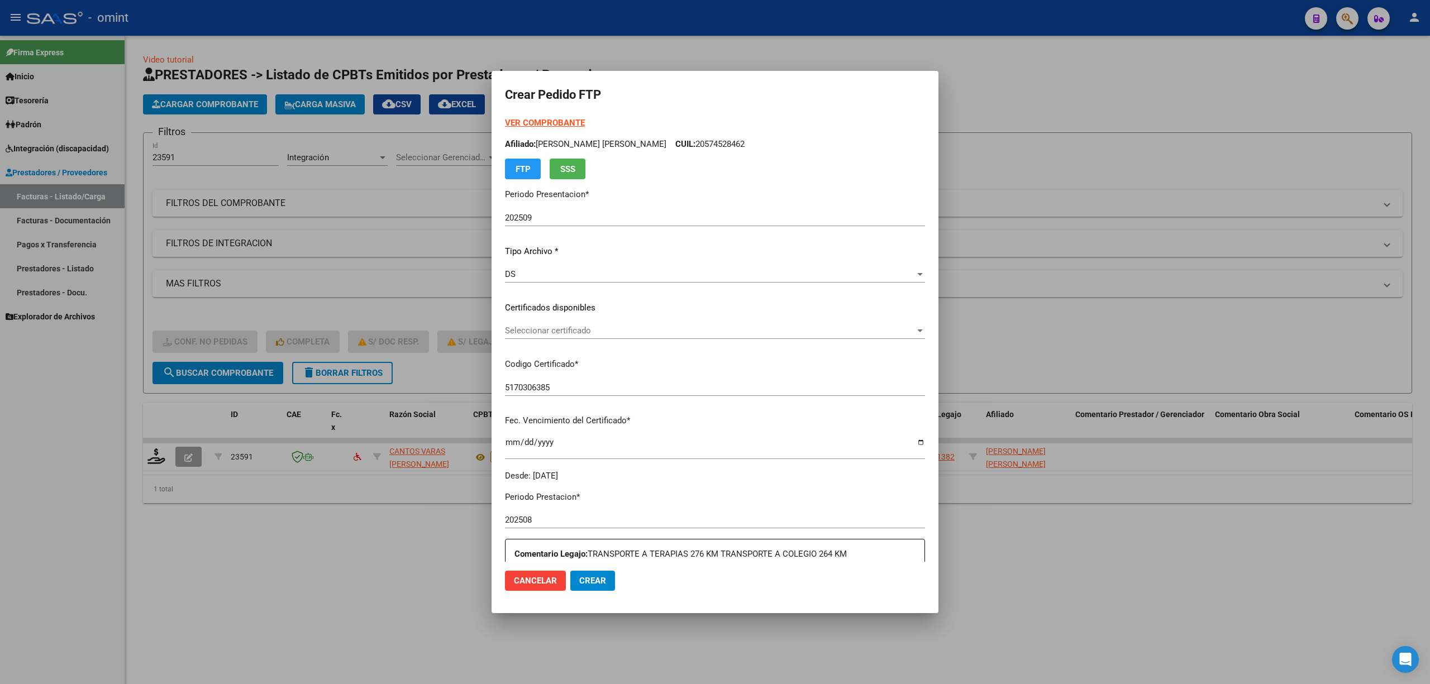
click at [531, 115] on form "Crear Pedido FTP VER COMPROBANTE ARCA Padrón Afiliado: MORALES PALMA BAUTISTA A…" at bounding box center [715, 341] width 420 height 515
click at [536, 124] on strong "VER COMPROBANTE" at bounding box center [545, 123] width 80 height 10
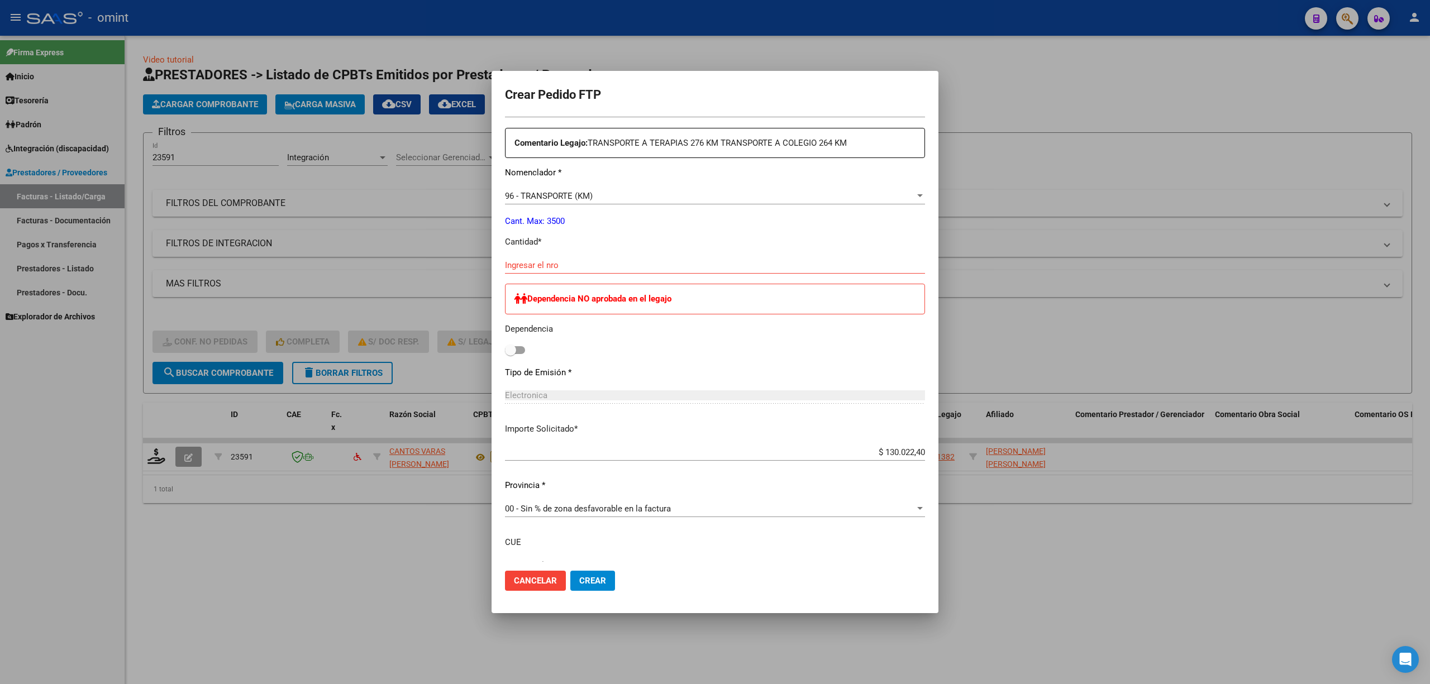
scroll to position [490, 0]
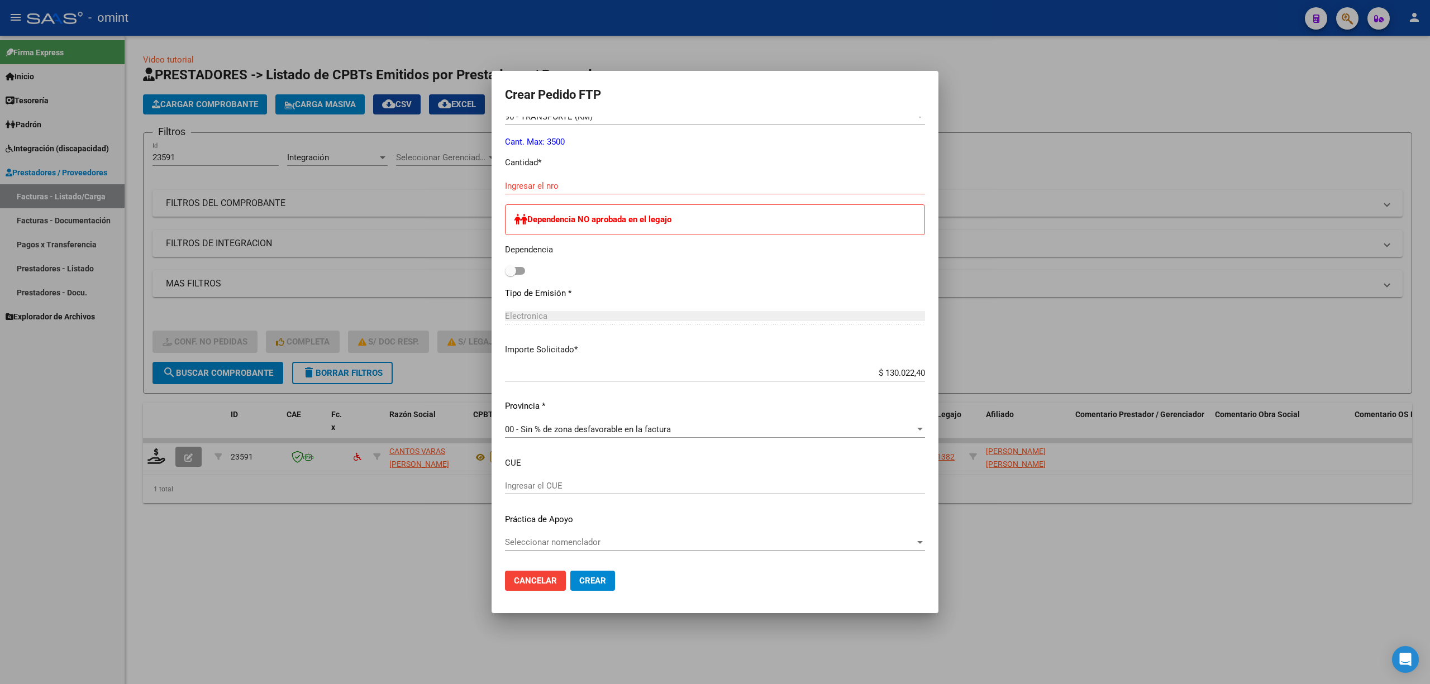
click at [560, 320] on div "Electronica" at bounding box center [715, 316] width 420 height 10
click at [559, 373] on input "$ 130.022,40" at bounding box center [715, 373] width 420 height 10
click at [570, 485] on input "Ingresar el CUE" at bounding box center [715, 486] width 420 height 10
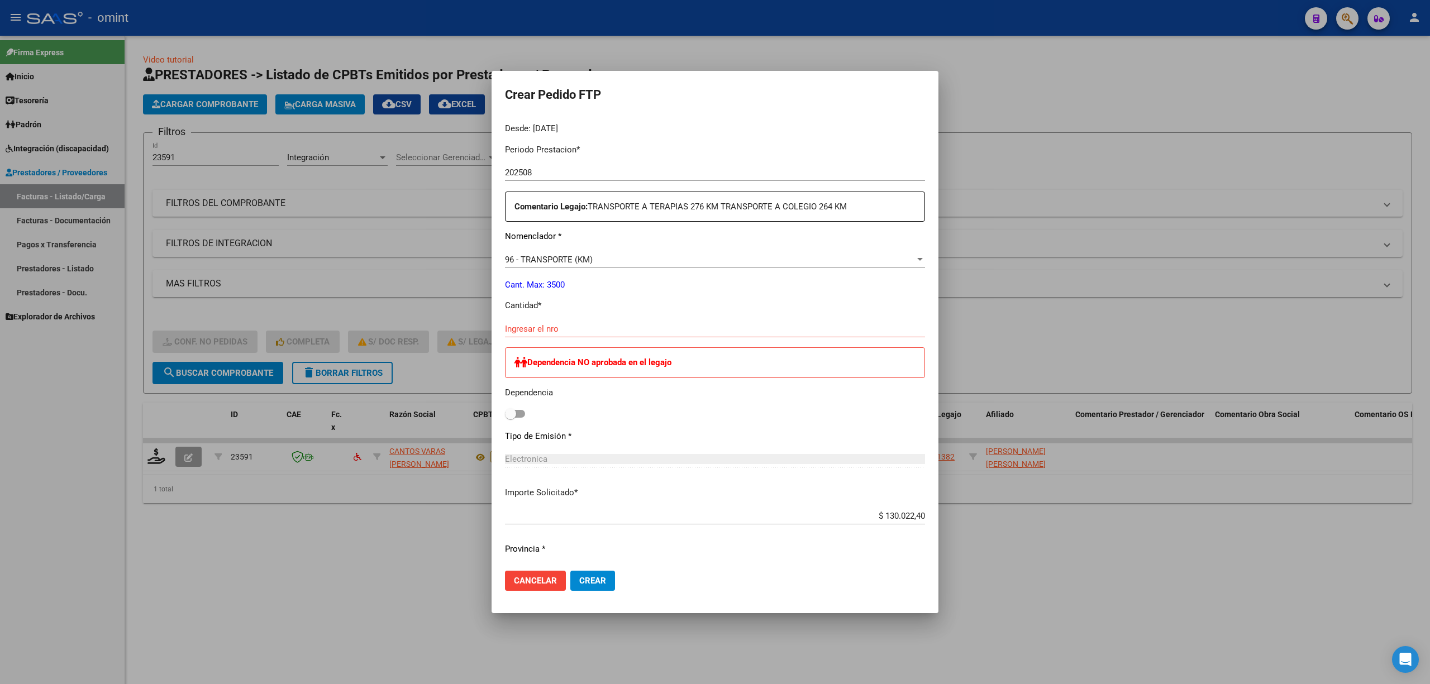
scroll to position [342, 0]
click at [545, 345] on div "Ingresar el nro" at bounding box center [715, 339] width 420 height 27
click at [551, 330] on input "Ingresar el nro" at bounding box center [715, 335] width 420 height 10
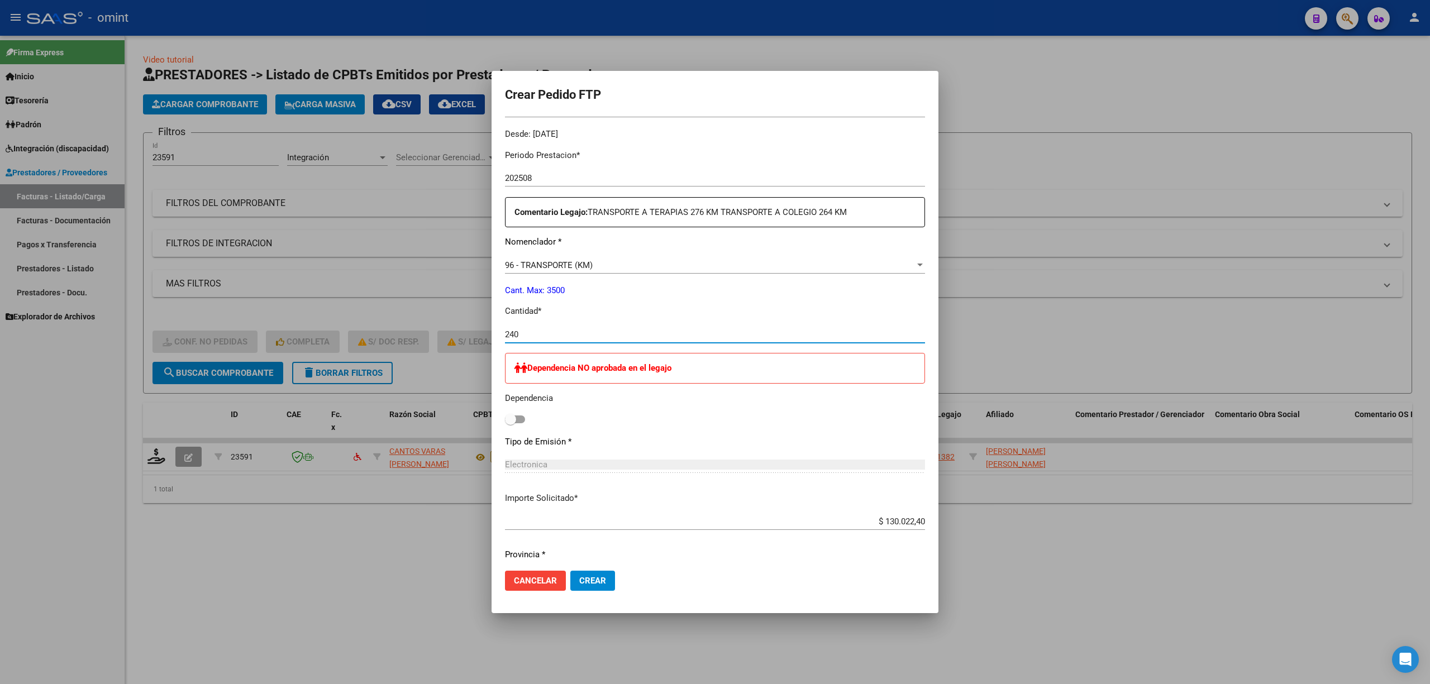
type input "240"
click at [602, 585] on span "Crear" at bounding box center [592, 581] width 27 height 10
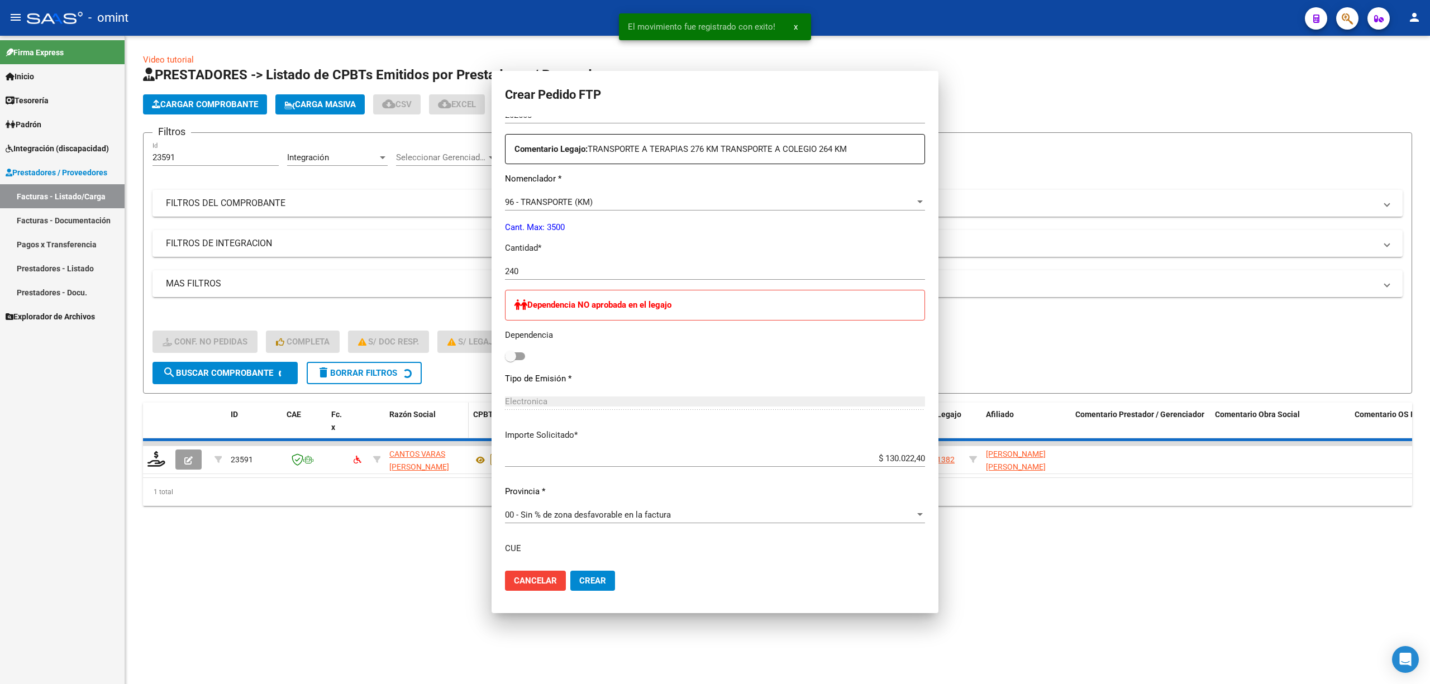
scroll to position [0, 0]
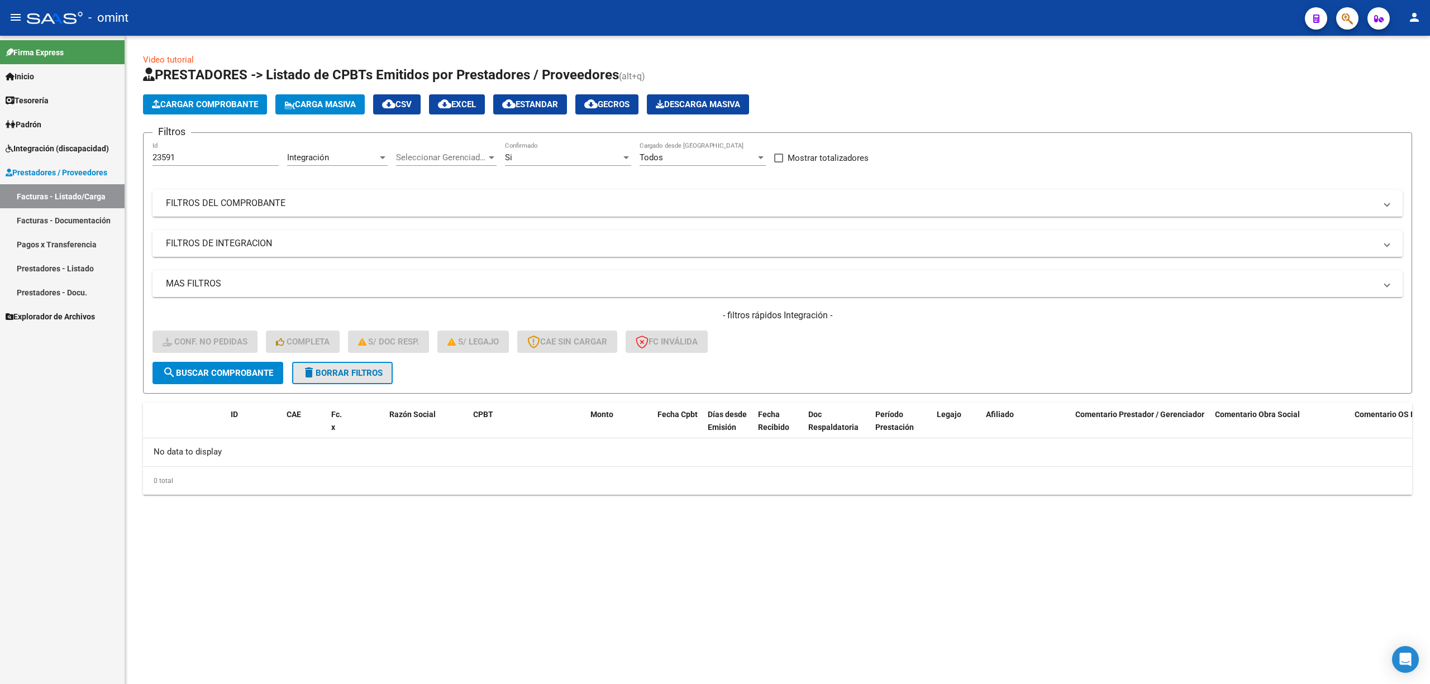
click at [340, 380] on button "delete Borrar Filtros" at bounding box center [342, 373] width 101 height 22
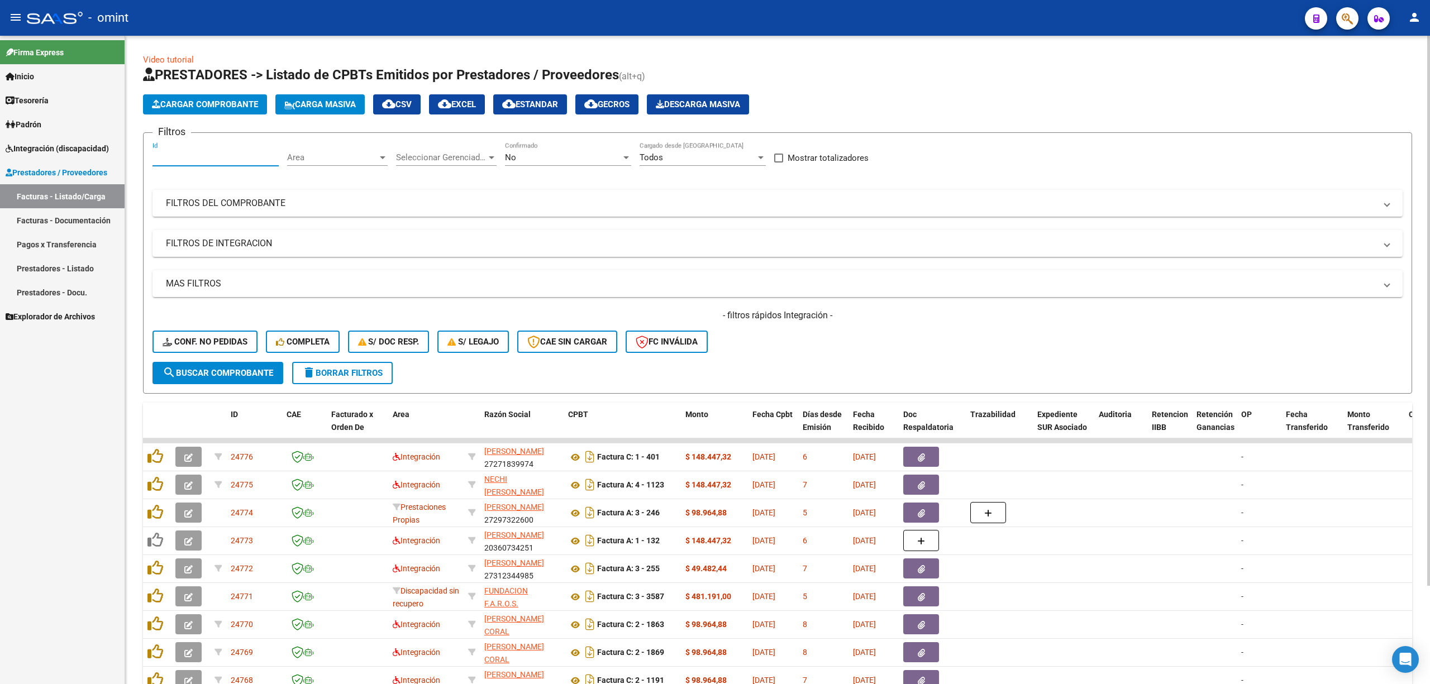
click at [190, 156] on input "Id" at bounding box center [216, 158] width 126 height 10
paste input "24065"
type input "24065"
click at [228, 371] on span "search Buscar Comprobante" at bounding box center [218, 373] width 111 height 10
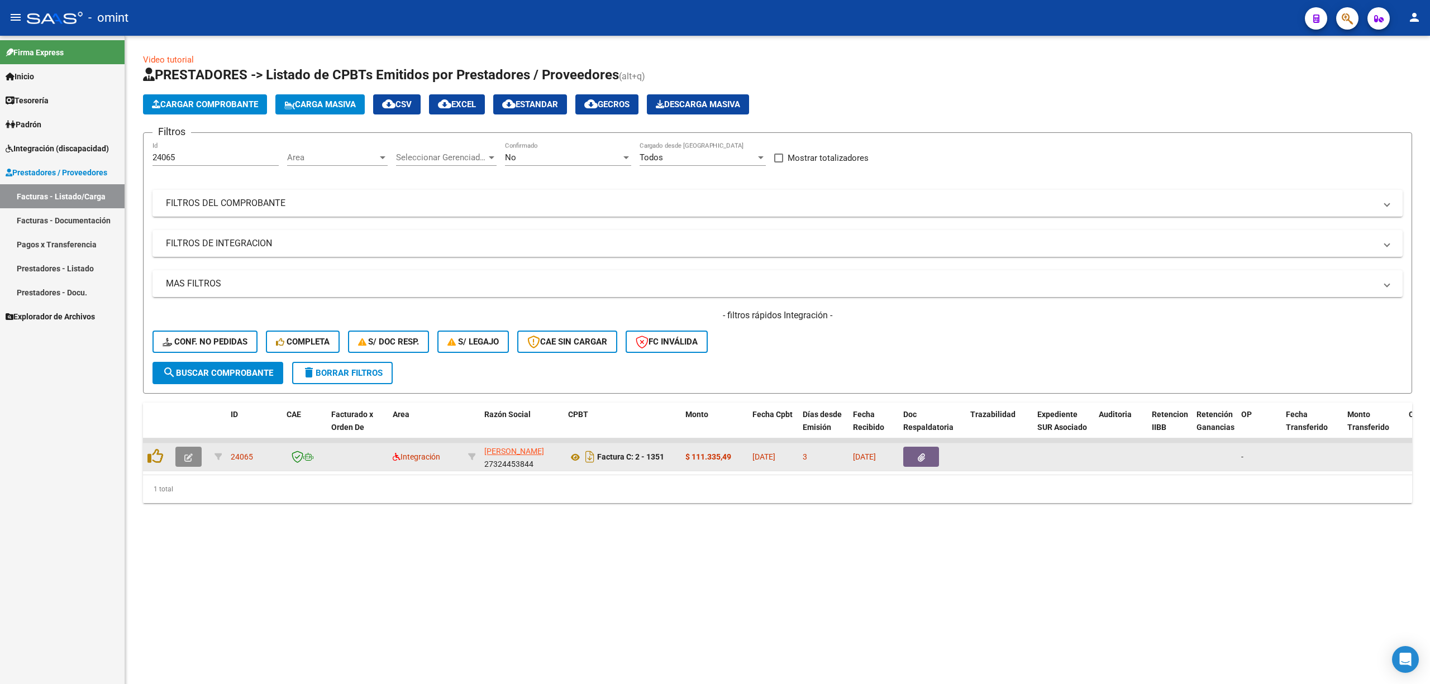
click at [187, 457] on icon "button" at bounding box center [188, 458] width 8 height 8
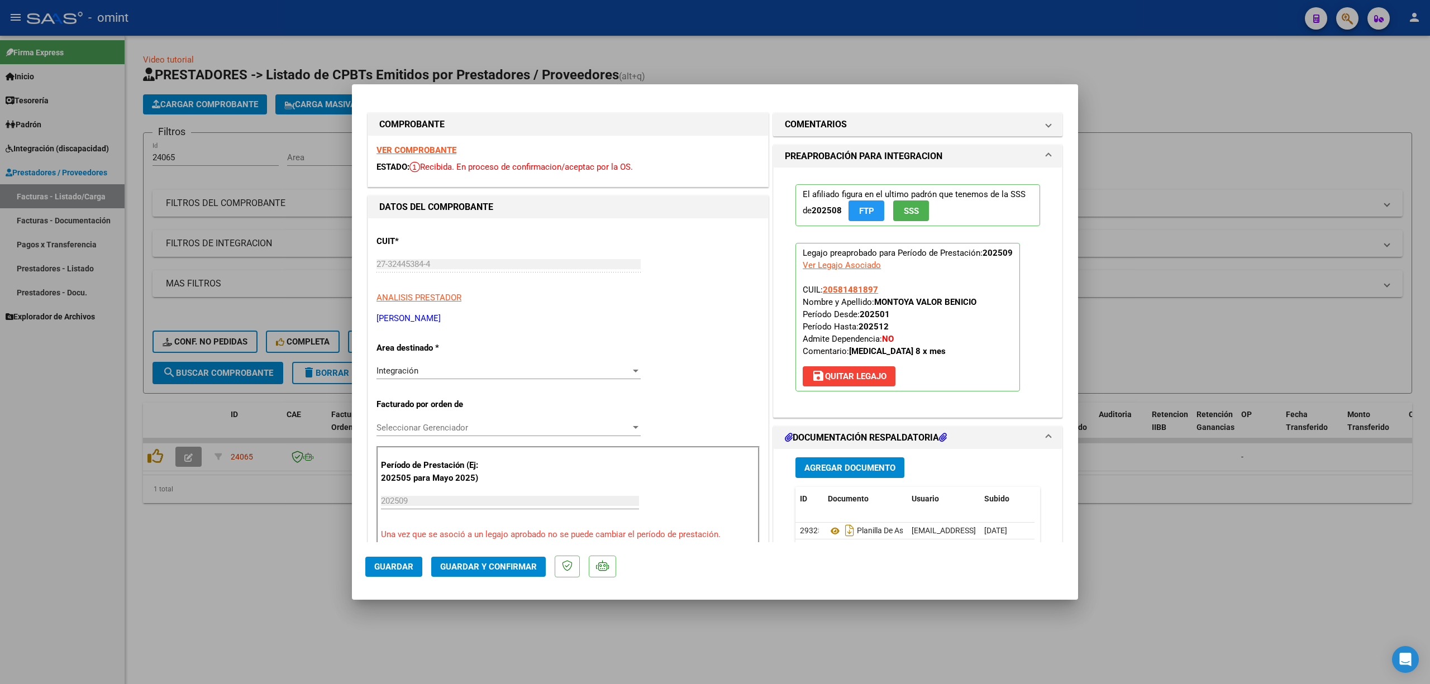
click at [425, 152] on strong "VER COMPROBANTE" at bounding box center [417, 150] width 80 height 10
click at [435, 367] on div "Integración" at bounding box center [504, 371] width 254 height 10
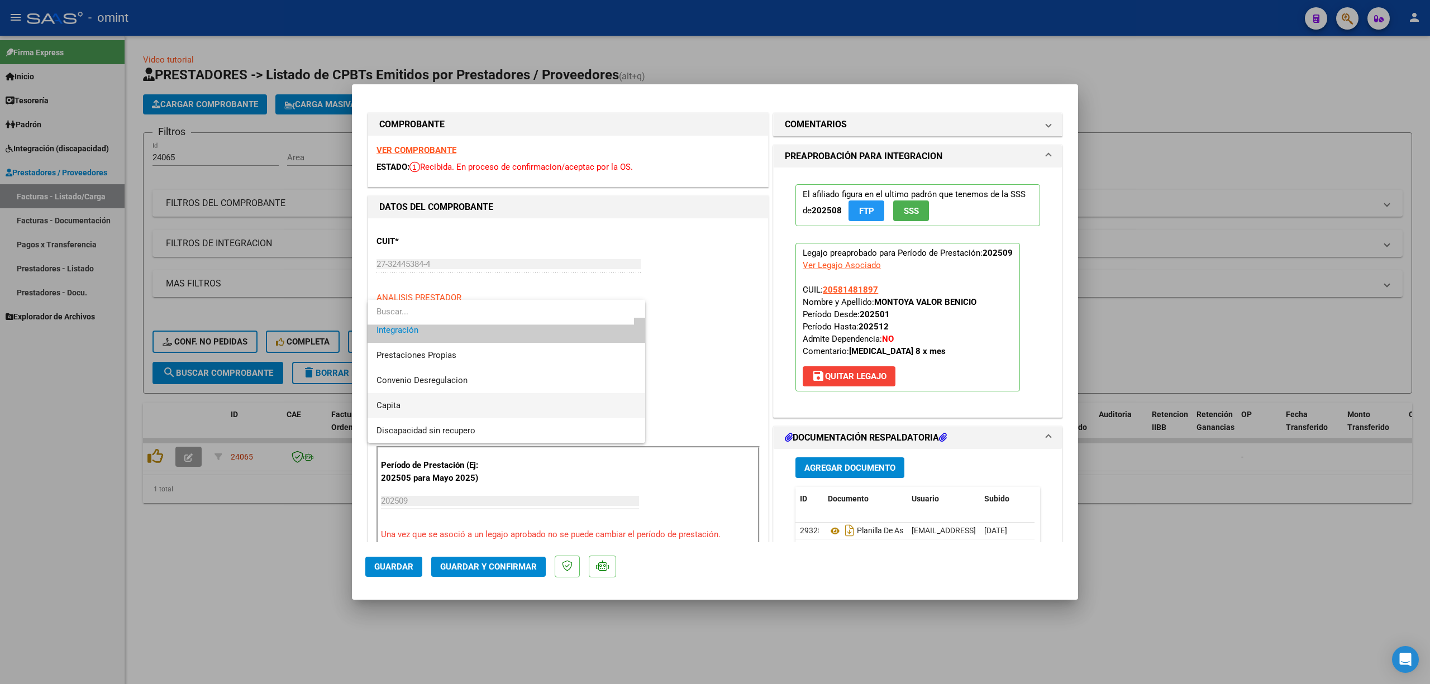
scroll to position [108, 0]
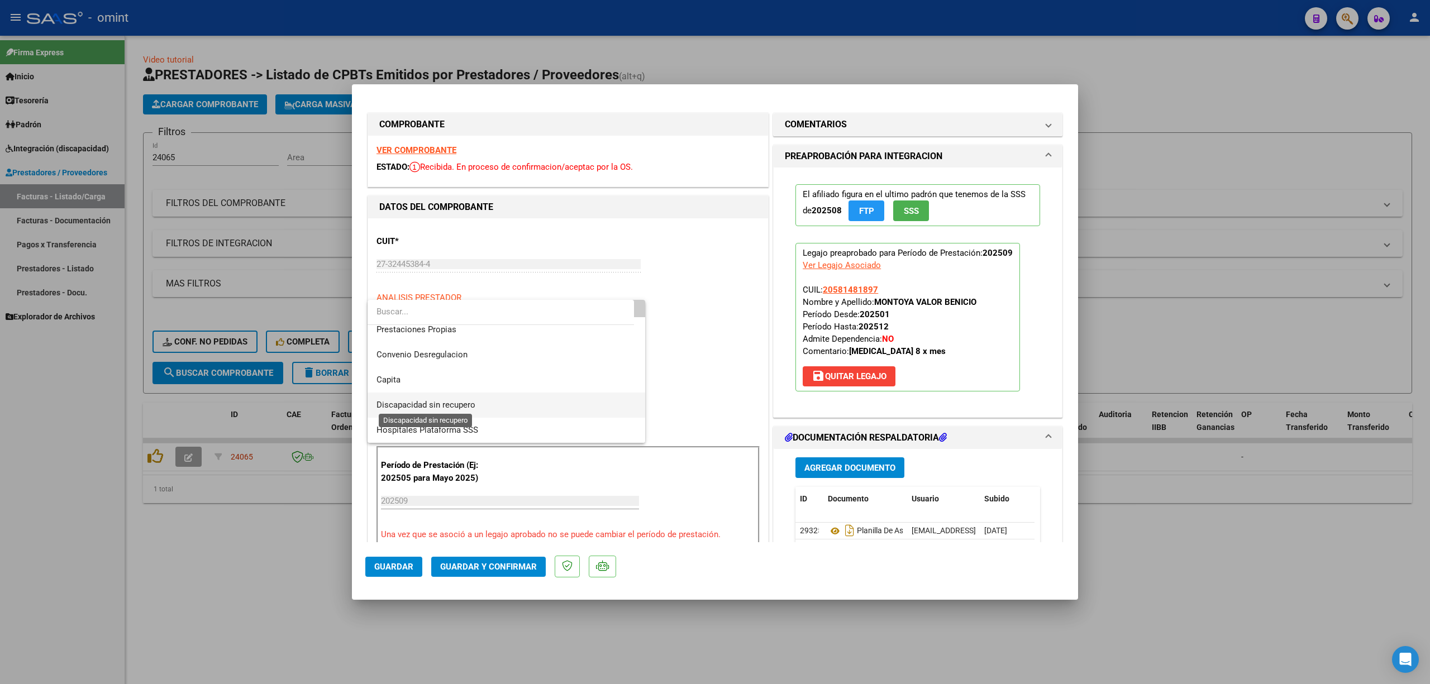
click at [426, 407] on span "Discapacidad sin recupero" at bounding box center [426, 405] width 99 height 10
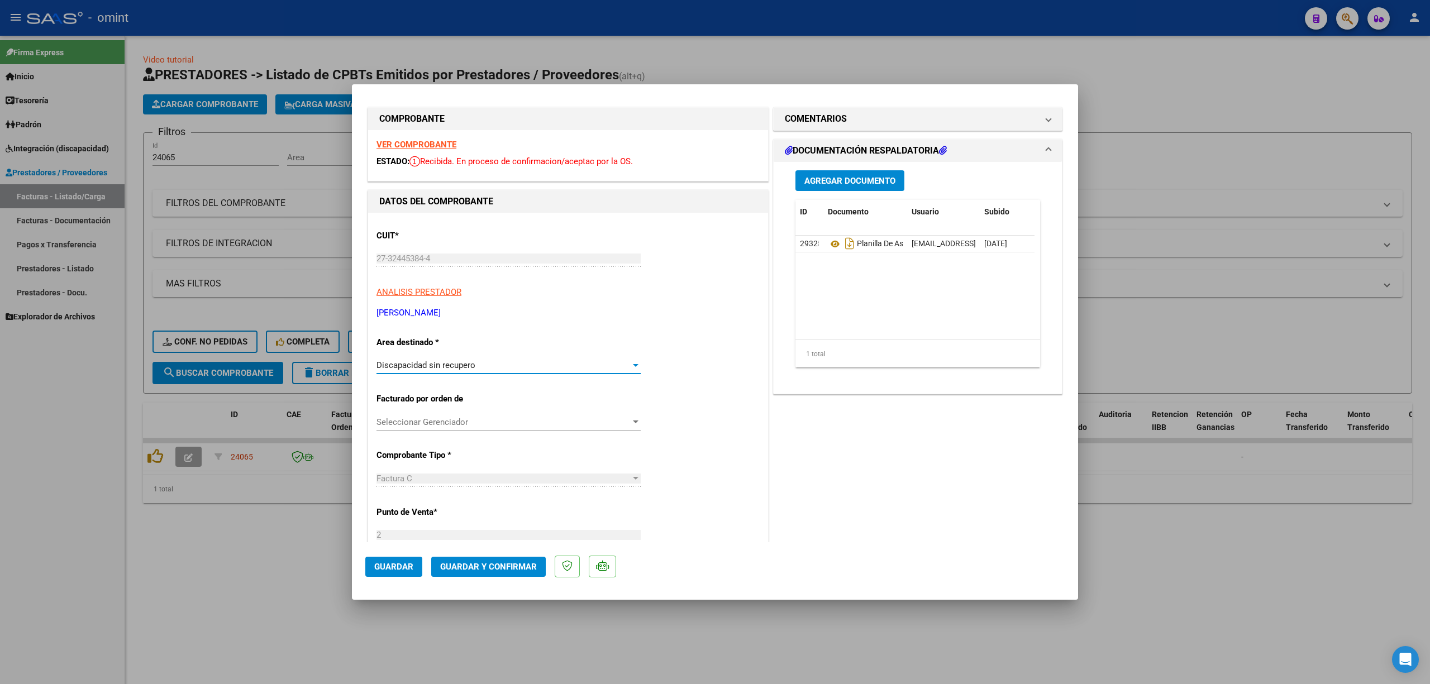
scroll to position [0, 0]
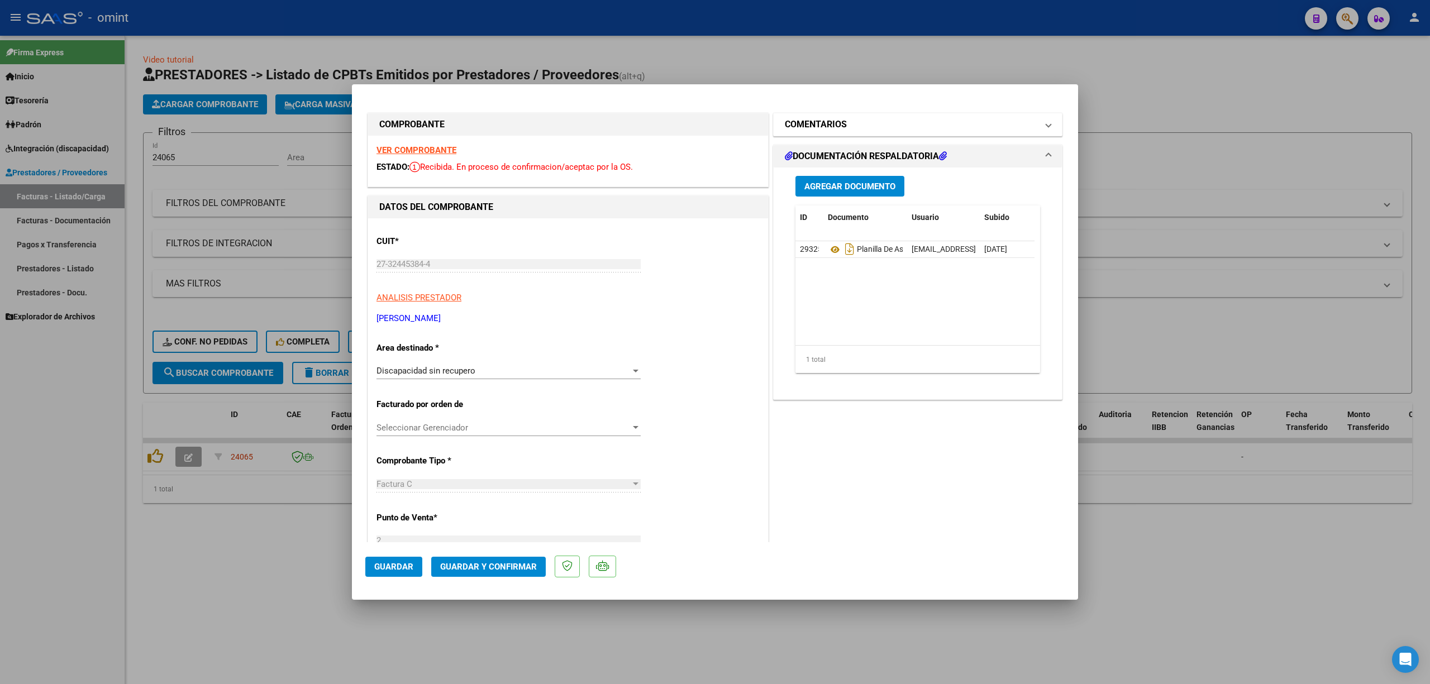
click at [817, 117] on mat-expansion-panel-header "COMENTARIOS" at bounding box center [918, 124] width 288 height 22
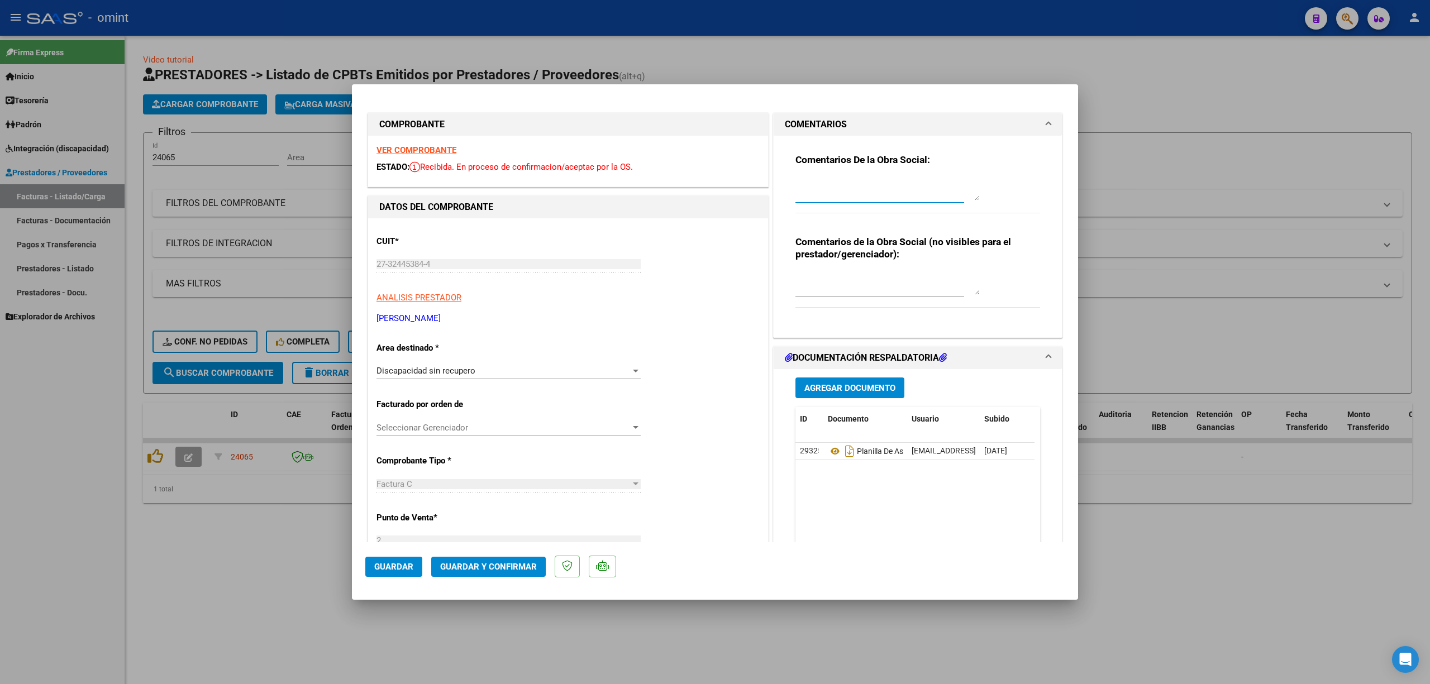
click at [812, 179] on textarea at bounding box center [887, 189] width 184 height 22
type textarea "Estimada, se rechaza la factura ya que la misma esta mal confeccionada. Debe fa…"
click at [503, 569] on span "Guardar y Confirmar" at bounding box center [488, 567] width 97 height 10
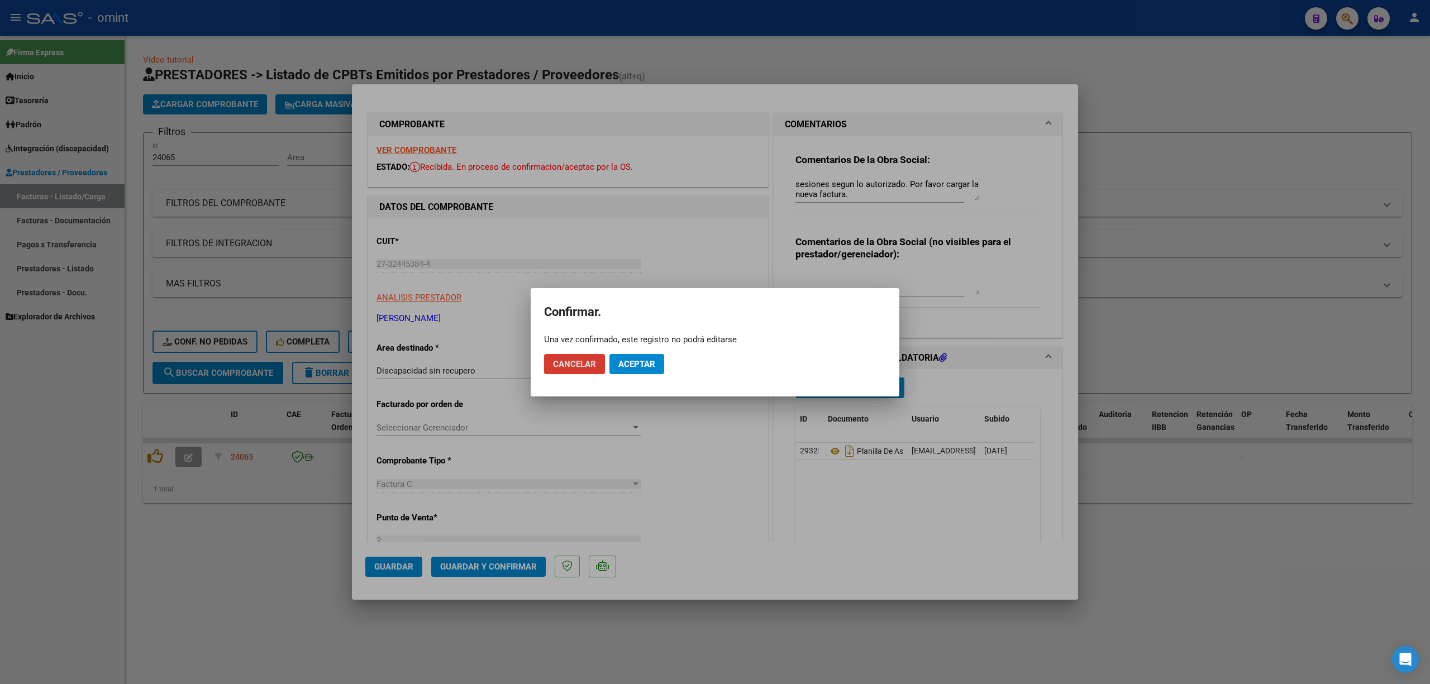
click at [640, 363] on span "Aceptar" at bounding box center [636, 364] width 37 height 10
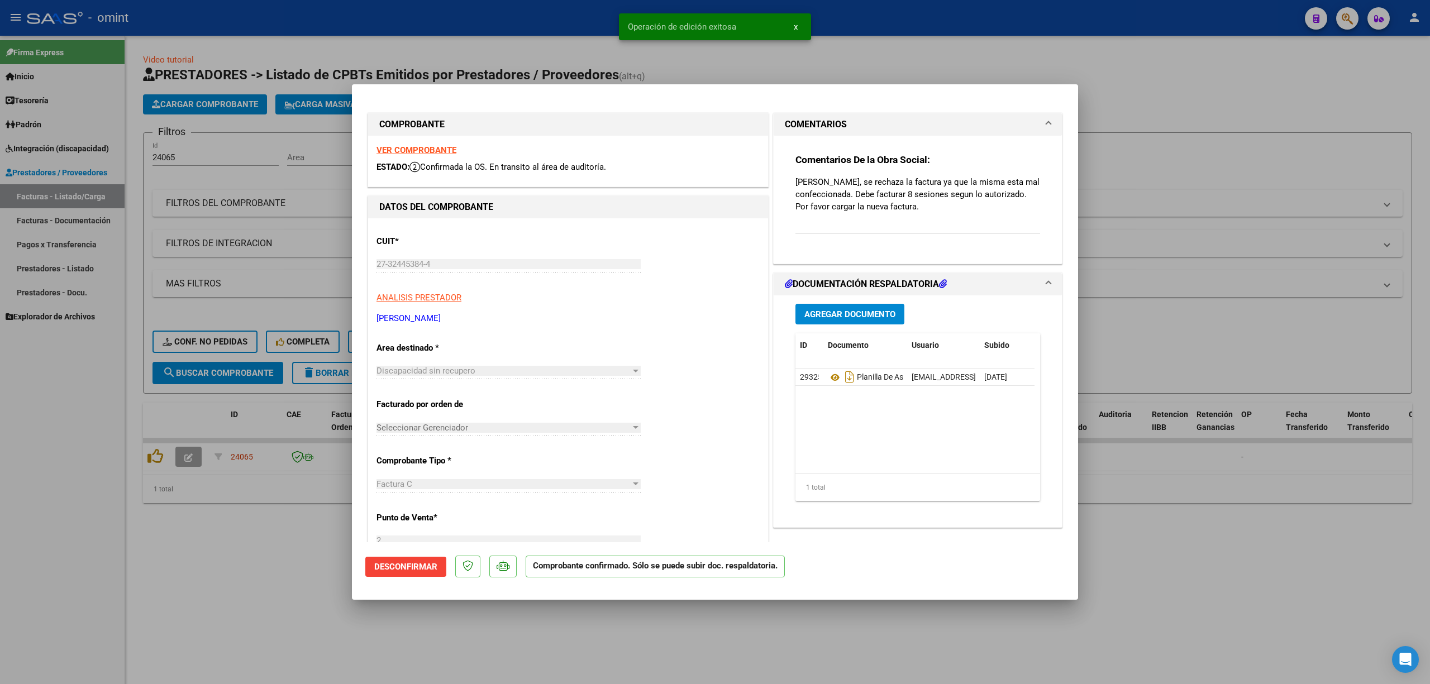
click at [267, 278] on div at bounding box center [715, 342] width 1430 height 684
type input "$ 0,00"
